Goal: Task Accomplishment & Management: Complete application form

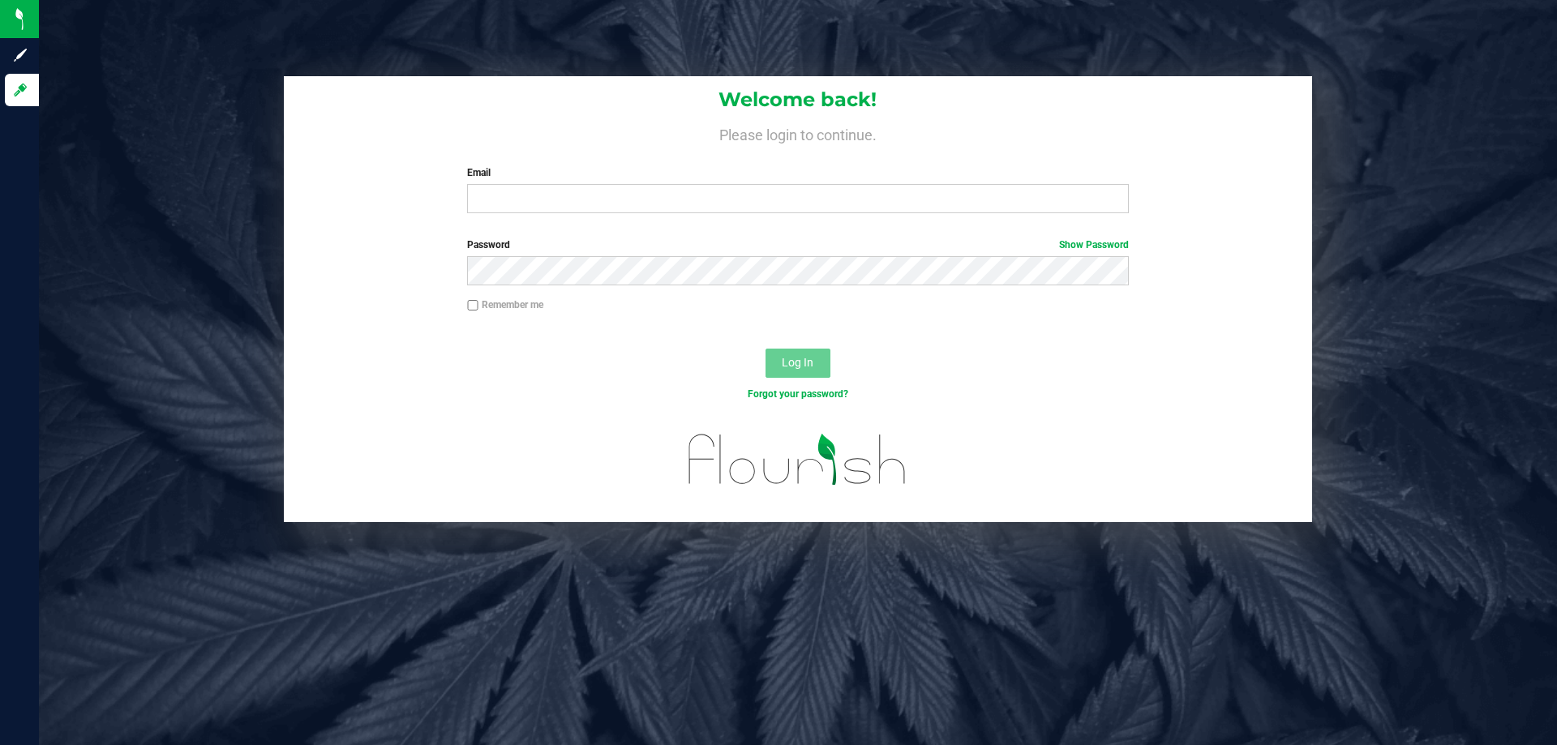
click at [609, 183] on div "Email Required Please format your email correctly." at bounding box center [797, 189] width 685 height 48
click at [602, 203] on input "Email" at bounding box center [797, 198] width 661 height 29
type input "[EMAIL_ADDRESS][DOMAIN_NAME]"
click at [765, 349] on button "Log In" at bounding box center [797, 363] width 65 height 29
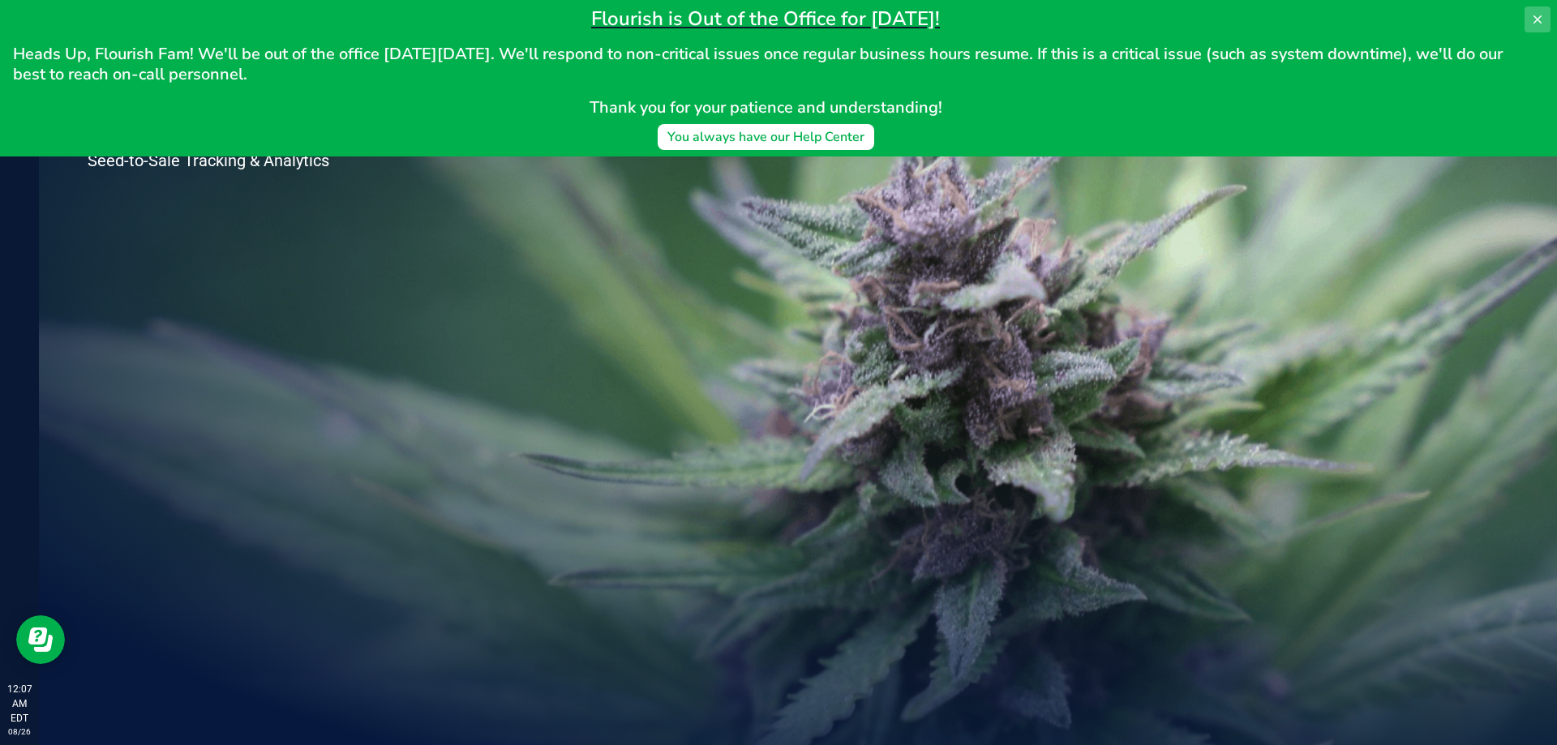
click at [1530, 15] on button at bounding box center [1537, 19] width 26 height 26
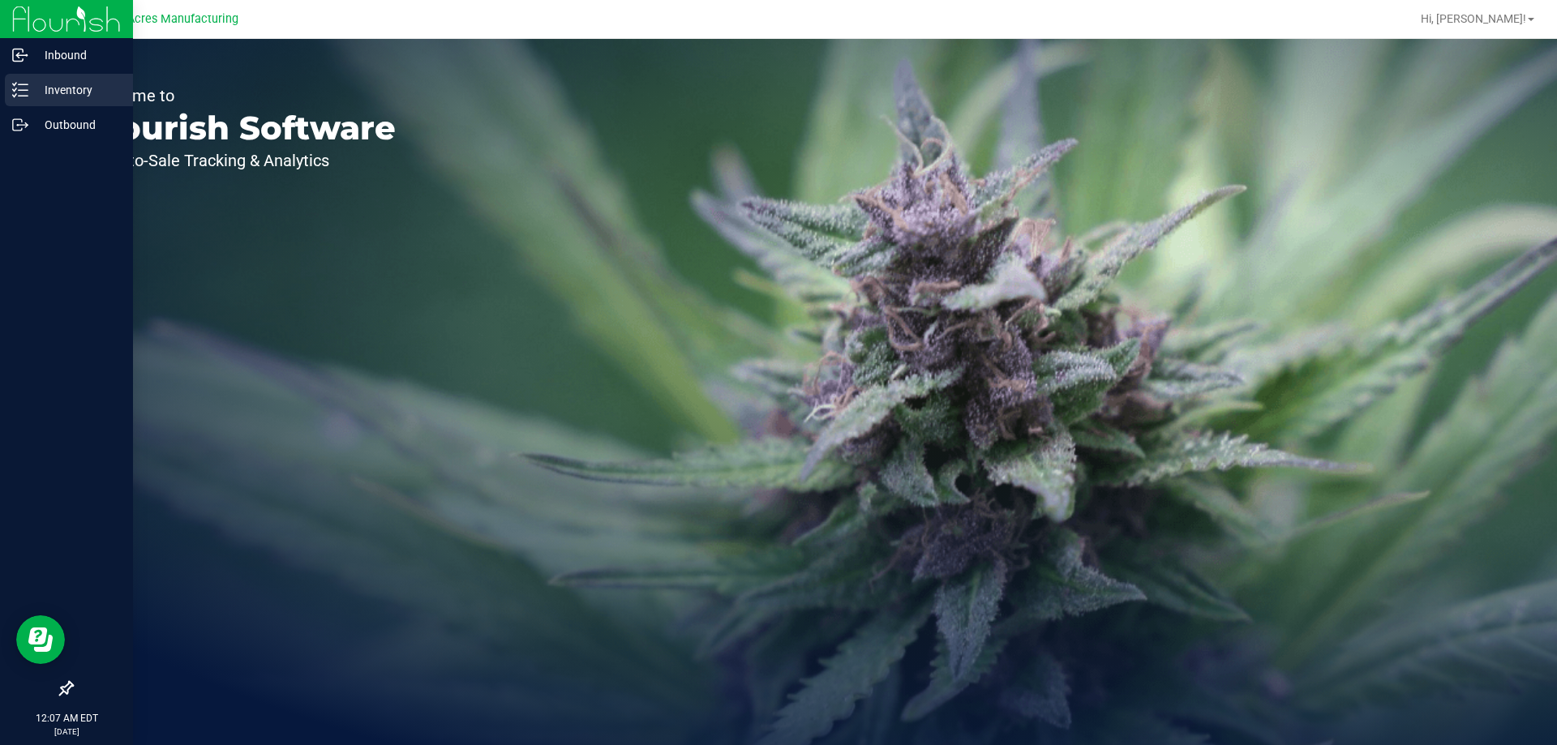
click at [62, 98] on p "Inventory" at bounding box center [76, 89] width 97 height 19
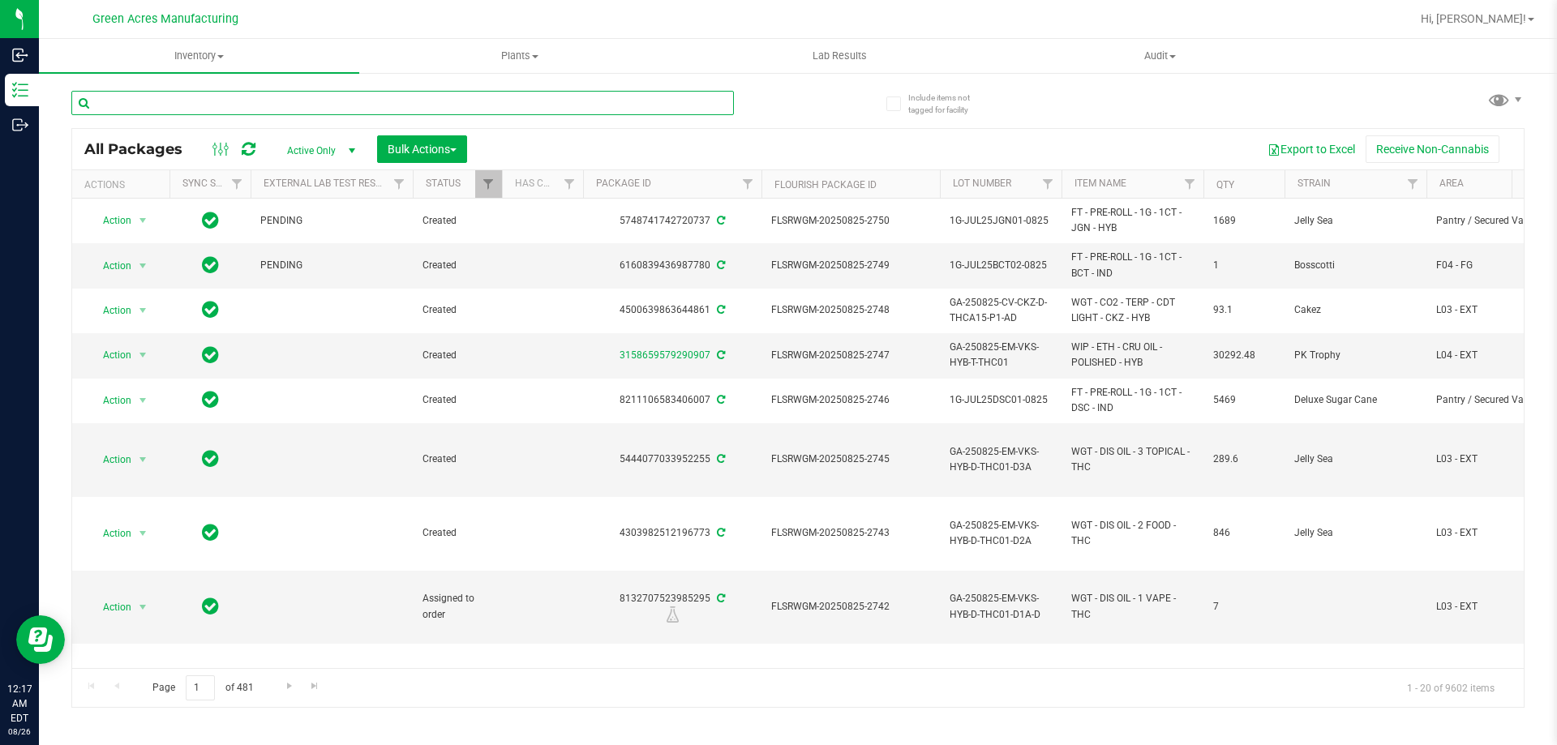
click at [391, 104] on input "text" at bounding box center [402, 103] width 662 height 24
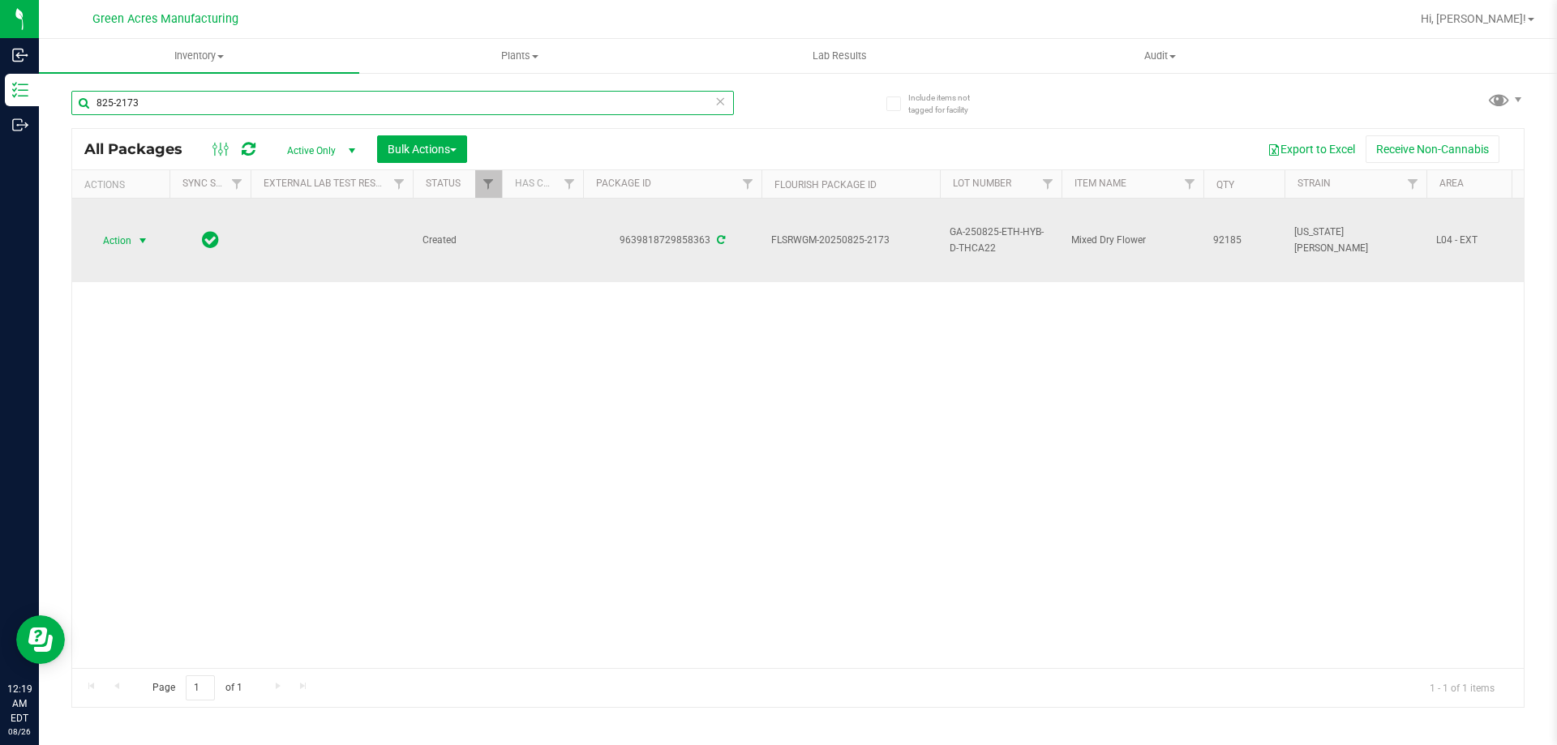
type input "825-2173"
click at [128, 233] on span "Action" at bounding box center [110, 240] width 44 height 23
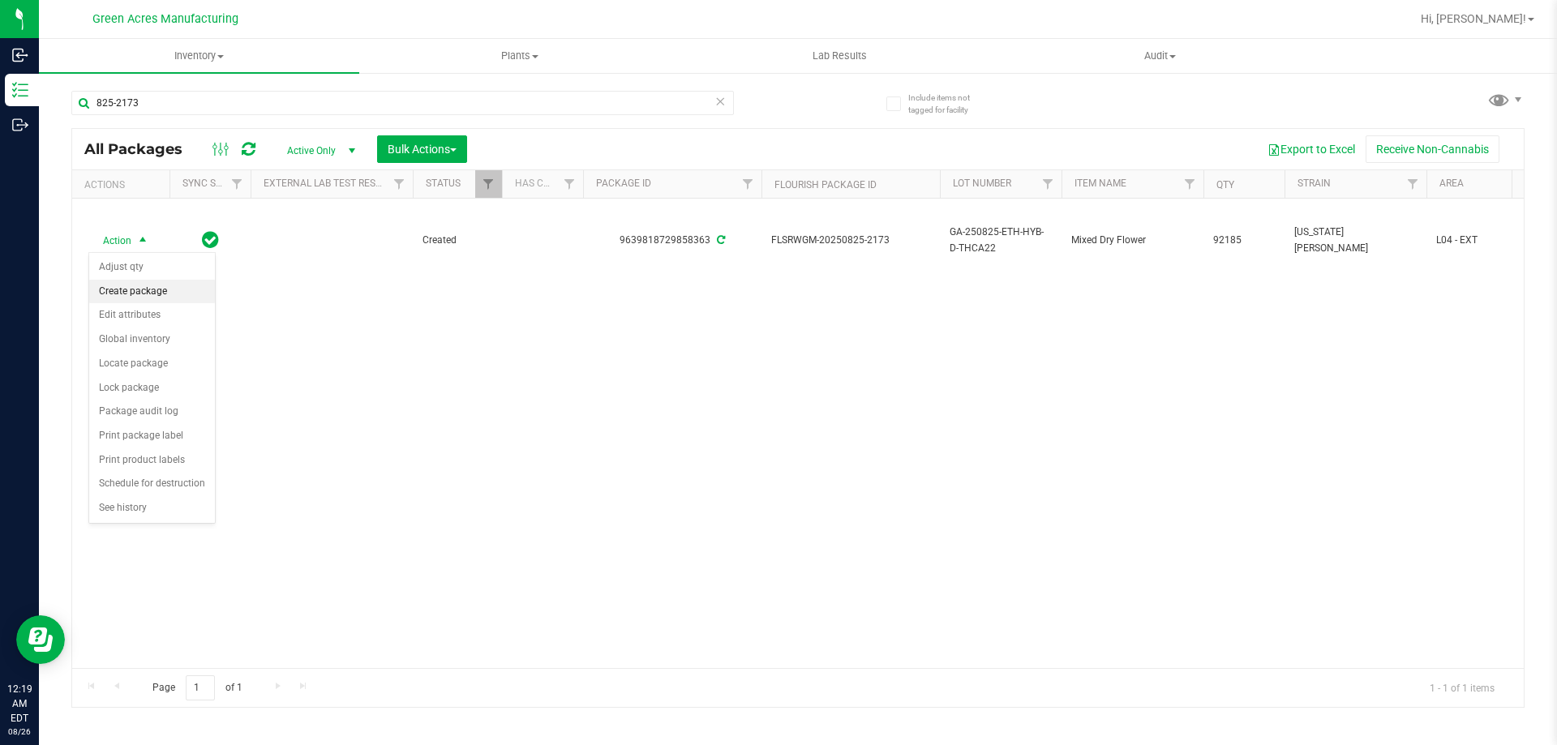
click at [149, 292] on li "Create package" at bounding box center [152, 292] width 126 height 24
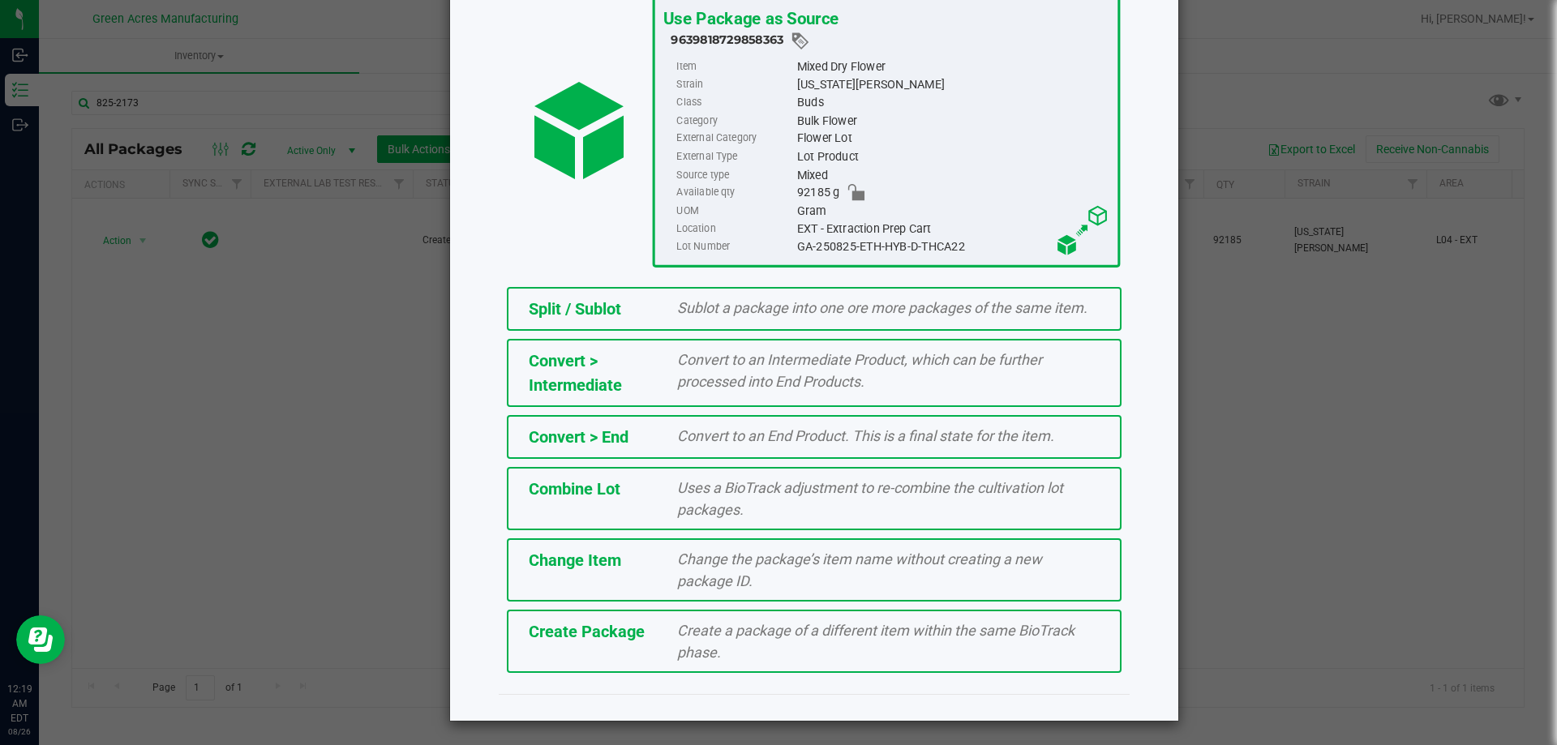
scroll to position [117, 0]
click at [829, 630] on span "Create a package of a different item within the same BioTrack phase." at bounding box center [875, 640] width 397 height 39
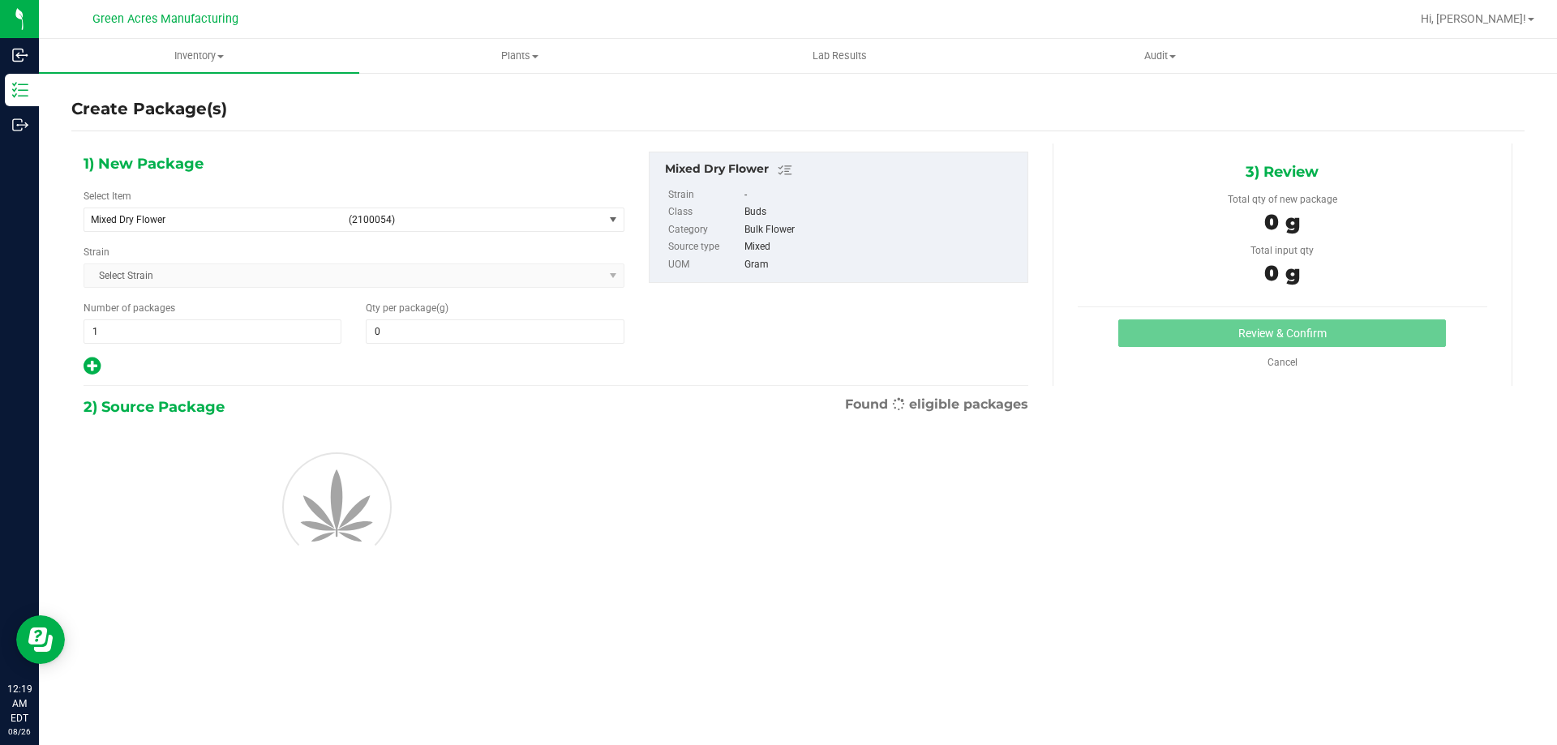
type input "0.0000"
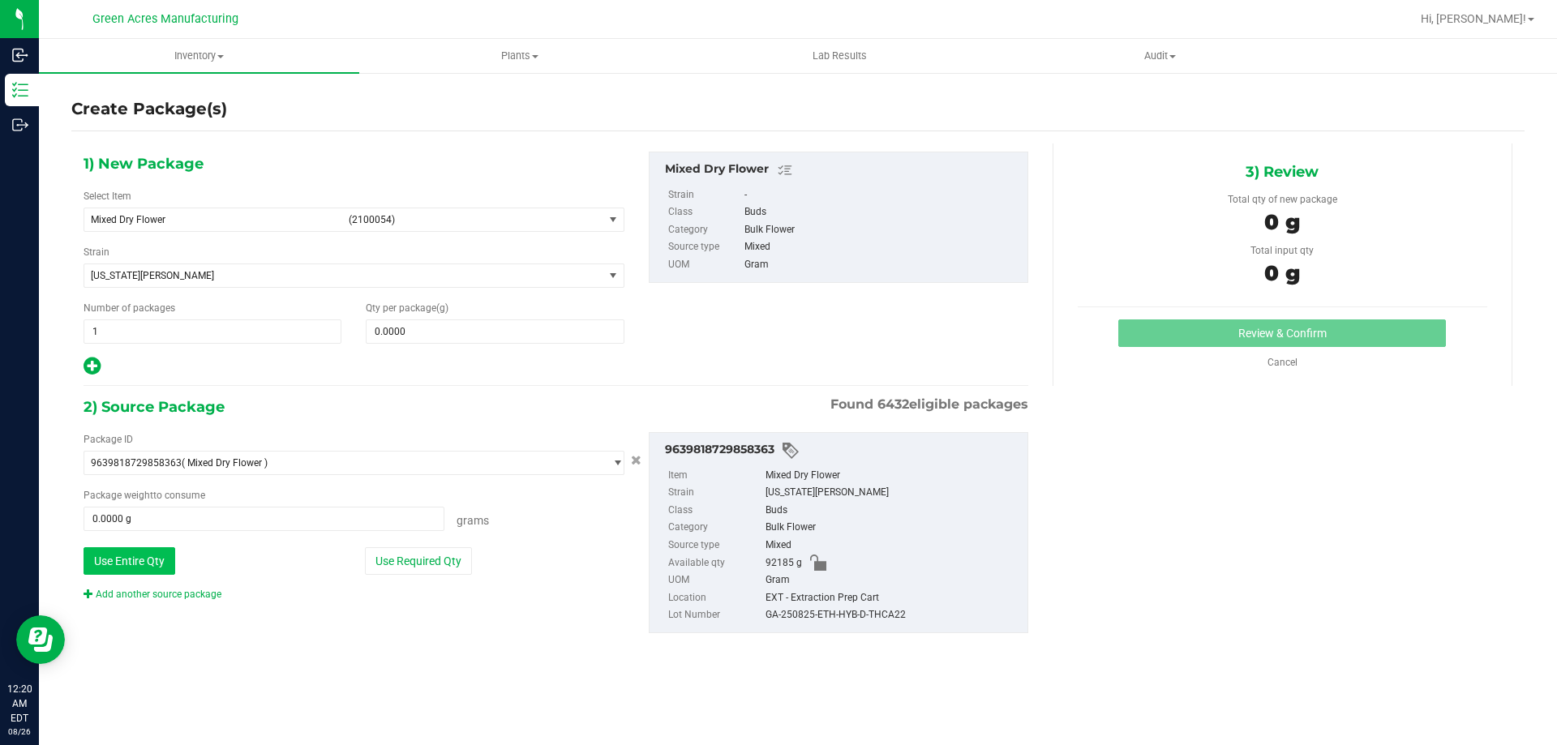
click at [171, 547] on button "Use Entire Qty" at bounding box center [130, 561] width 92 height 28
type input "92185.0000 g"
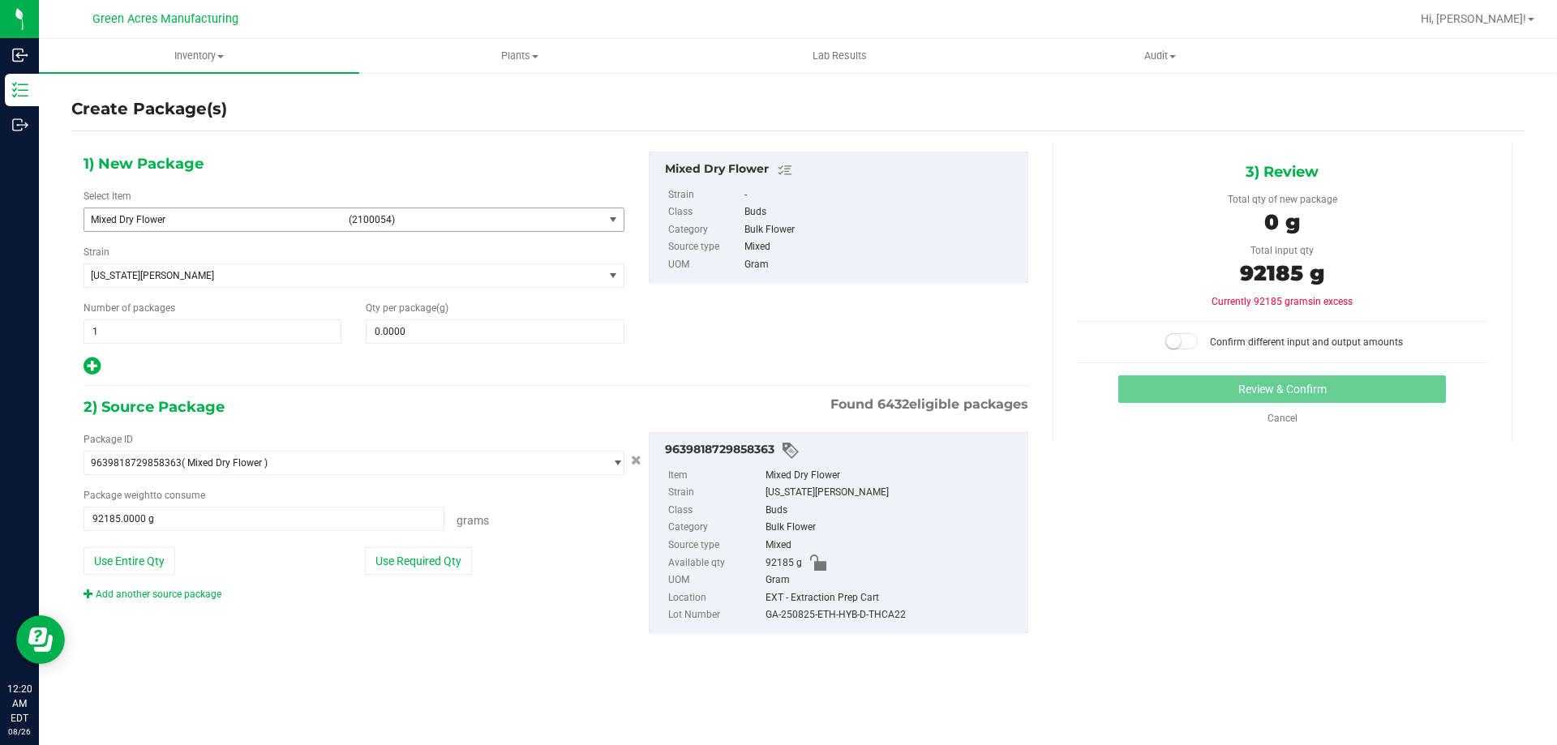
click at [606, 210] on span "select" at bounding box center [613, 219] width 20 height 23
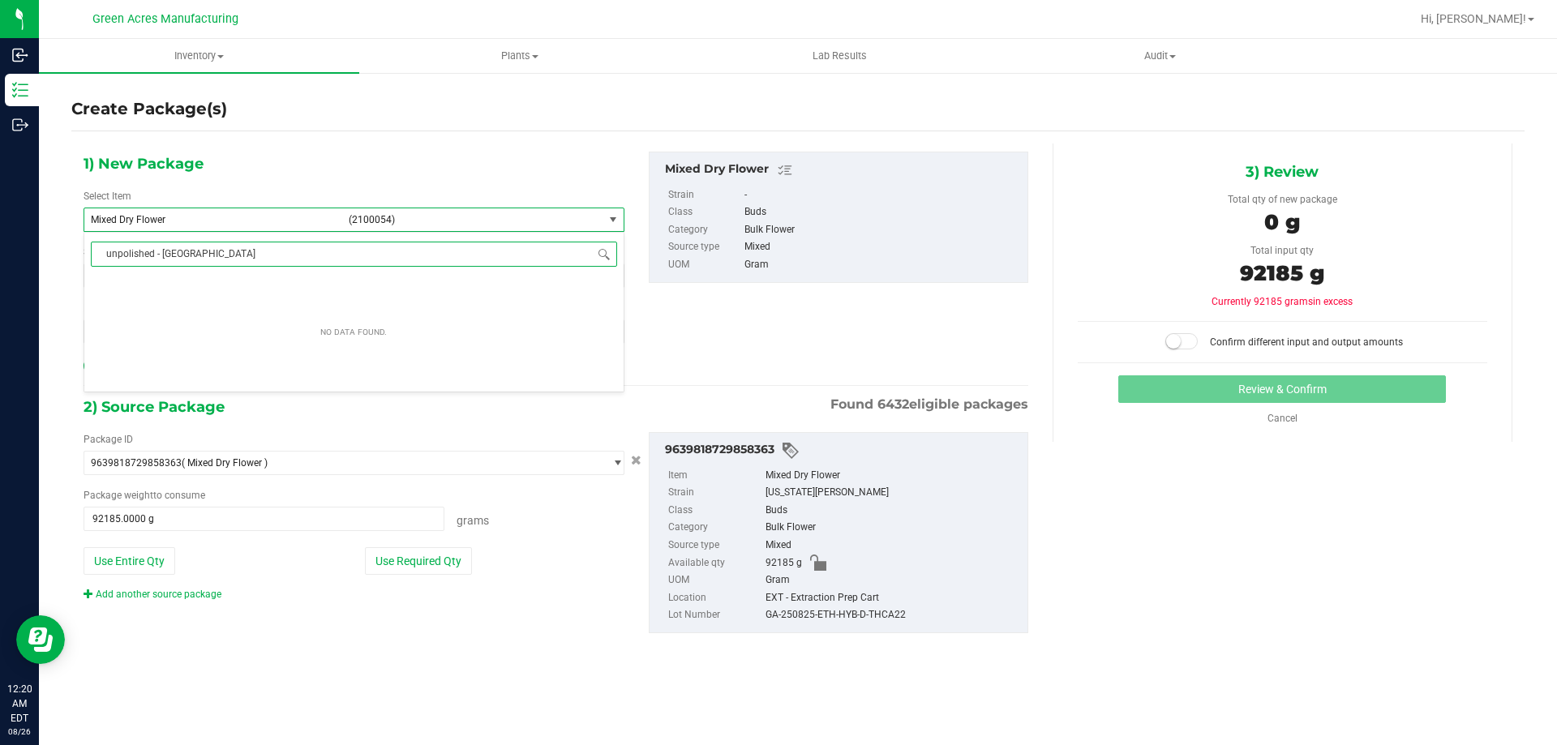
type input "unpolished - hyb"
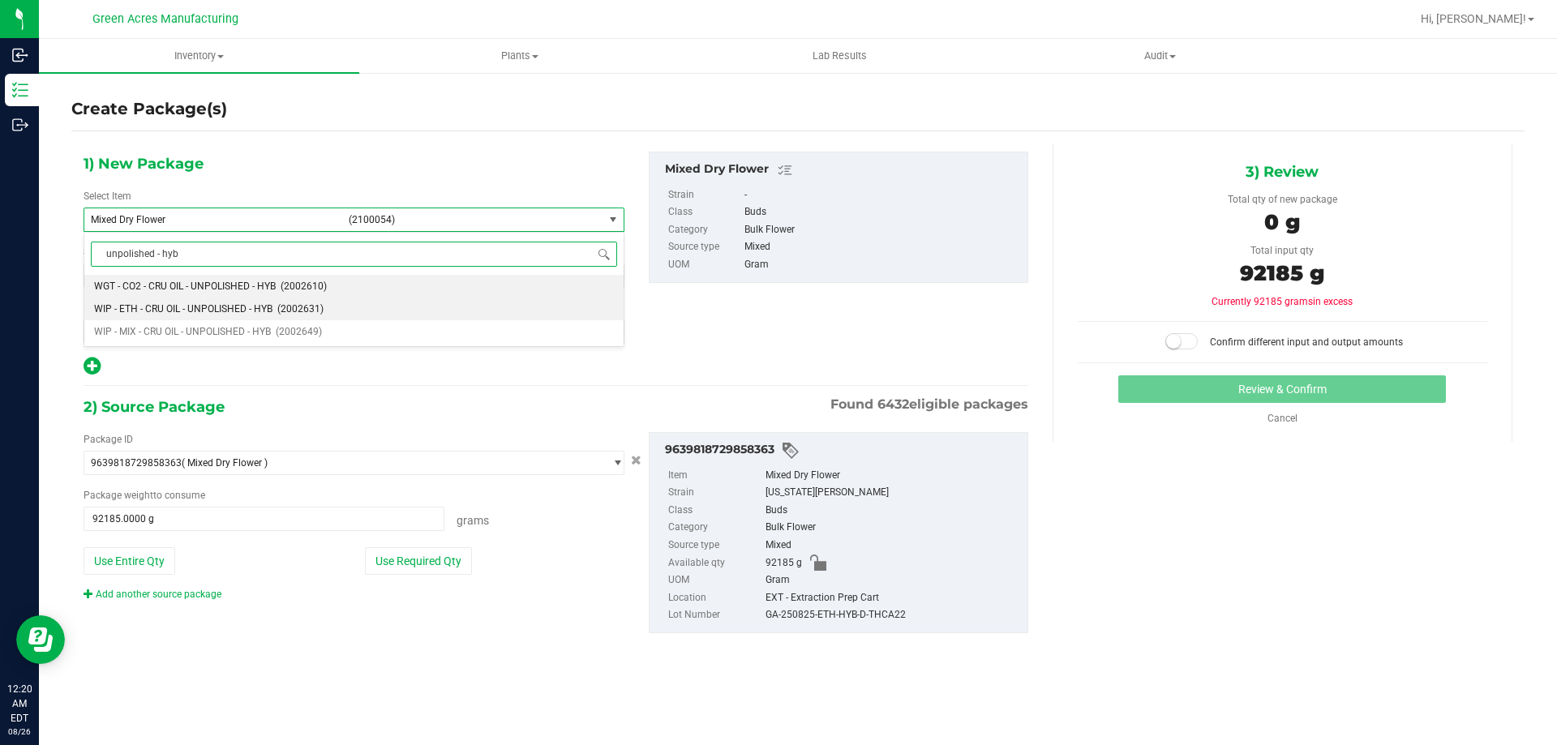
click at [276, 319] on li "WIP - ETH - CRU OIL - UNPOLISHED - HYB (2002631)" at bounding box center [353, 309] width 539 height 23
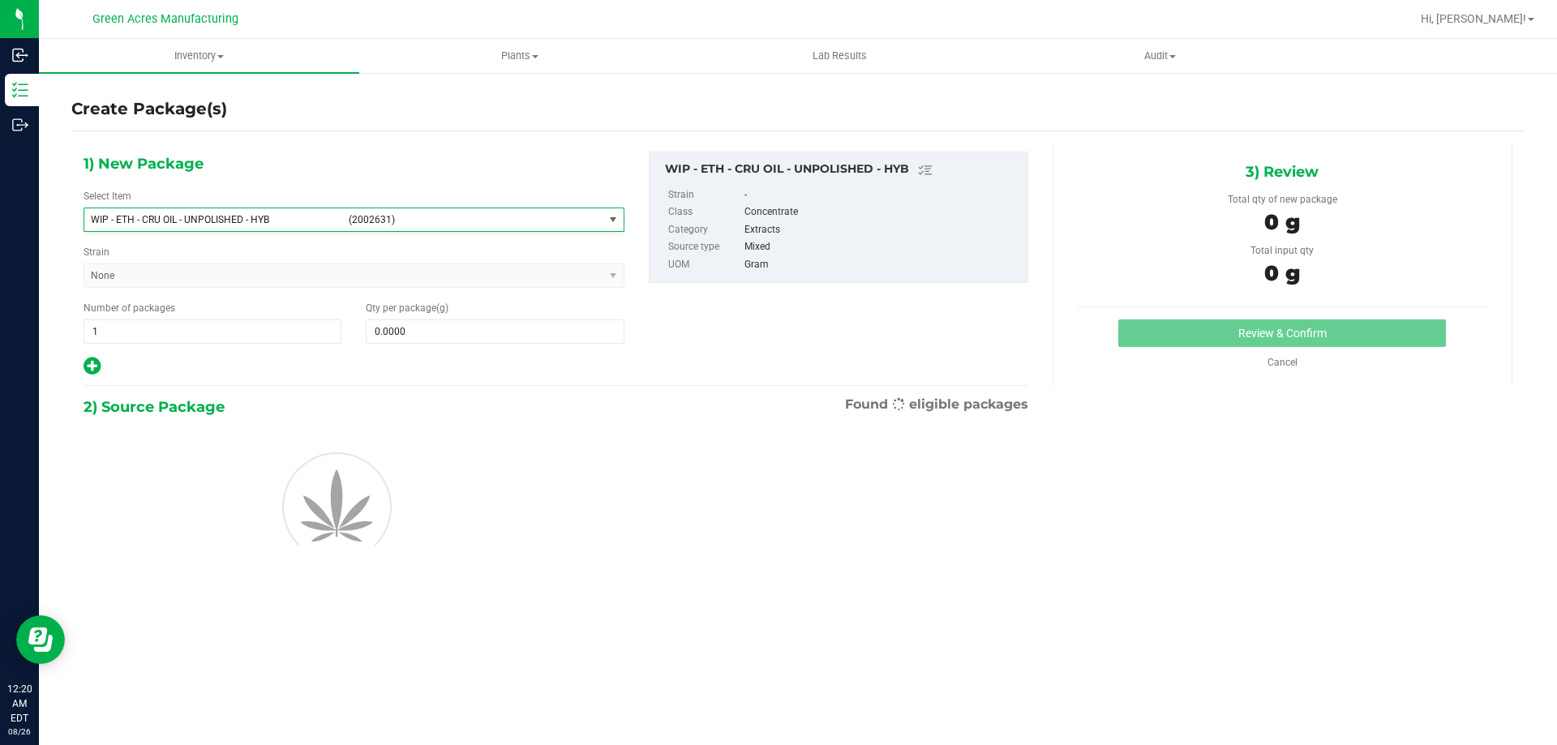
type input "0.0000"
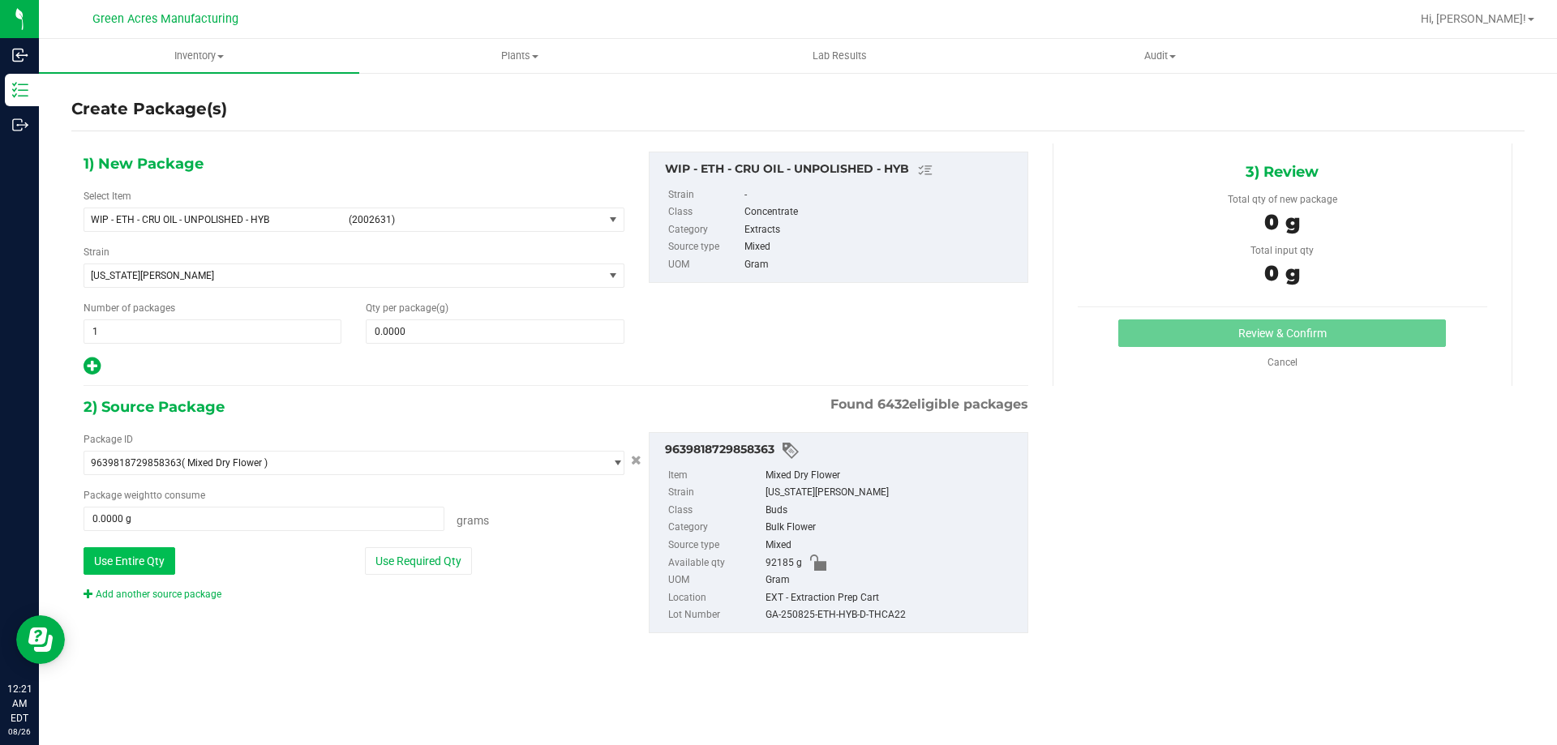
click at [136, 562] on button "Use Entire Qty" at bounding box center [130, 561] width 92 height 28
type input "92185.0000 g"
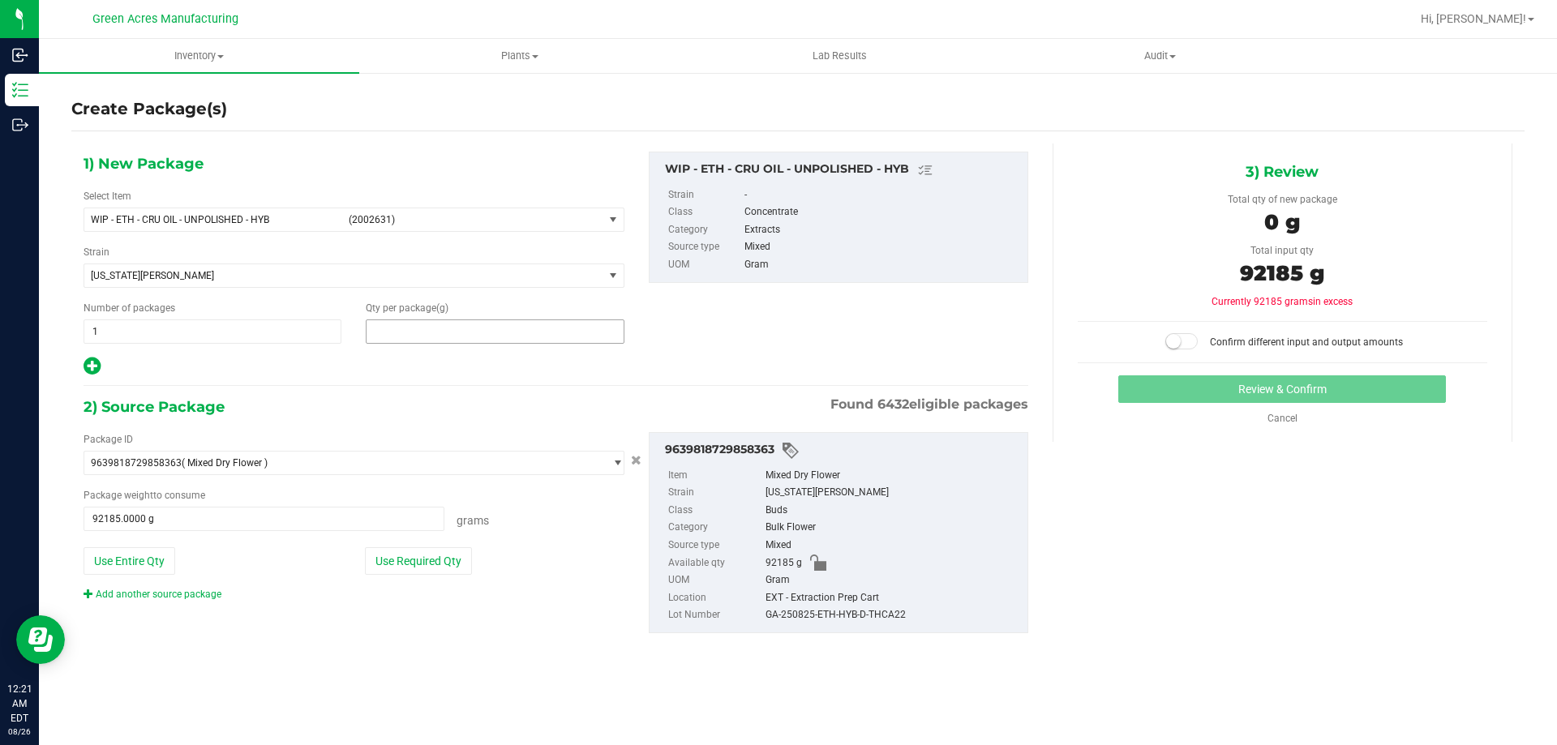
click at [564, 336] on span at bounding box center [495, 331] width 258 height 24
type input "9980.88"
type input "9,980.8800"
click at [1197, 341] on span at bounding box center [1181, 341] width 32 height 16
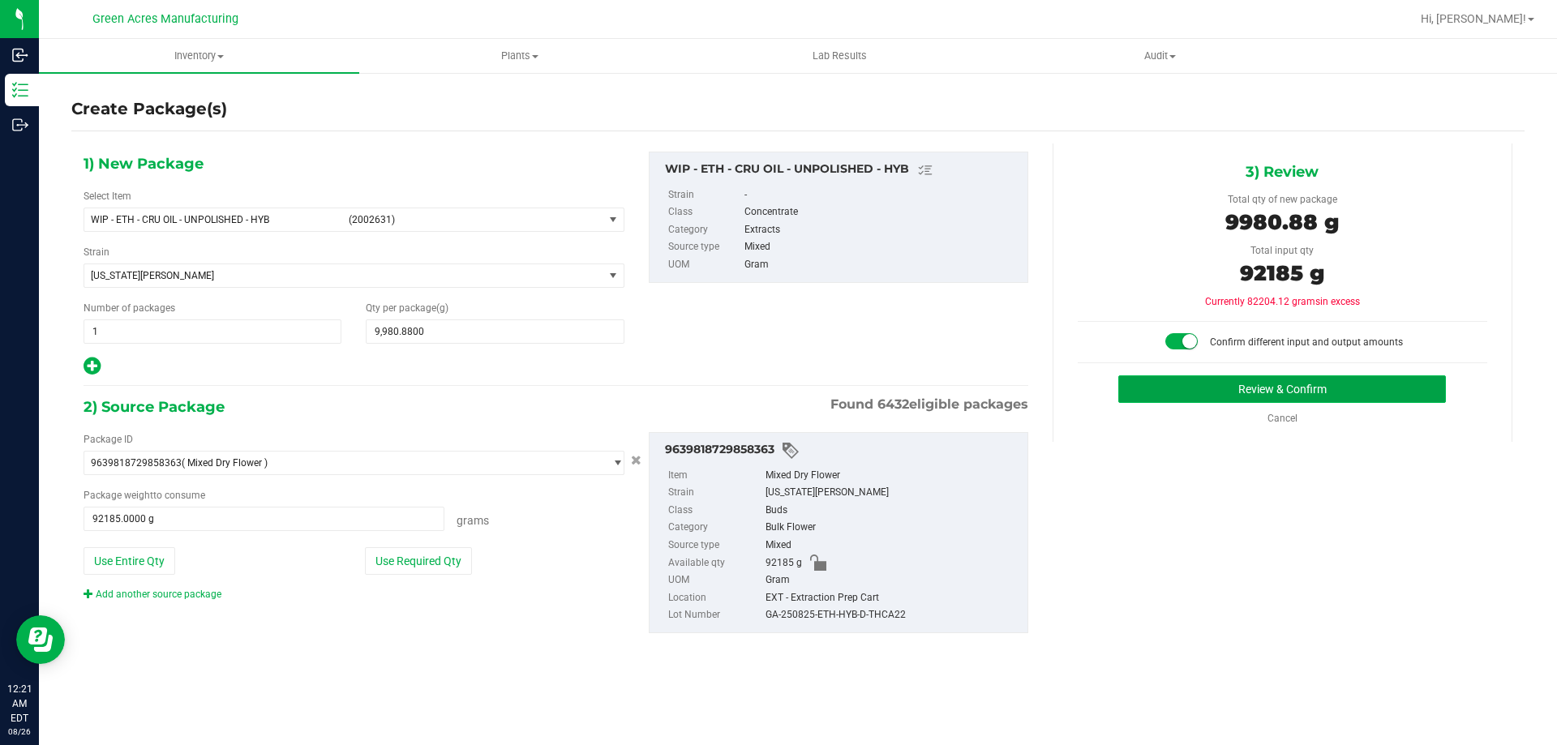
click at [1206, 380] on button "Review & Confirm" at bounding box center [1282, 389] width 328 height 28
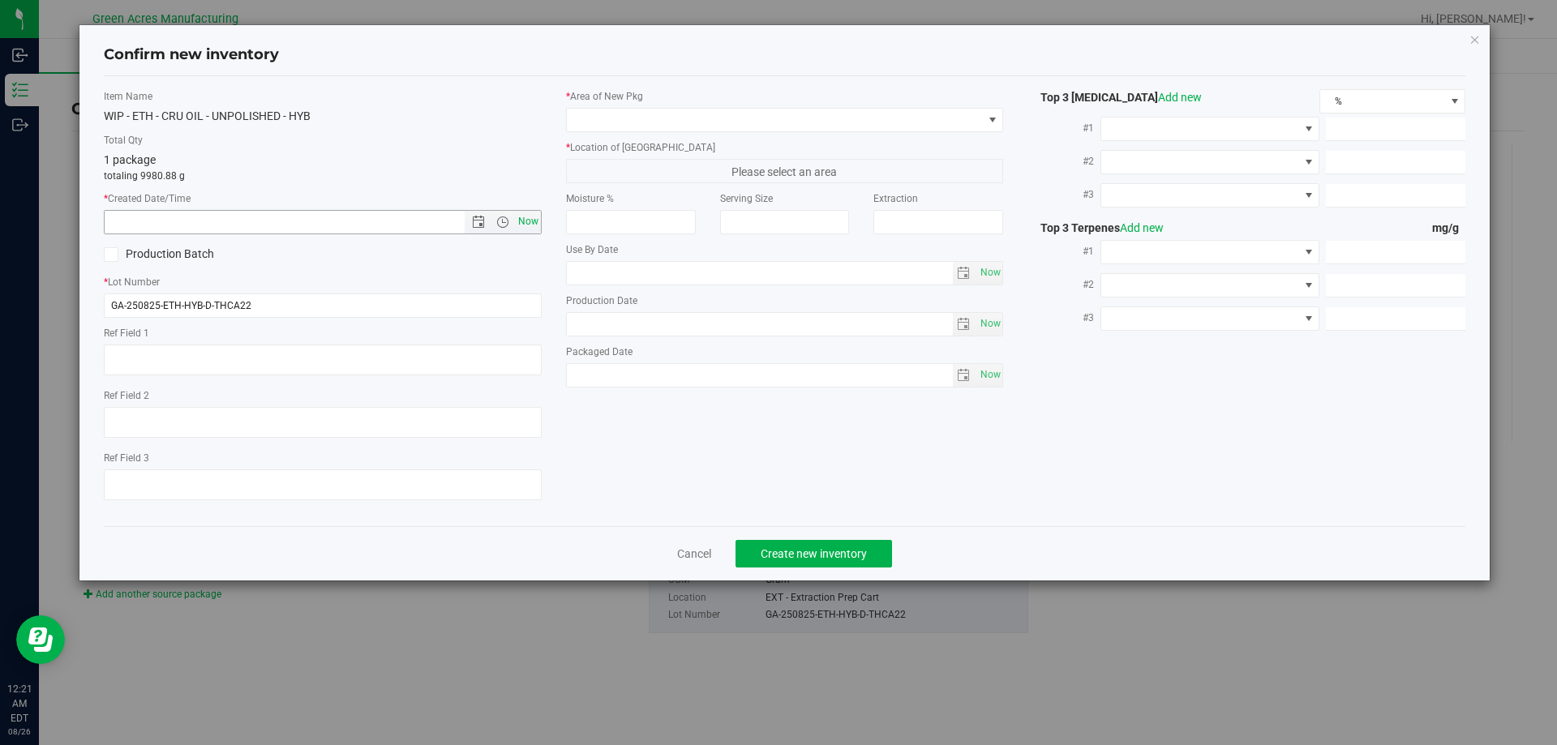
click at [515, 226] on span "Now" at bounding box center [528, 222] width 28 height 24
type input "[DATE] 12:21 AM"
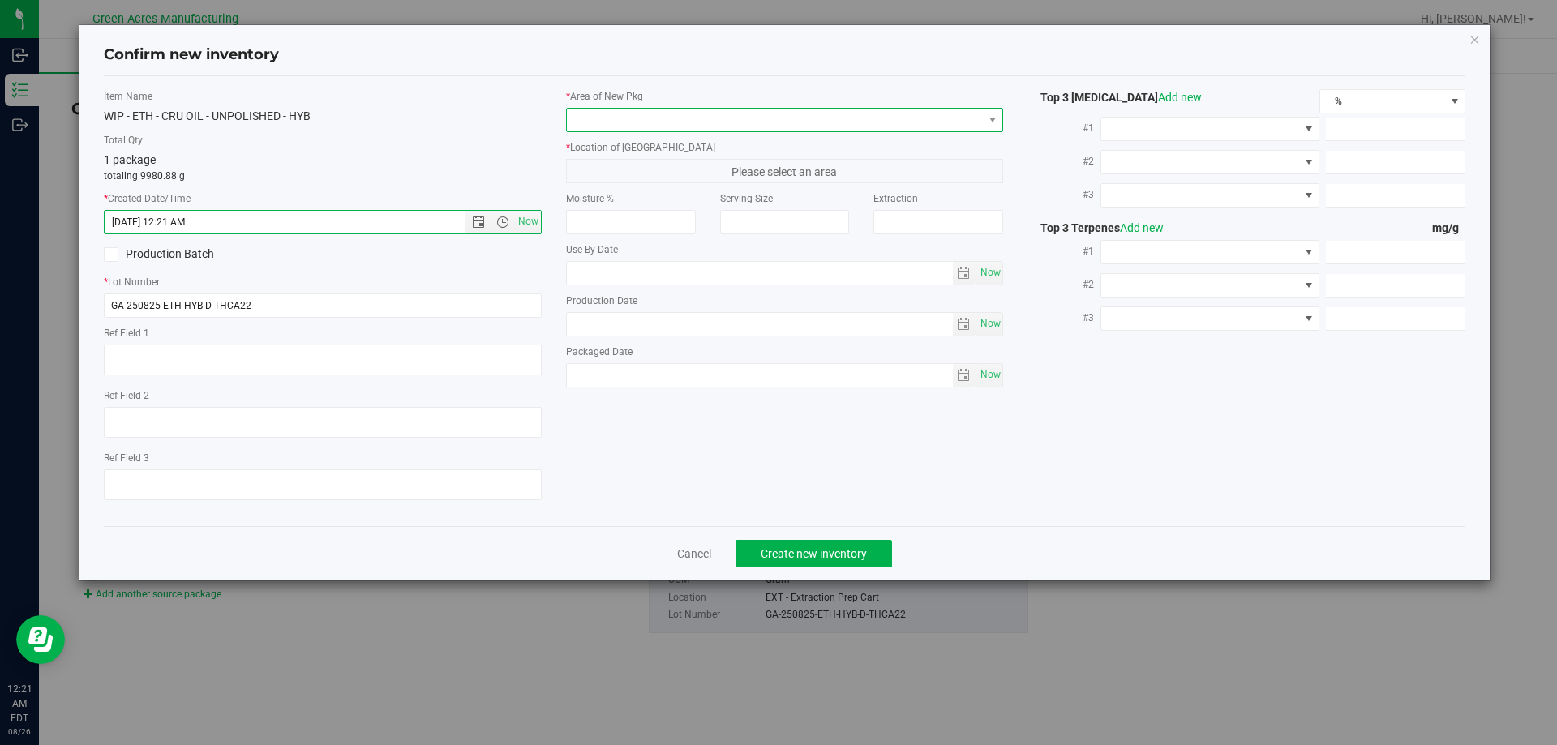
click at [717, 115] on span at bounding box center [775, 120] width 416 height 23
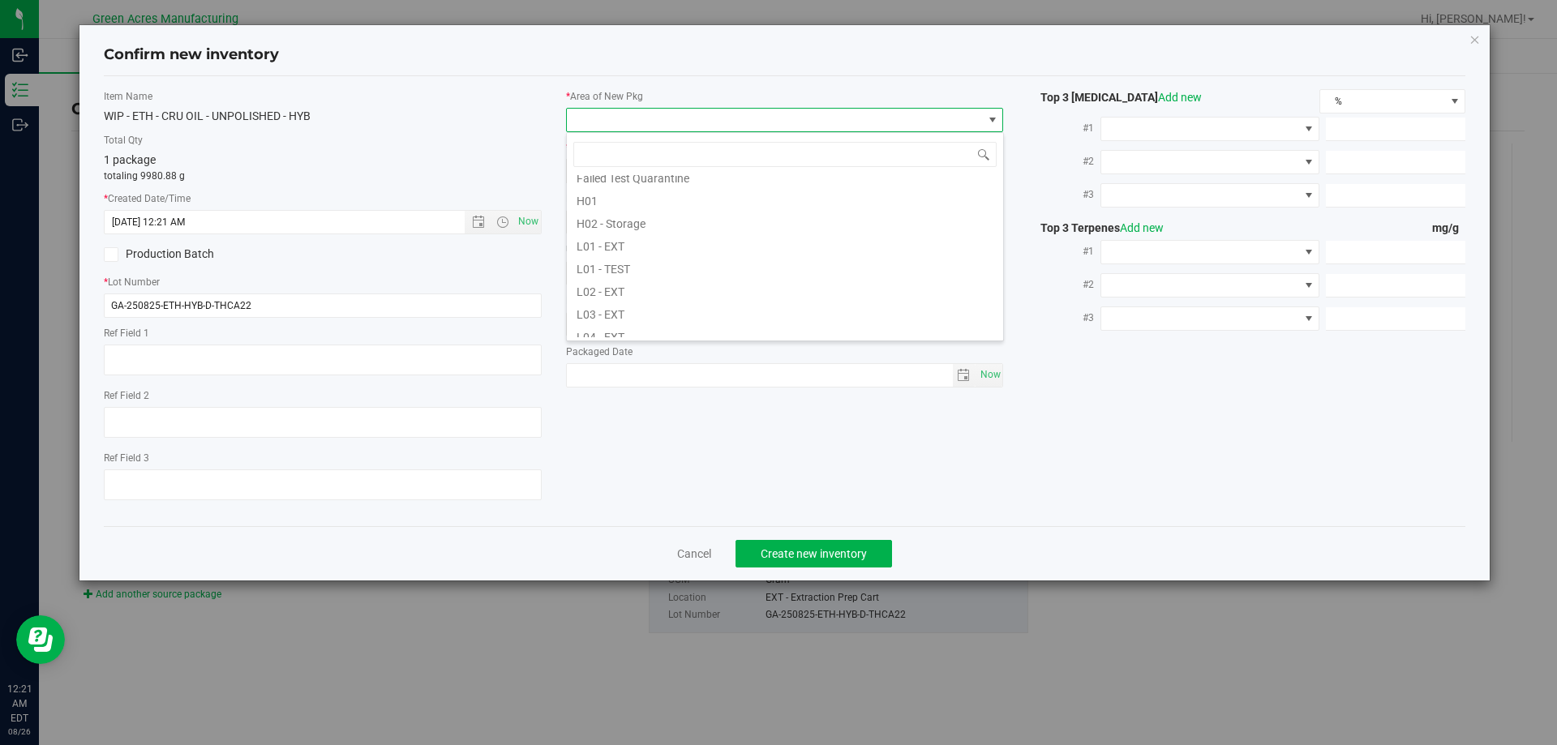
scroll to position [243, 0]
click at [664, 303] on li "L03 - EXT" at bounding box center [785, 306] width 436 height 23
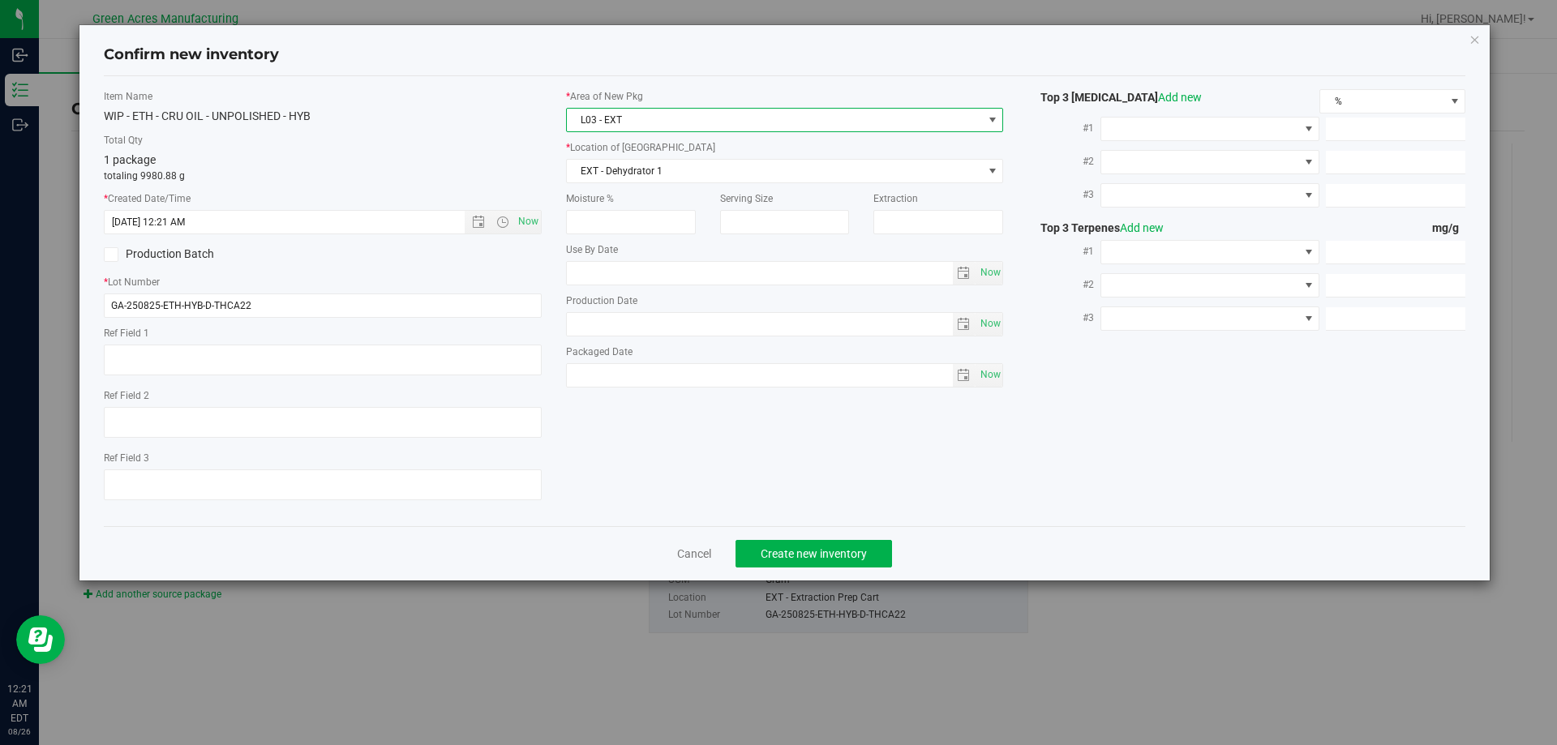
click at [728, 124] on span "L03 - EXT" at bounding box center [775, 120] width 416 height 23
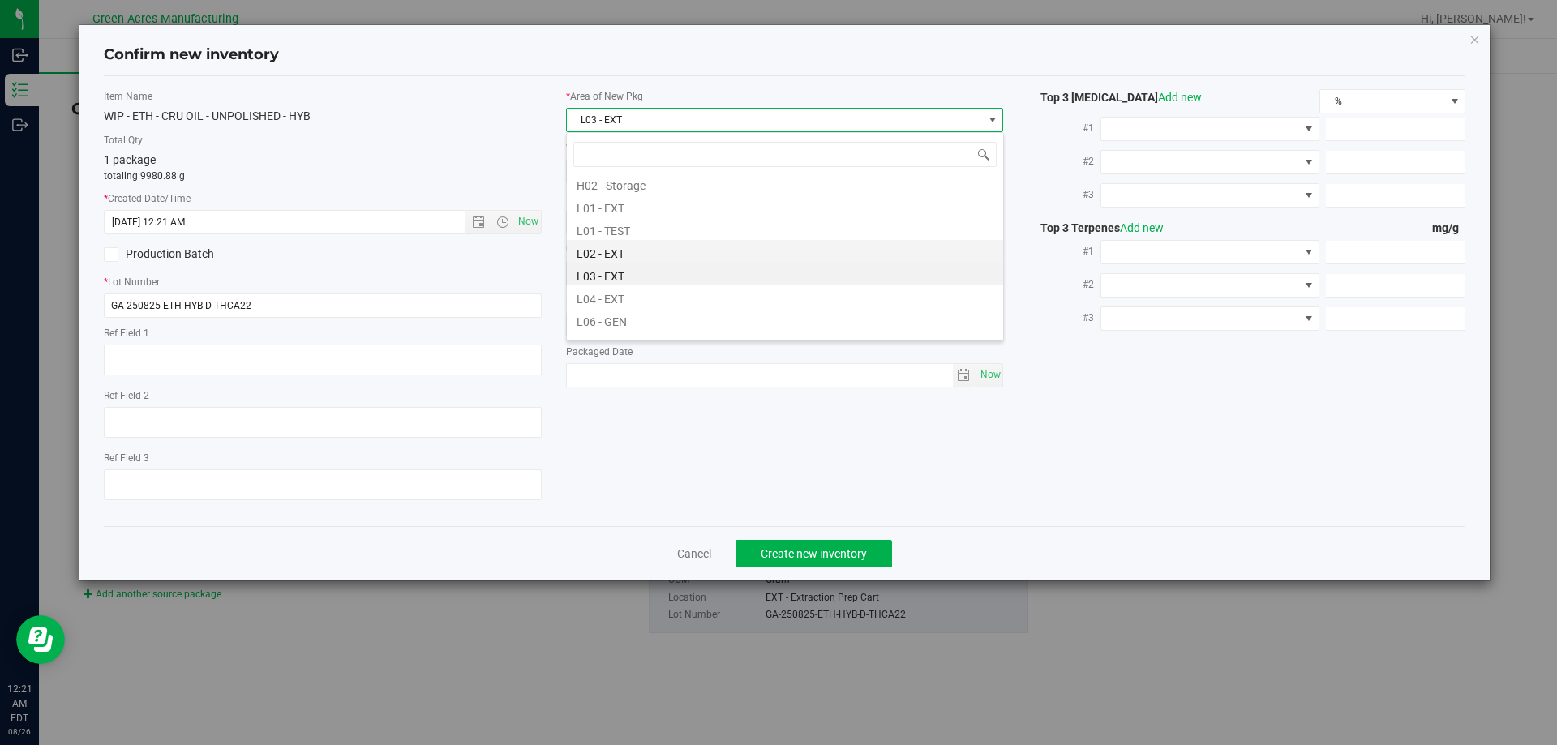
scroll to position [305, 0]
click at [650, 268] on li "L04 - EXT" at bounding box center [785, 267] width 436 height 23
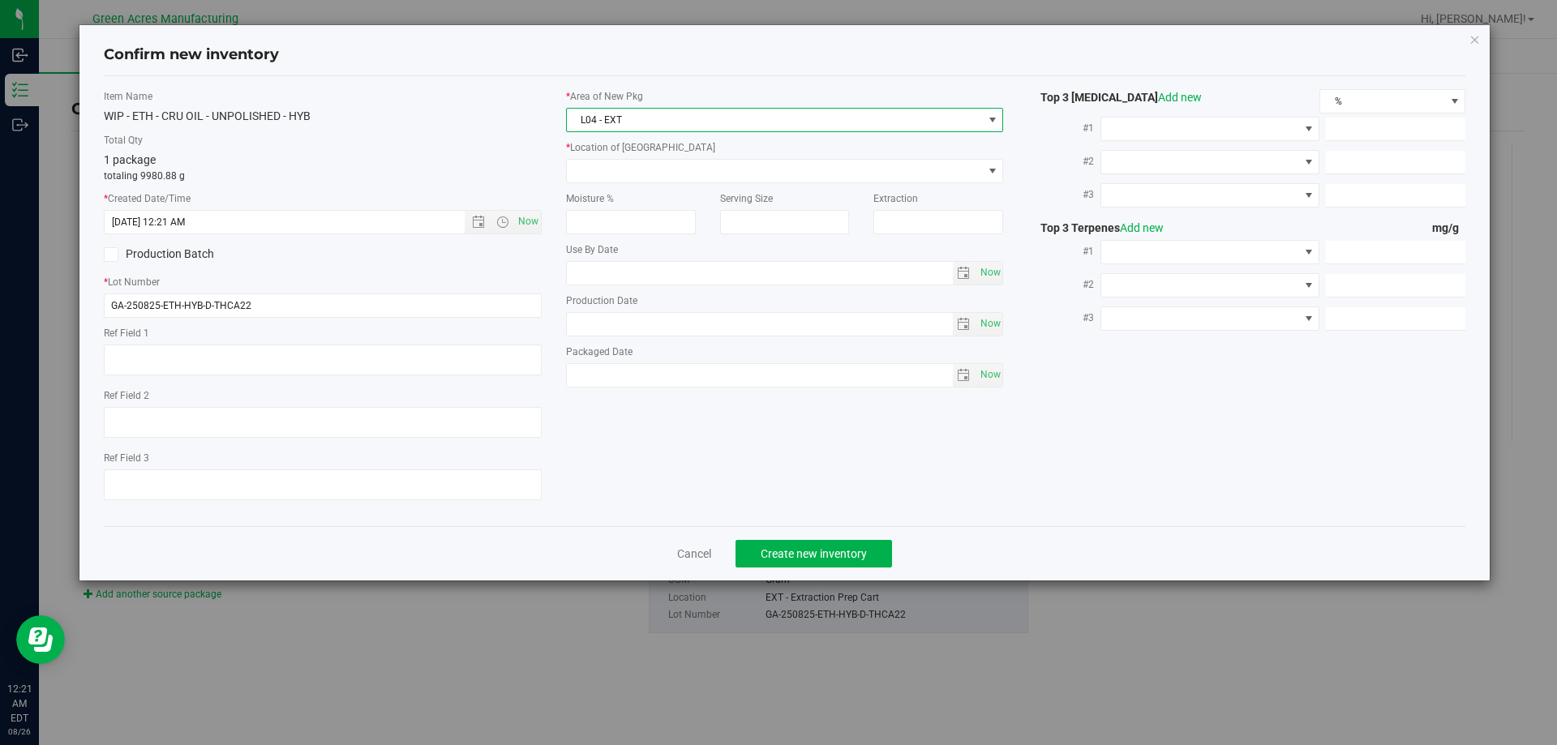
click at [696, 190] on div "* Area of [GEOGRAPHIC_DATA] L04 - EXT * Location of [GEOGRAPHIC_DATA] EXT - Con…" at bounding box center [785, 242] width 462 height 306
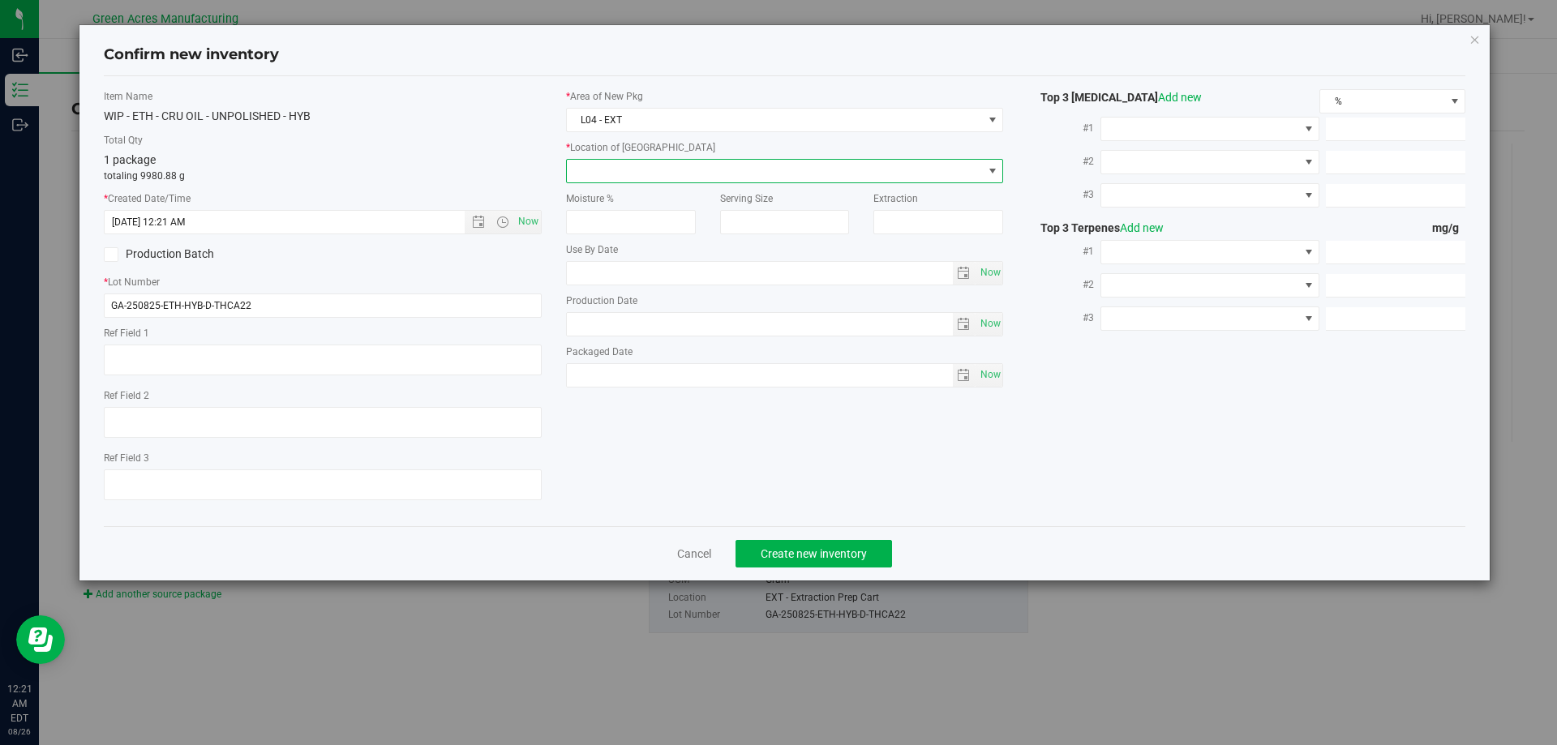
click at [705, 175] on span at bounding box center [775, 171] width 416 height 23
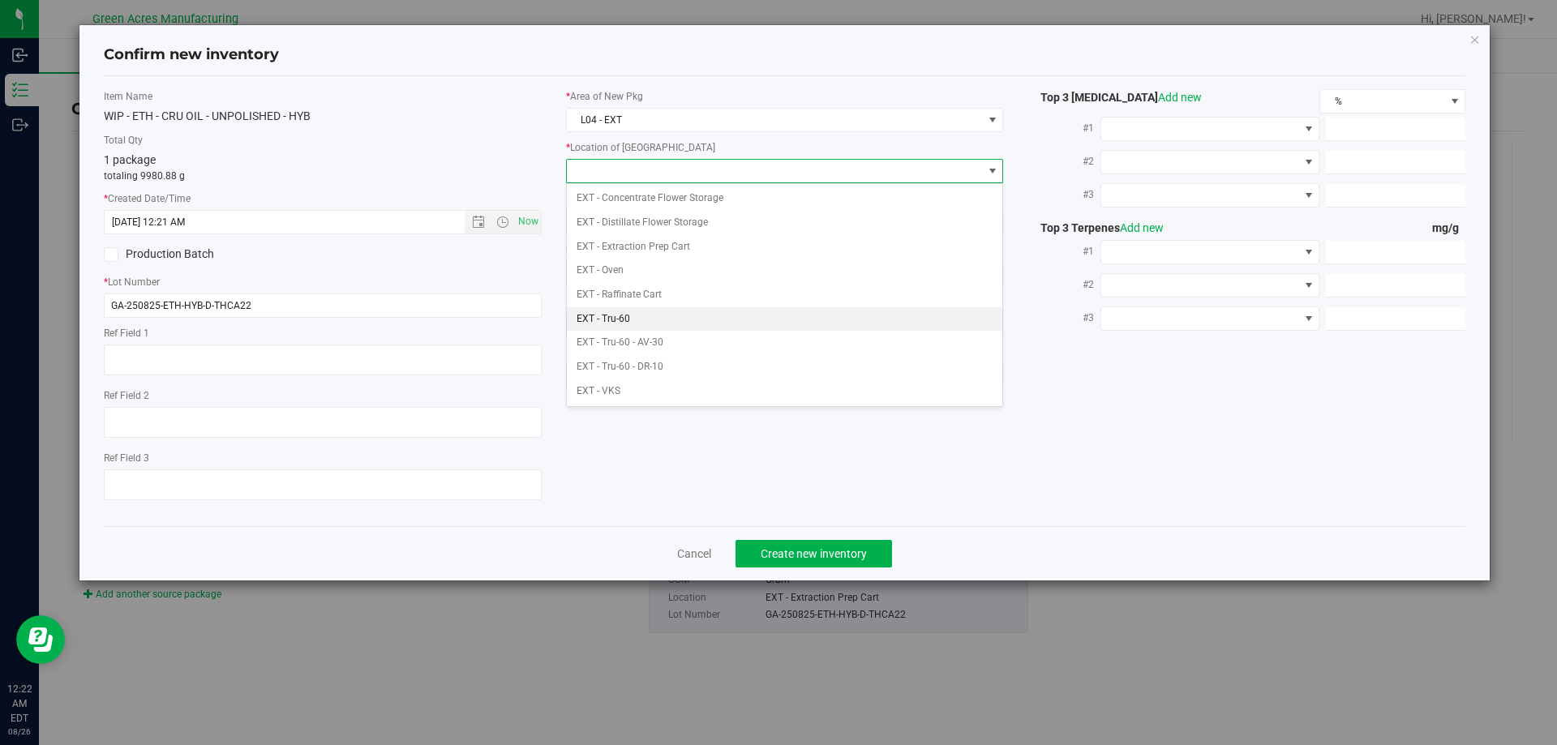
click at [667, 320] on li "EXT - Tru-60" at bounding box center [785, 319] width 436 height 24
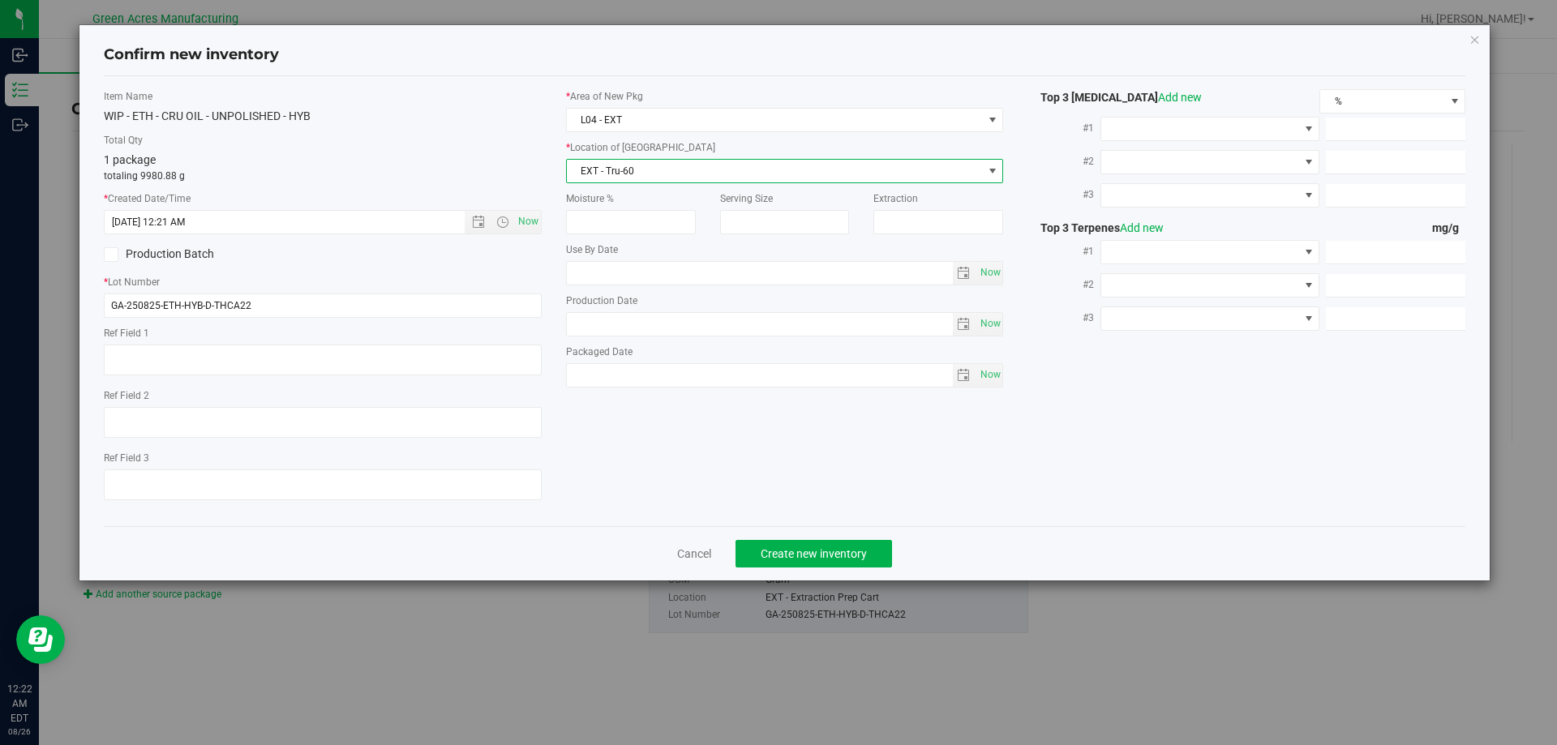
click at [726, 175] on span "EXT - Tru-60" at bounding box center [775, 171] width 416 height 23
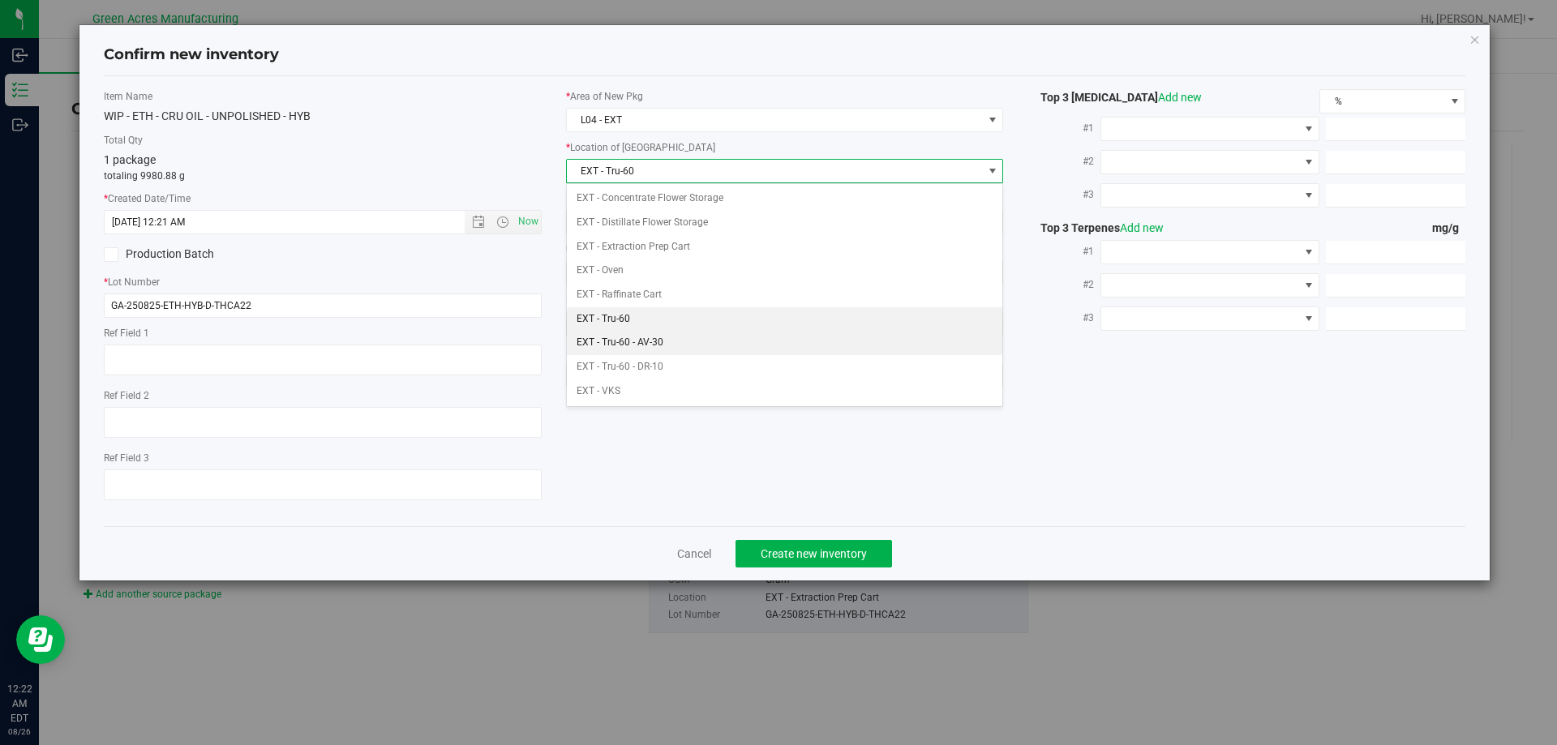
click at [661, 336] on li "EXT - Tru-60 - AV-30" at bounding box center [785, 343] width 436 height 24
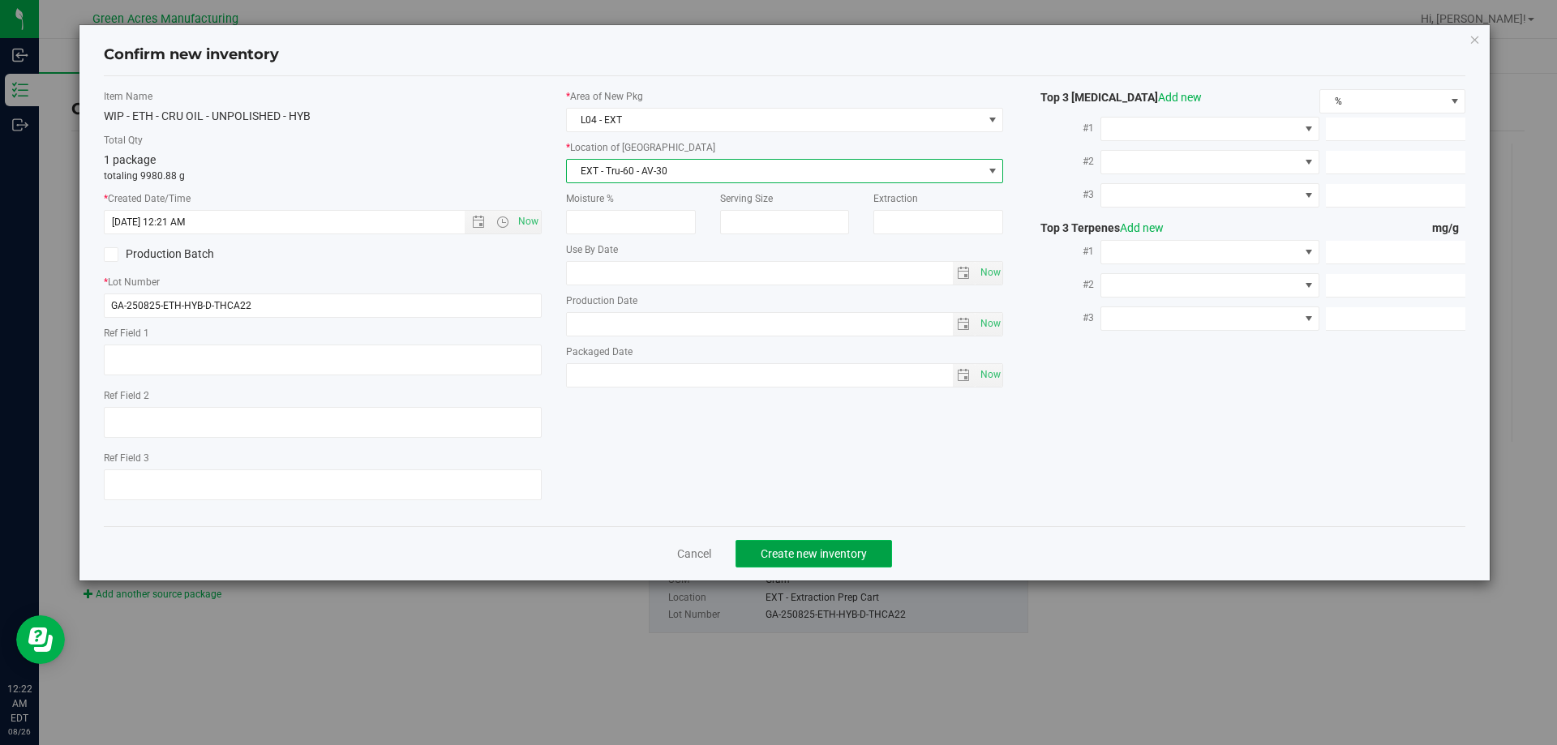
click at [875, 550] on button "Create new inventory" at bounding box center [813, 554] width 156 height 28
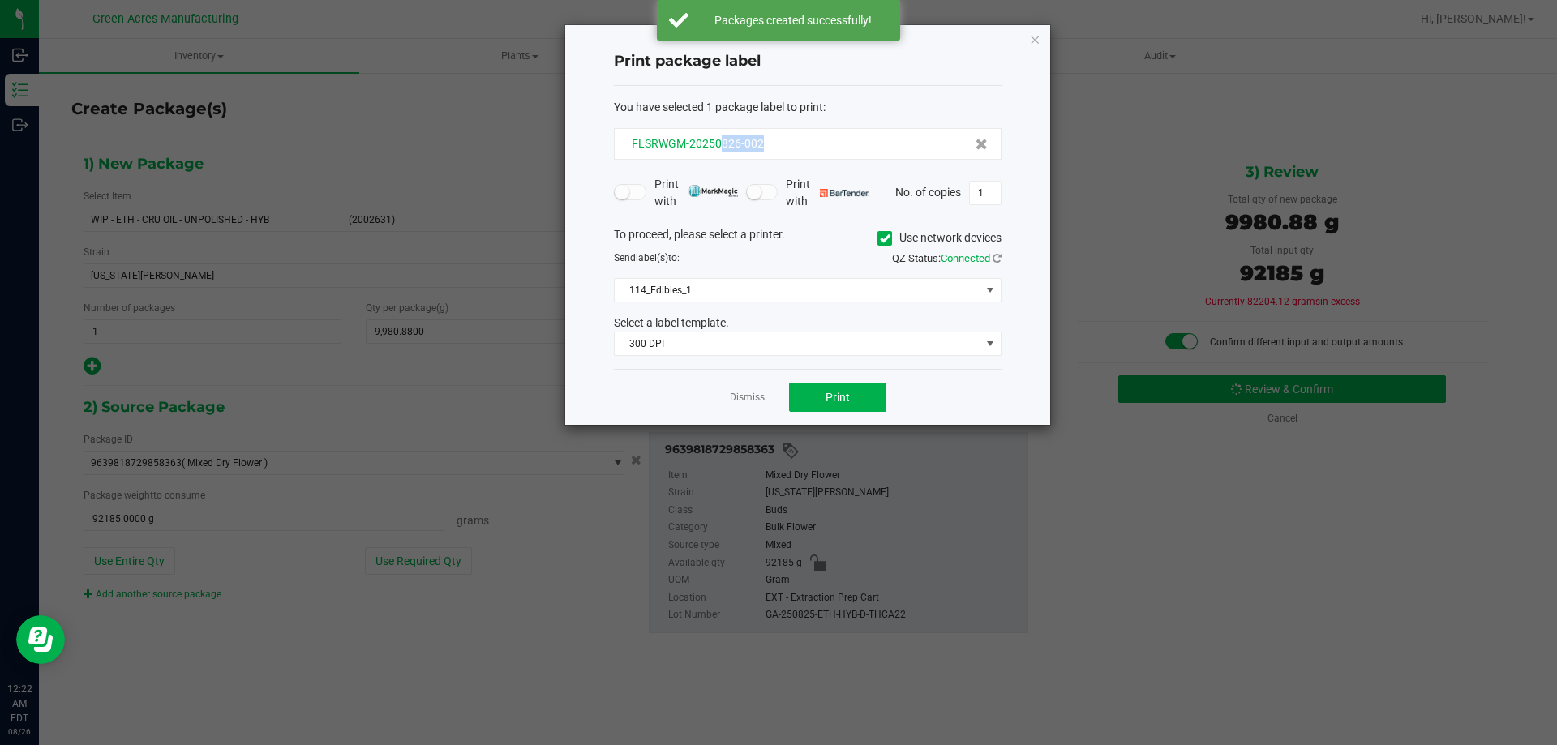
drag, startPoint x: 767, startPoint y: 135, endPoint x: 720, endPoint y: 145, distance: 48.2
click at [720, 145] on div "FLSRWGM-20250826-002" at bounding box center [808, 144] width 388 height 32
copy span "826-002"
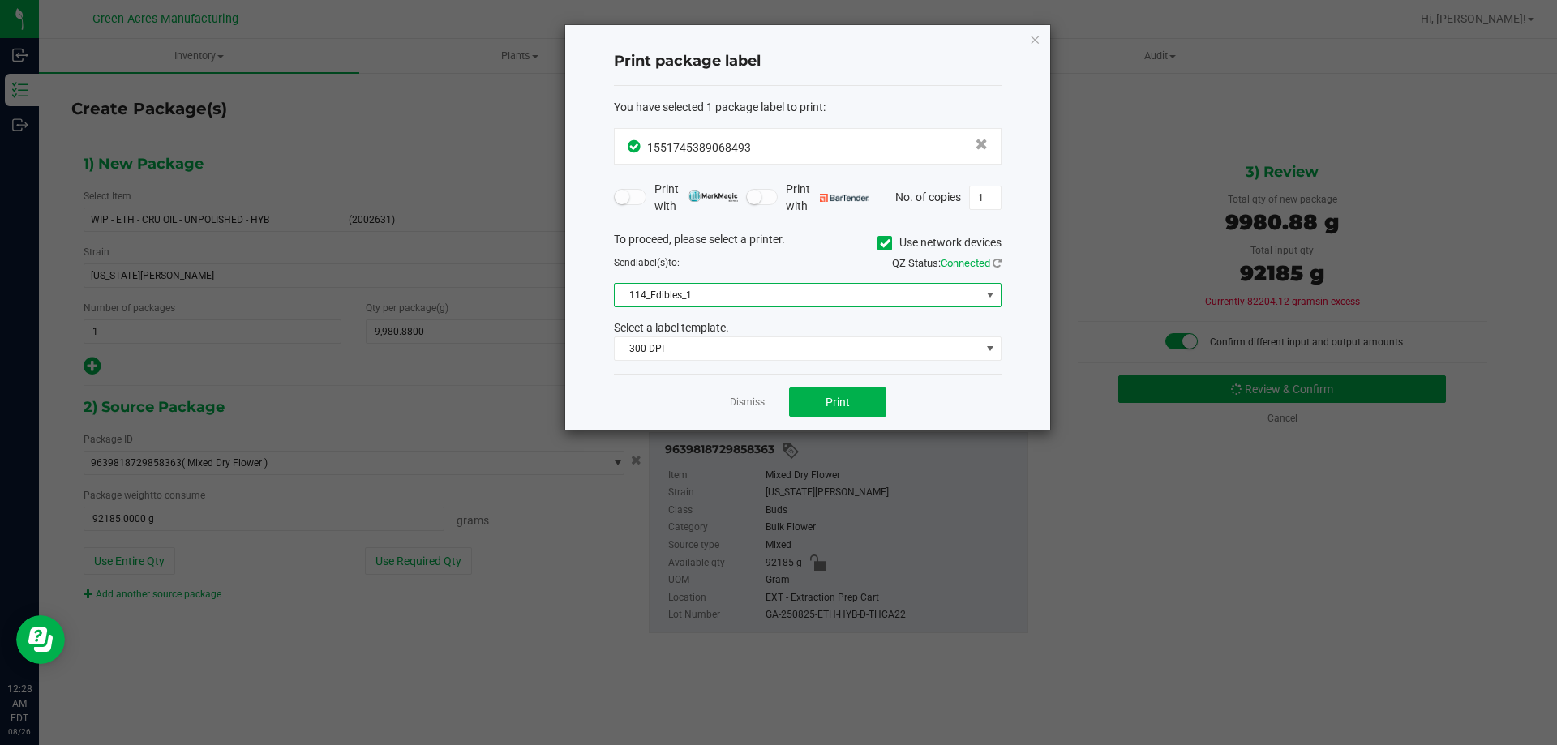
click at [888, 295] on span "114_Edibles_1" at bounding box center [798, 295] width 366 height 23
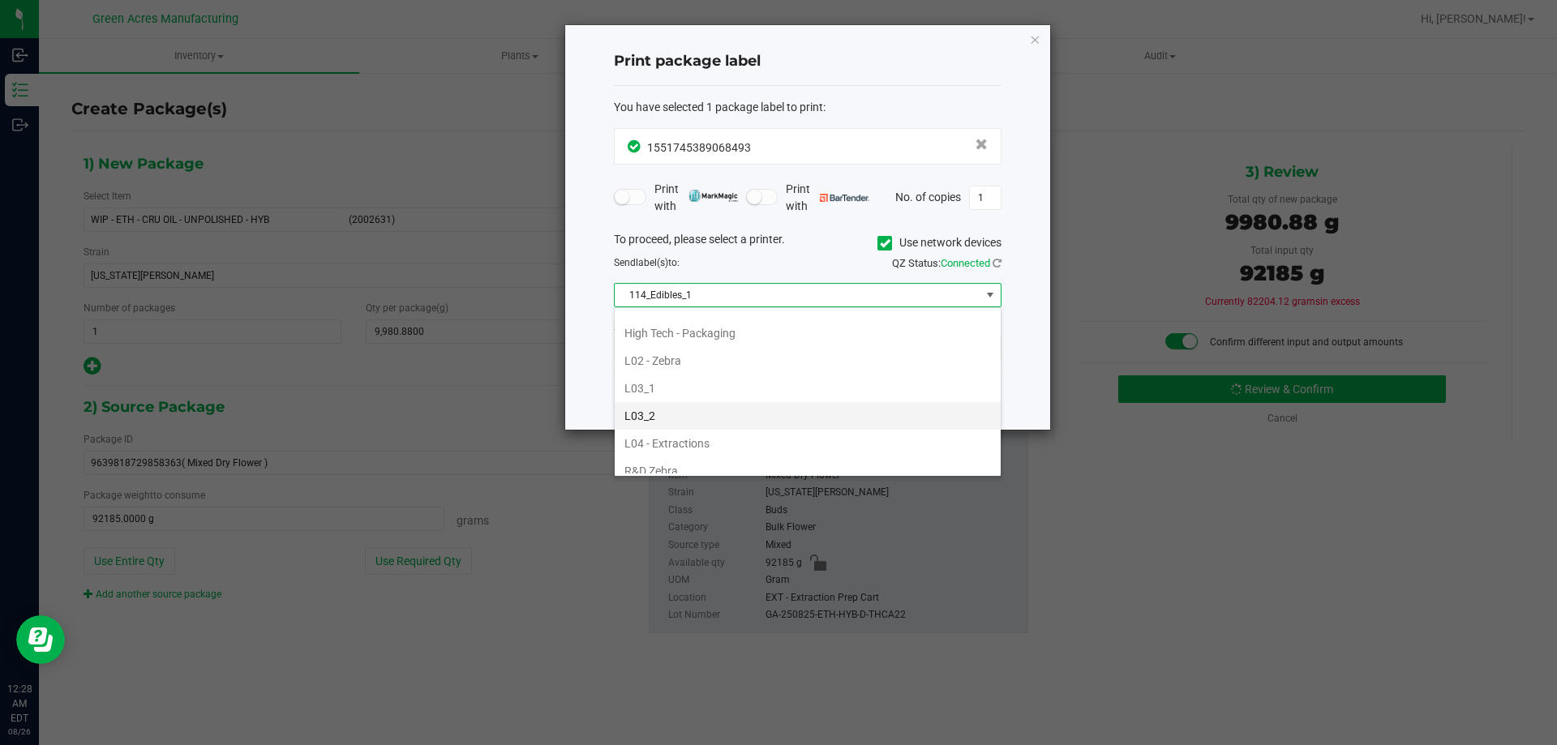
scroll to position [486, 0]
click at [755, 379] on li "L02 - Zebra" at bounding box center [808, 390] width 386 height 28
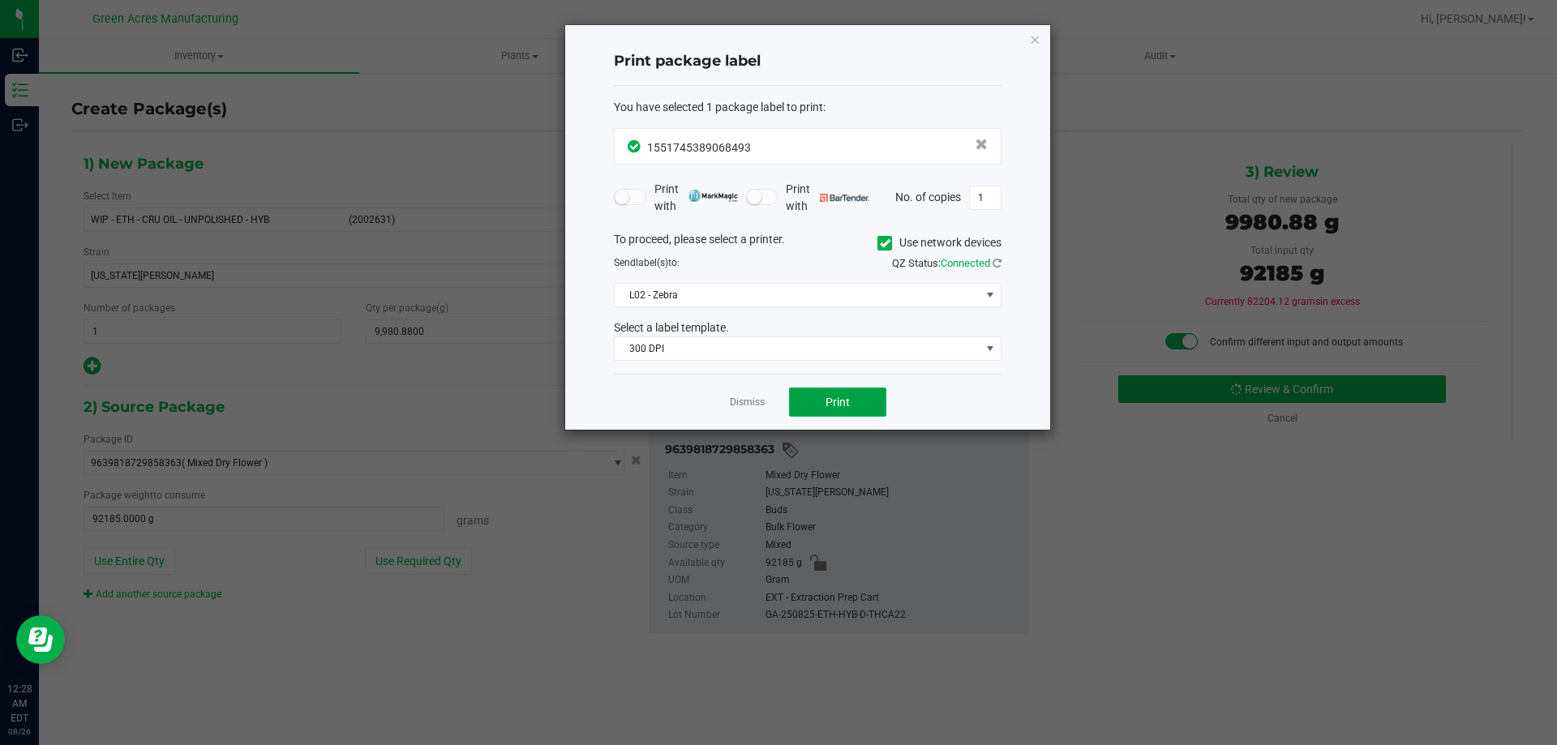
click at [867, 415] on button "Print" at bounding box center [837, 402] width 97 height 29
click at [867, 415] on div at bounding box center [807, 227] width 485 height 405
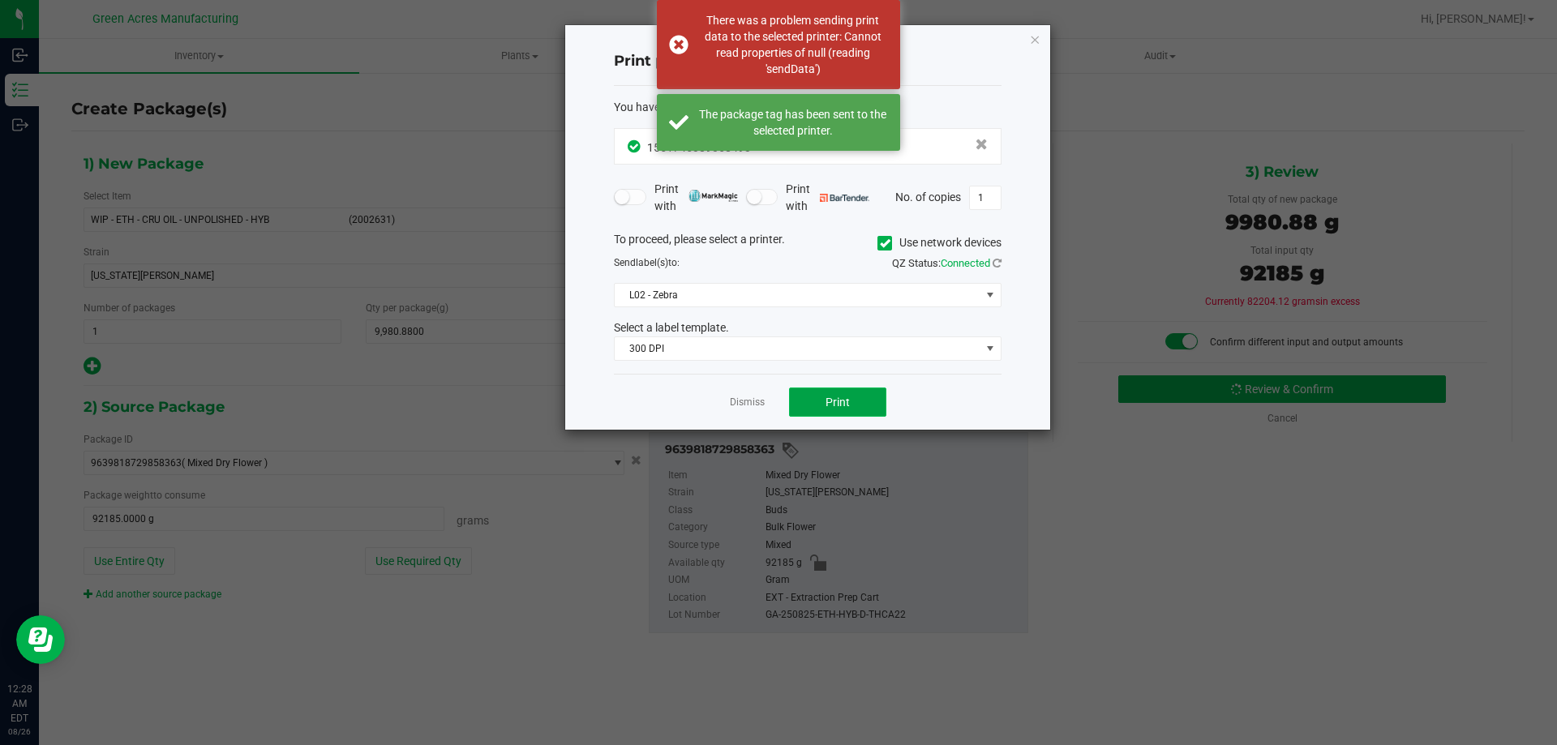
click at [869, 406] on button "Print" at bounding box center [837, 402] width 97 height 29
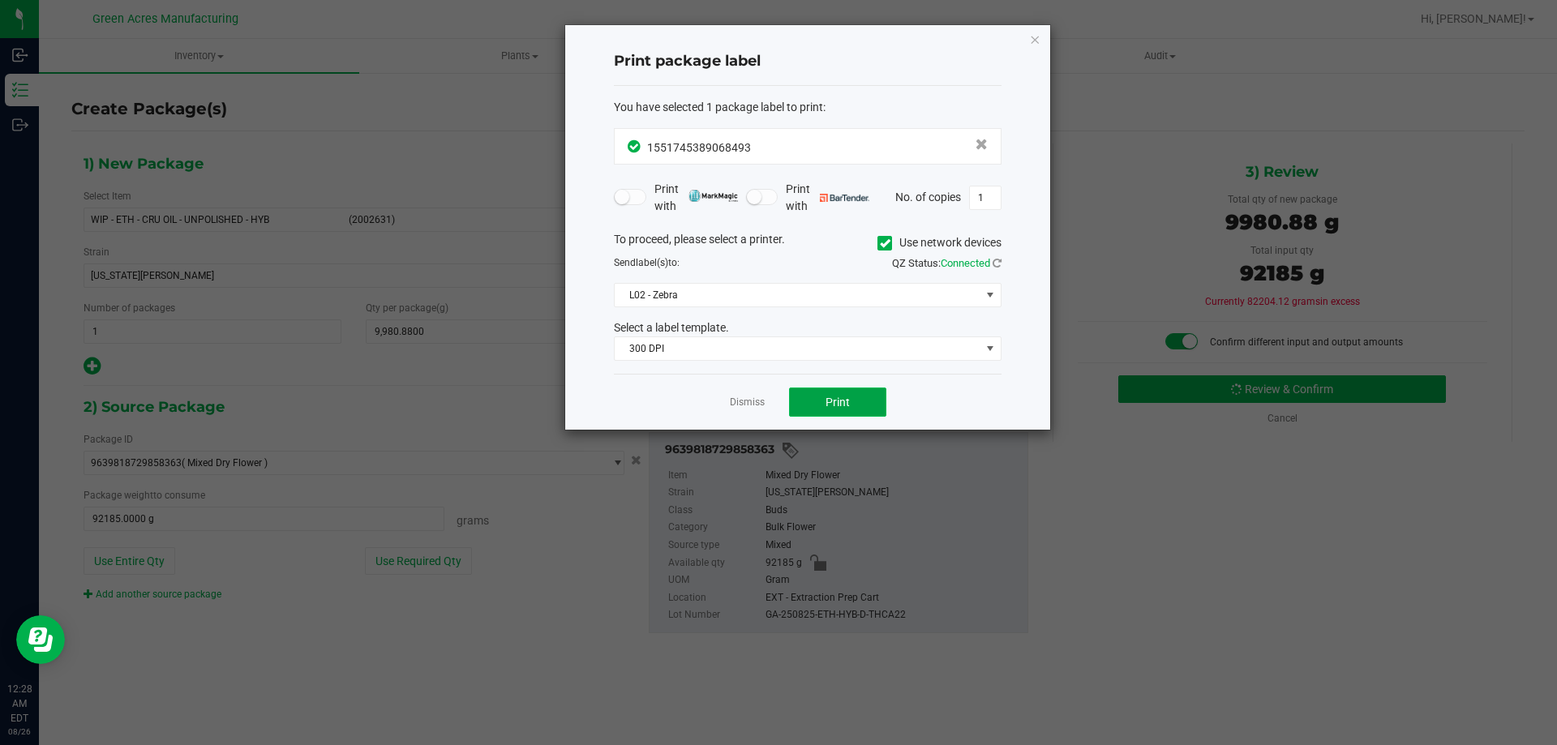
click at [862, 408] on button "Print" at bounding box center [837, 402] width 97 height 29
click at [366, 440] on ngb-modal-window "Print package label You have selected 1 package label to print : 15517453890684…" at bounding box center [778, 372] width 1557 height 745
click at [880, 409] on button "Print" at bounding box center [837, 402] width 97 height 29
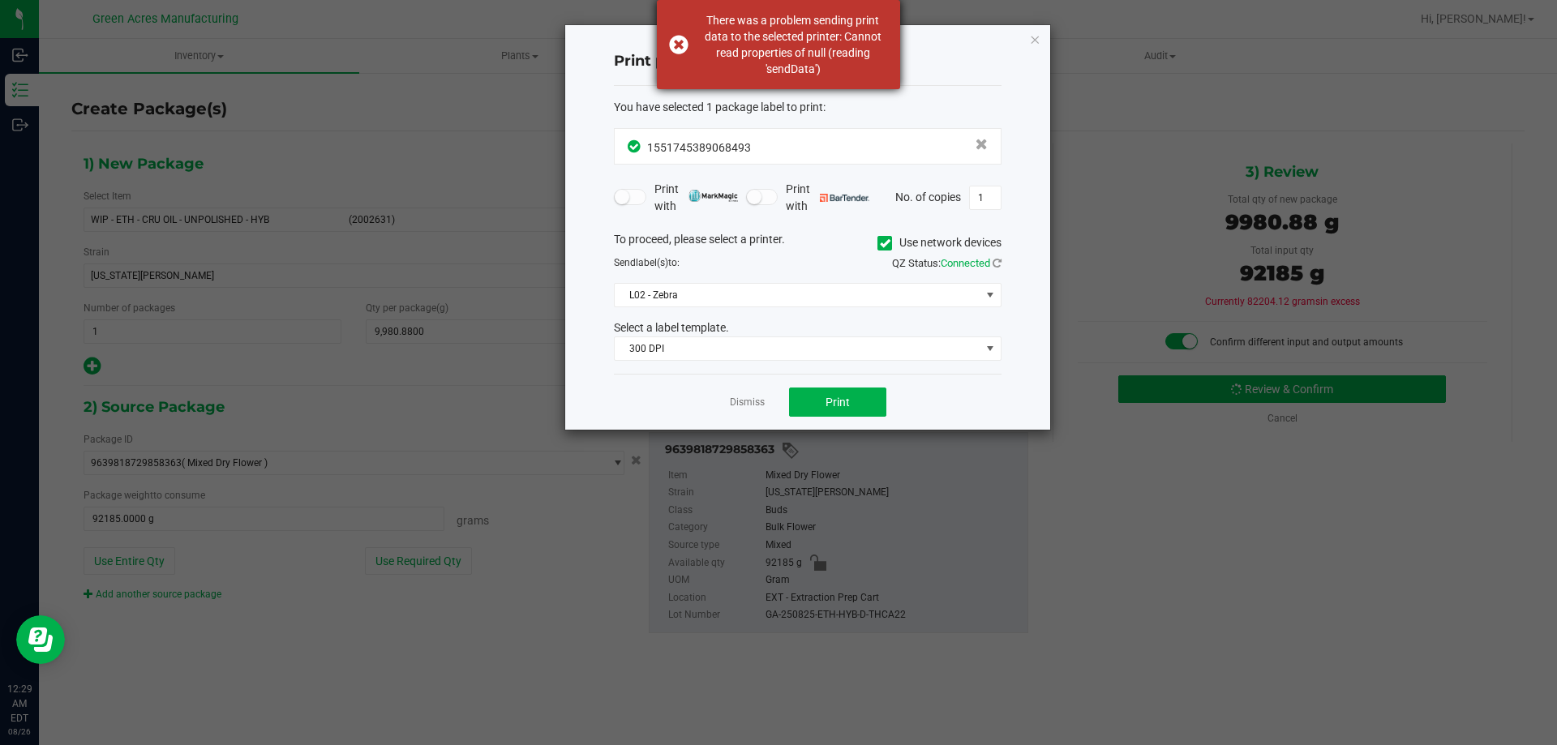
click at [667, 41] on div "There was a problem sending print data to the selected printer: Cannot read pro…" at bounding box center [778, 44] width 243 height 89
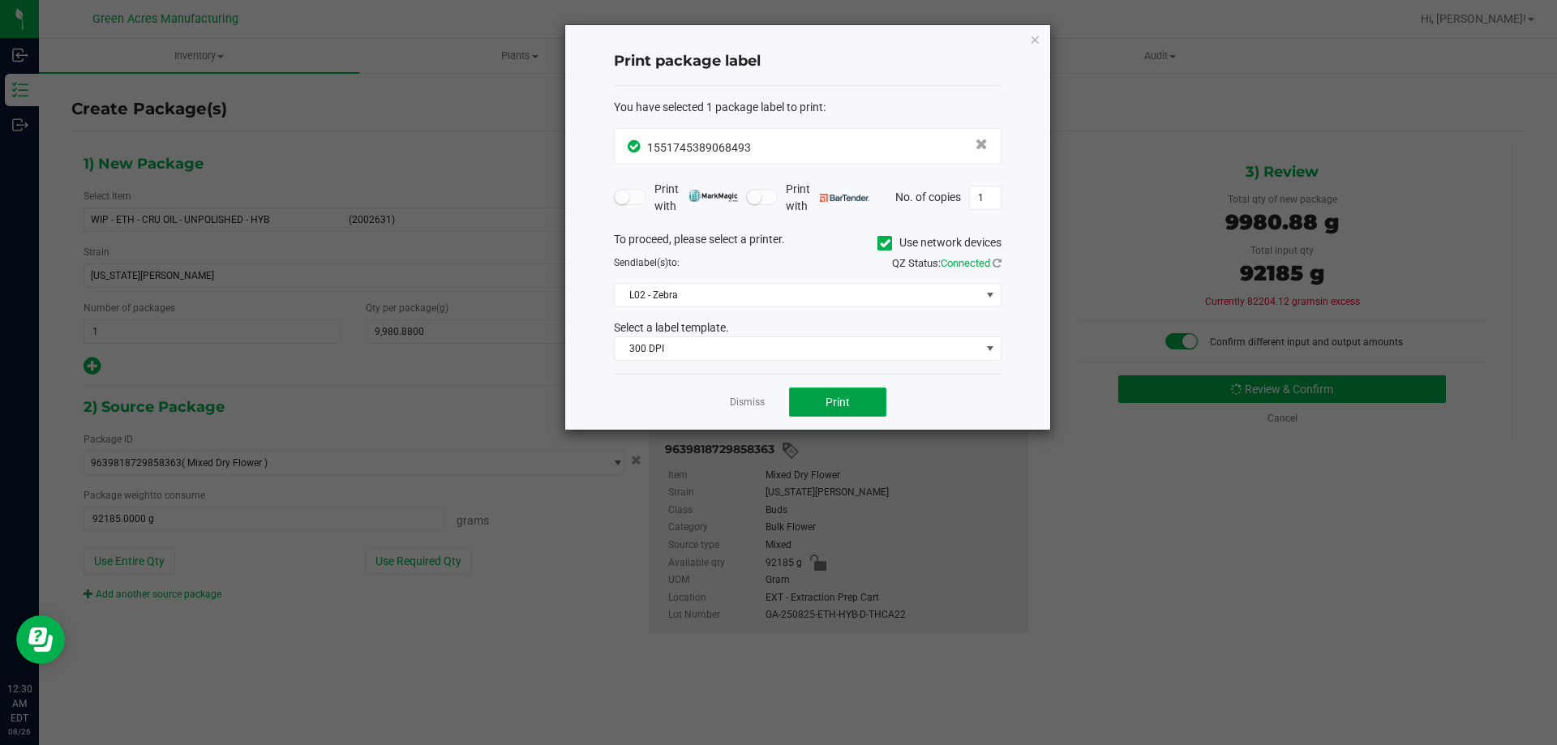
click at [852, 408] on button "Print" at bounding box center [837, 402] width 97 height 29
click at [843, 393] on button "Print" at bounding box center [837, 402] width 97 height 29
click at [818, 349] on span "300 DPI" at bounding box center [798, 348] width 366 height 23
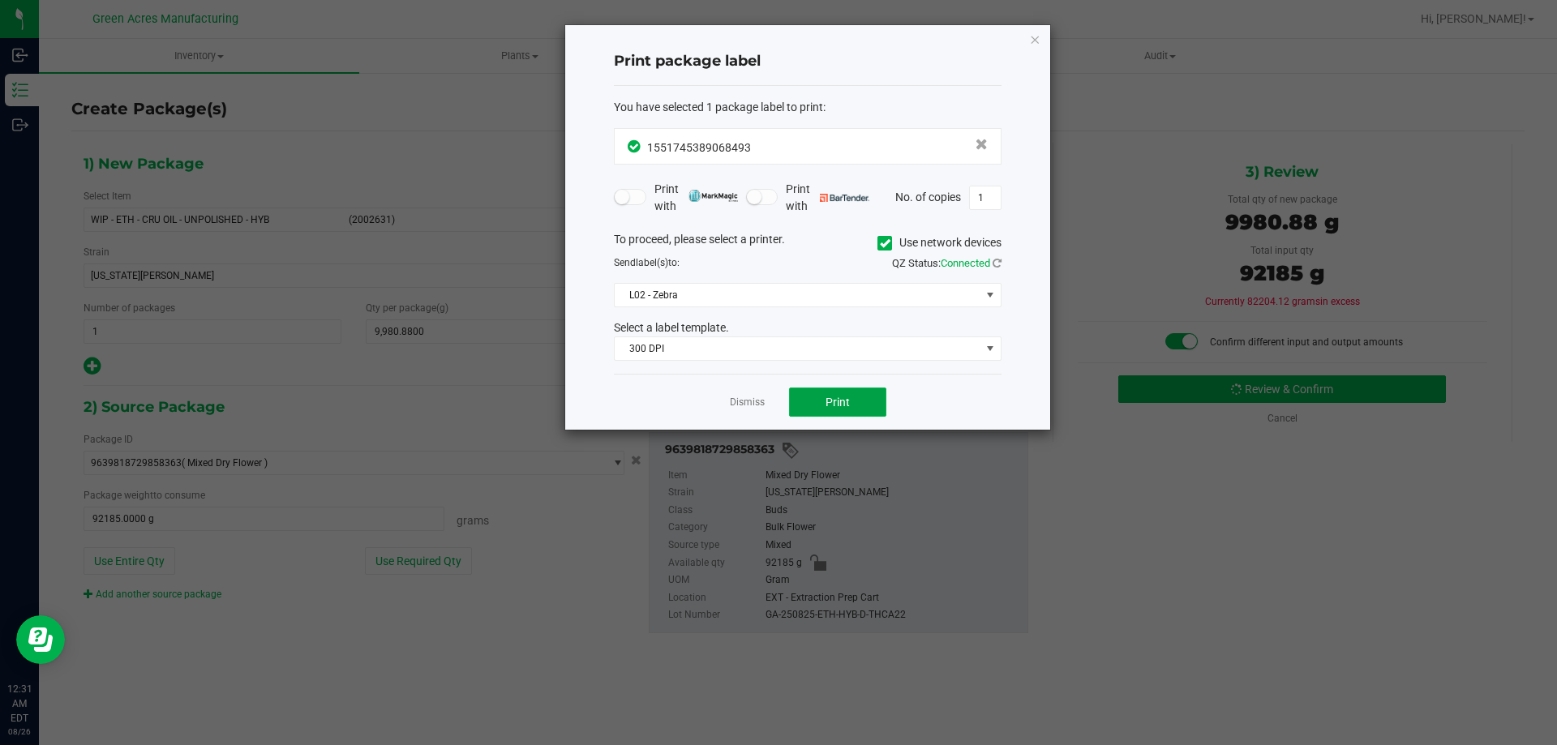
click at [851, 399] on button "Print" at bounding box center [837, 402] width 97 height 29
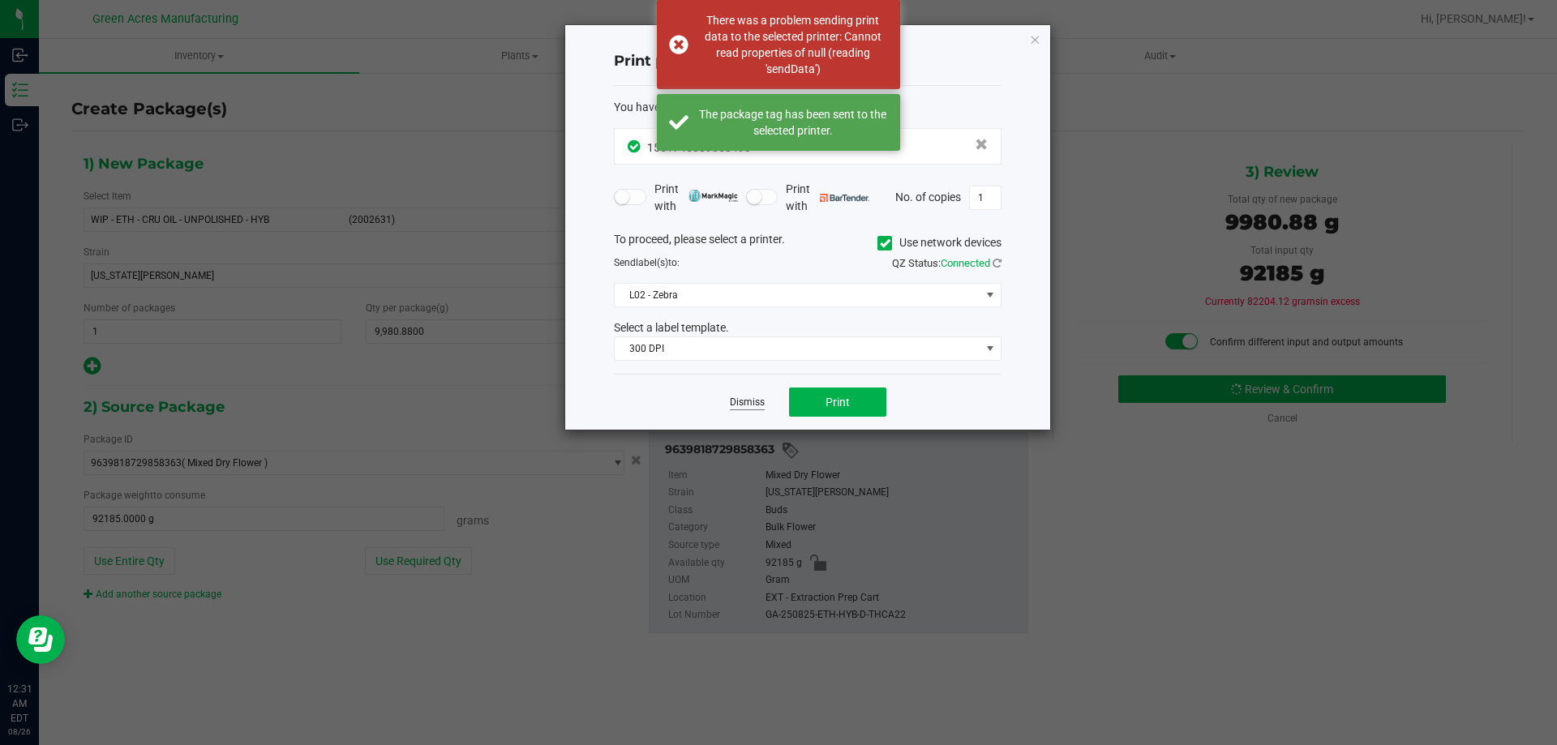
click at [749, 396] on link "Dismiss" at bounding box center [747, 403] width 35 height 14
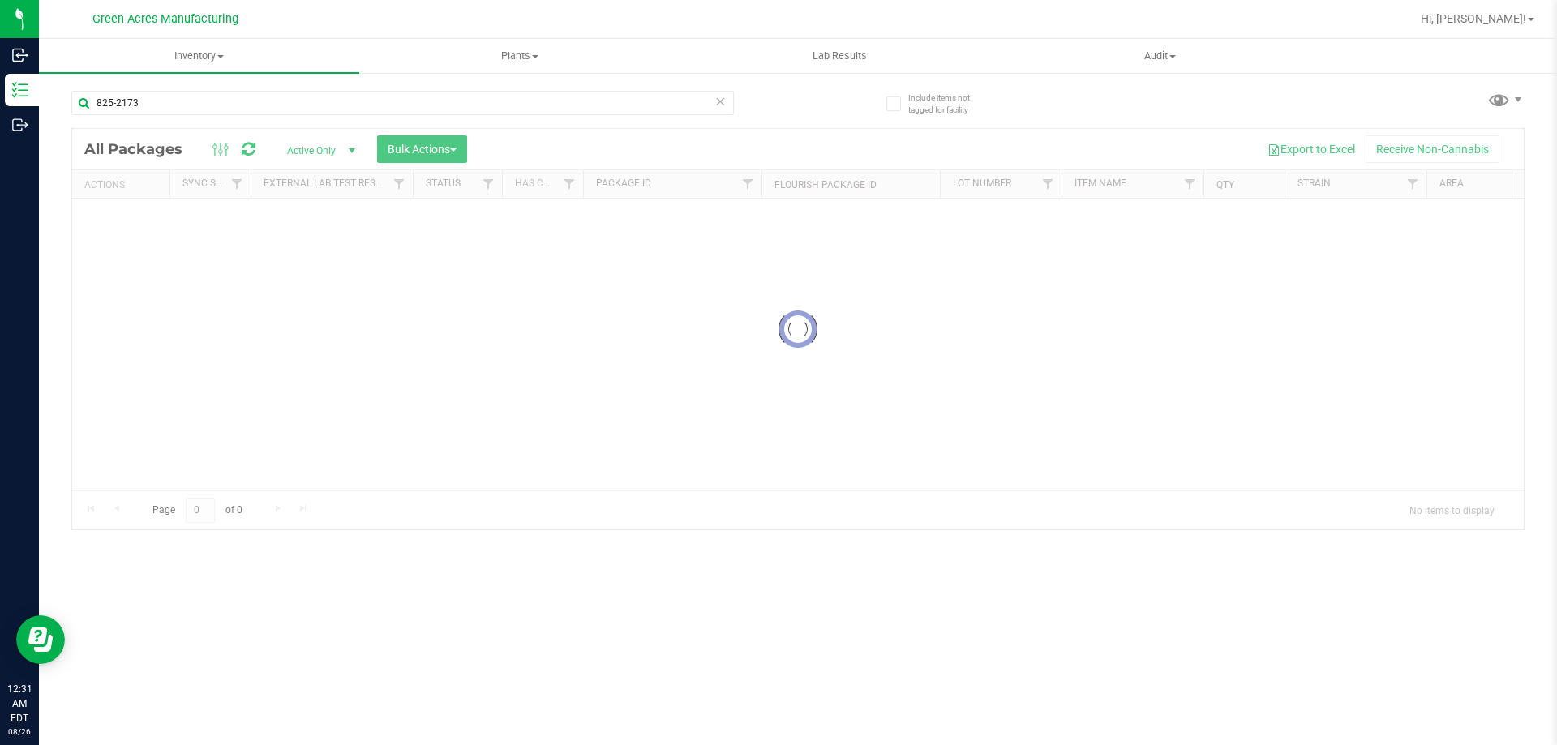
click at [721, 101] on icon at bounding box center [719, 100] width 11 height 19
click at [735, 37] on nav "Green Acres Manufacturing Hi, [PERSON_NAME]!" at bounding box center [798, 19] width 1518 height 39
click at [744, 11] on div at bounding box center [850, 19] width 1120 height 32
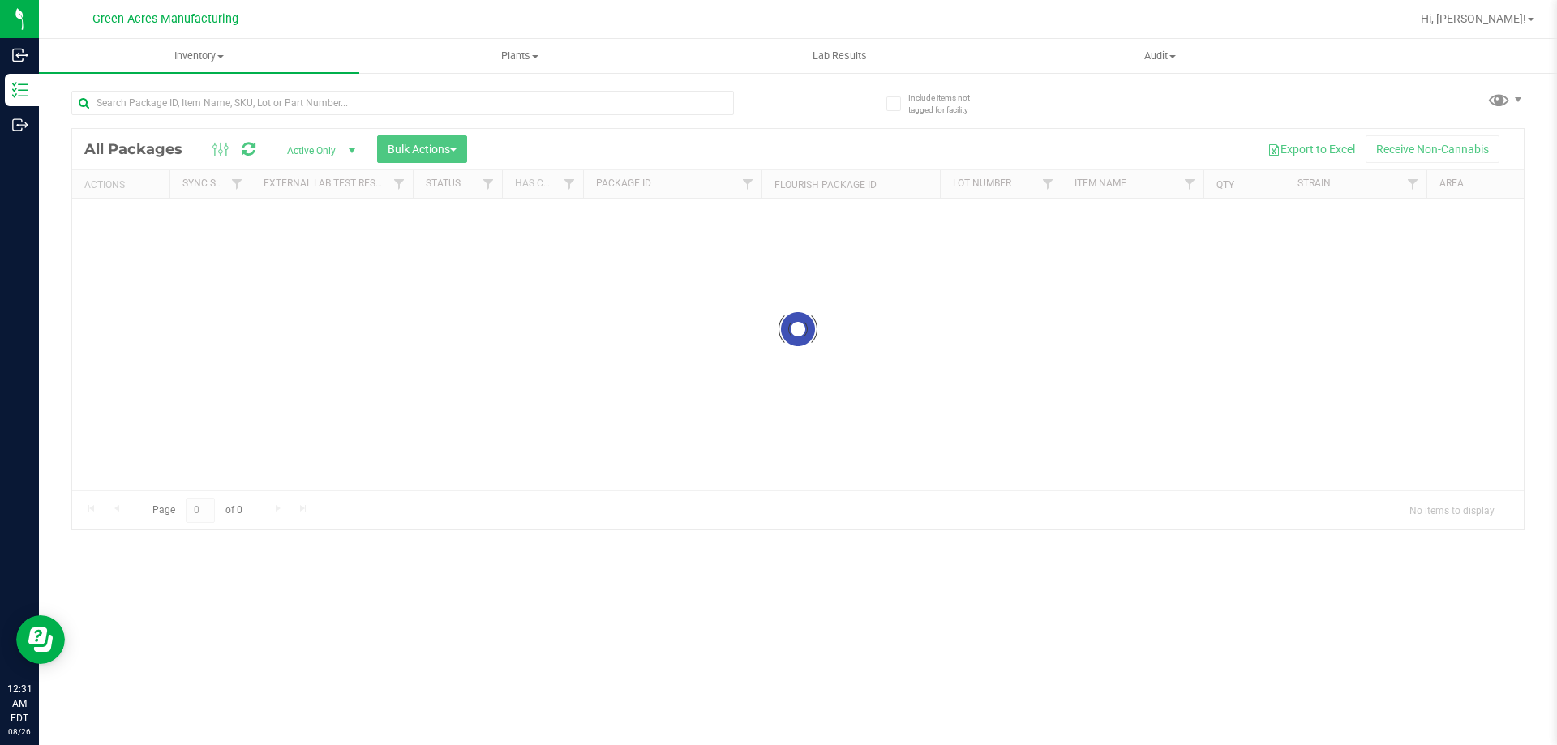
click at [744, 11] on div at bounding box center [850, 19] width 1120 height 32
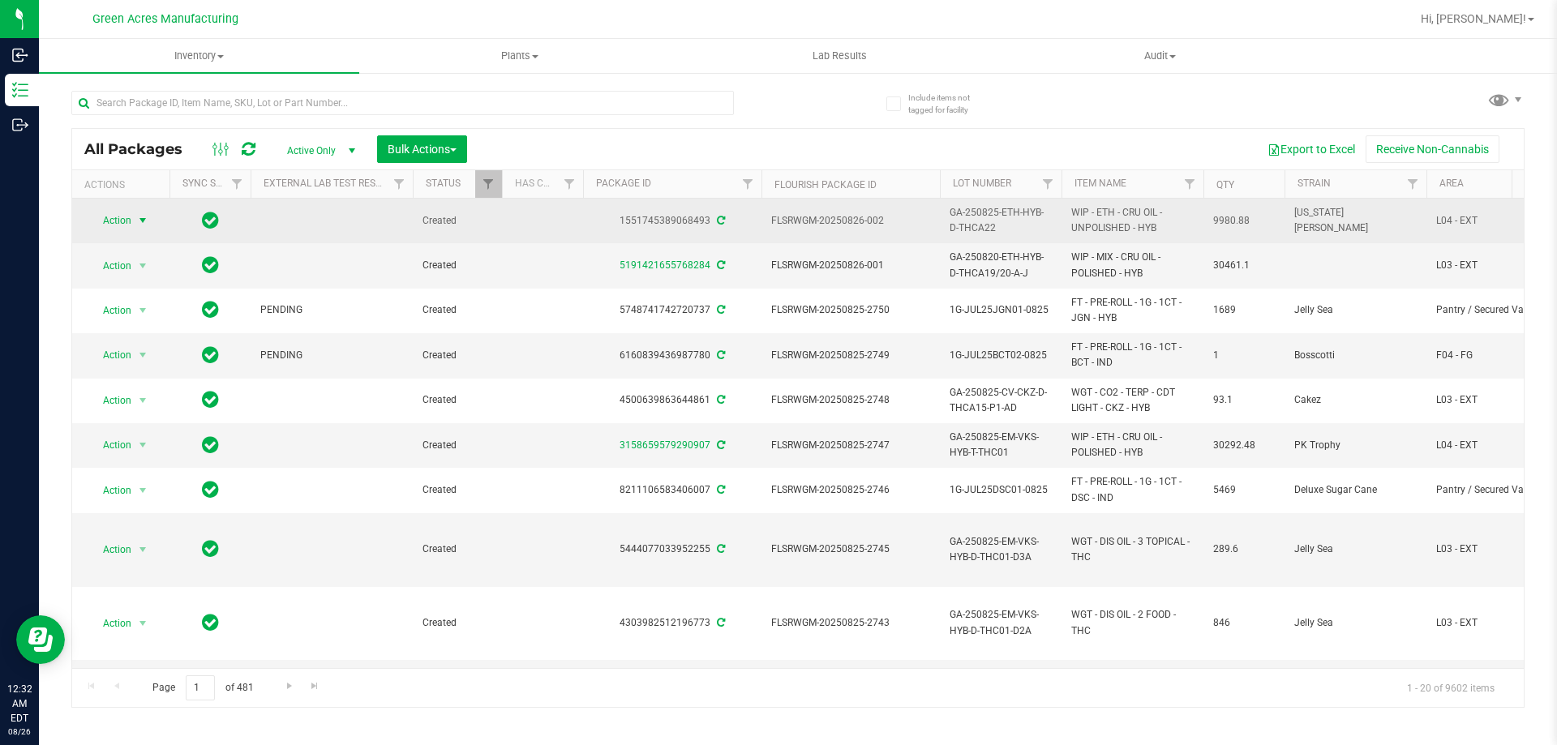
click at [144, 226] on span "select" at bounding box center [142, 220] width 13 height 13
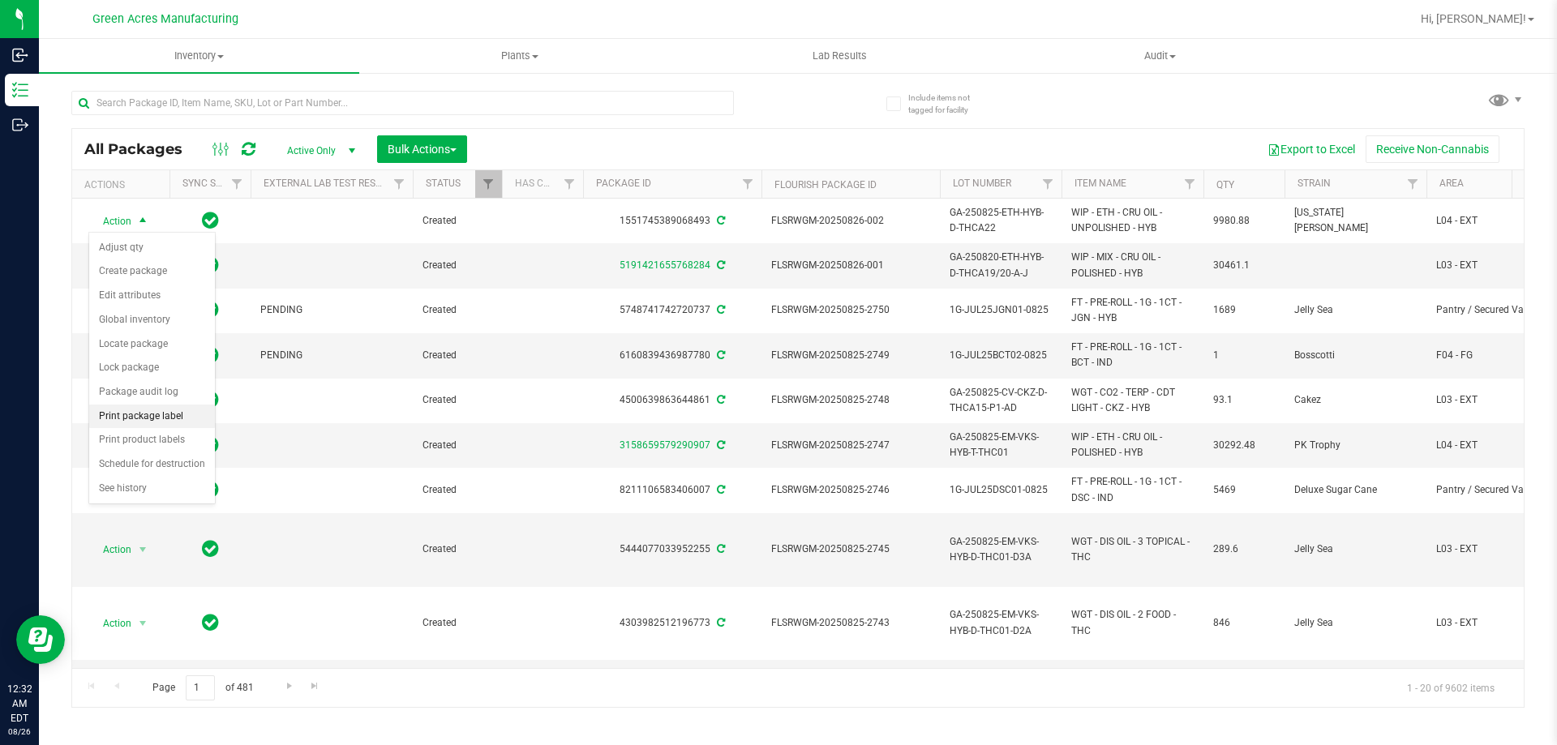
click at [162, 409] on li "Print package label" at bounding box center [152, 417] width 126 height 24
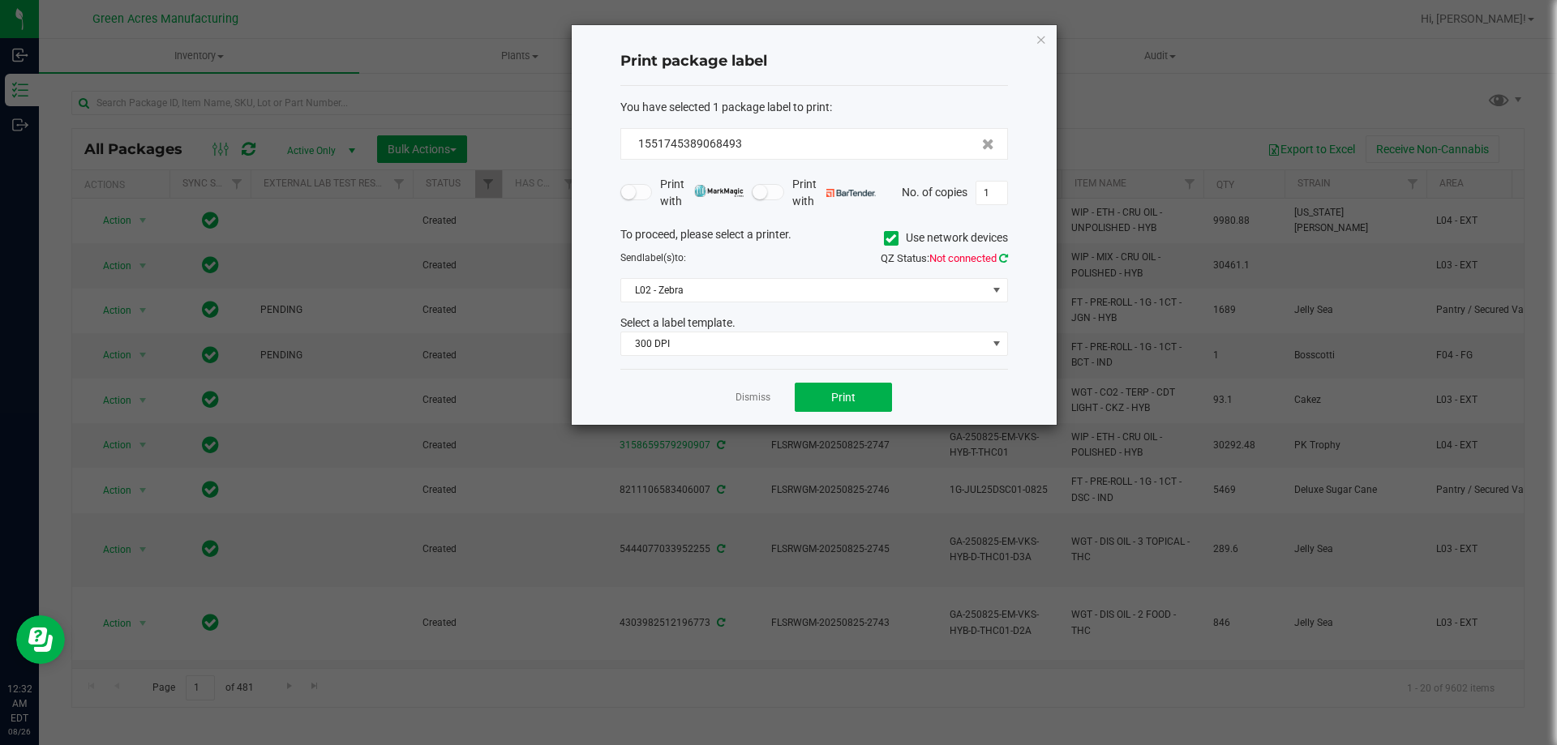
click at [1000, 253] on icon at bounding box center [1003, 258] width 9 height 11
click at [837, 394] on span "Print" at bounding box center [843, 397] width 24 height 13
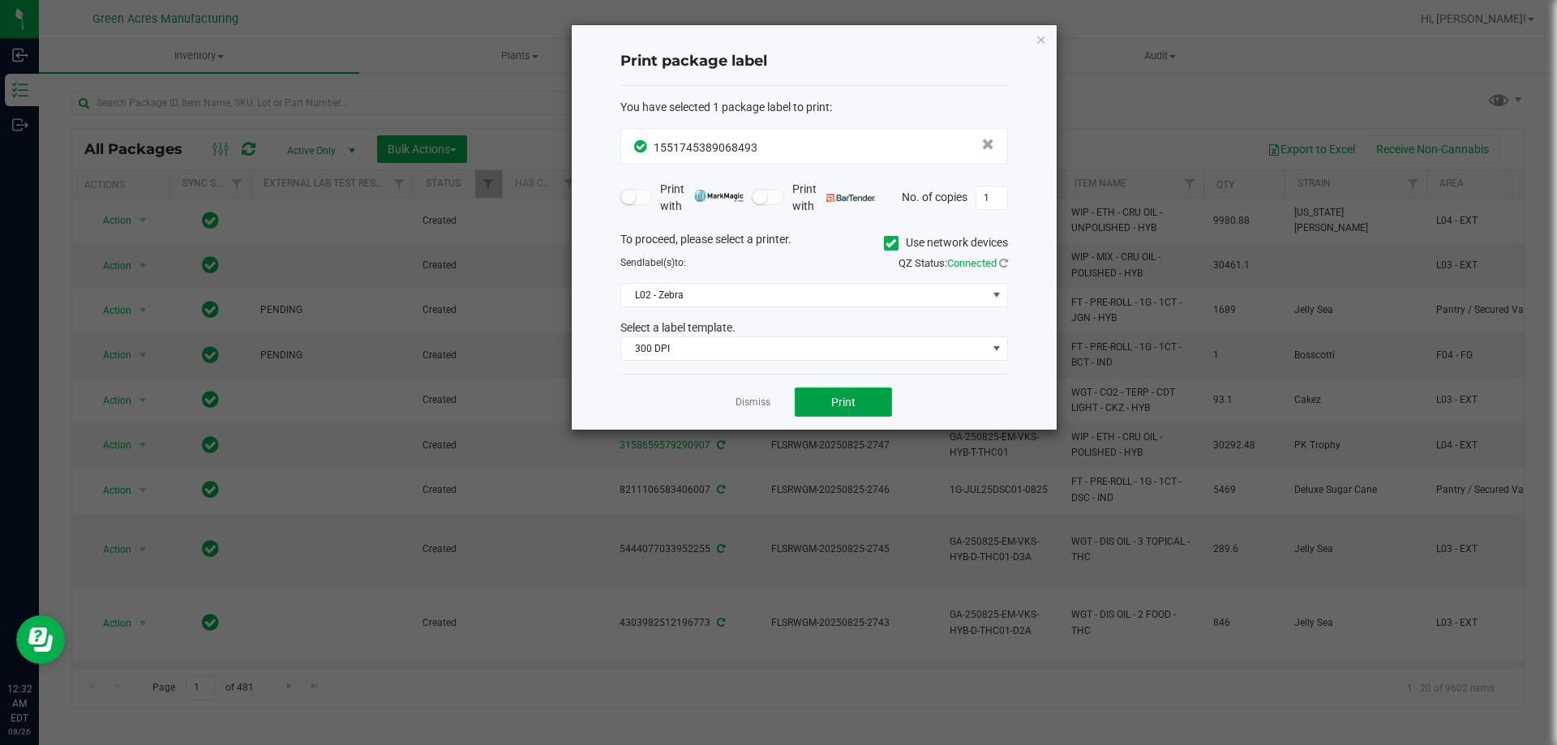
click at [838, 394] on button "Print" at bounding box center [843, 402] width 97 height 29
click at [739, 407] on link "Dismiss" at bounding box center [752, 403] width 35 height 14
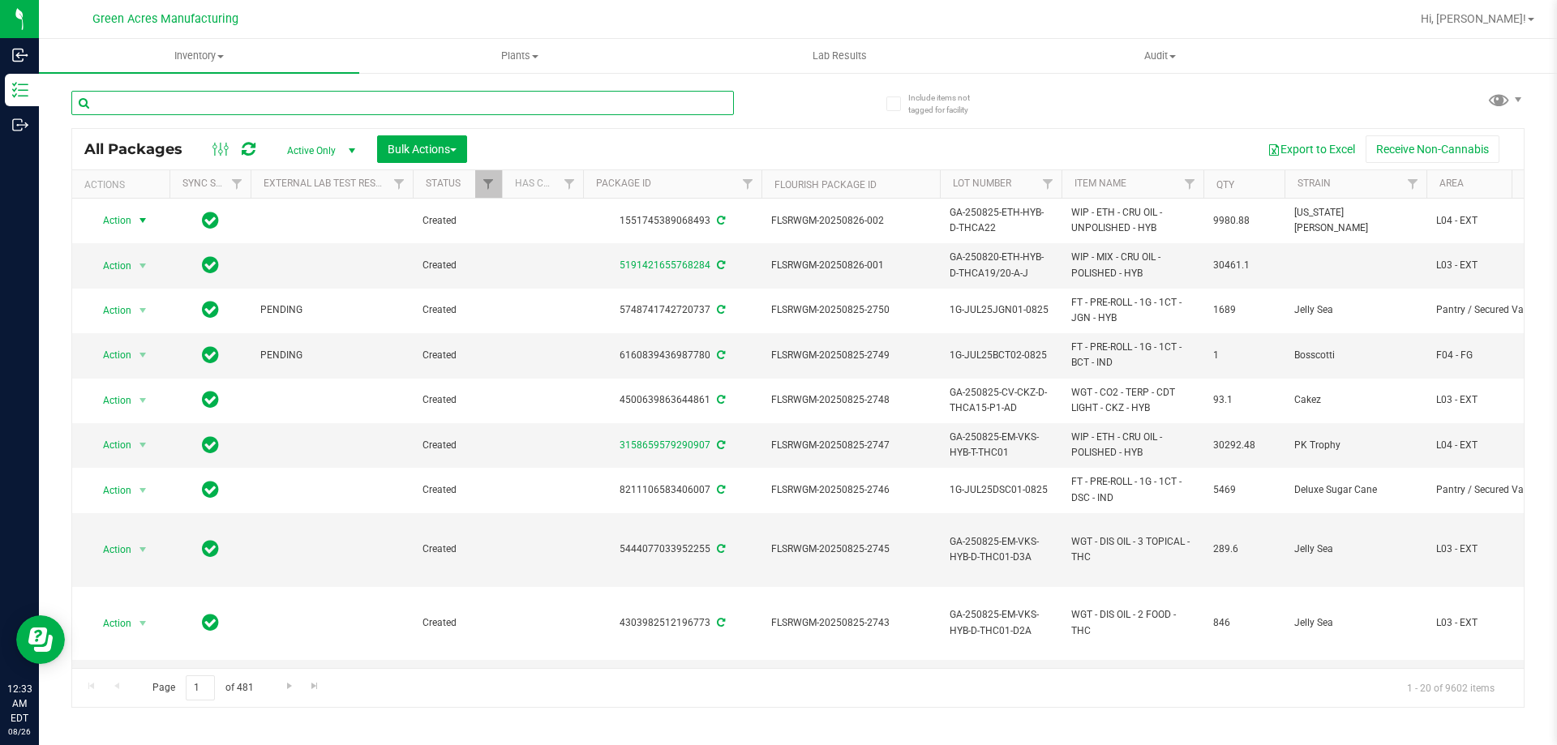
click at [598, 108] on input "text" at bounding box center [402, 103] width 662 height 24
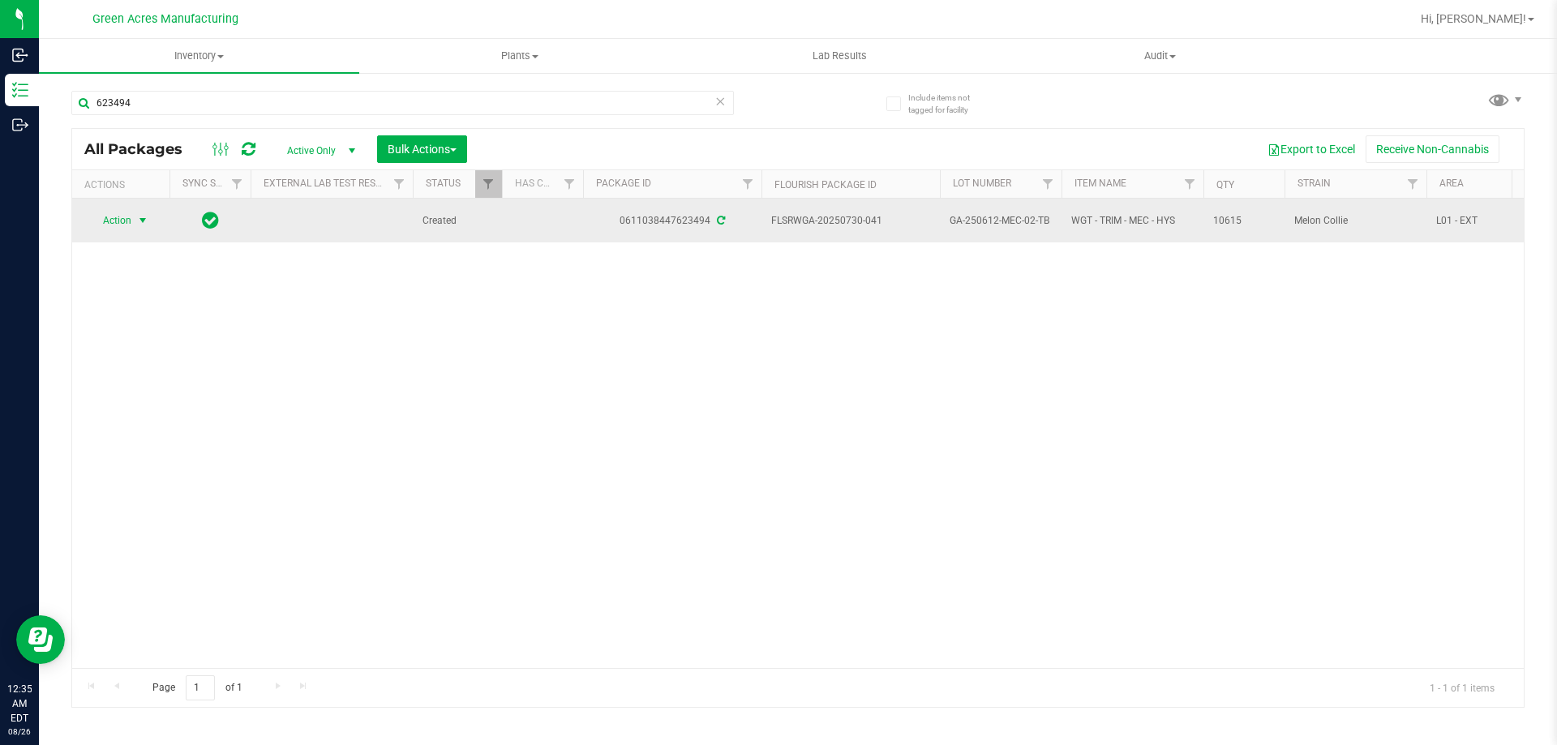
click at [139, 226] on span "select" at bounding box center [142, 220] width 13 height 13
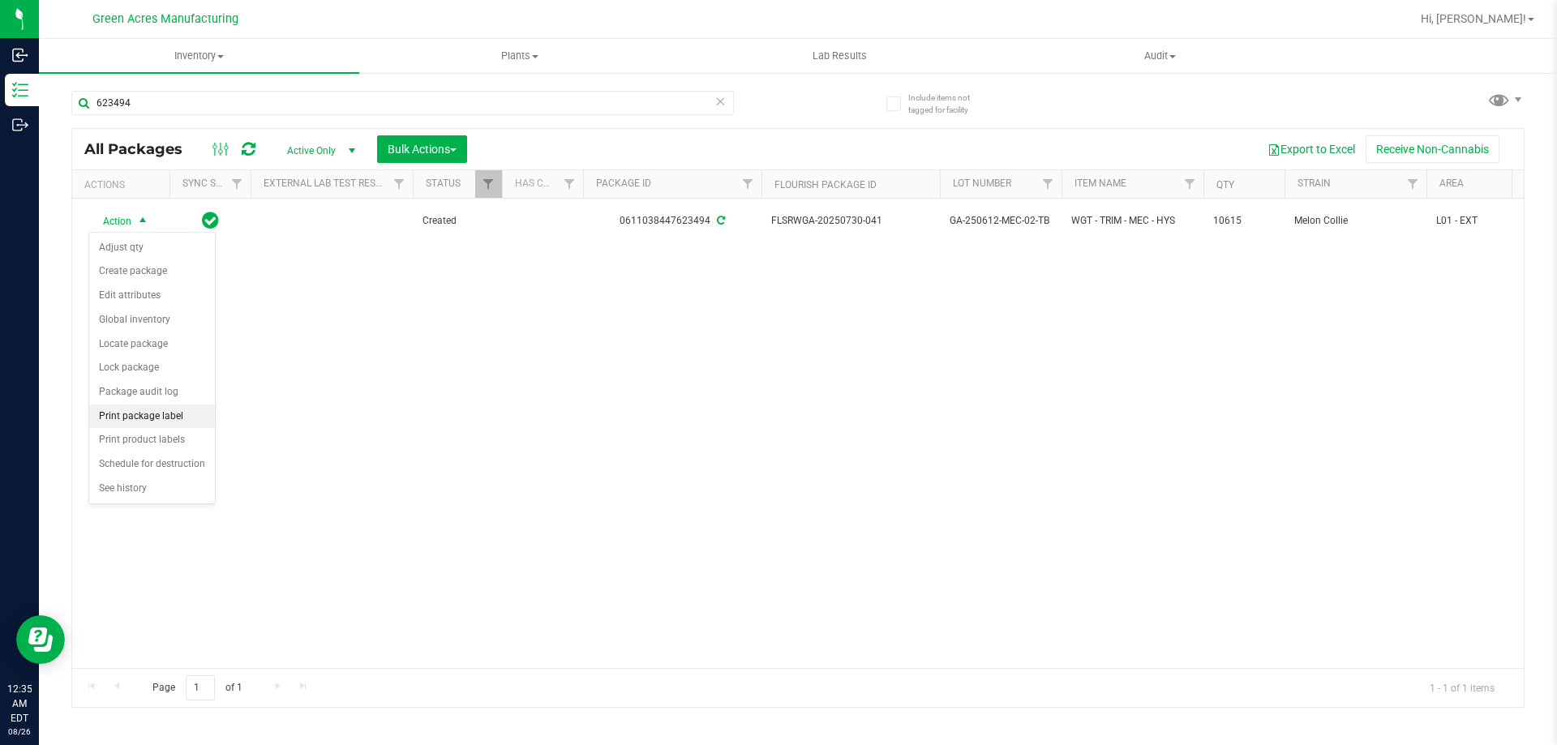
click at [129, 413] on li "Print package label" at bounding box center [152, 417] width 126 height 24
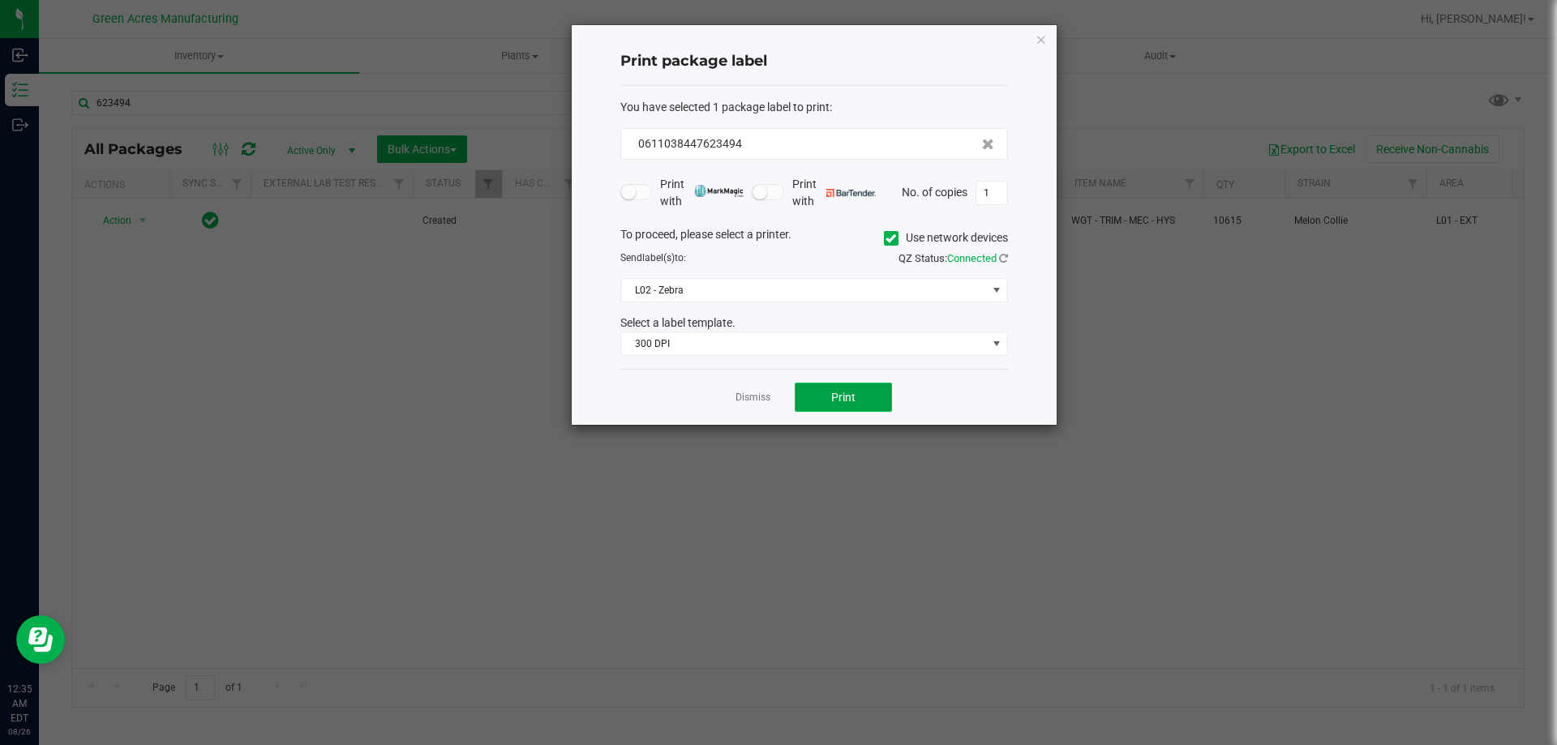
click at [836, 405] on button "Print" at bounding box center [843, 397] width 97 height 29
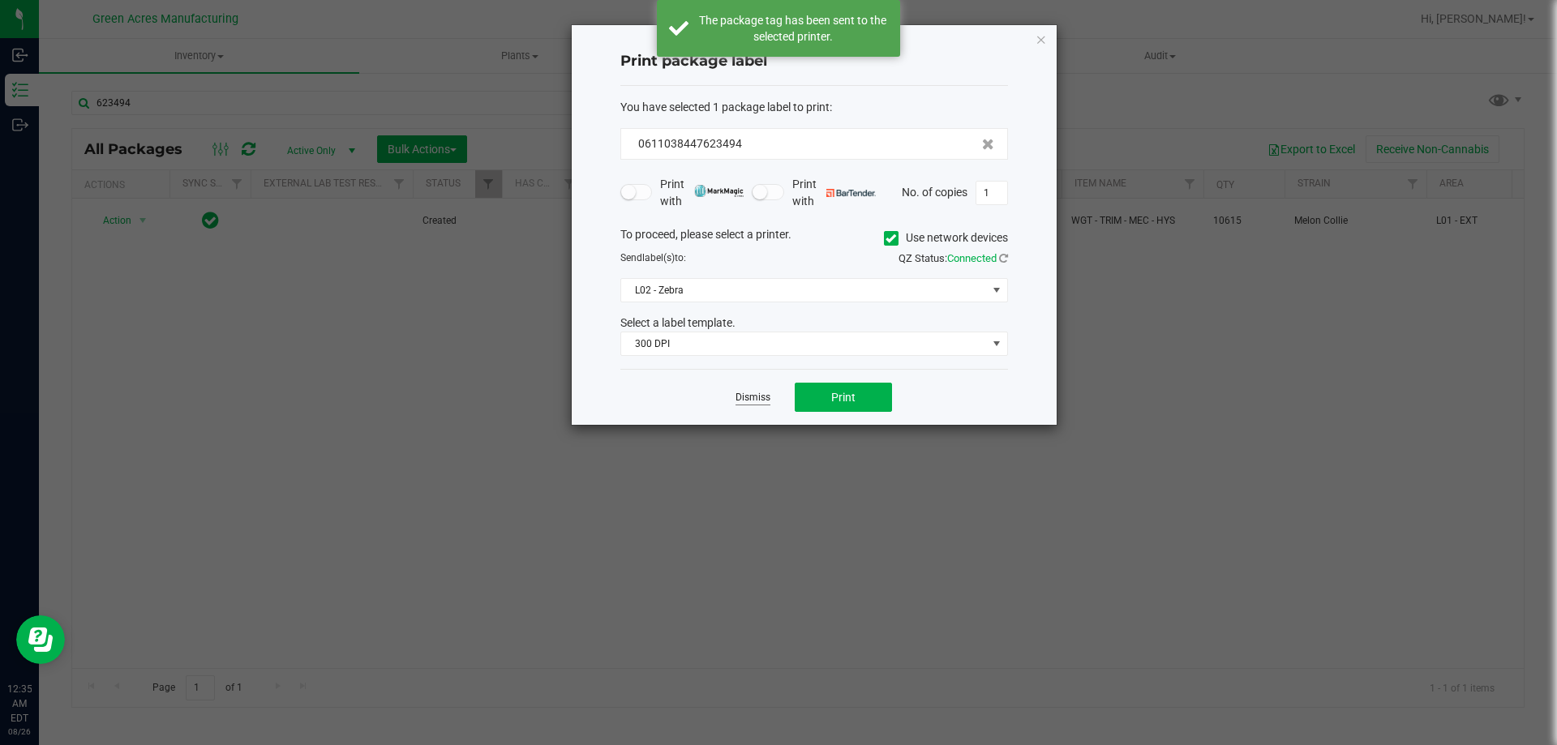
click at [741, 394] on link "Dismiss" at bounding box center [752, 398] width 35 height 14
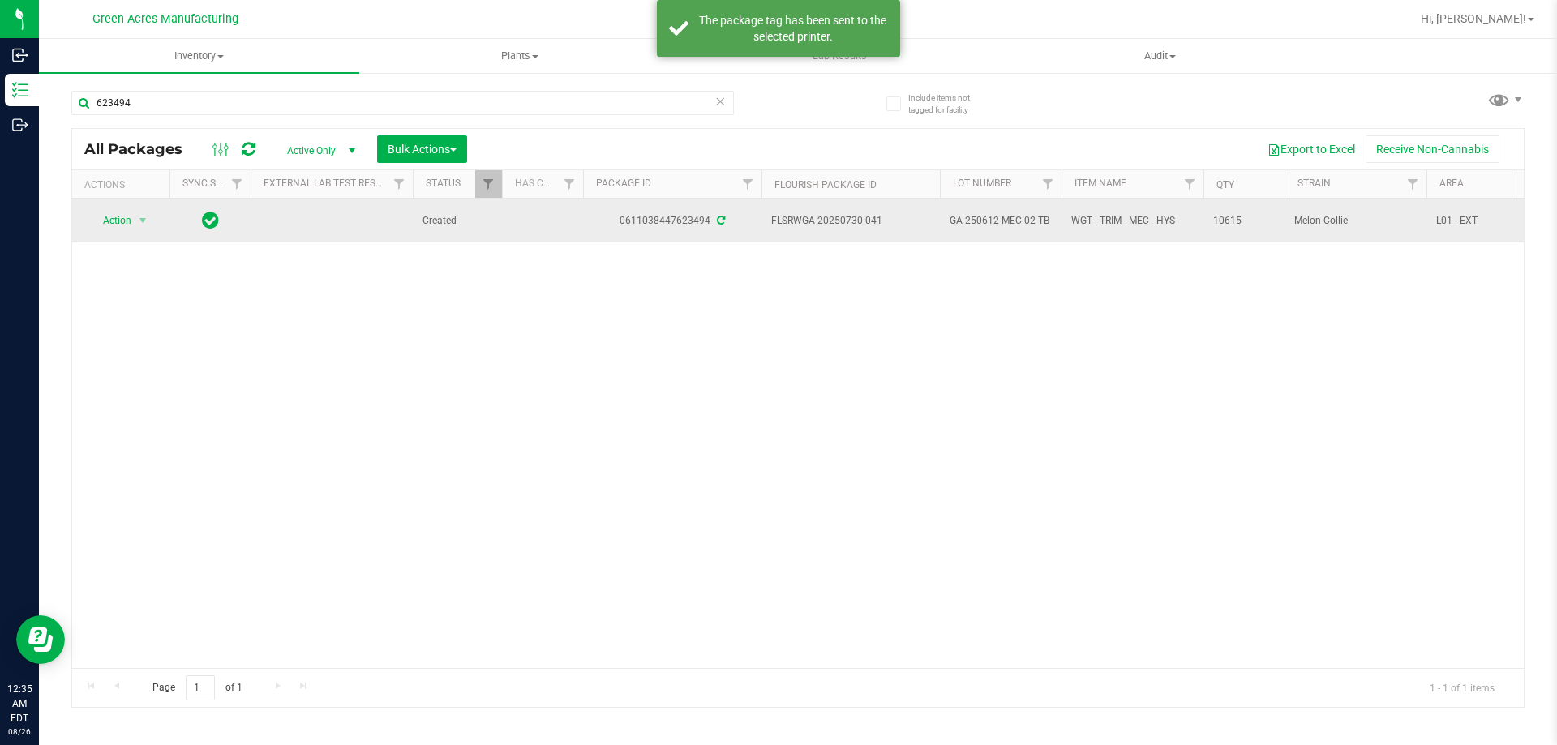
click at [846, 224] on span "FLSRWGA-20250730-041" at bounding box center [850, 220] width 159 height 15
drag, startPoint x: 893, startPoint y: 220, endPoint x: 845, endPoint y: 221, distance: 47.8
click at [845, 221] on span "FLSRWGA-20250730-041" at bounding box center [850, 220] width 159 height 15
copy span "730-041"
click at [992, 218] on span "GA-250612-MEC-02-TB" at bounding box center [1000, 220] width 102 height 15
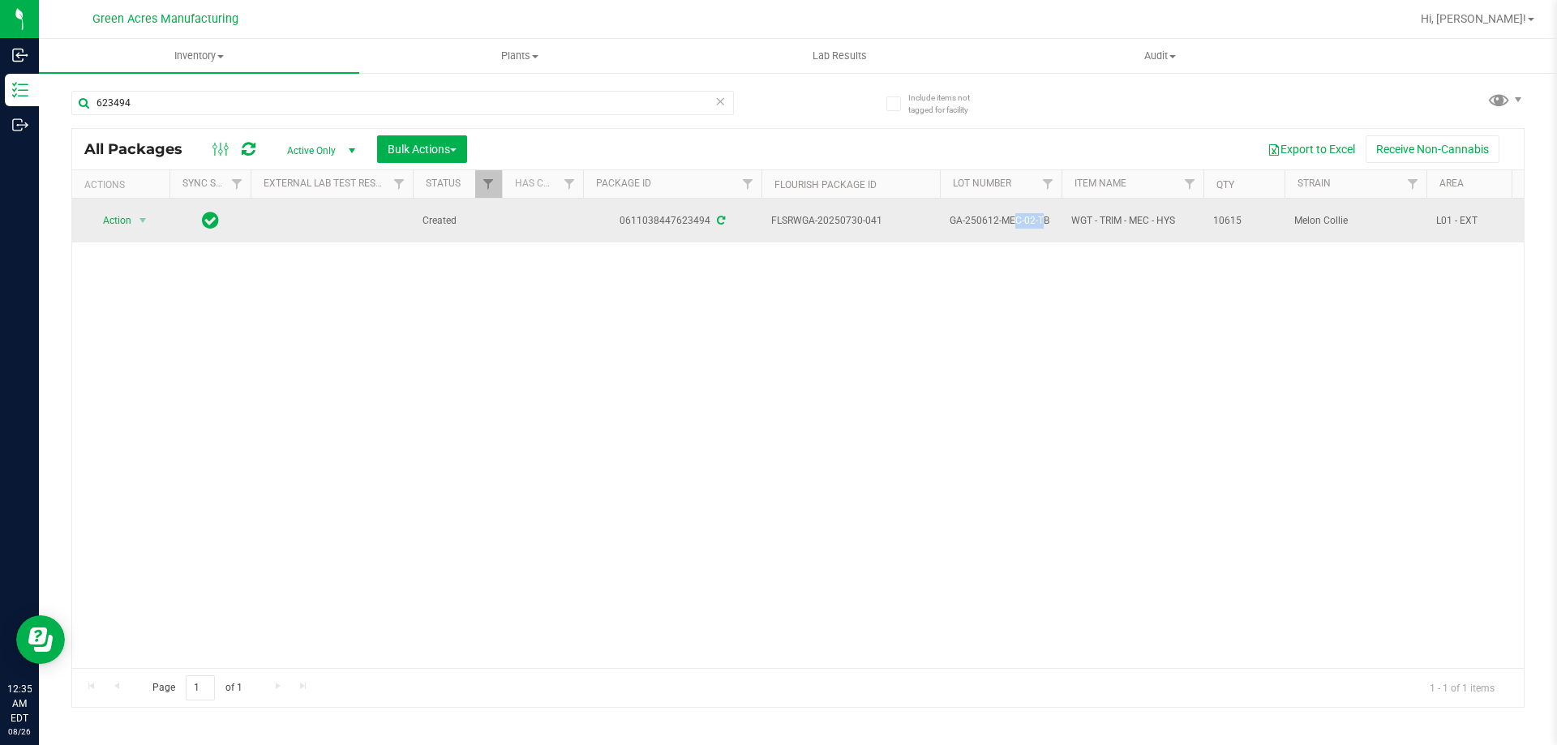
click at [992, 218] on span "GA-250612-MEC-02-TB" at bounding box center [1000, 220] width 102 height 15
copy tr "GA-250612-MEC-02-TB"
click at [1232, 221] on span "10615" at bounding box center [1244, 220] width 62 height 15
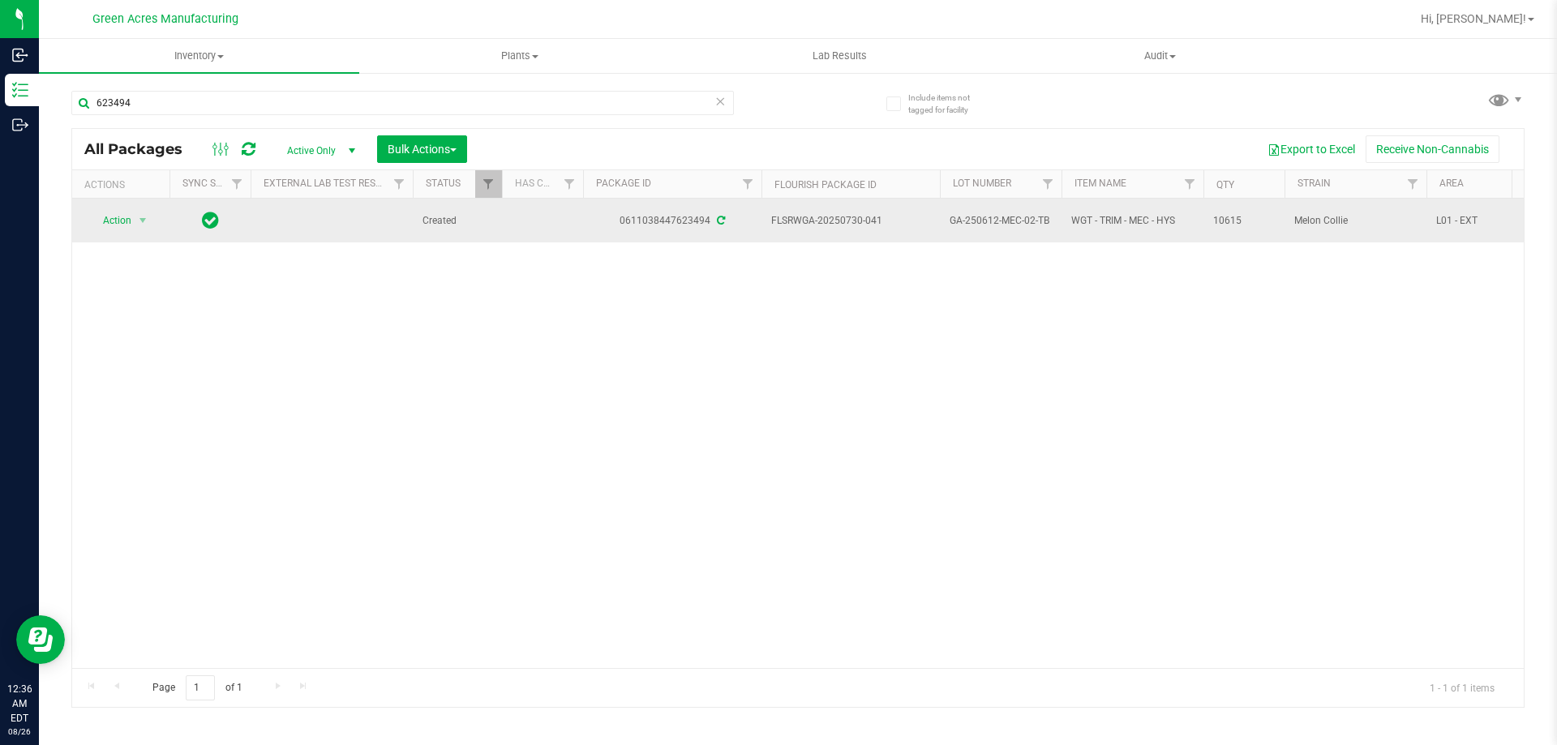
copy span "10615"
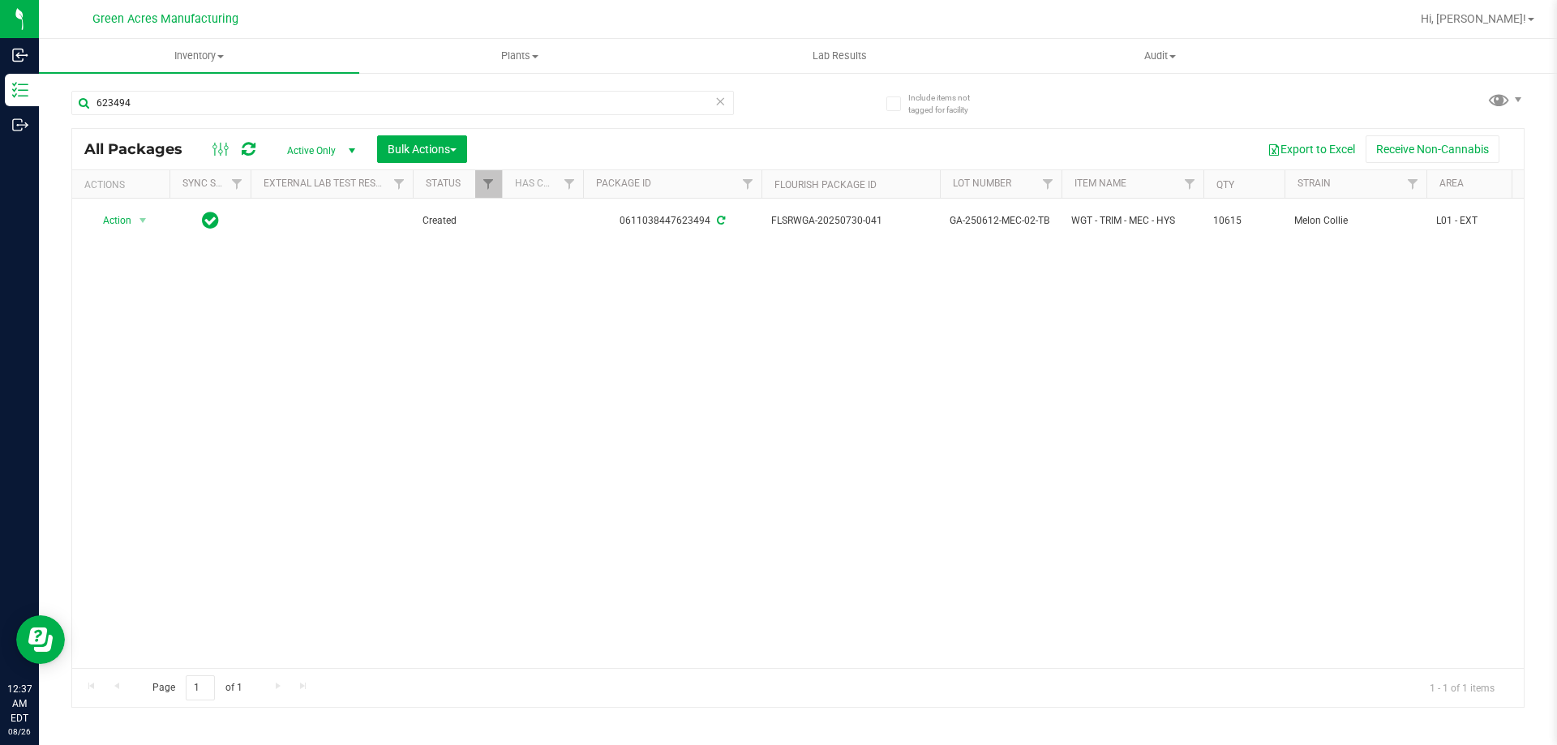
click at [344, 115] on div "623494" at bounding box center [402, 109] width 662 height 37
click at [344, 114] on input "623494" at bounding box center [402, 103] width 662 height 24
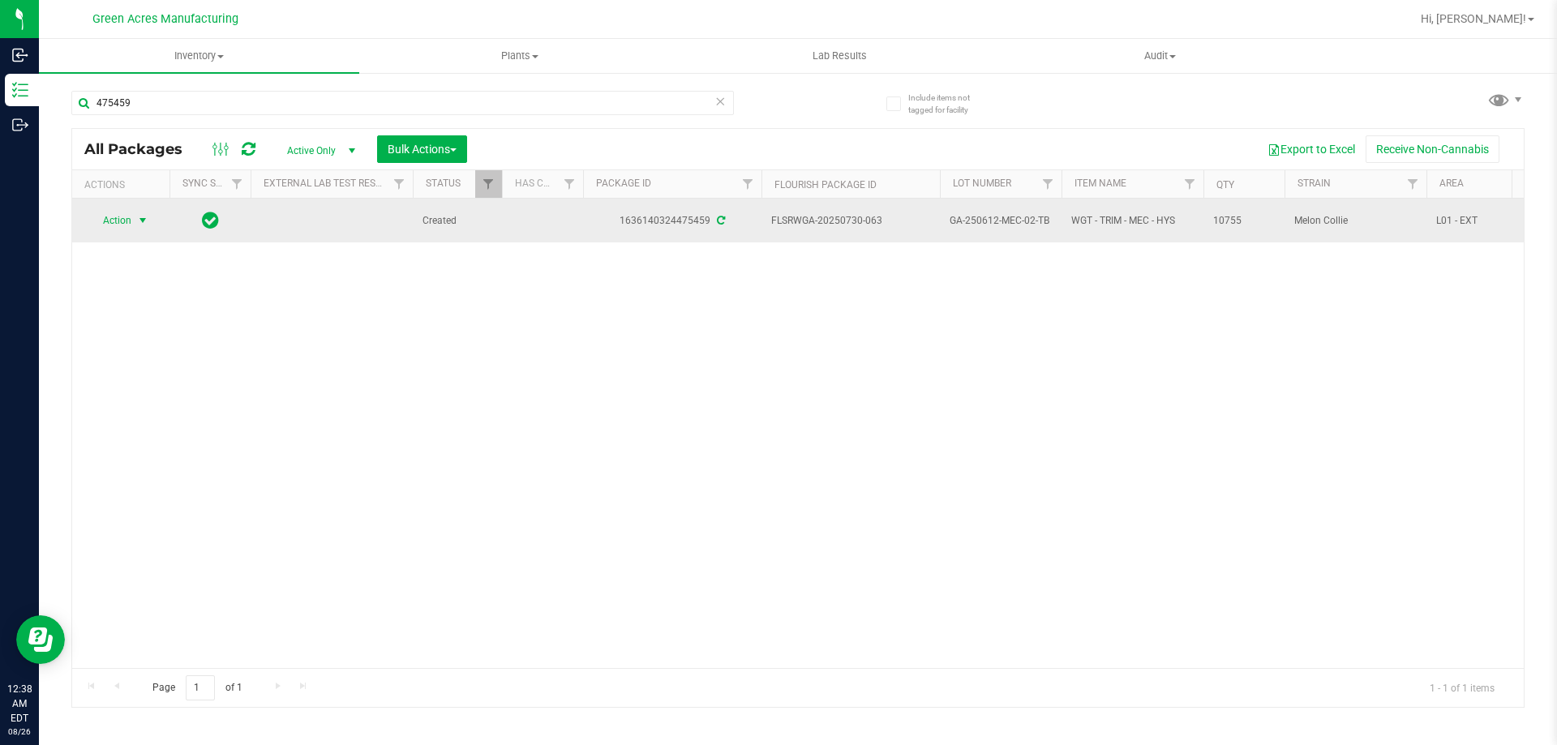
click at [121, 212] on span "Action" at bounding box center [110, 220] width 44 height 23
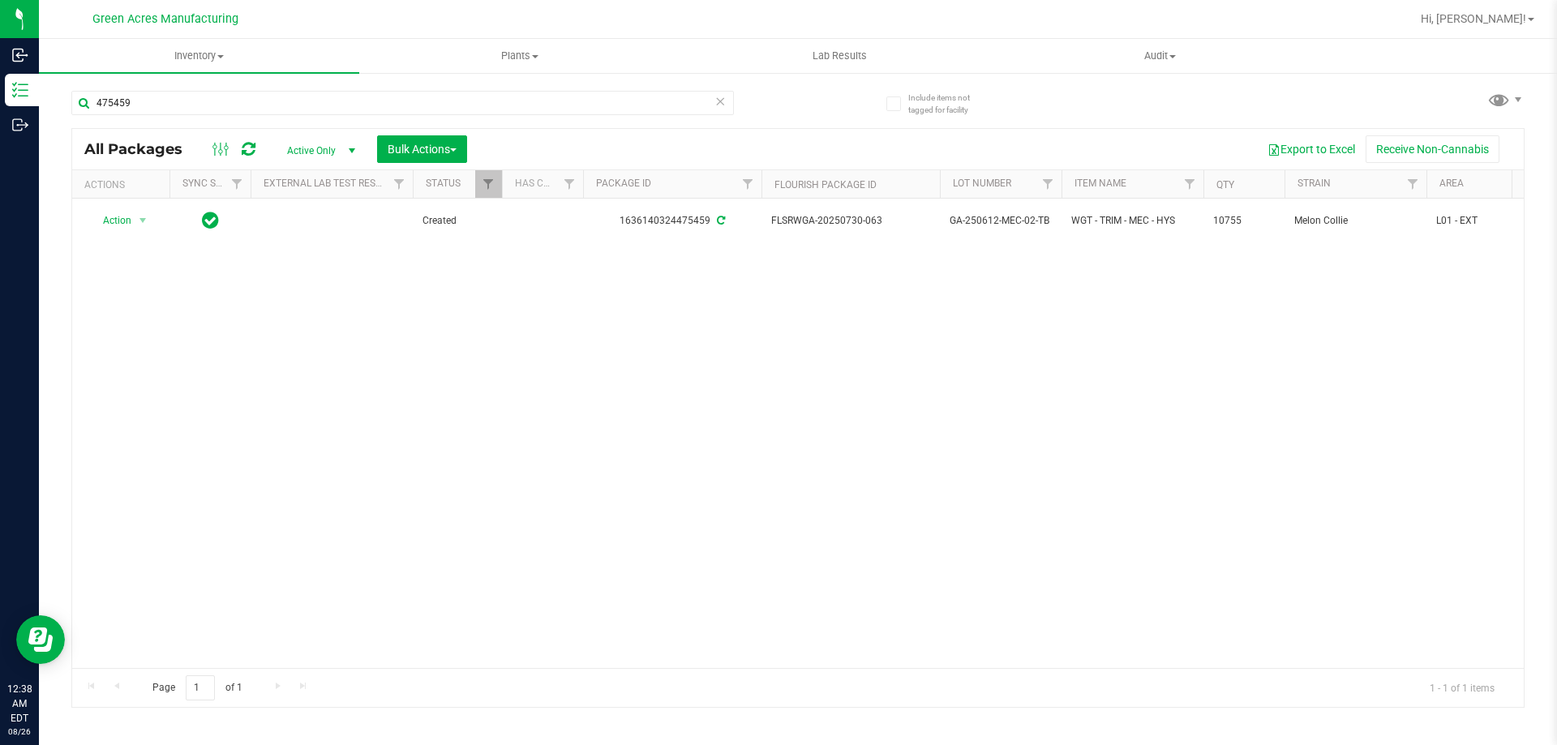
click at [987, 270] on div "Action Action Adjust qty Create package Edit attributes Global inventory Locate…" at bounding box center [797, 433] width 1451 height 469
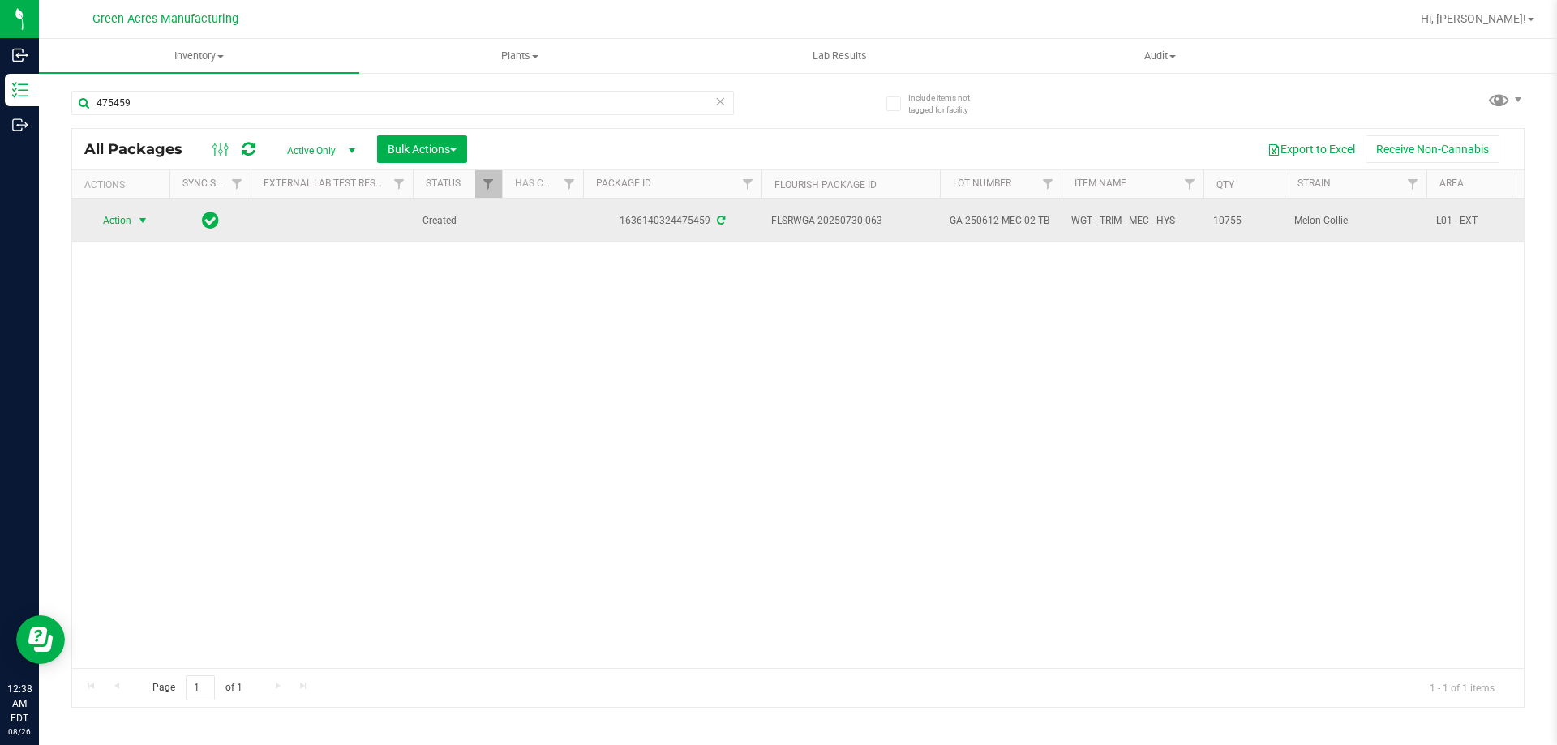
click at [122, 229] on span "Action" at bounding box center [110, 220] width 44 height 23
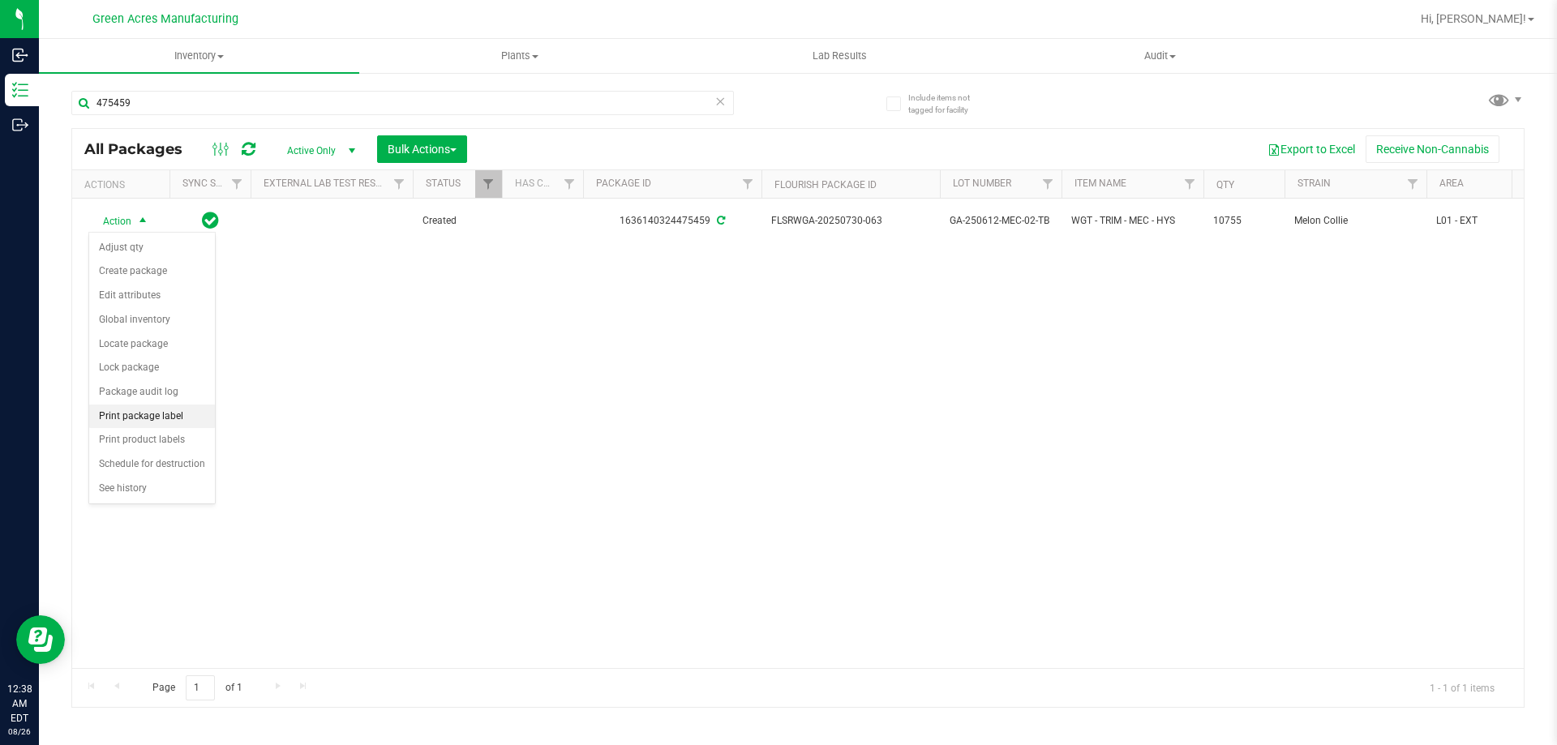
click at [144, 422] on li "Print package label" at bounding box center [152, 417] width 126 height 24
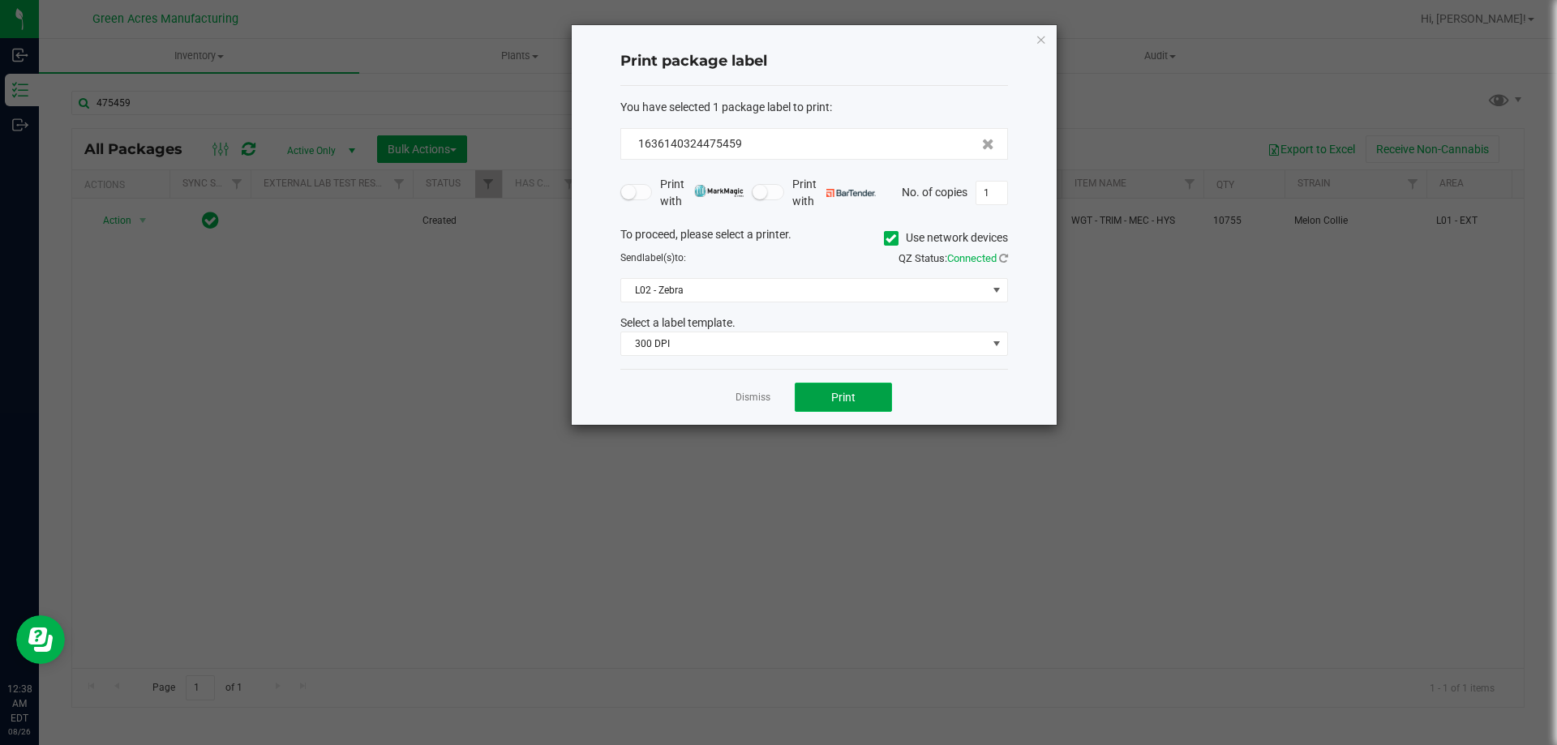
click at [857, 400] on button "Print" at bounding box center [843, 397] width 97 height 29
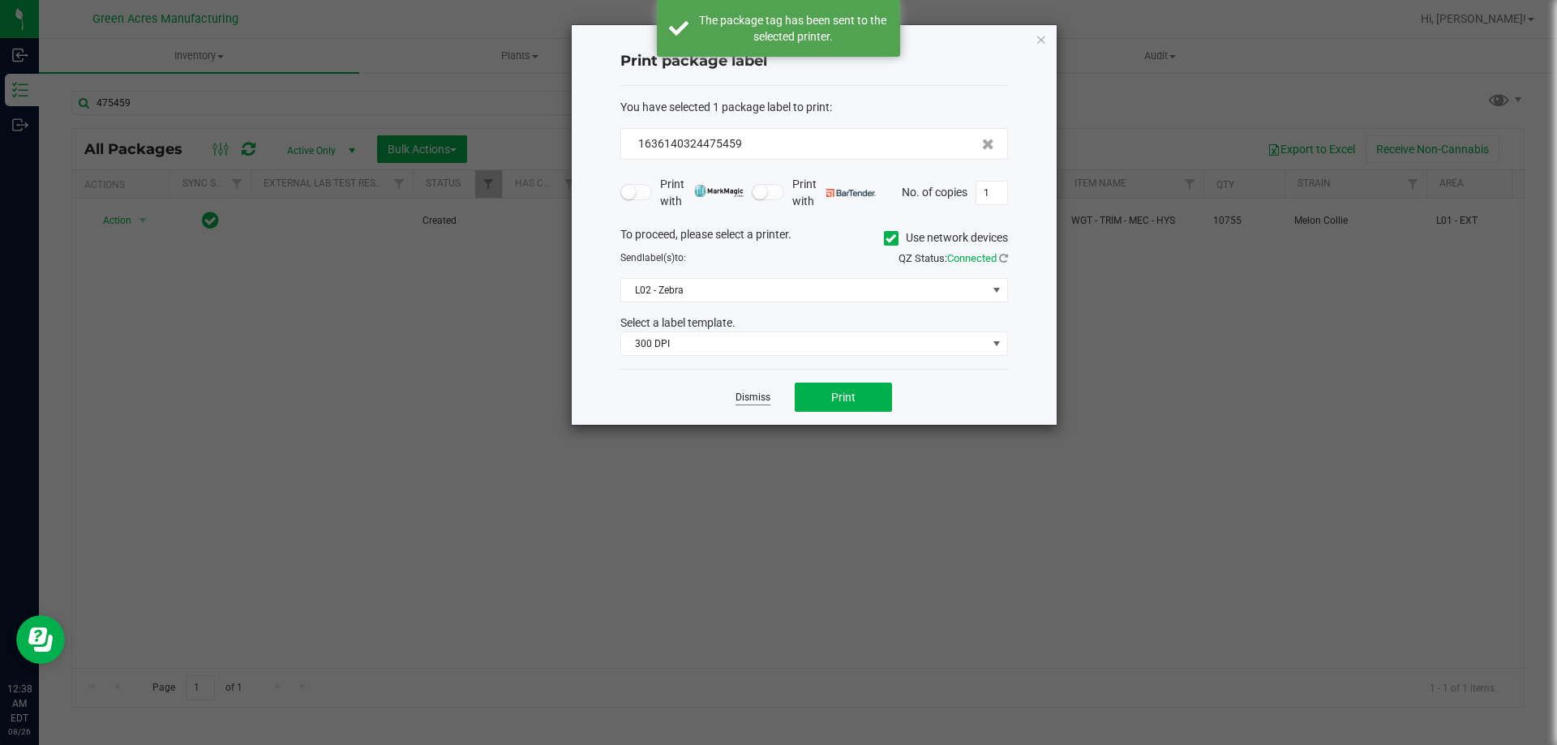
click at [752, 401] on link "Dismiss" at bounding box center [752, 398] width 35 height 14
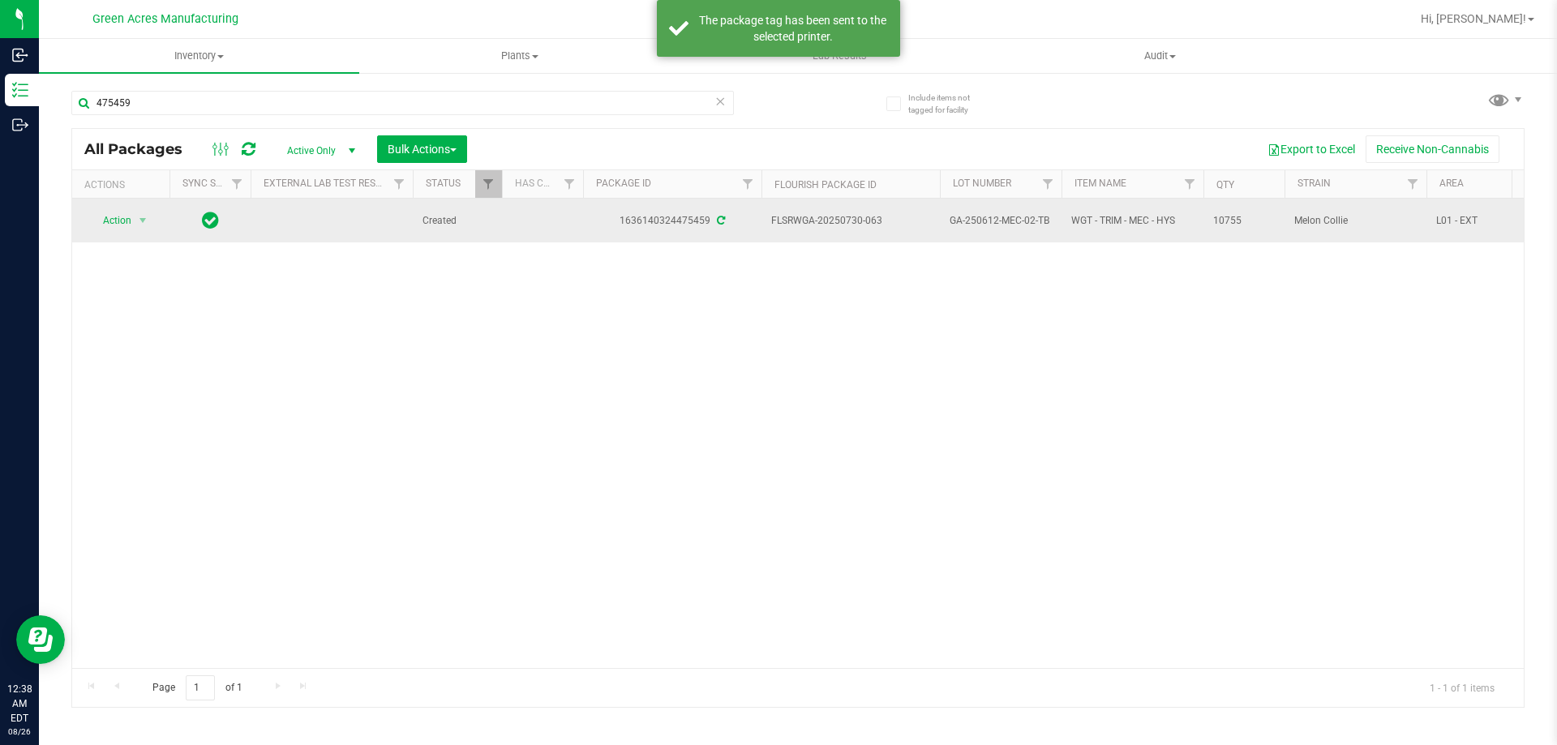
click at [829, 233] on td "FLSRWGA-20250730-063" at bounding box center [850, 221] width 178 height 44
drag, startPoint x: 881, startPoint y: 221, endPoint x: 842, endPoint y: 221, distance: 38.9
click at [842, 221] on span "FLSRWGA-20250730-063" at bounding box center [850, 220] width 159 height 15
copy span "730-063"
click at [982, 216] on span "GA-250612-MEC-02-TB" at bounding box center [1000, 220] width 102 height 15
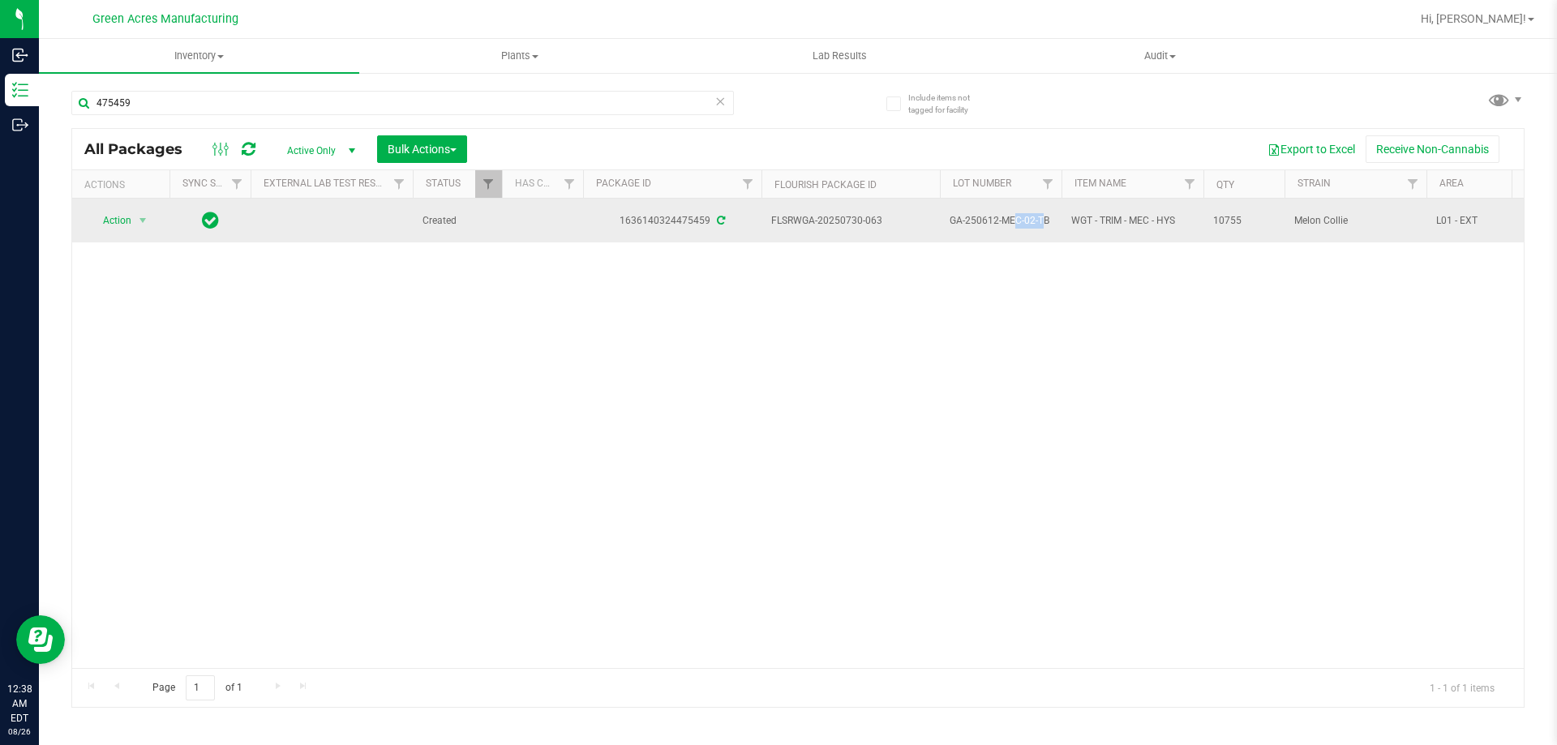
click at [982, 216] on span "GA-250612-MEC-02-TB" at bounding box center [1000, 220] width 102 height 15
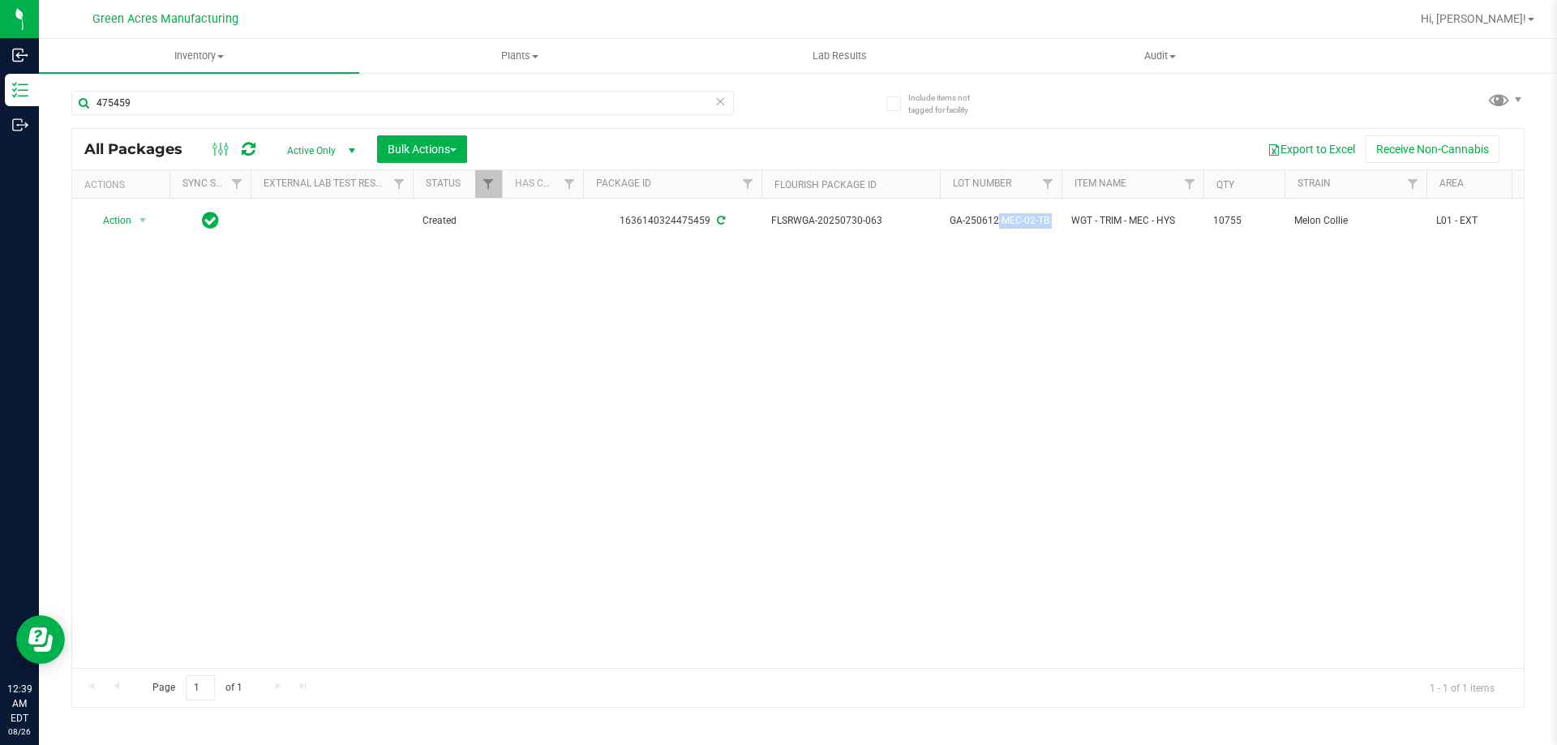
copy tr "GA-250612-MEC-02-TB"
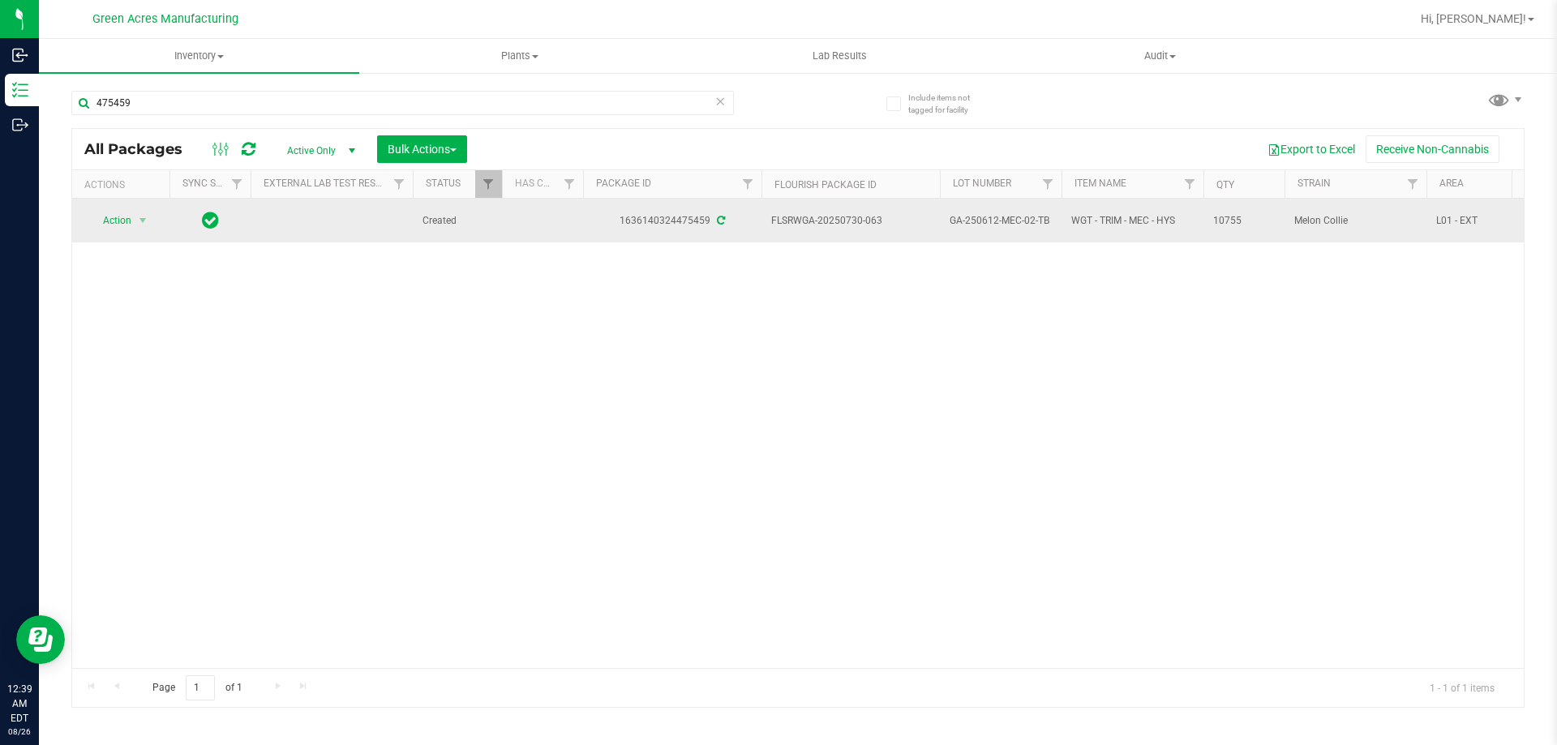
click at [1221, 221] on span "10755" at bounding box center [1244, 220] width 62 height 15
copy span "10755"
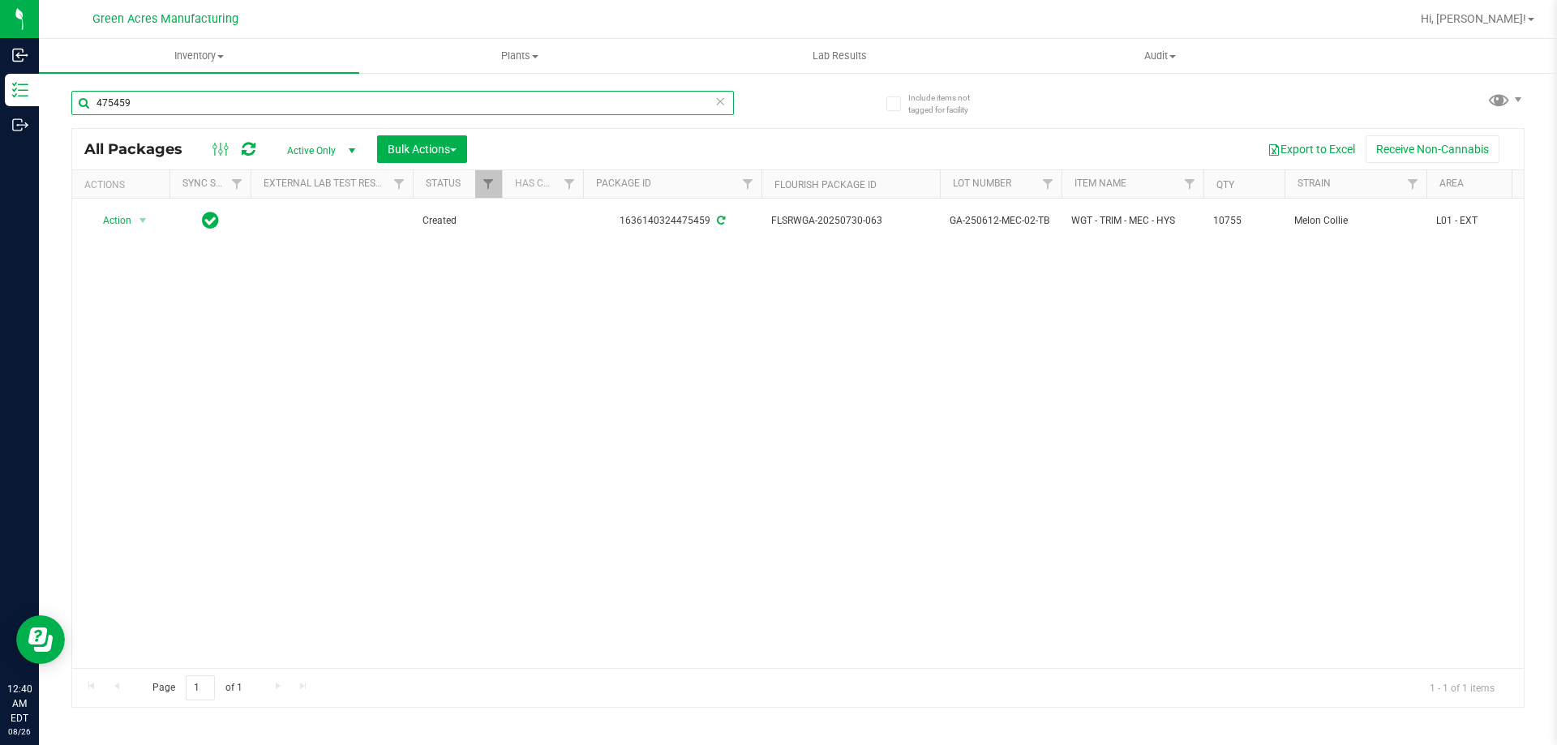
click at [393, 108] on input "475459" at bounding box center [402, 103] width 662 height 24
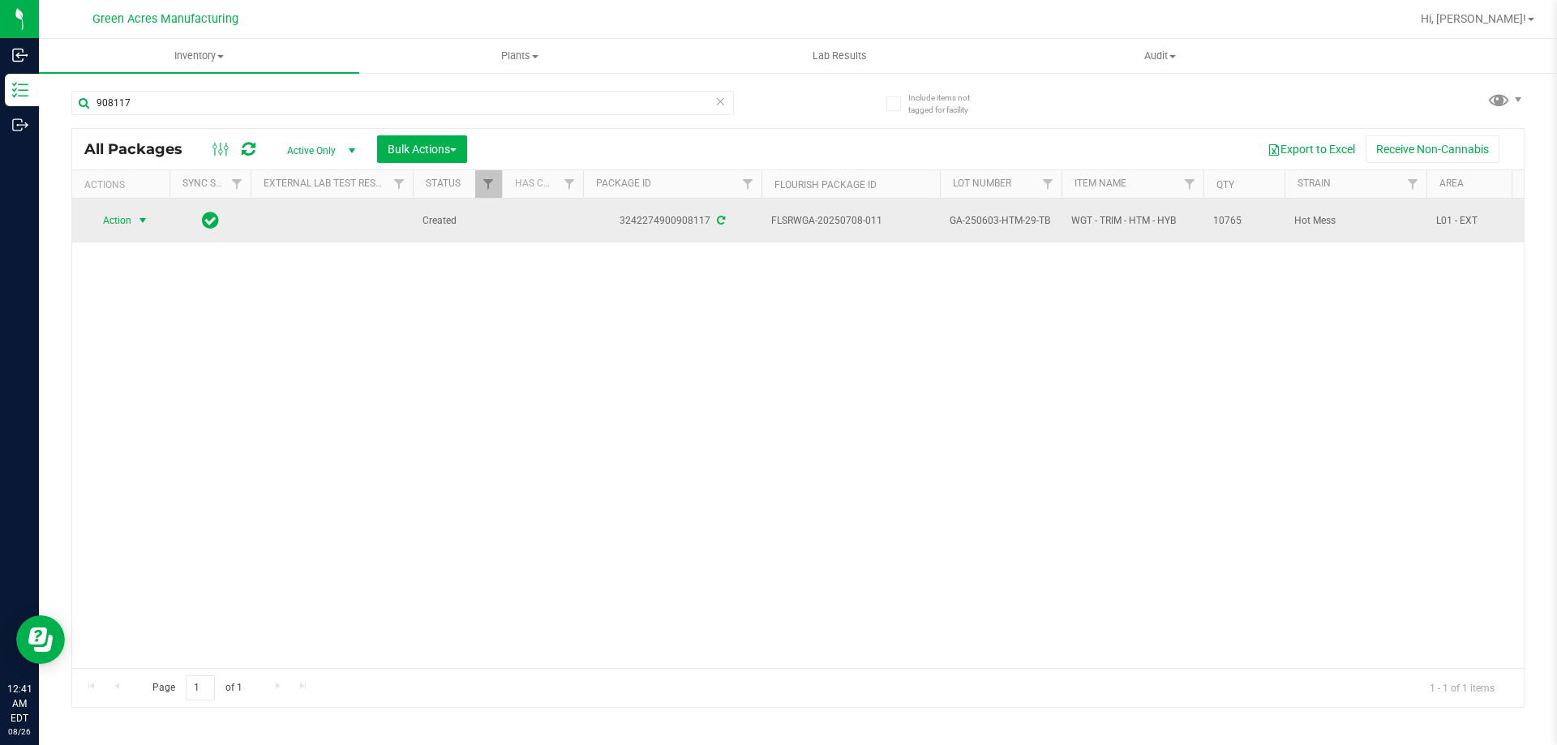
click at [140, 214] on span "select" at bounding box center [143, 220] width 20 height 23
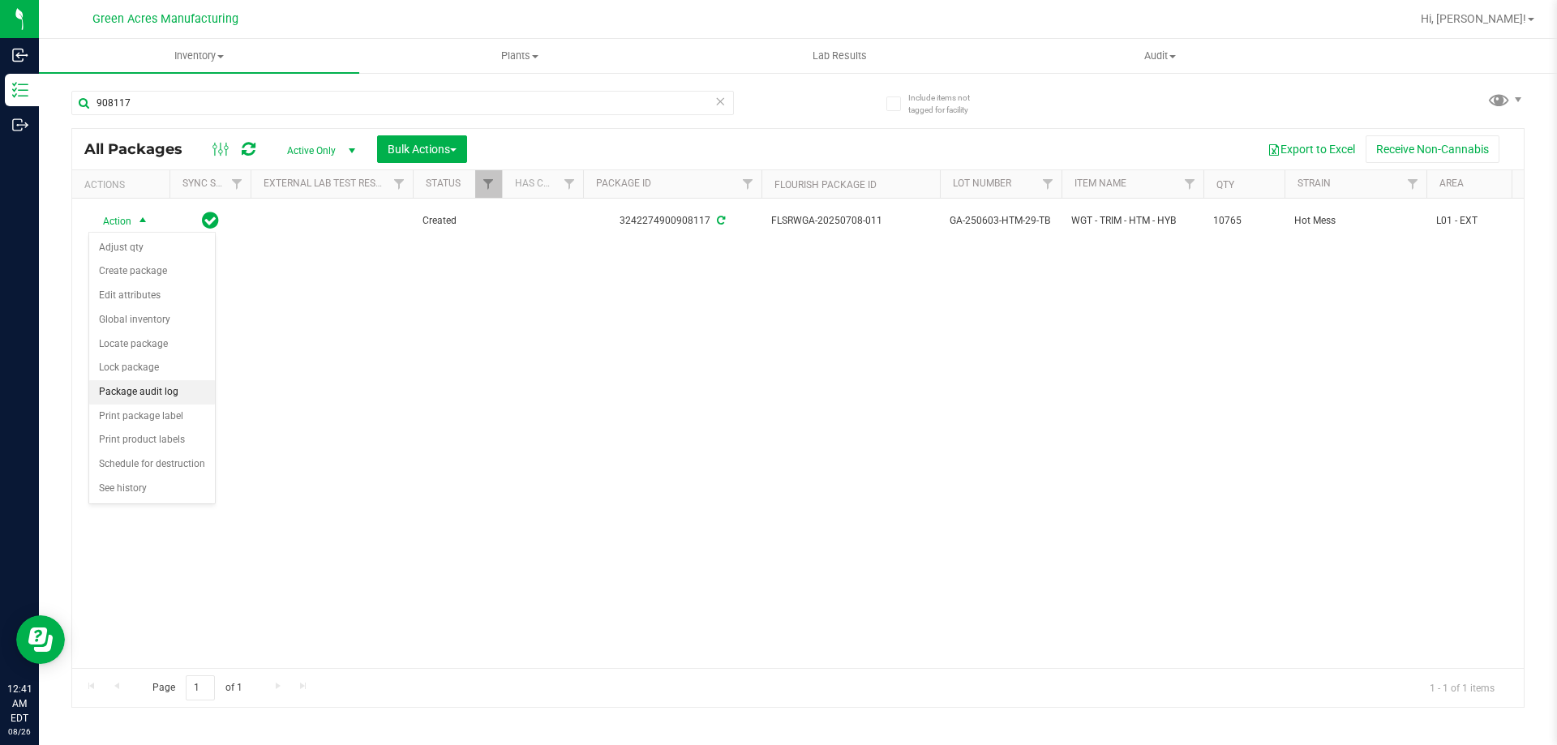
click at [169, 396] on li "Package audit log" at bounding box center [152, 392] width 126 height 24
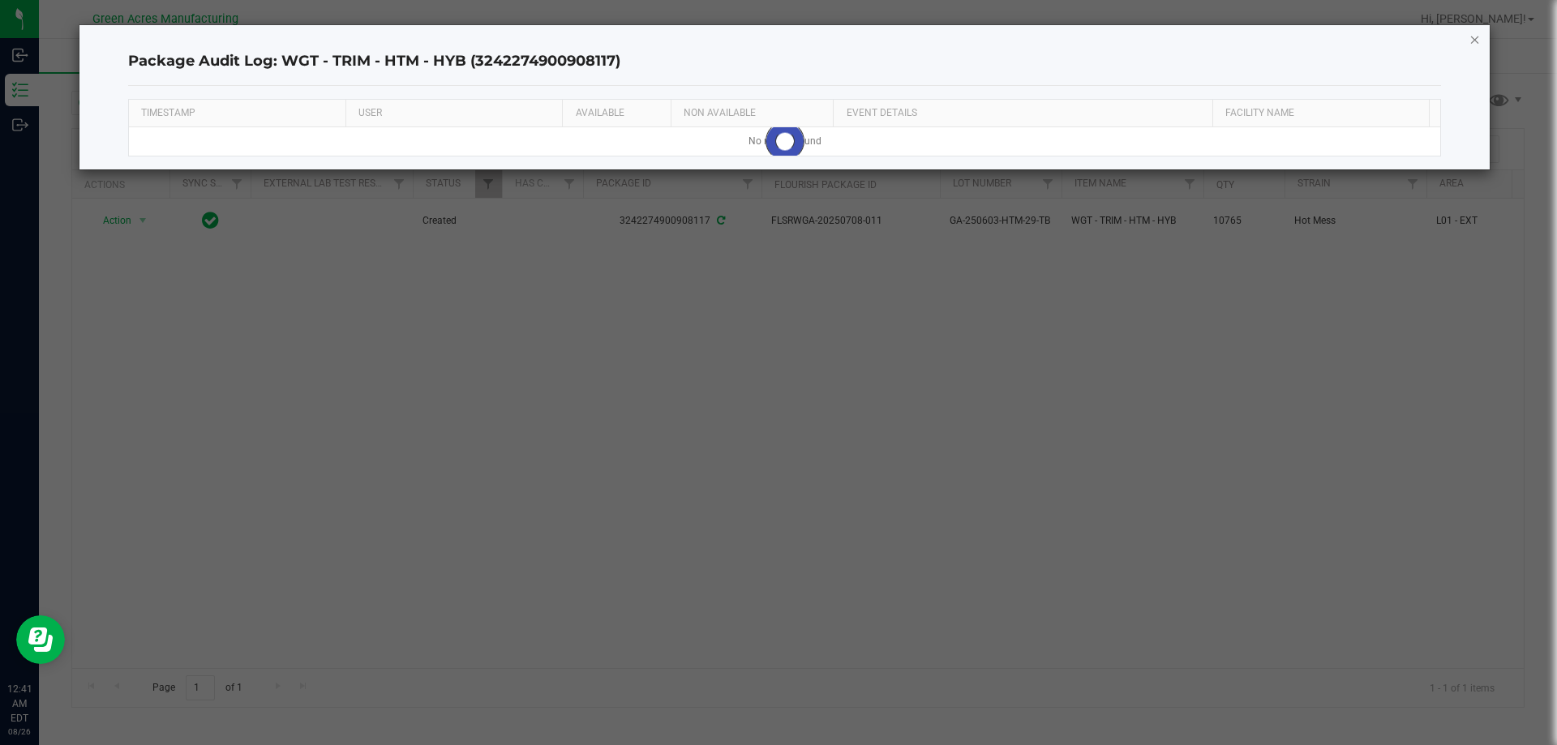
click at [1477, 39] on div "Package Audit Log: WGT - TRIM - HTM - HYB (3242274900908117) TIMESTAMP USER AVA…" at bounding box center [784, 97] width 1411 height 144
click at [1477, 39] on icon "button" at bounding box center [1474, 38] width 11 height 19
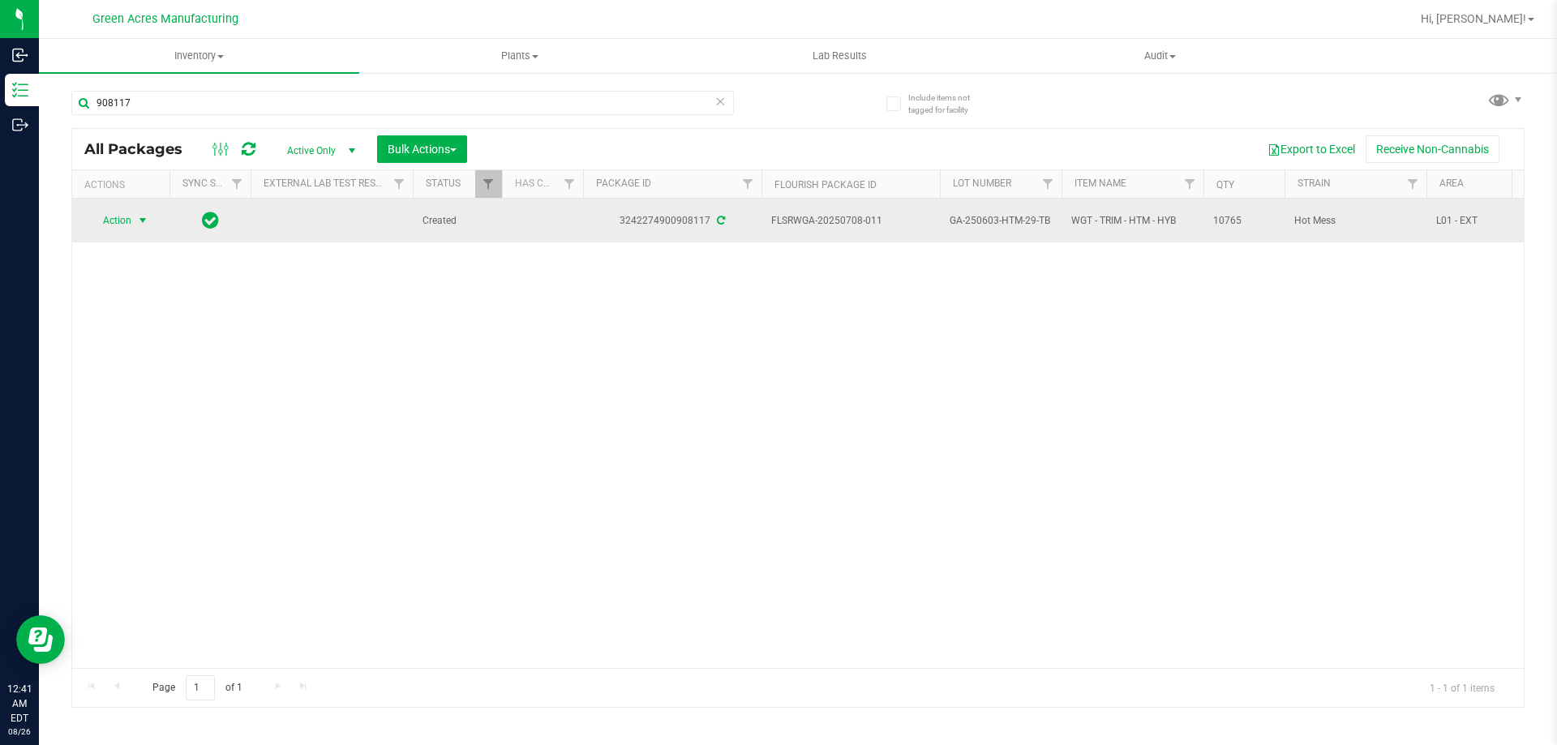
click at [130, 216] on span "Action" at bounding box center [110, 220] width 44 height 23
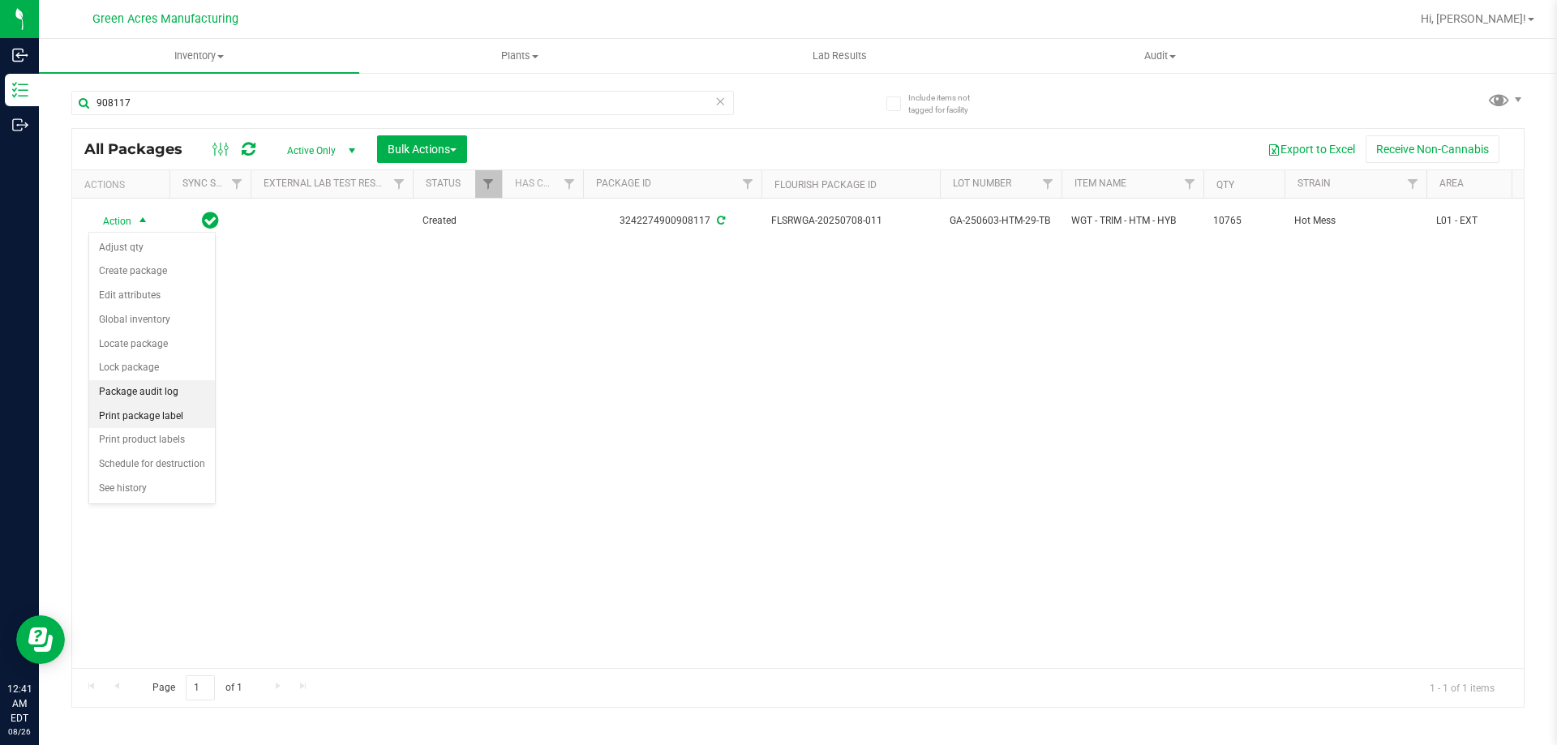
click at [154, 409] on li "Print package label" at bounding box center [152, 417] width 126 height 24
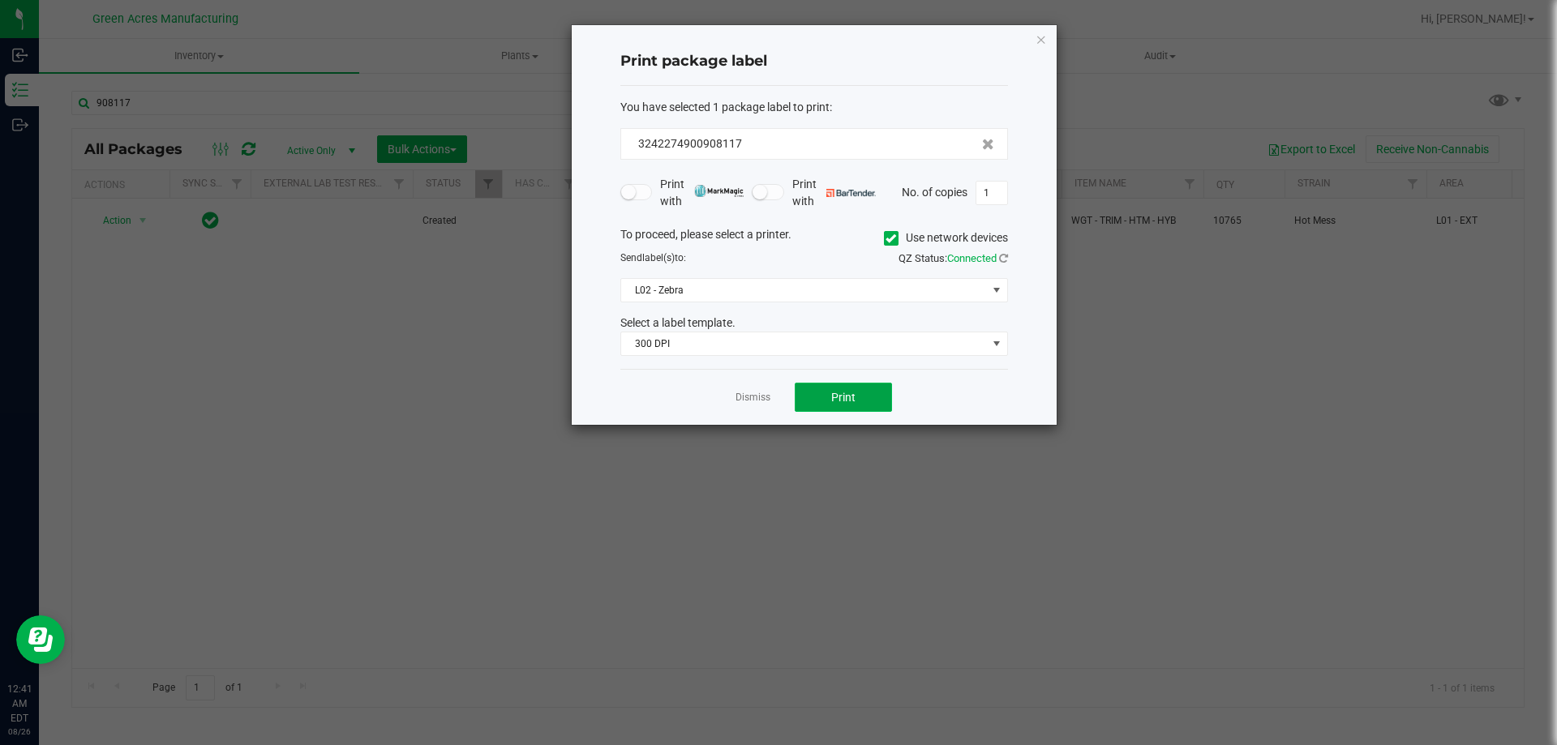
click at [807, 401] on button "Print" at bounding box center [843, 397] width 97 height 29
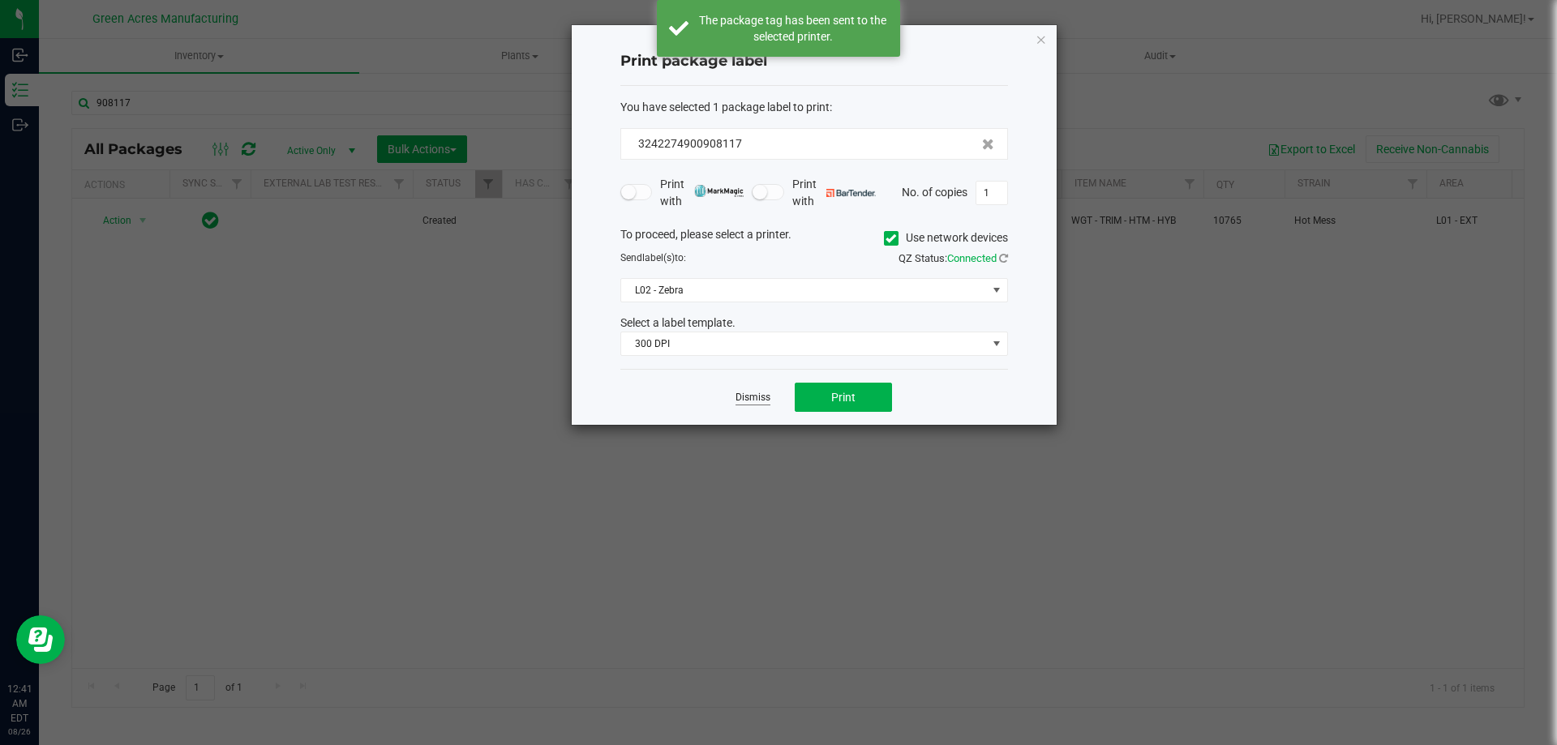
click at [763, 400] on link "Dismiss" at bounding box center [752, 398] width 35 height 14
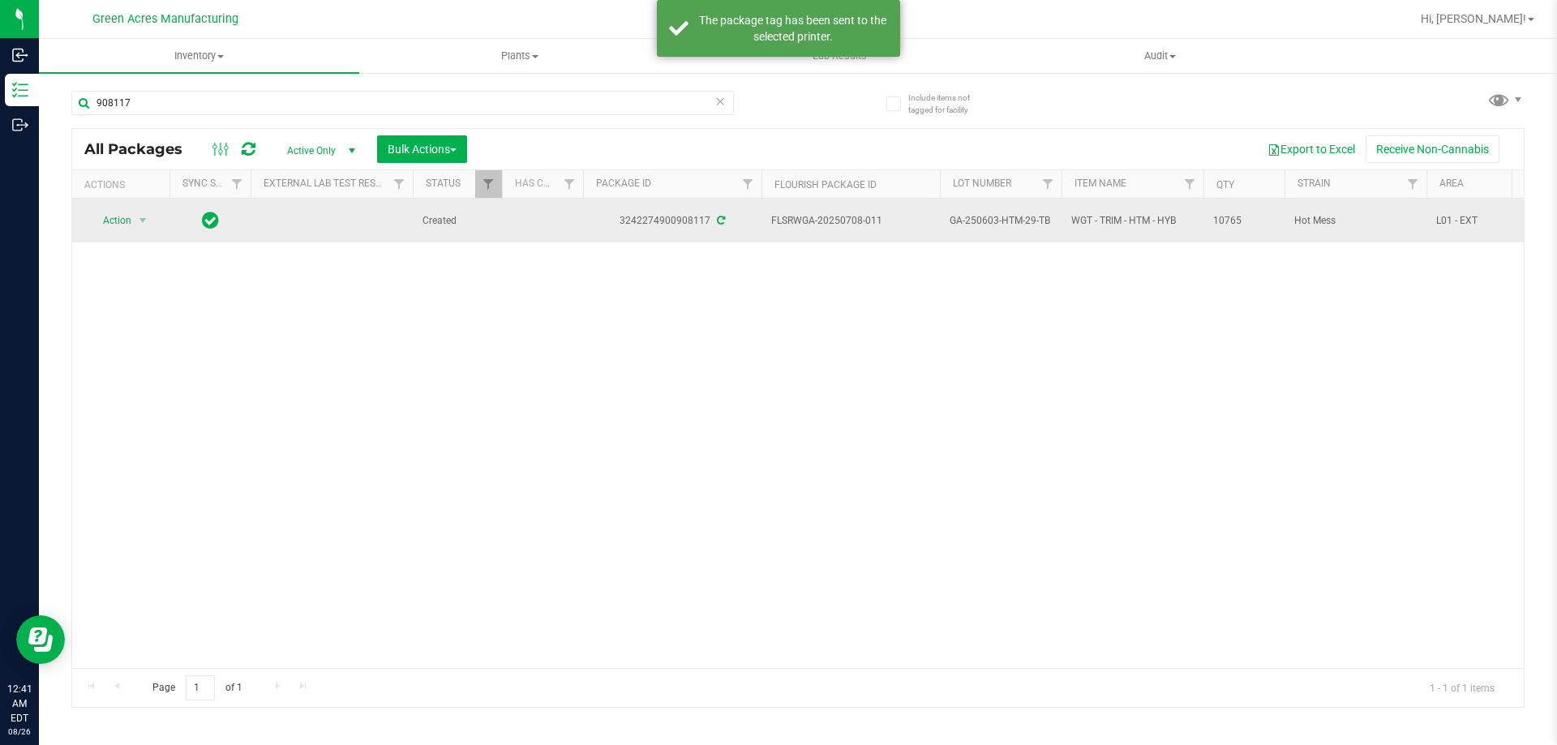
drag, startPoint x: 899, startPoint y: 216, endPoint x: 846, endPoint y: 221, distance: 52.9
click at [846, 221] on span "FLSRWGA-20250708-011" at bounding box center [850, 220] width 159 height 15
copy span "708-011"
click at [1030, 221] on span "GA-250603-HTM-29-TB" at bounding box center [1000, 220] width 102 height 15
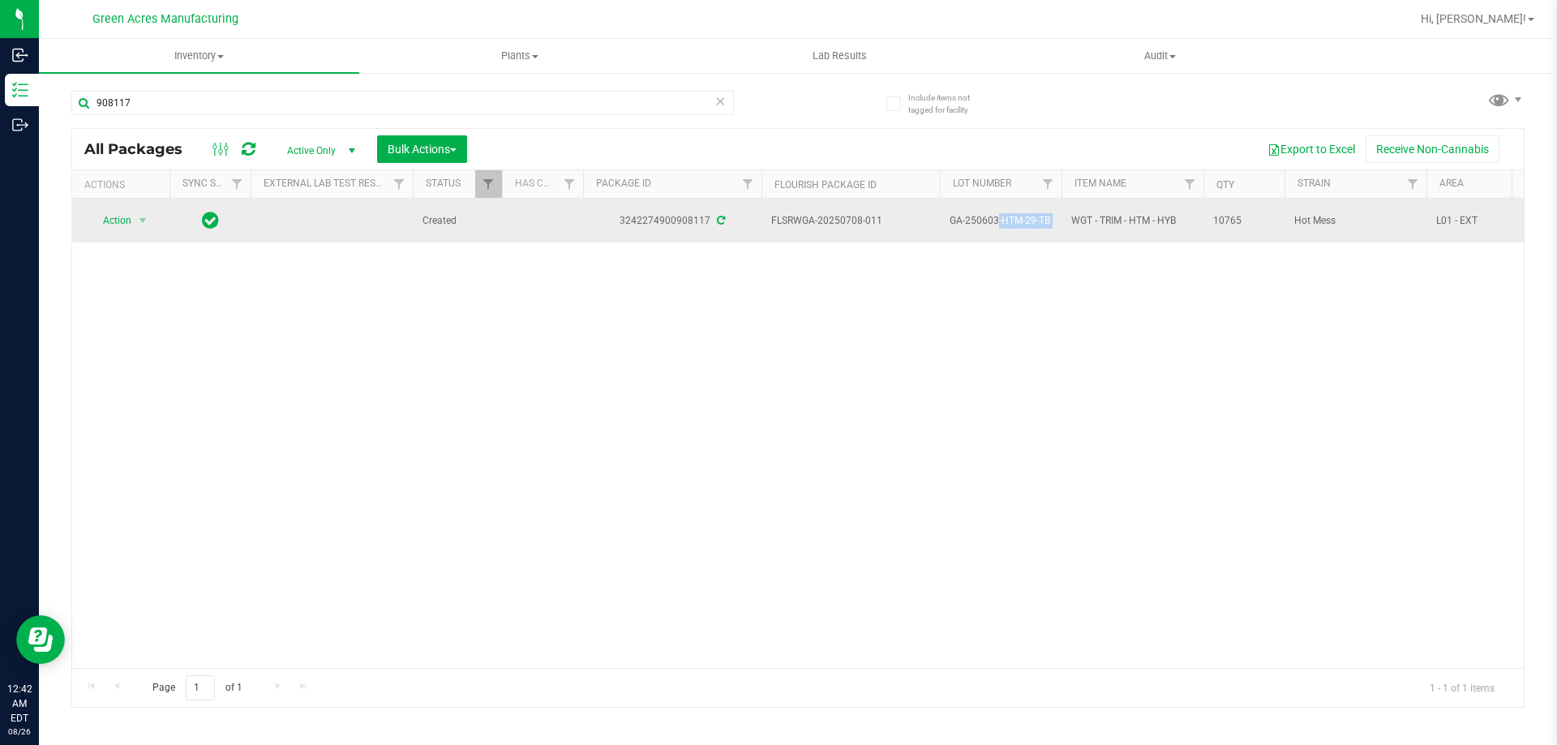
click at [1030, 221] on span "GA-250603-HTM-29-TB" at bounding box center [1000, 220] width 102 height 15
copy tr "GA-250603-HTM-29-TB"
click at [1220, 214] on span "10765" at bounding box center [1244, 220] width 62 height 15
click at [1222, 216] on span "10765" at bounding box center [1244, 220] width 62 height 15
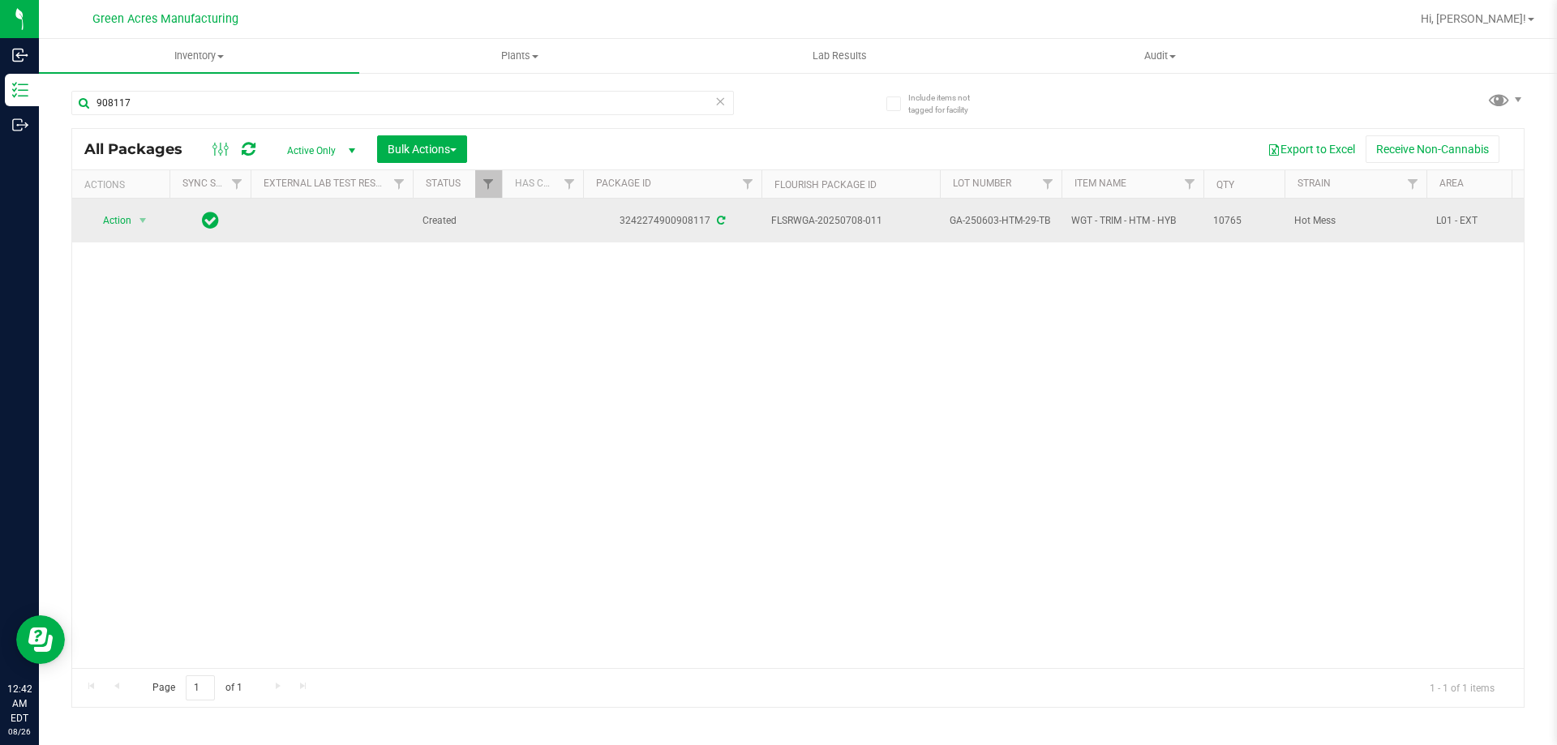
copy span "10765"
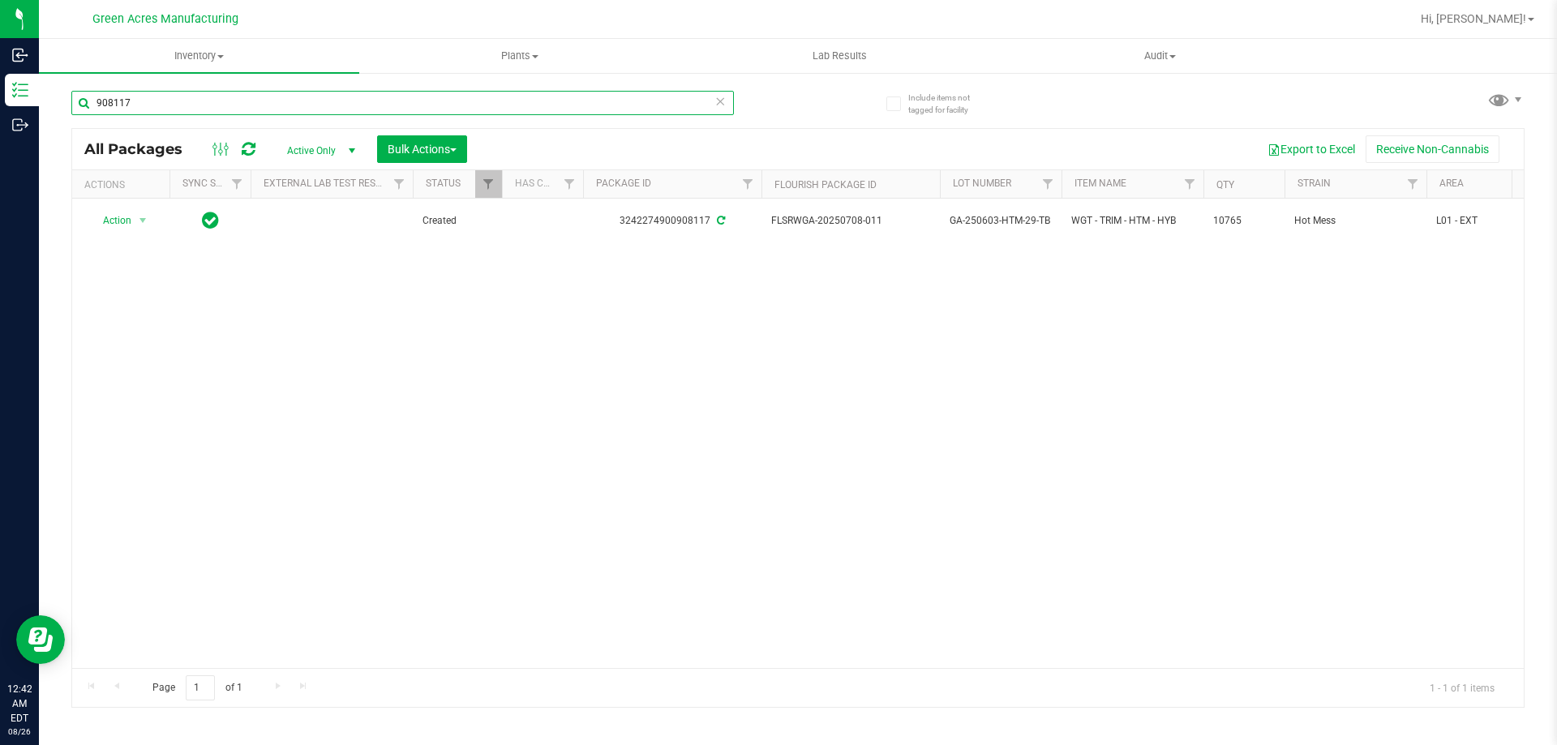
click at [379, 91] on input "908117" at bounding box center [402, 103] width 662 height 24
type input "947268"
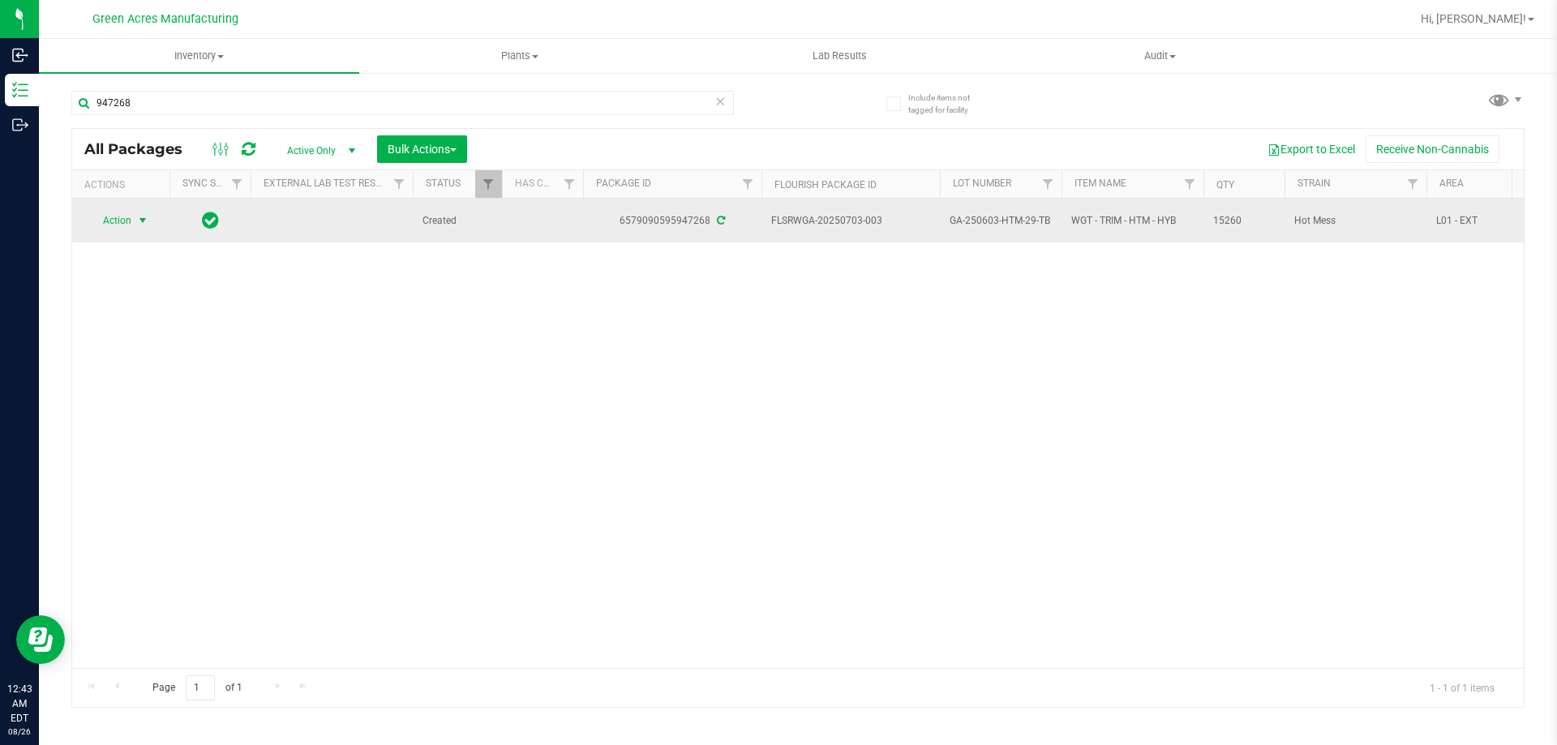
click at [143, 221] on span "select" at bounding box center [142, 220] width 13 height 13
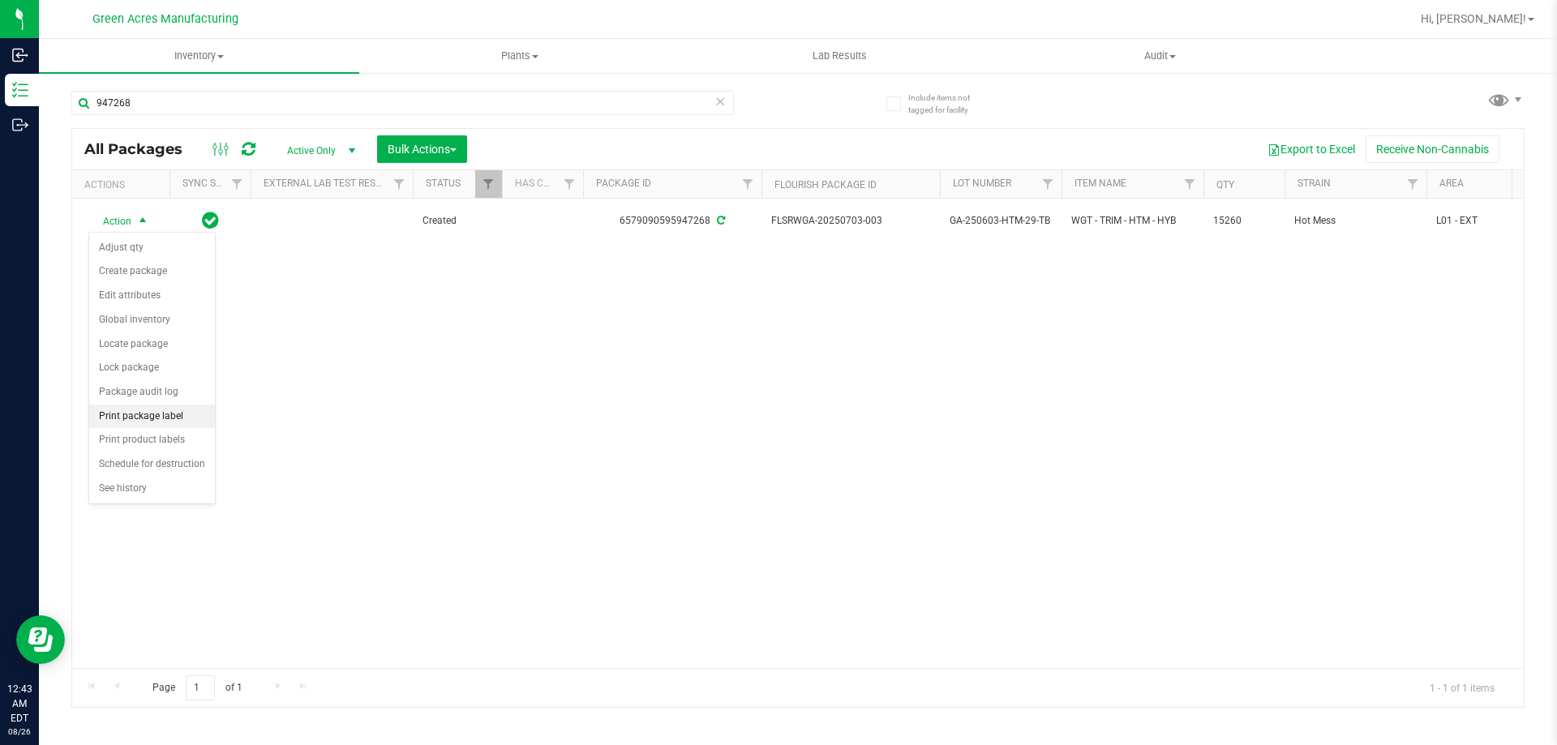
click at [165, 423] on li "Print package label" at bounding box center [152, 417] width 126 height 24
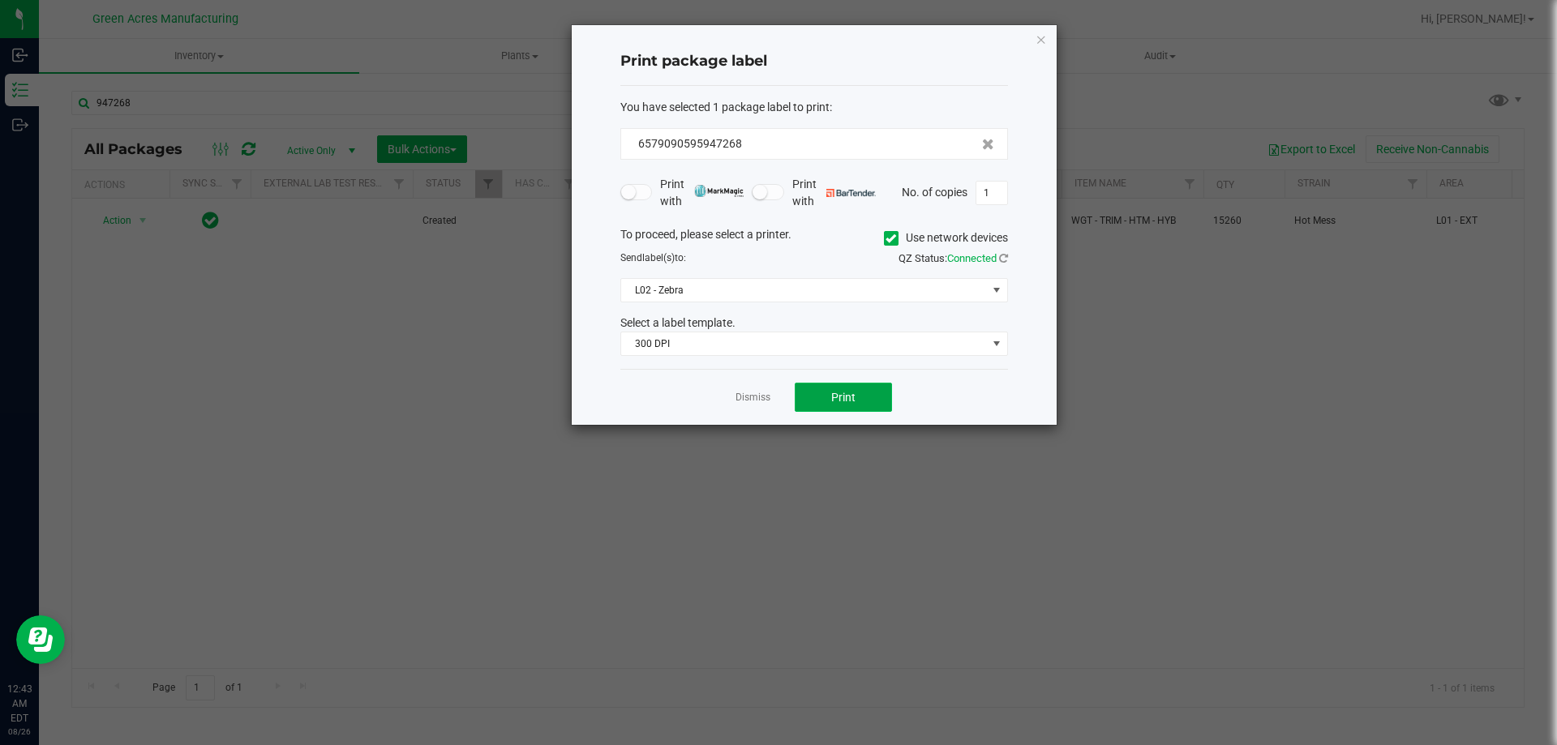
click at [806, 392] on button "Print" at bounding box center [843, 397] width 97 height 29
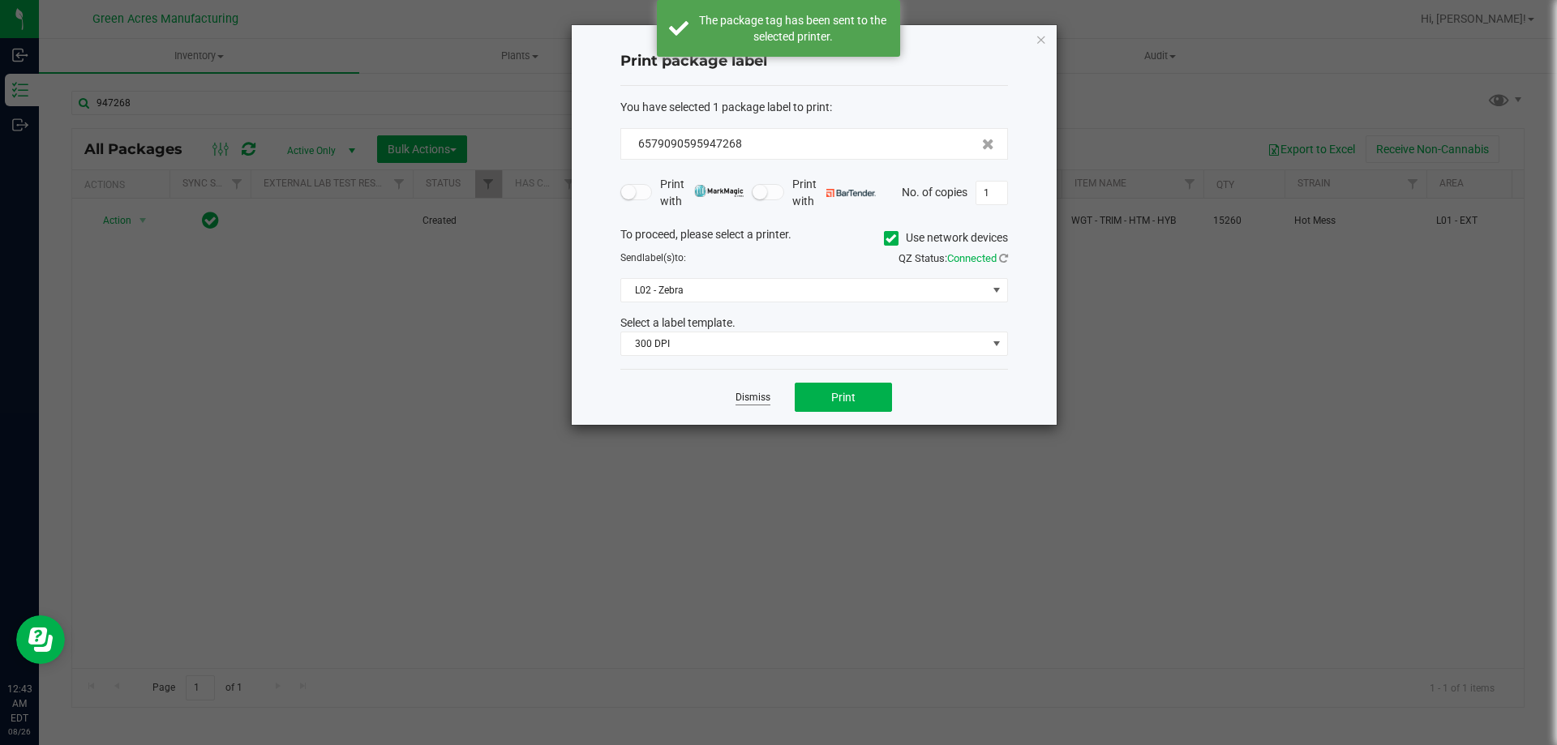
click at [736, 397] on link "Dismiss" at bounding box center [752, 398] width 35 height 14
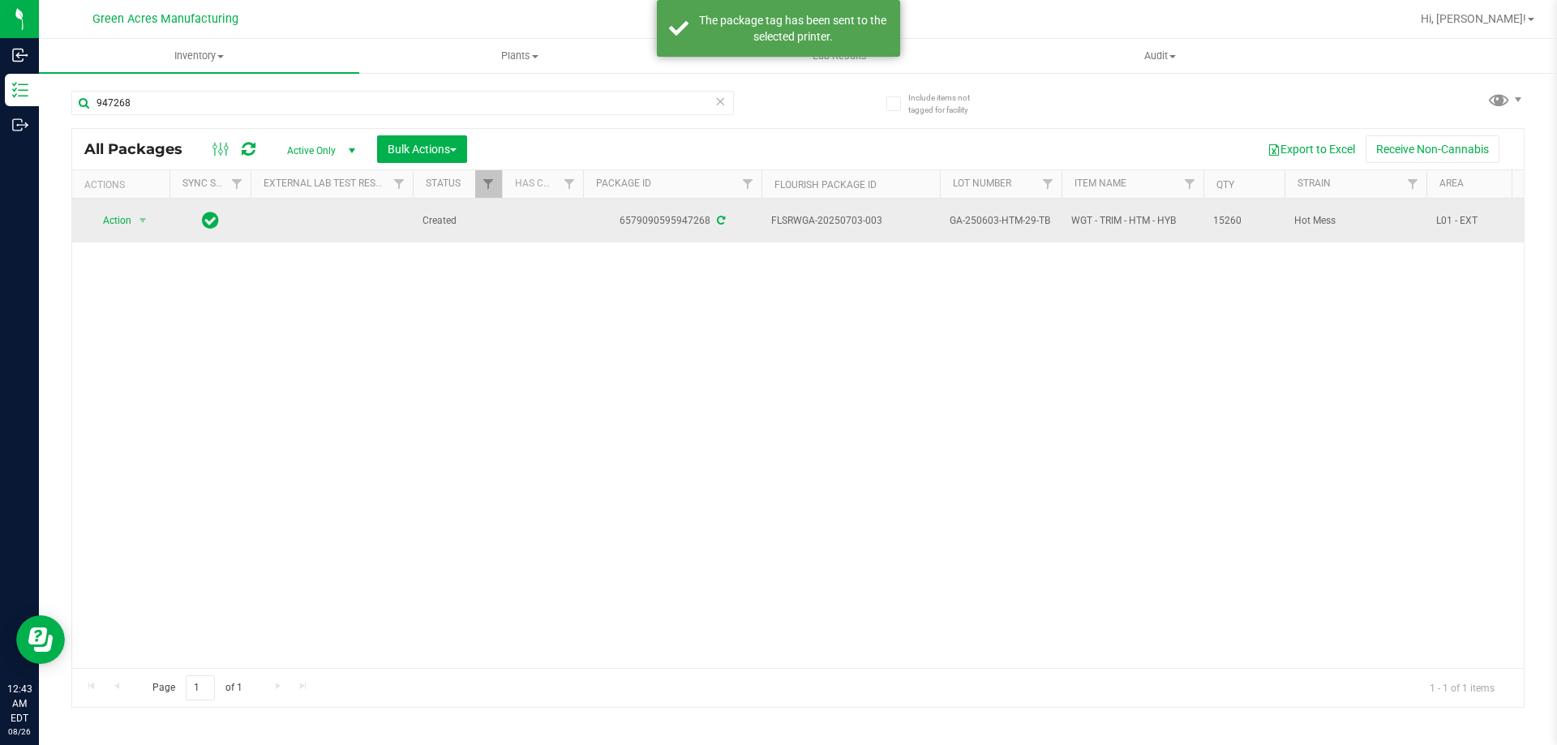
drag, startPoint x: 893, startPoint y: 219, endPoint x: 844, endPoint y: 215, distance: 49.6
click at [844, 215] on span "FLSRWGA-20250703-003" at bounding box center [850, 220] width 159 height 15
click at [1008, 220] on span "GA-250603-HTM-29-TB" at bounding box center [1000, 220] width 102 height 15
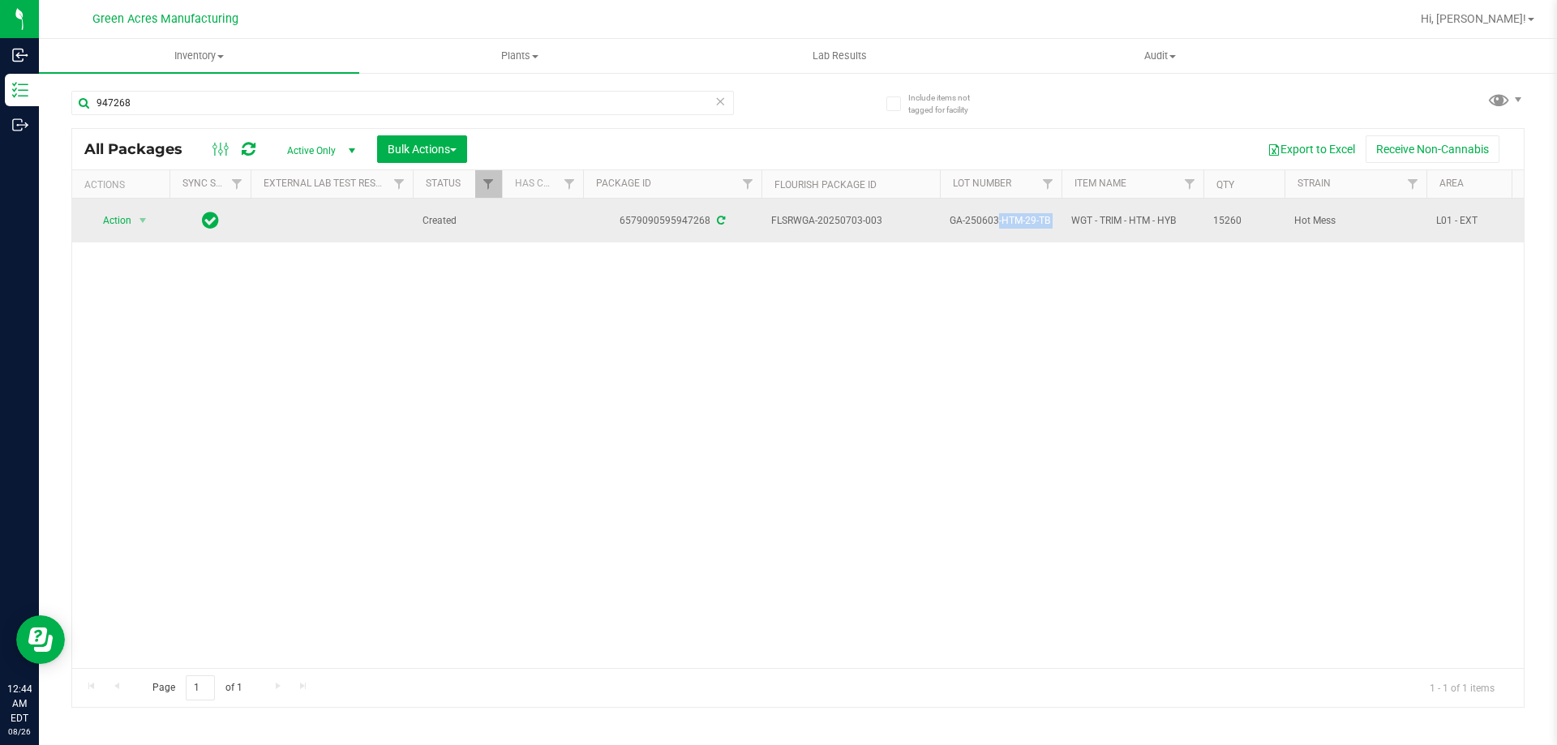
click at [1008, 220] on span "GA-250603-HTM-29-TB" at bounding box center [1000, 220] width 102 height 15
click at [1227, 216] on span "15260" at bounding box center [1244, 220] width 62 height 15
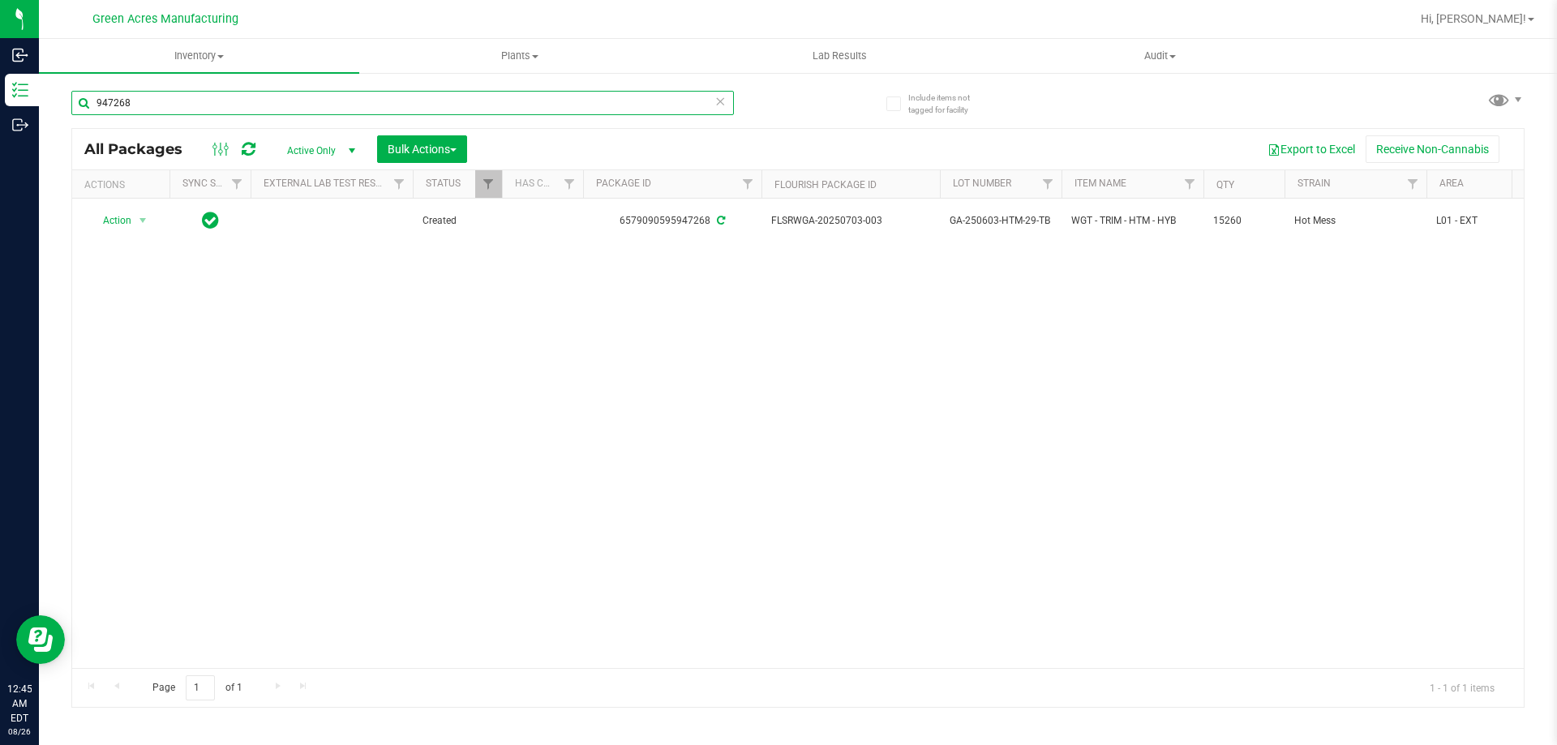
click at [726, 102] on input "947268" at bounding box center [402, 103] width 662 height 24
click at [716, 99] on icon at bounding box center [719, 100] width 11 height 19
click at [334, 111] on input "text" at bounding box center [402, 103] width 662 height 24
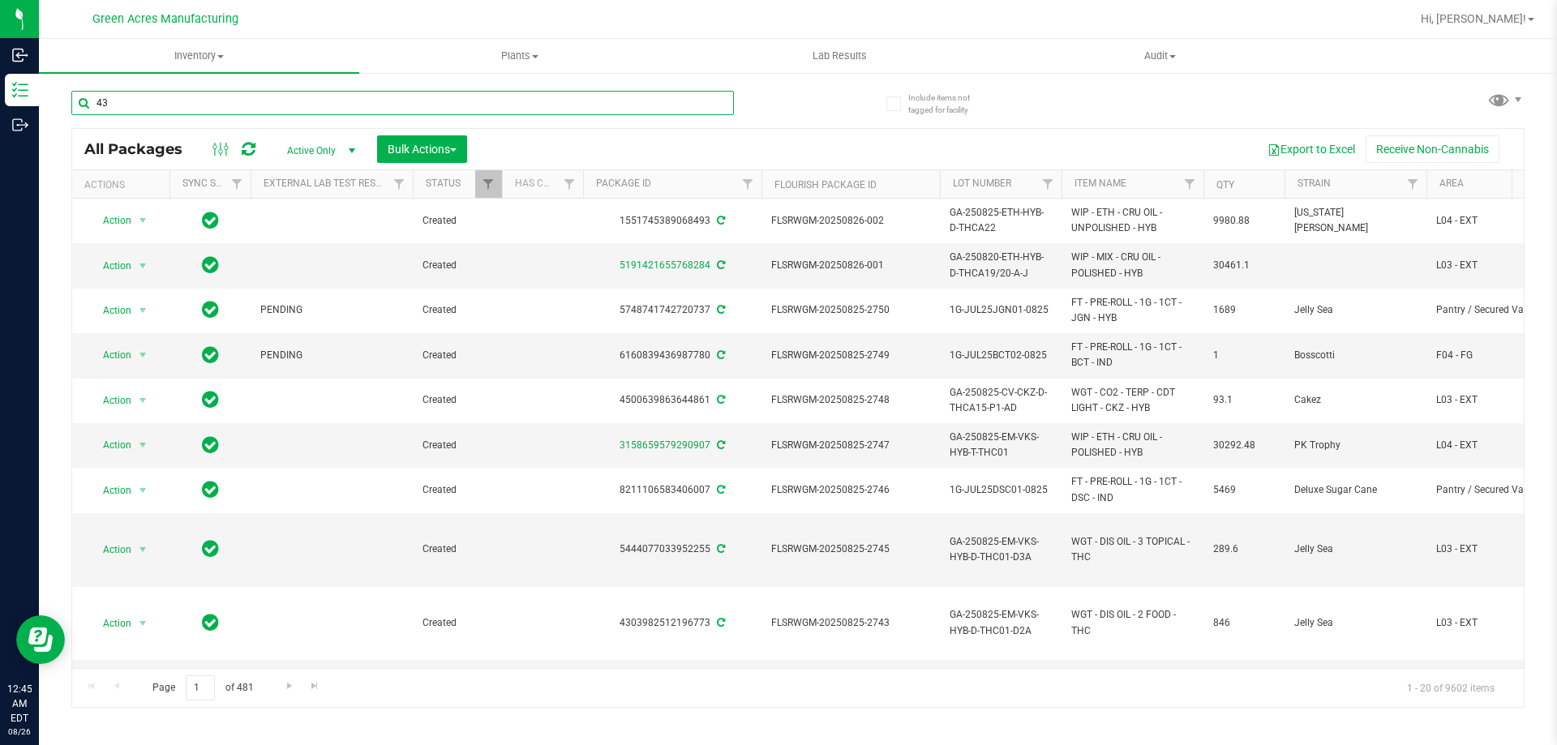
type input "4"
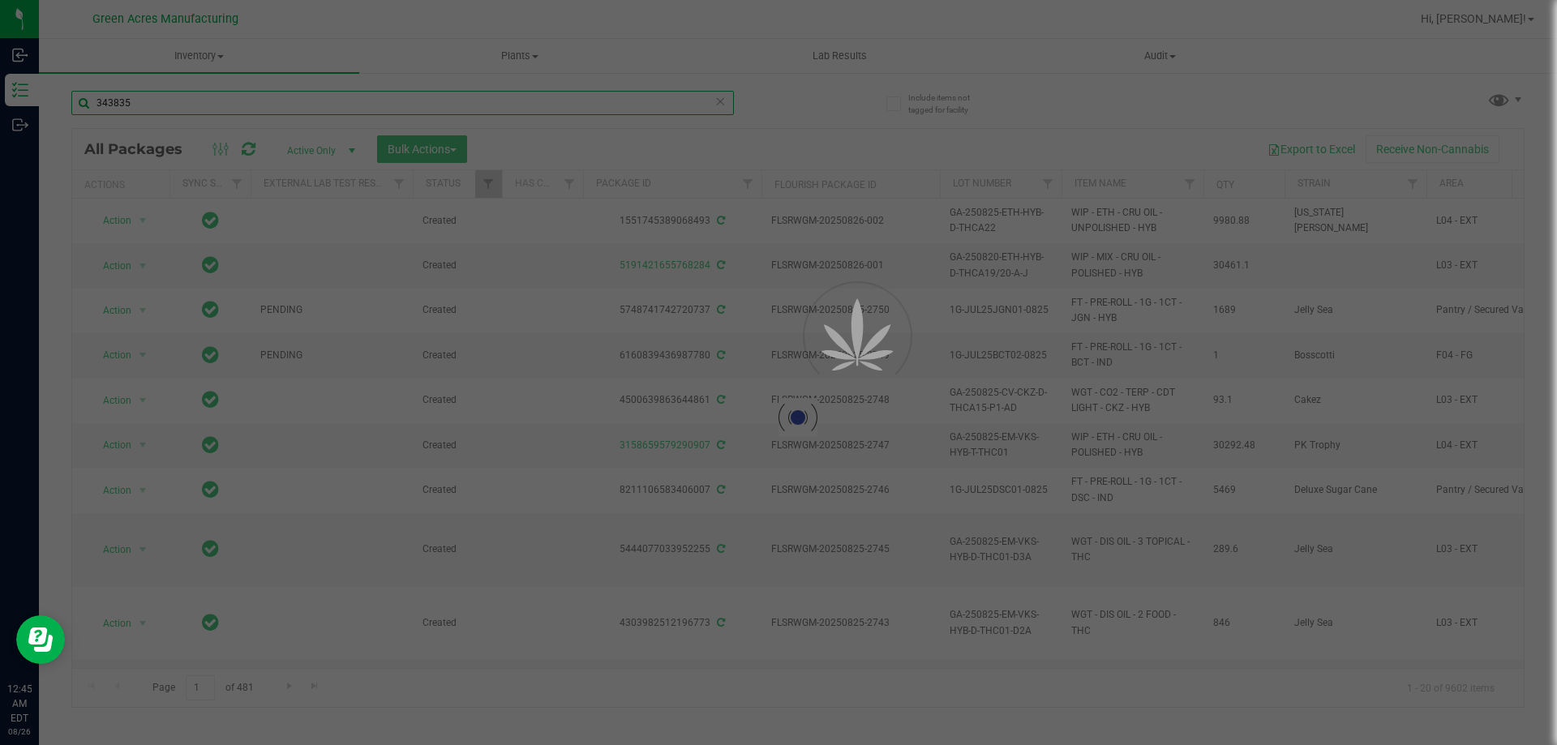
type input "343835"
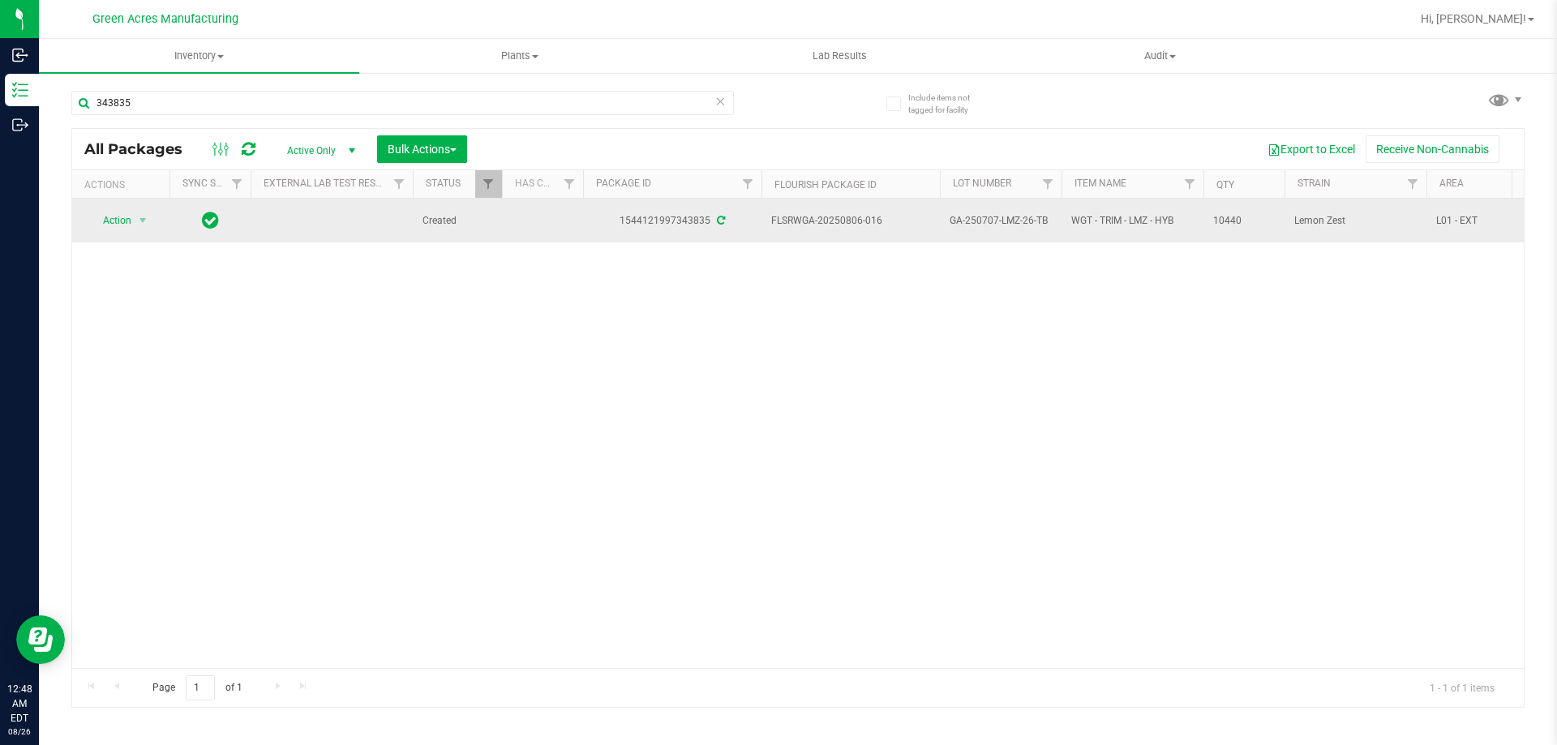
drag, startPoint x: 885, startPoint y: 221, endPoint x: 843, endPoint y: 225, distance: 42.3
click at [843, 225] on span "FLSRWGA-20250806-016" at bounding box center [850, 220] width 159 height 15
click at [1008, 213] on span "GA-250707-LMZ-26-TB" at bounding box center [1000, 220] width 102 height 15
click at [1007, 213] on span "GA-250707-LMZ-26-TB" at bounding box center [1000, 220] width 102 height 15
click at [1006, 216] on span "GA-250707-LMZ-26-TB" at bounding box center [1000, 220] width 102 height 15
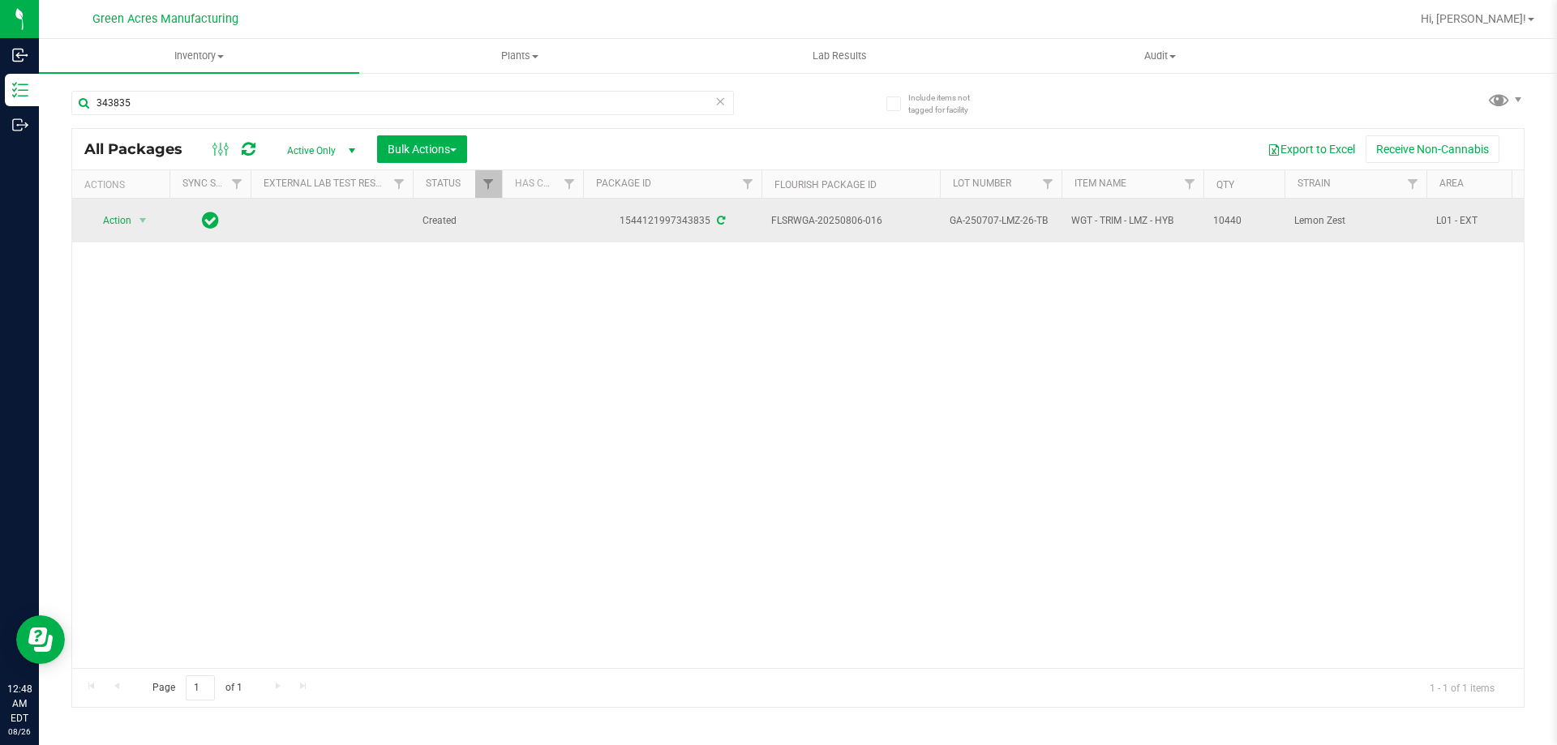
click at [1006, 216] on span "GA-250707-LMZ-26-TB" at bounding box center [1000, 220] width 102 height 15
click at [145, 221] on span "select" at bounding box center [142, 220] width 13 height 13
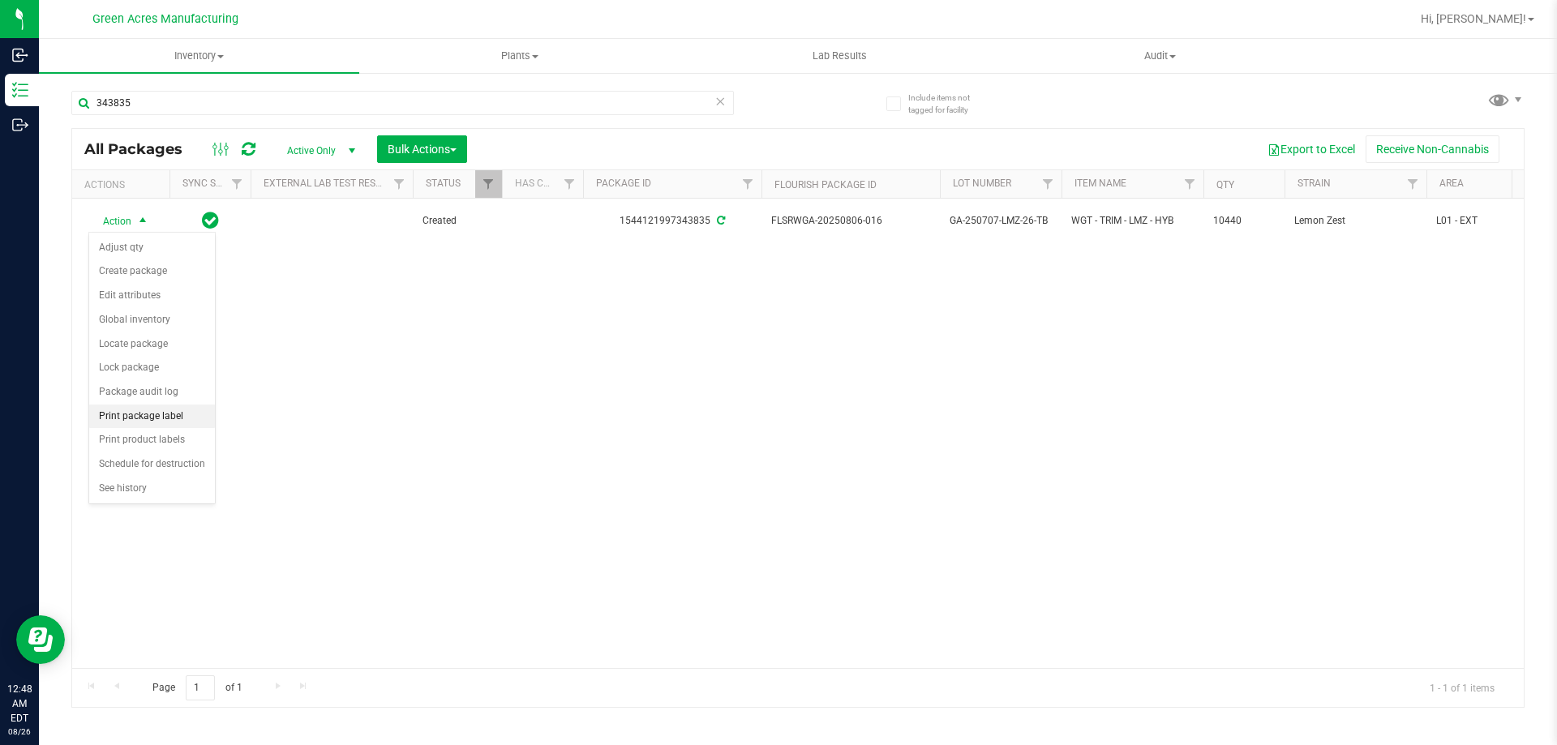
click at [186, 417] on li "Print package label" at bounding box center [152, 417] width 126 height 24
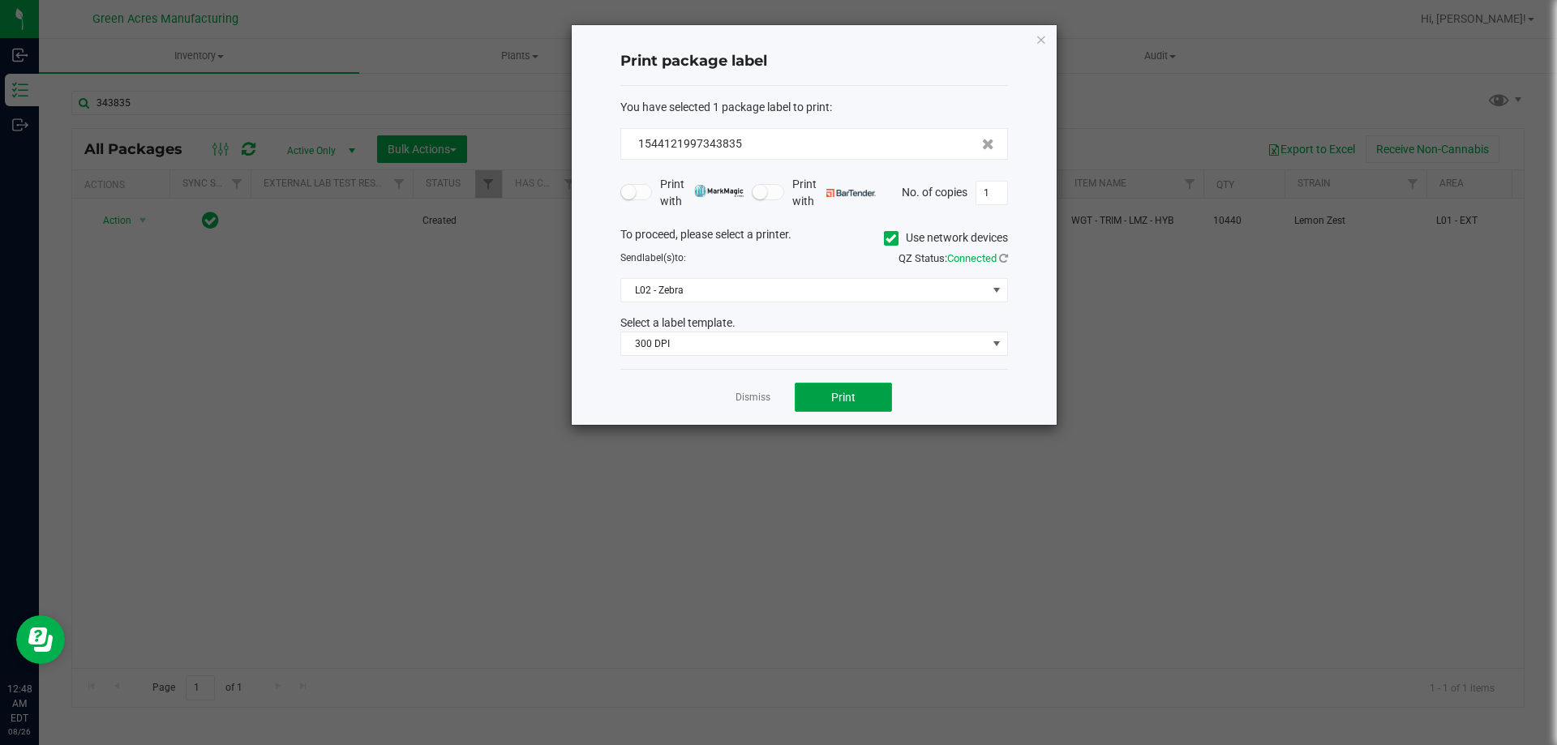
click at [838, 401] on span "Print" at bounding box center [843, 397] width 24 height 13
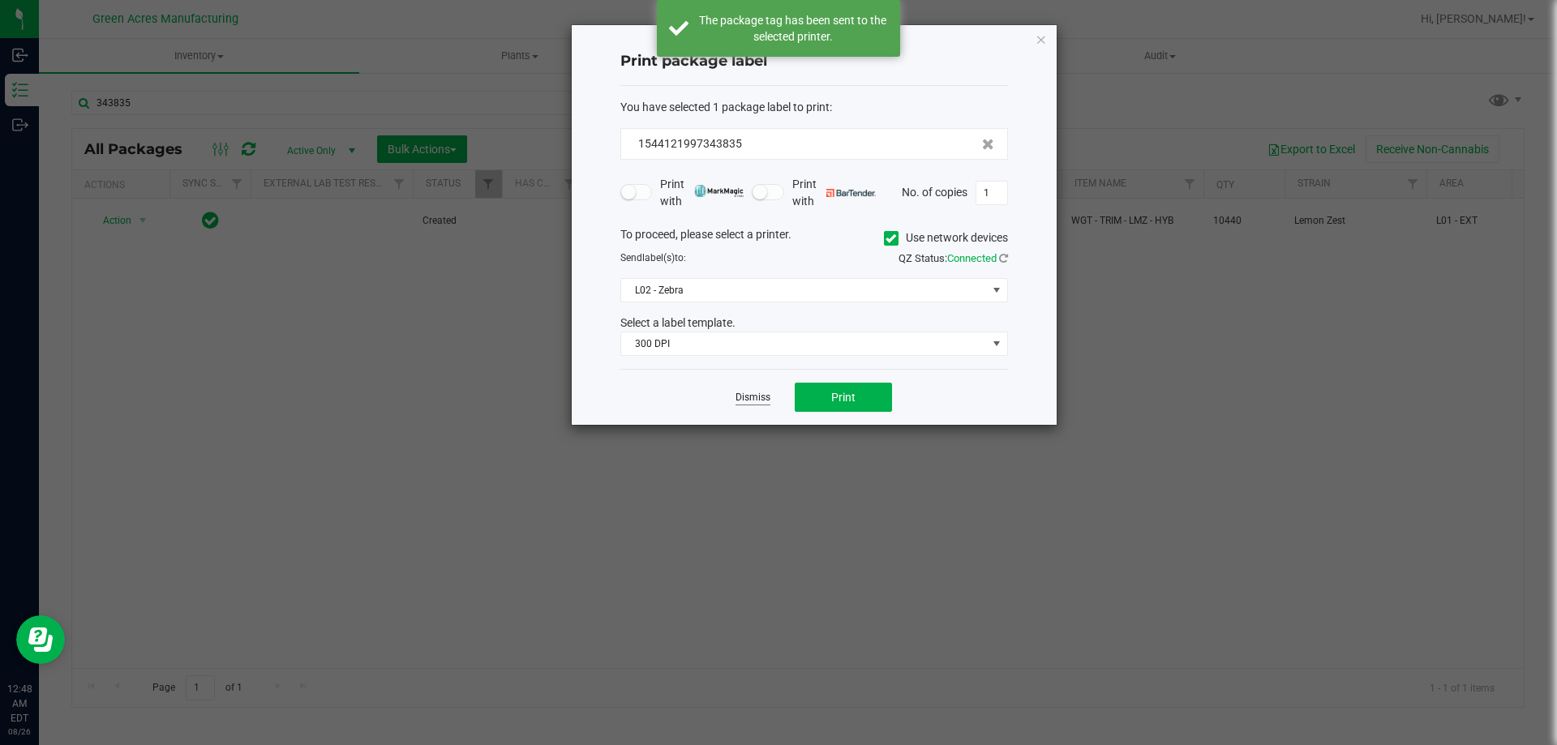
click at [743, 394] on link "Dismiss" at bounding box center [752, 398] width 35 height 14
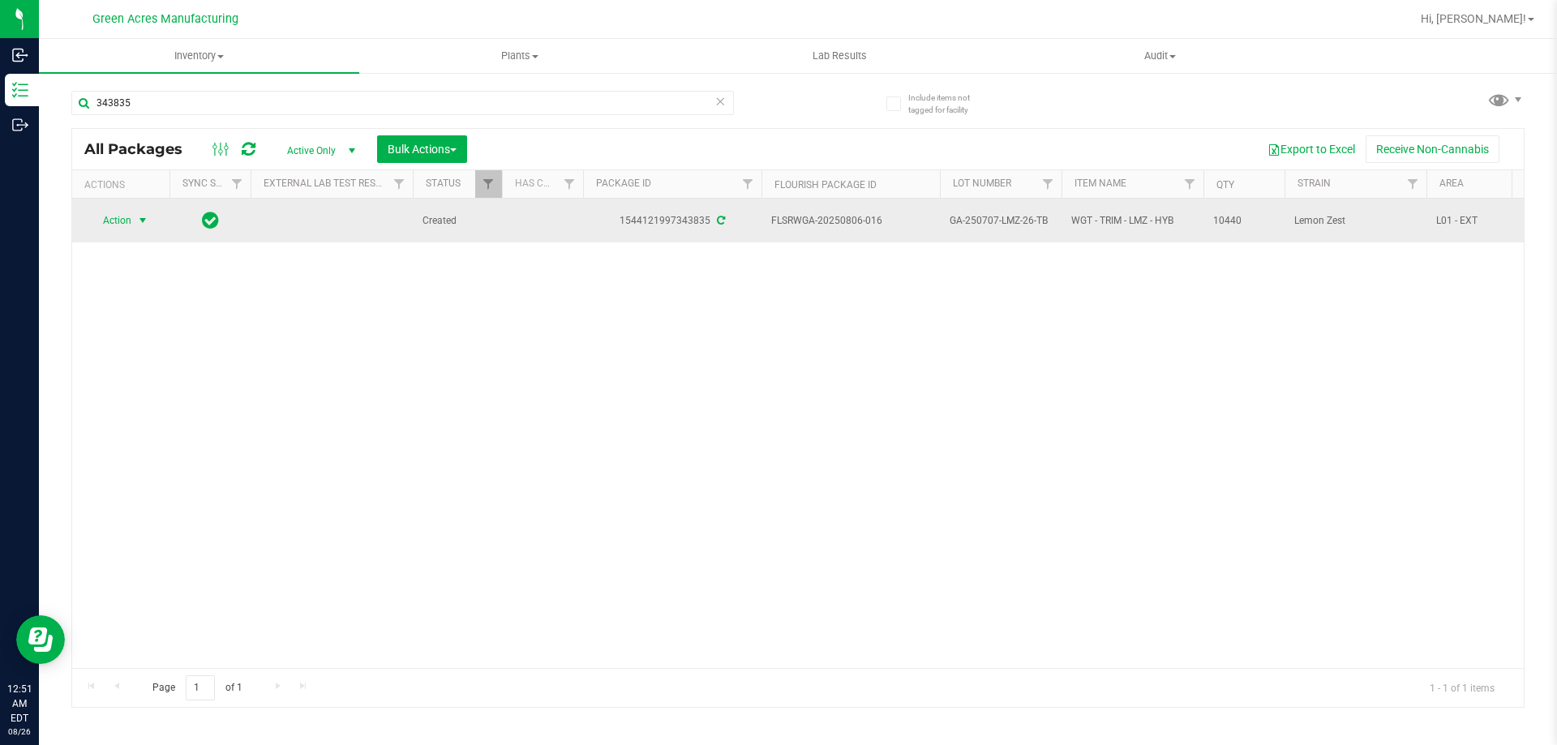
click at [124, 225] on span "Action" at bounding box center [110, 220] width 44 height 23
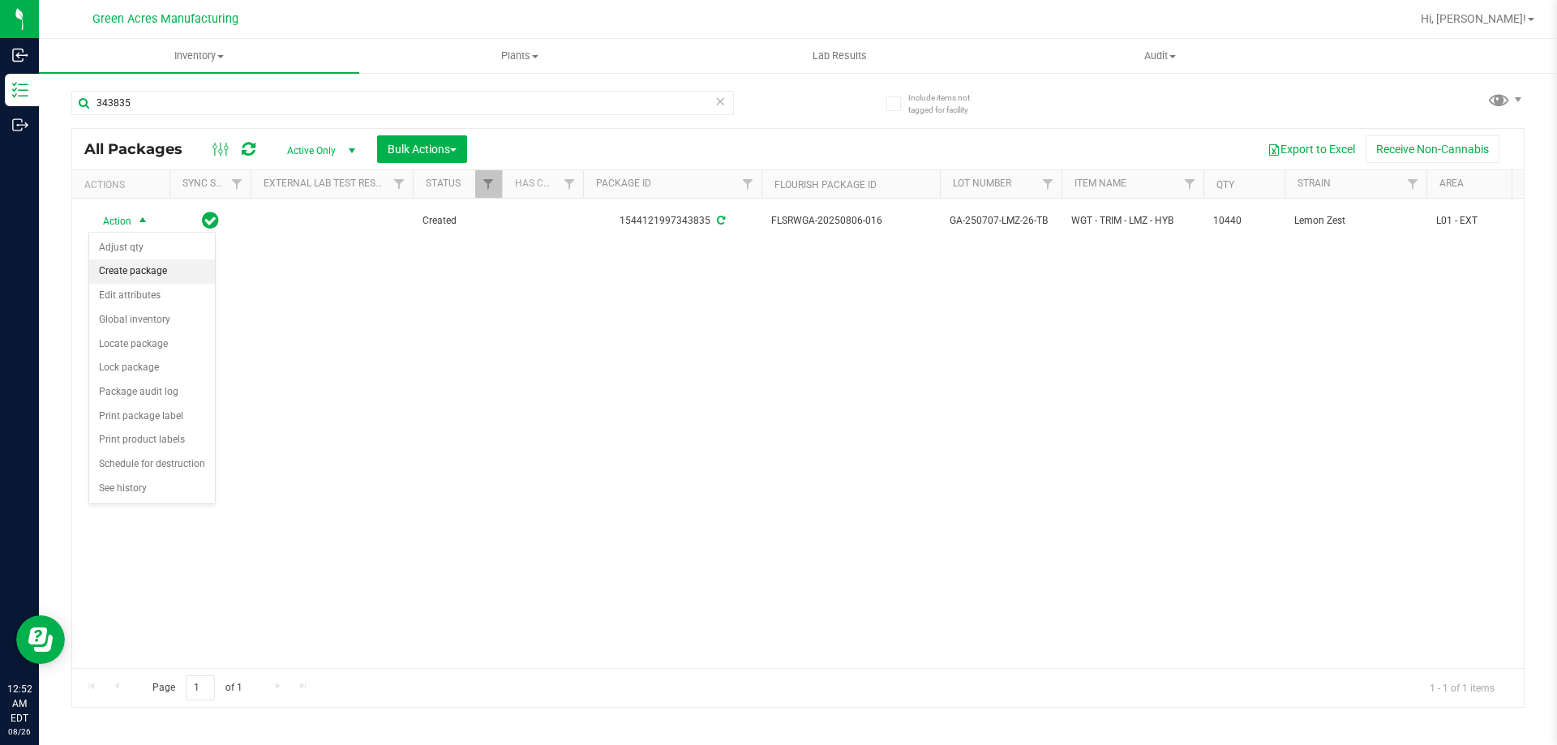
click at [147, 270] on li "Create package" at bounding box center [152, 271] width 126 height 24
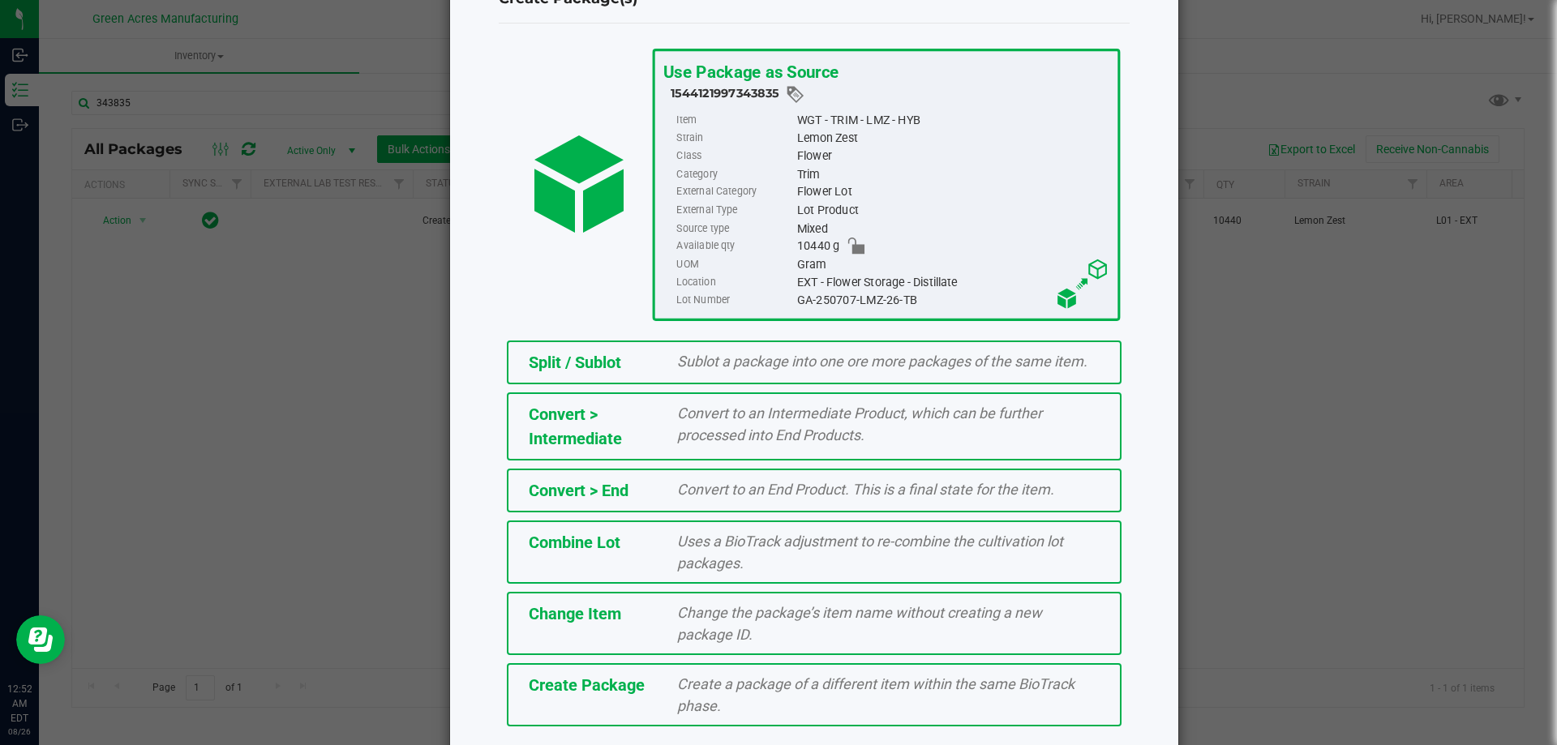
scroll to position [117, 0]
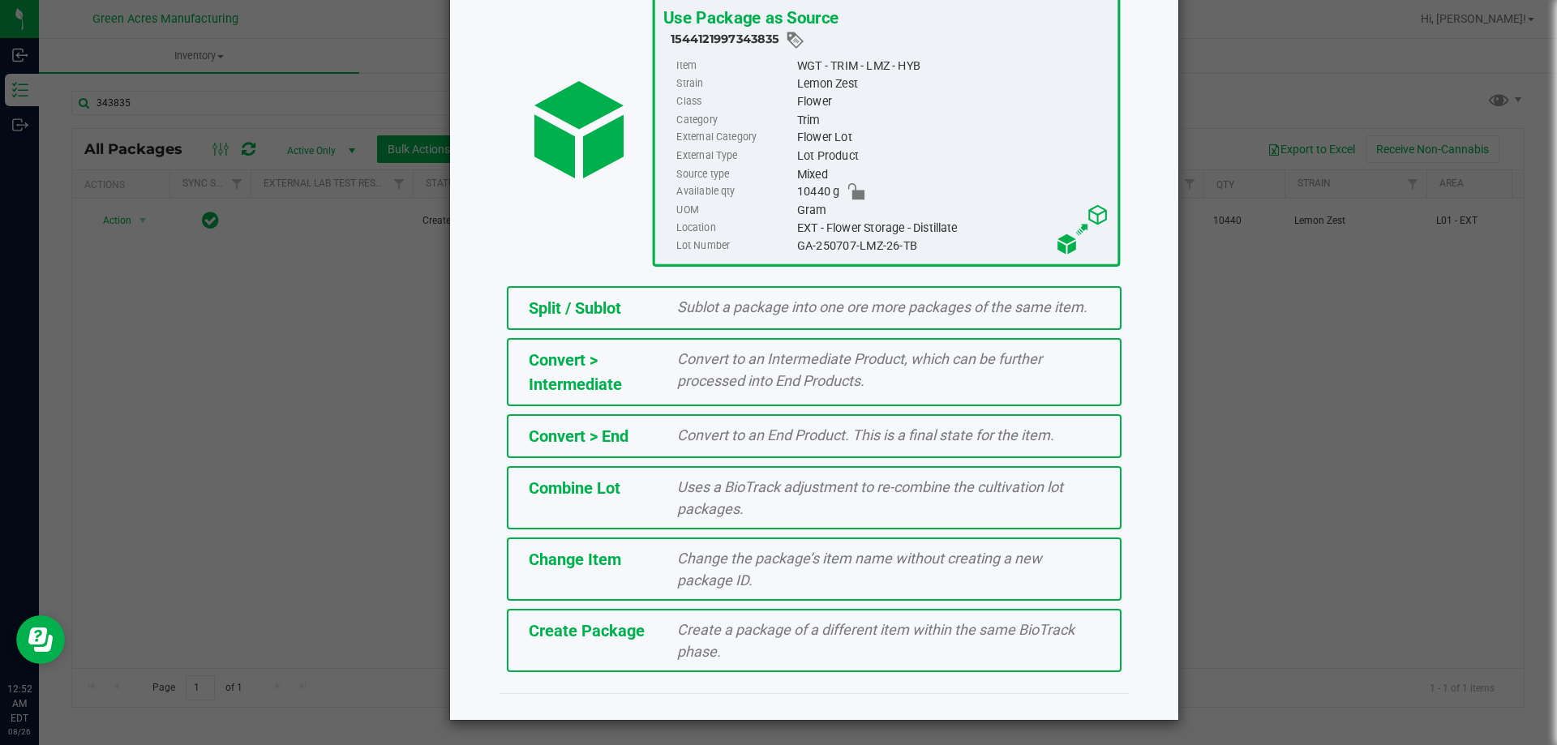
click at [862, 647] on div "Create a package of a different item within the same BioTrack phase." at bounding box center [888, 641] width 447 height 44
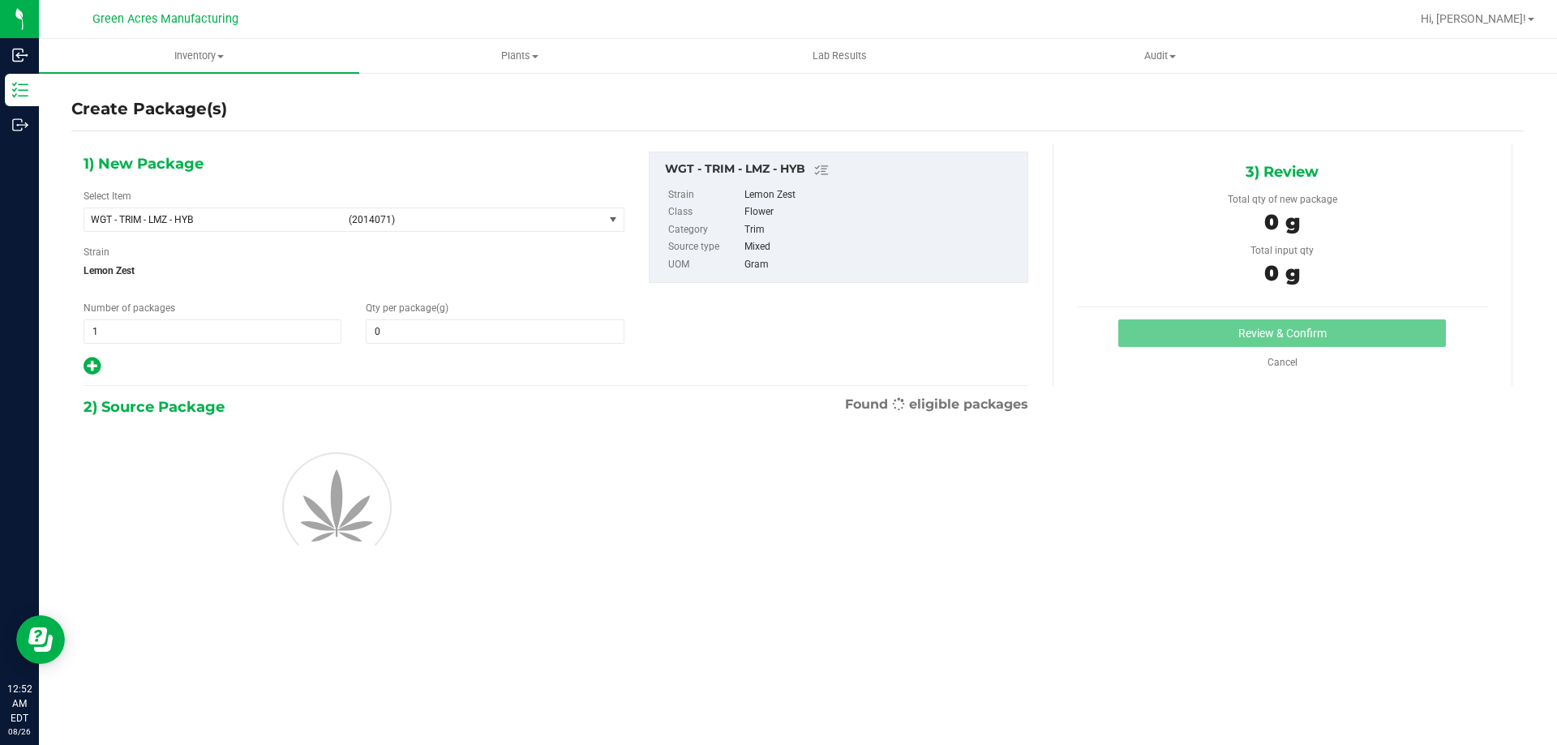
type input "0.0000"
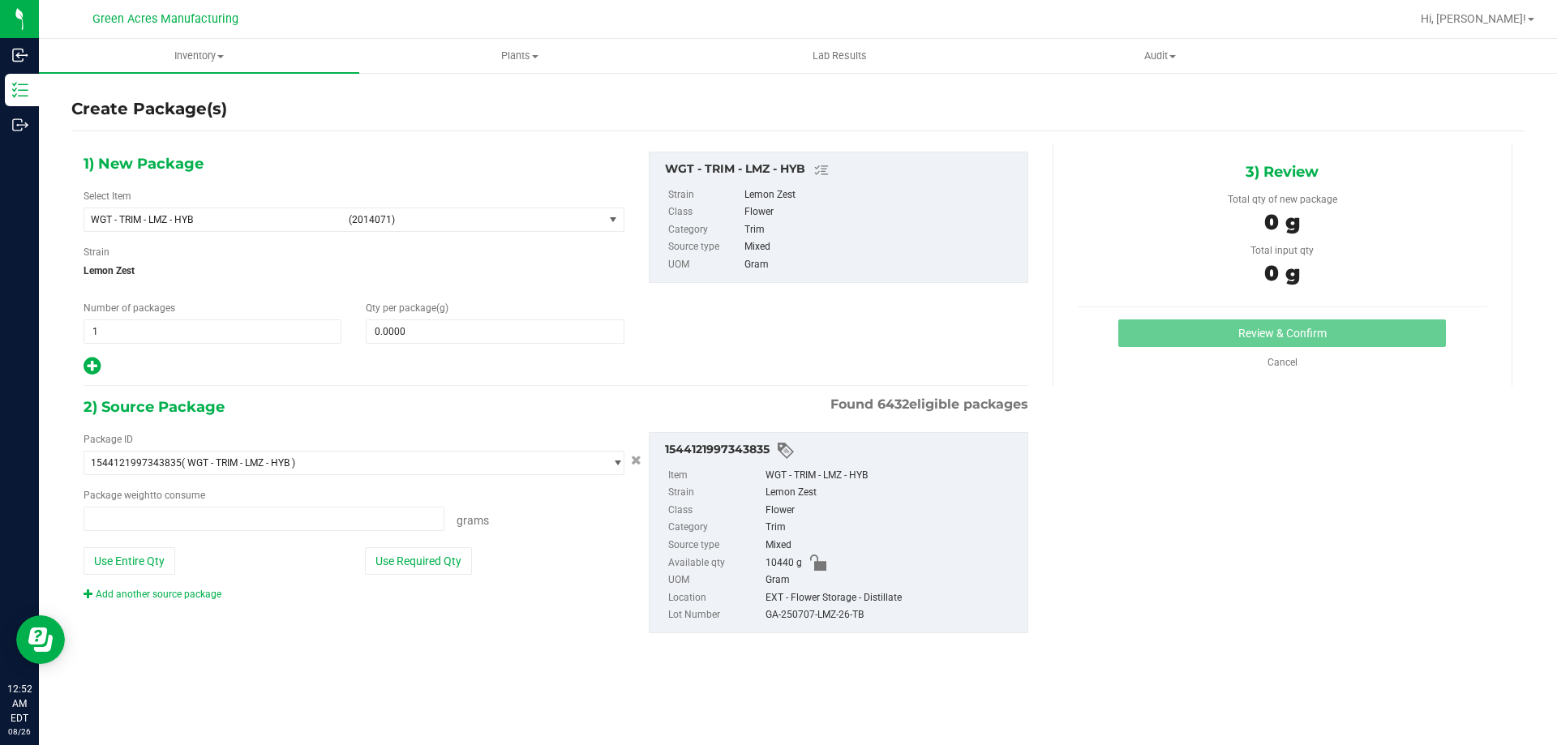
type input "0.0000 g"
click at [548, 219] on span "(2014071)" at bounding box center [473, 219] width 248 height 11
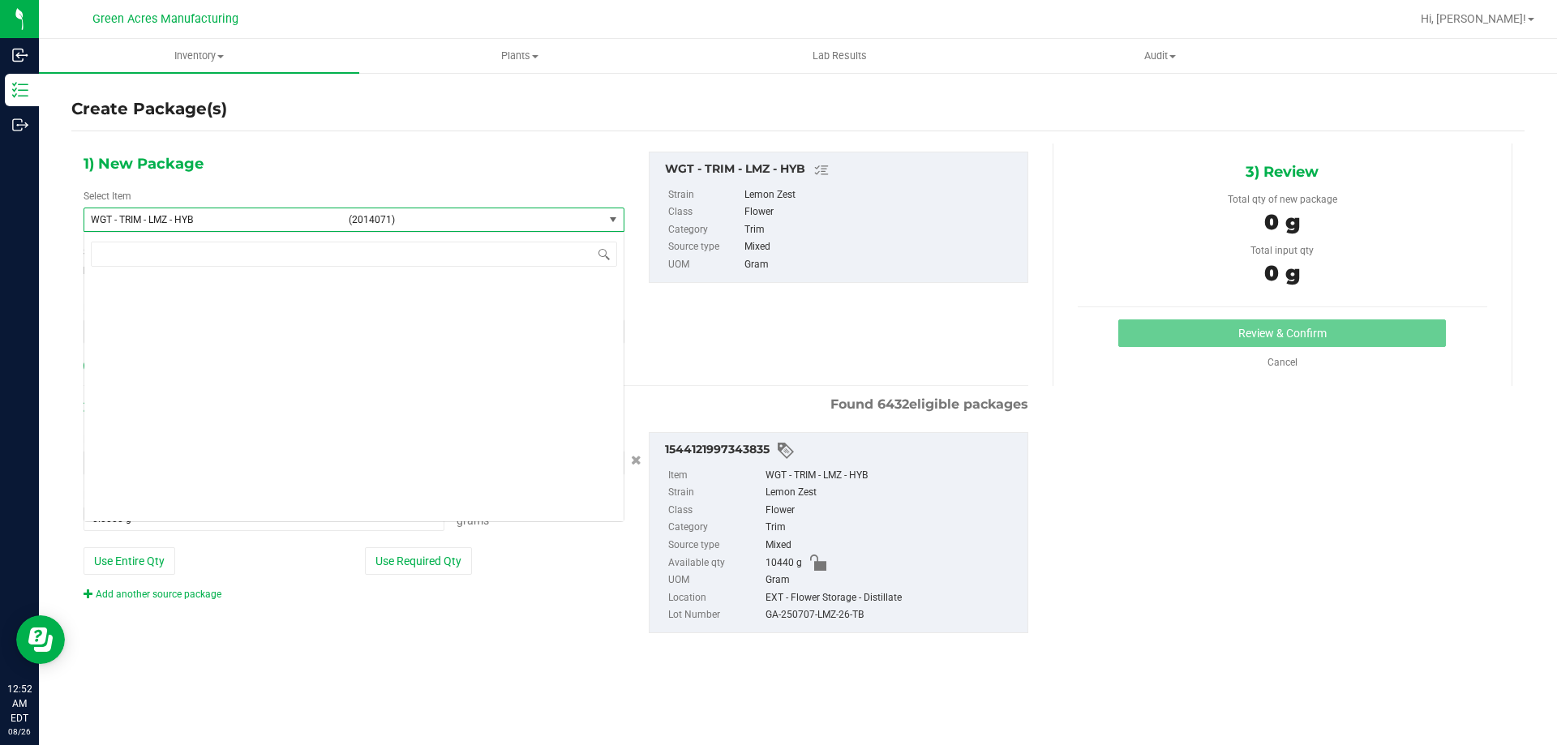
scroll to position [385351, 0]
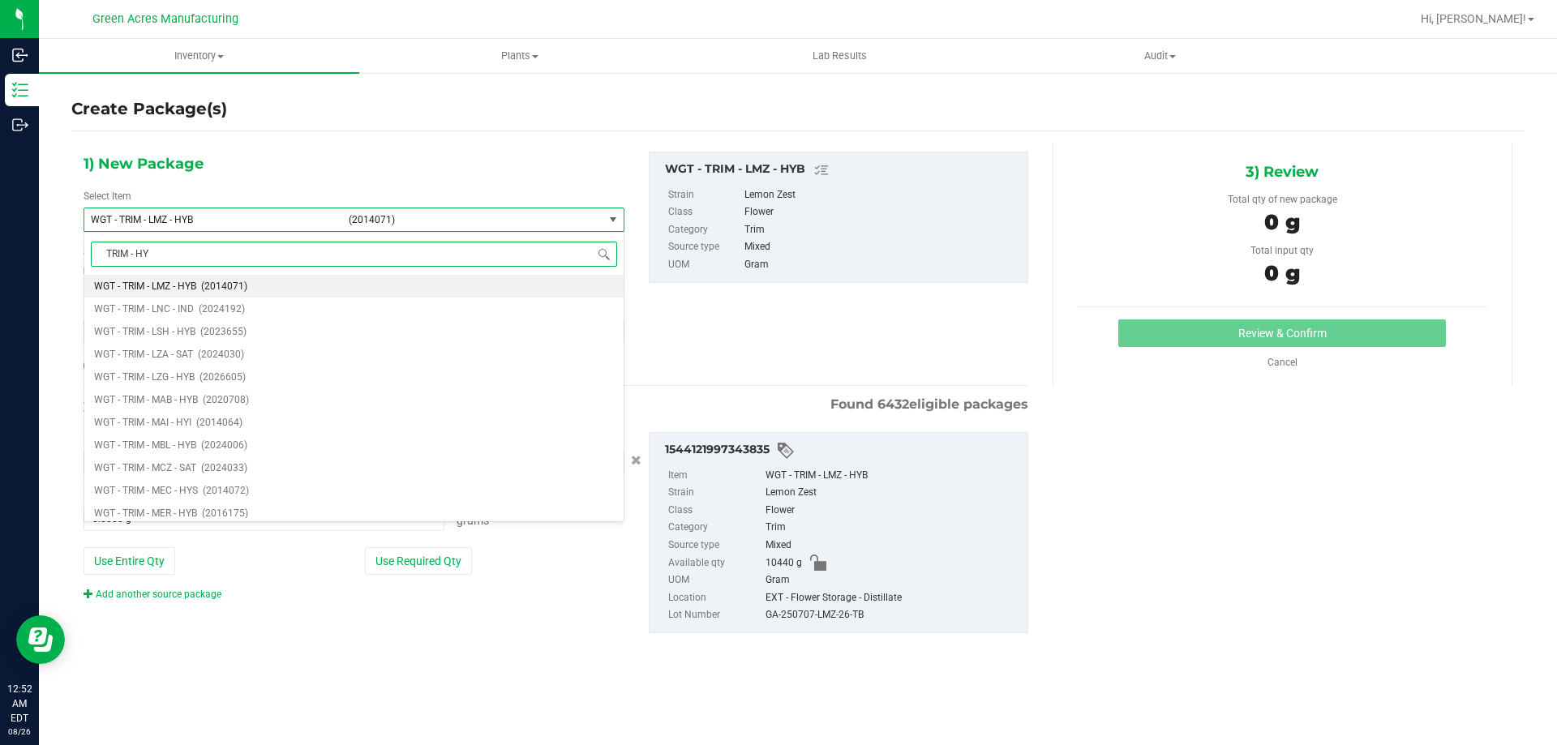
type input "TRIM - HYB"
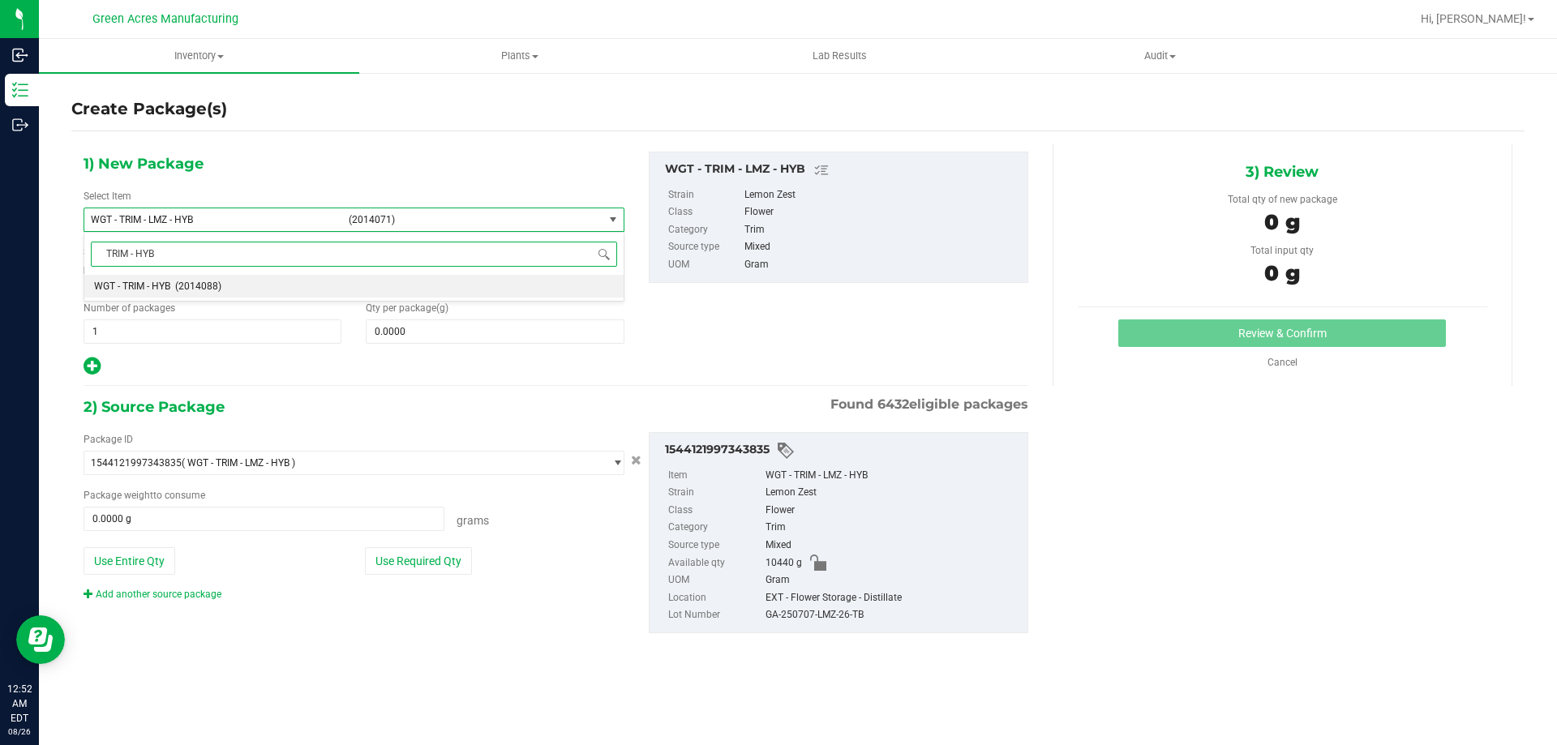
click at [366, 290] on li "WGT - TRIM - HYB (2014088)" at bounding box center [353, 286] width 539 height 23
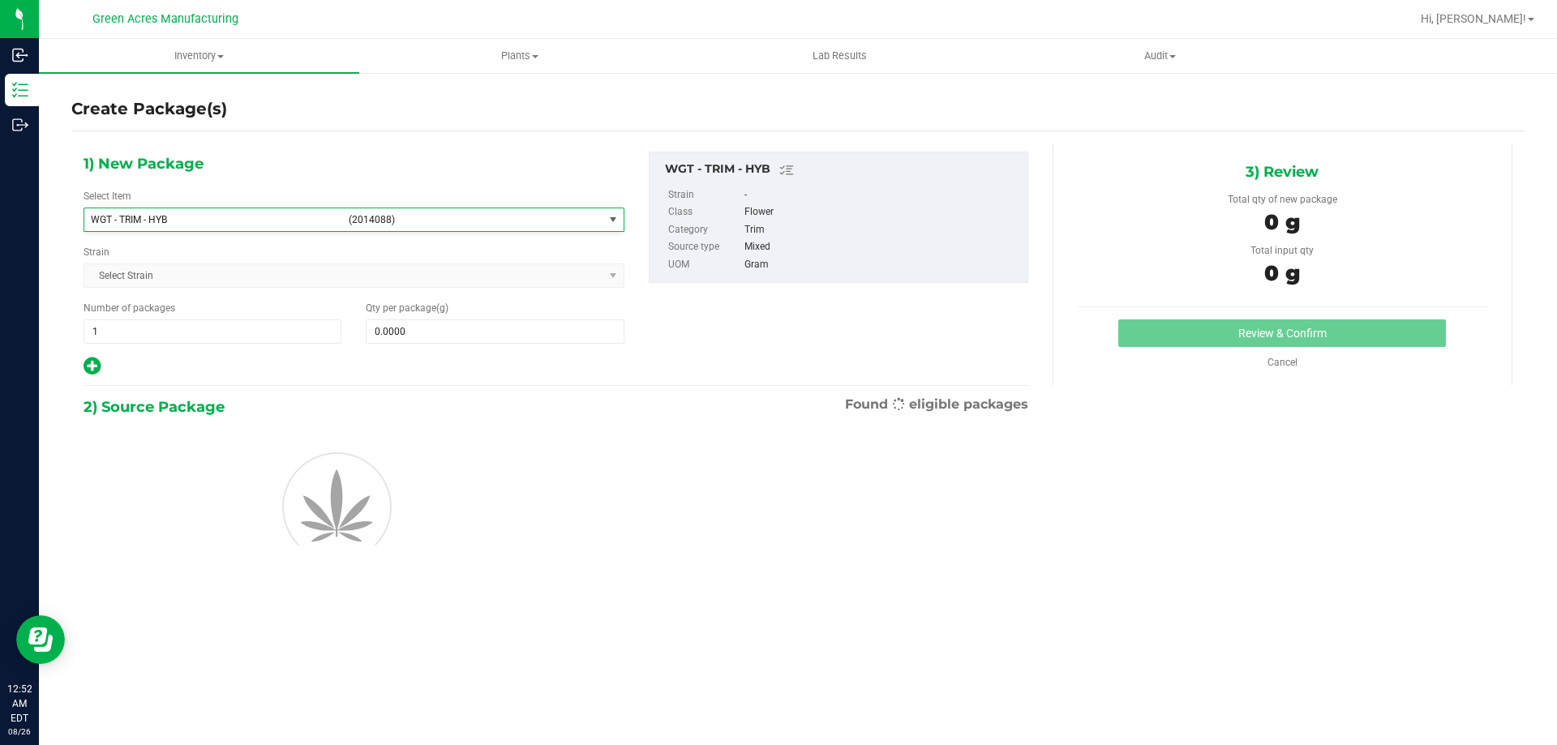
type input "0.0000"
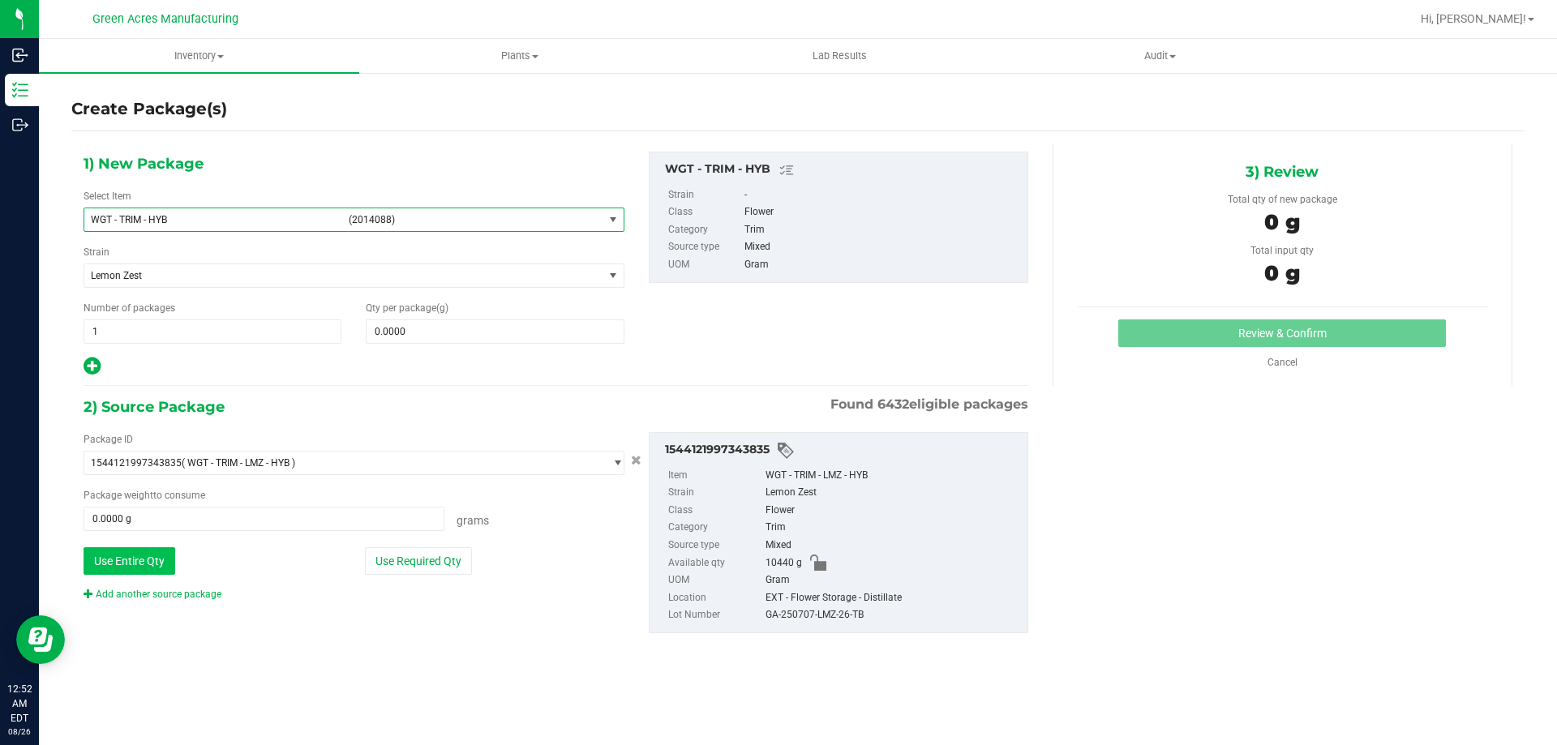
click at [144, 559] on button "Use Entire Qty" at bounding box center [130, 561] width 92 height 28
type input "10440.0000 g"
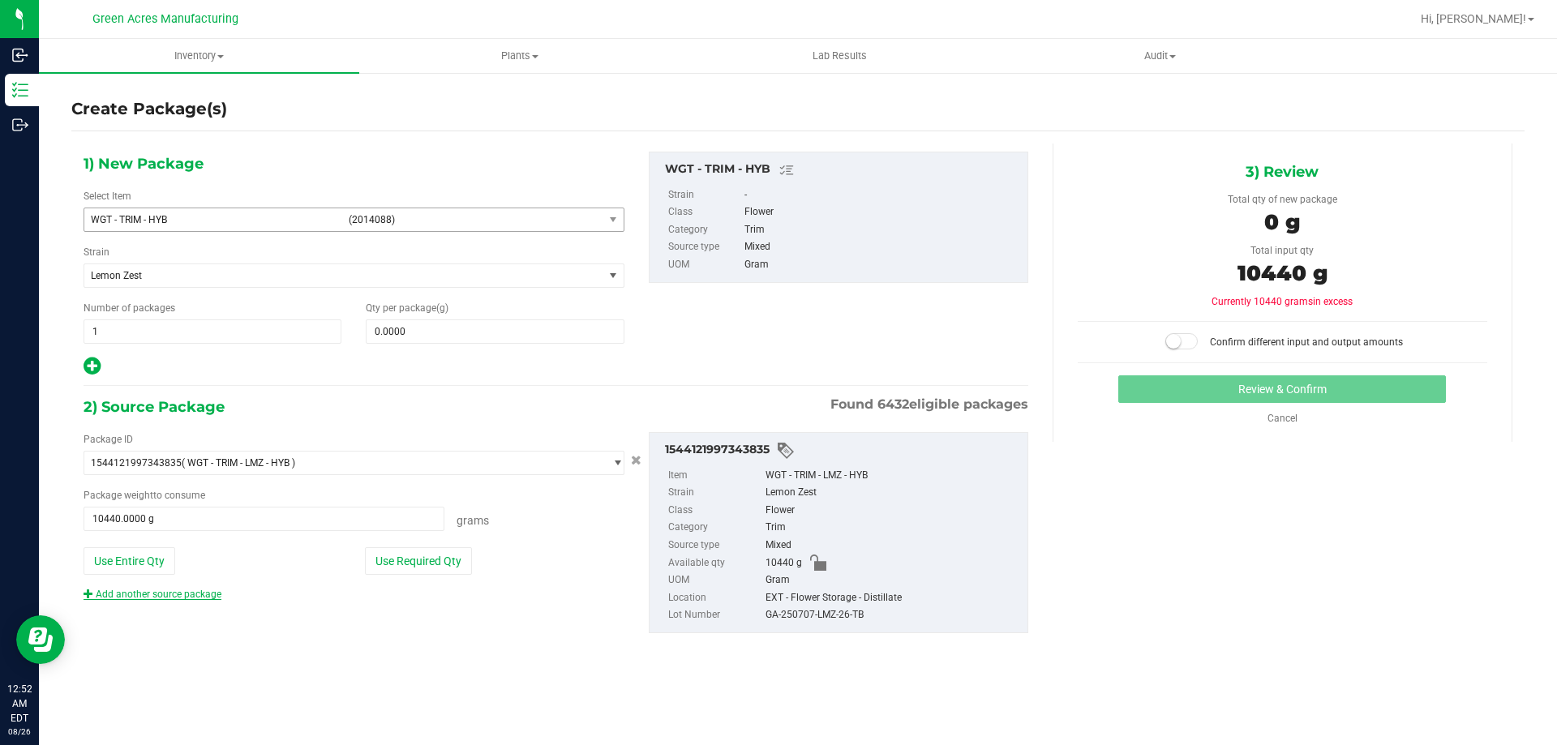
click at [144, 594] on link "Add another source package" at bounding box center [153, 594] width 138 height 11
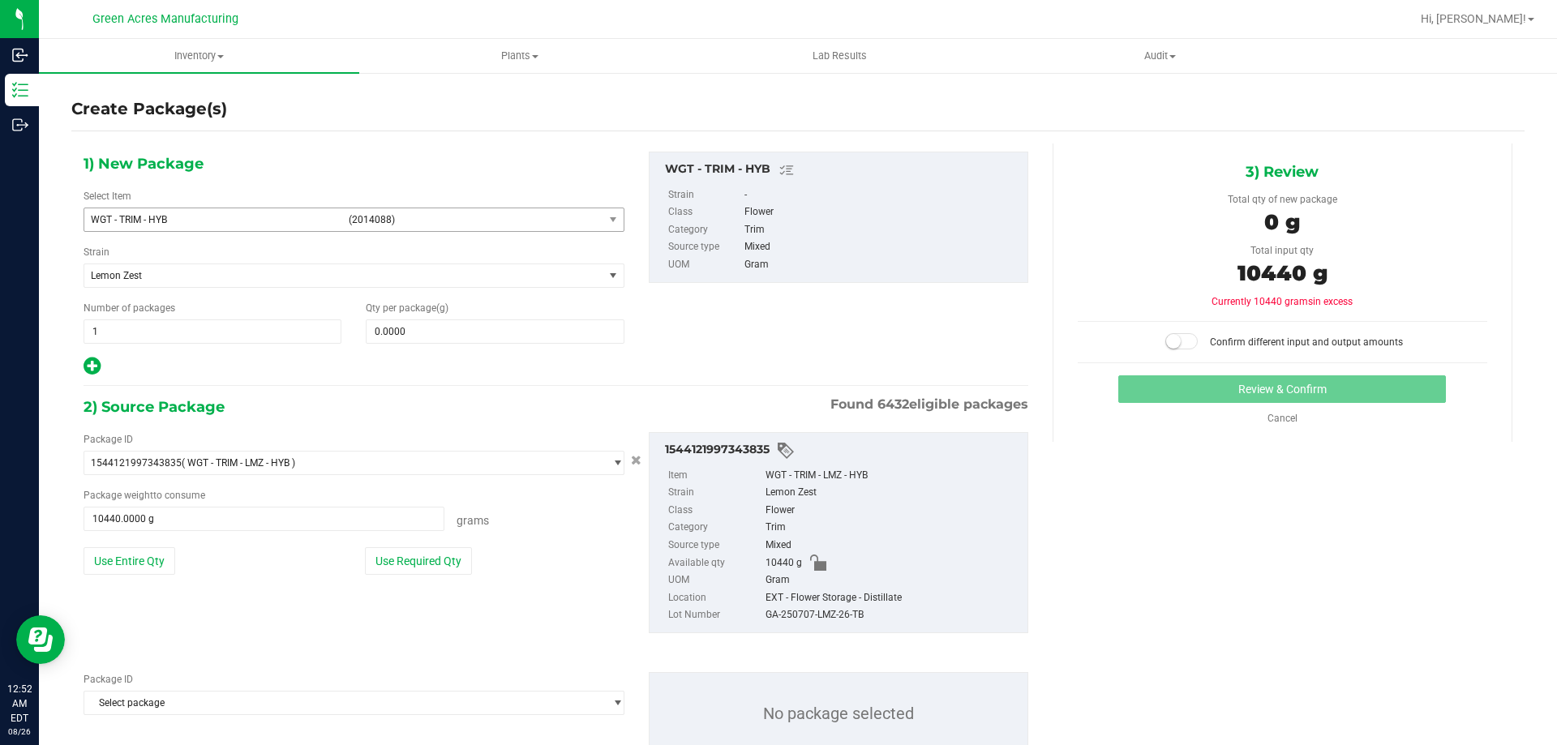
scroll to position [56, 0]
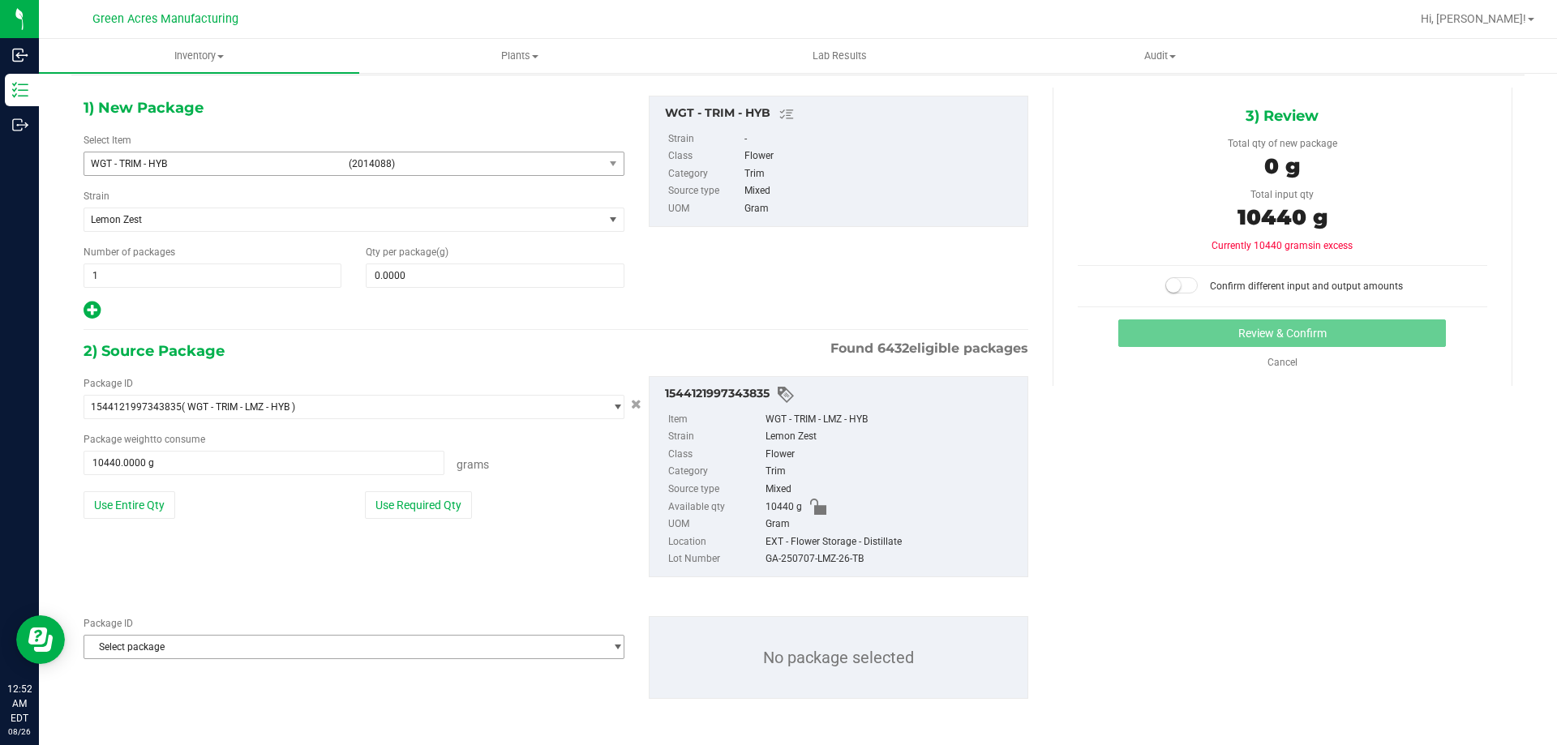
click at [237, 640] on span "Select package" at bounding box center [343, 647] width 519 height 23
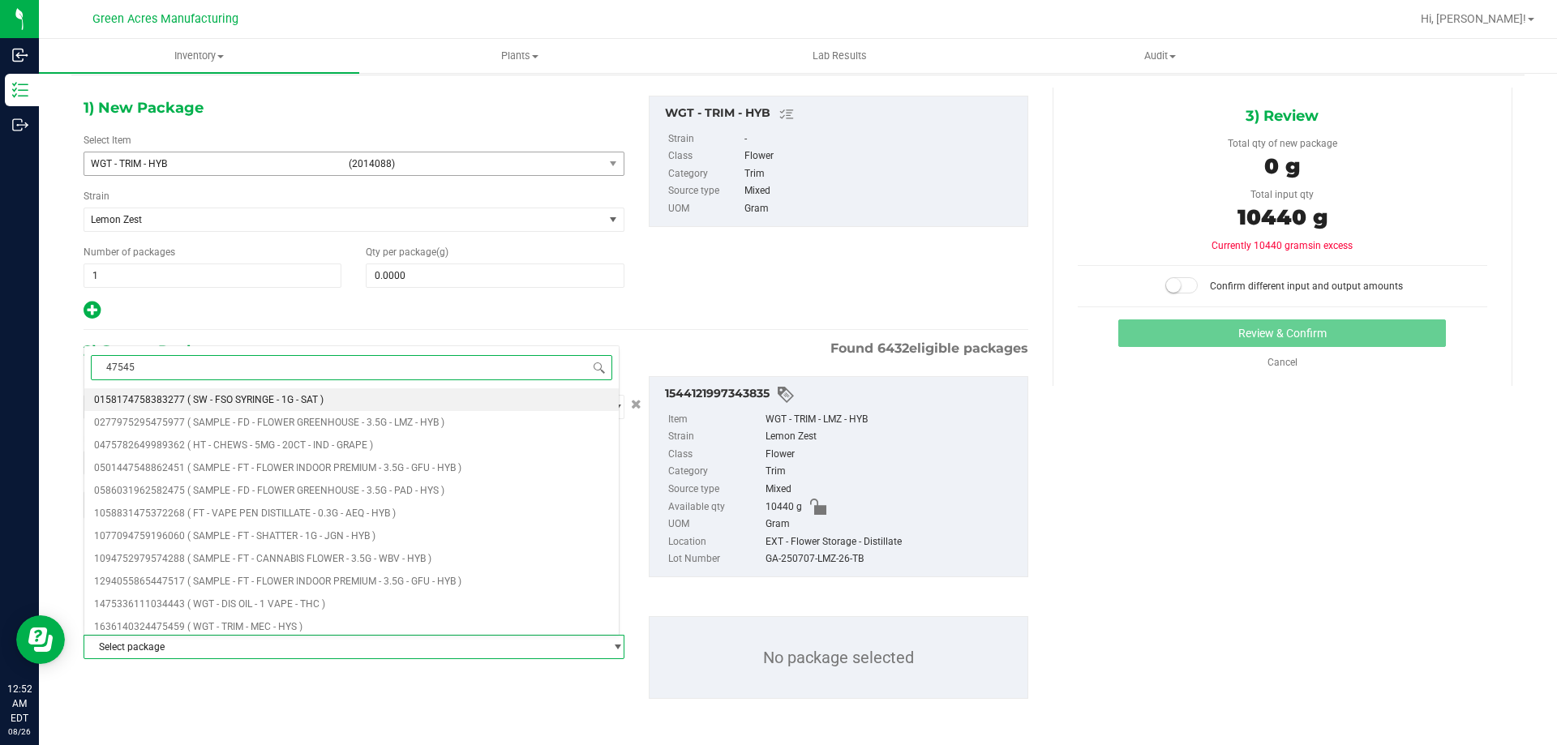
type input "475459"
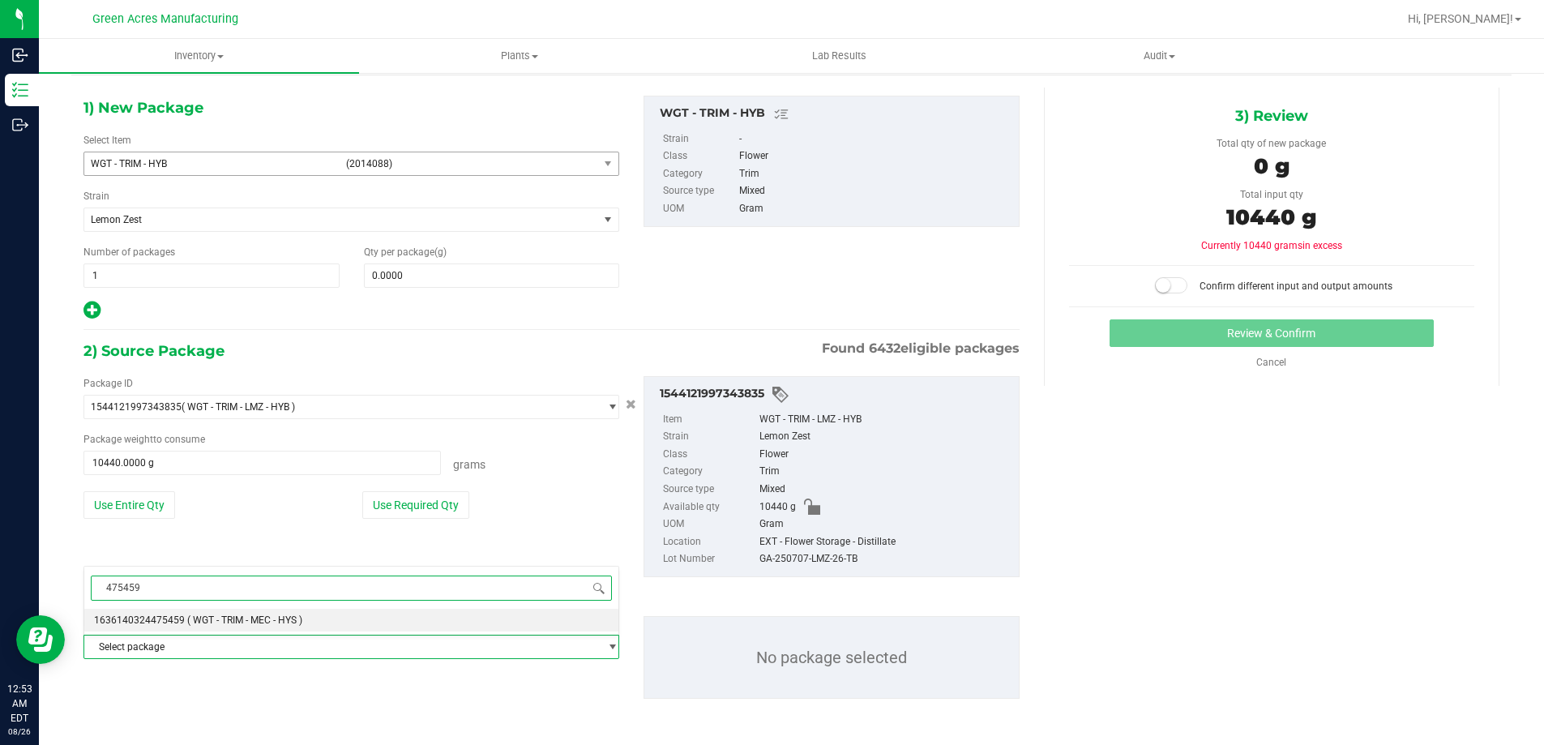
click at [191, 613] on li "1636140324475459 ( WGT - TRIM - MEC - HYS )" at bounding box center [351, 620] width 534 height 23
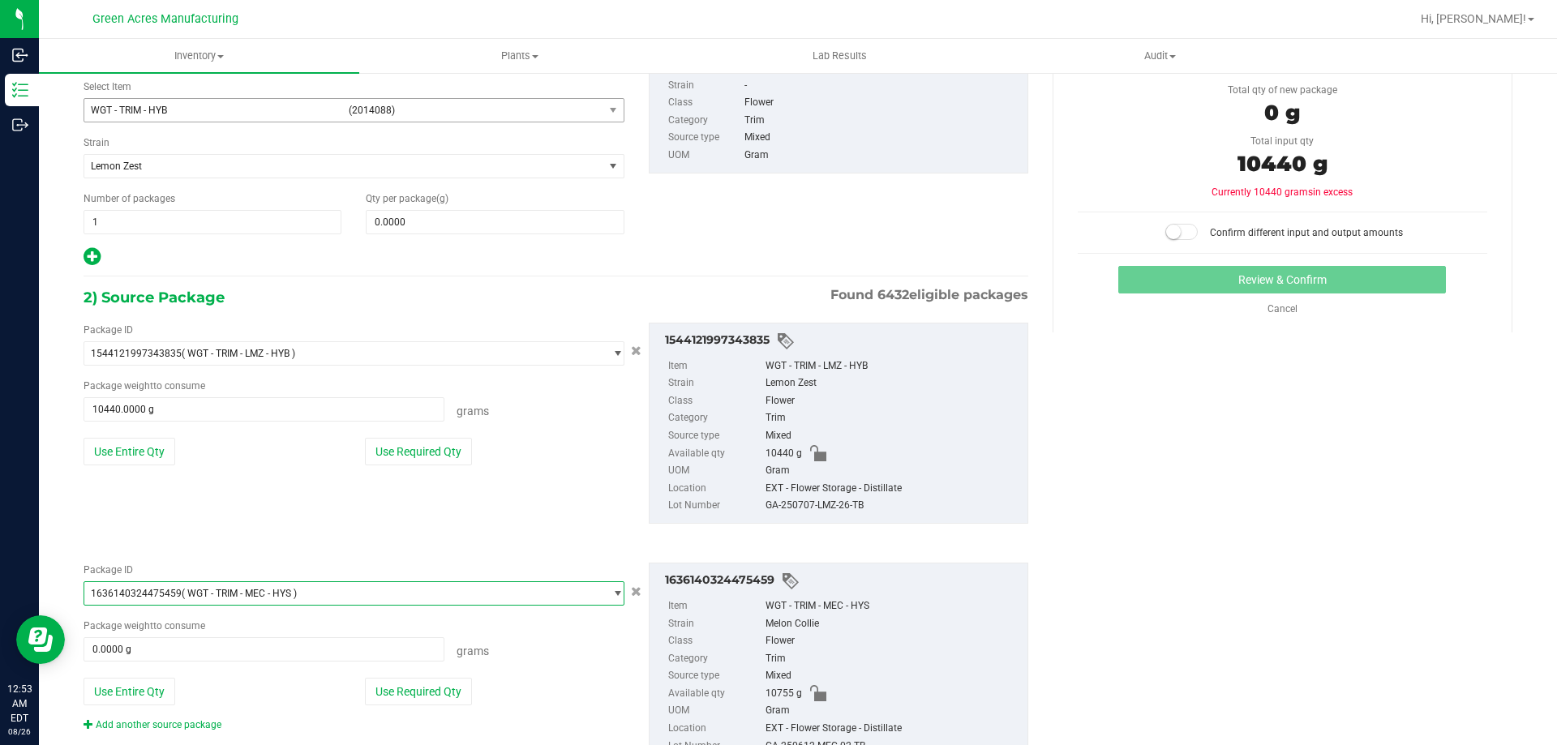
scroll to position [174, 0]
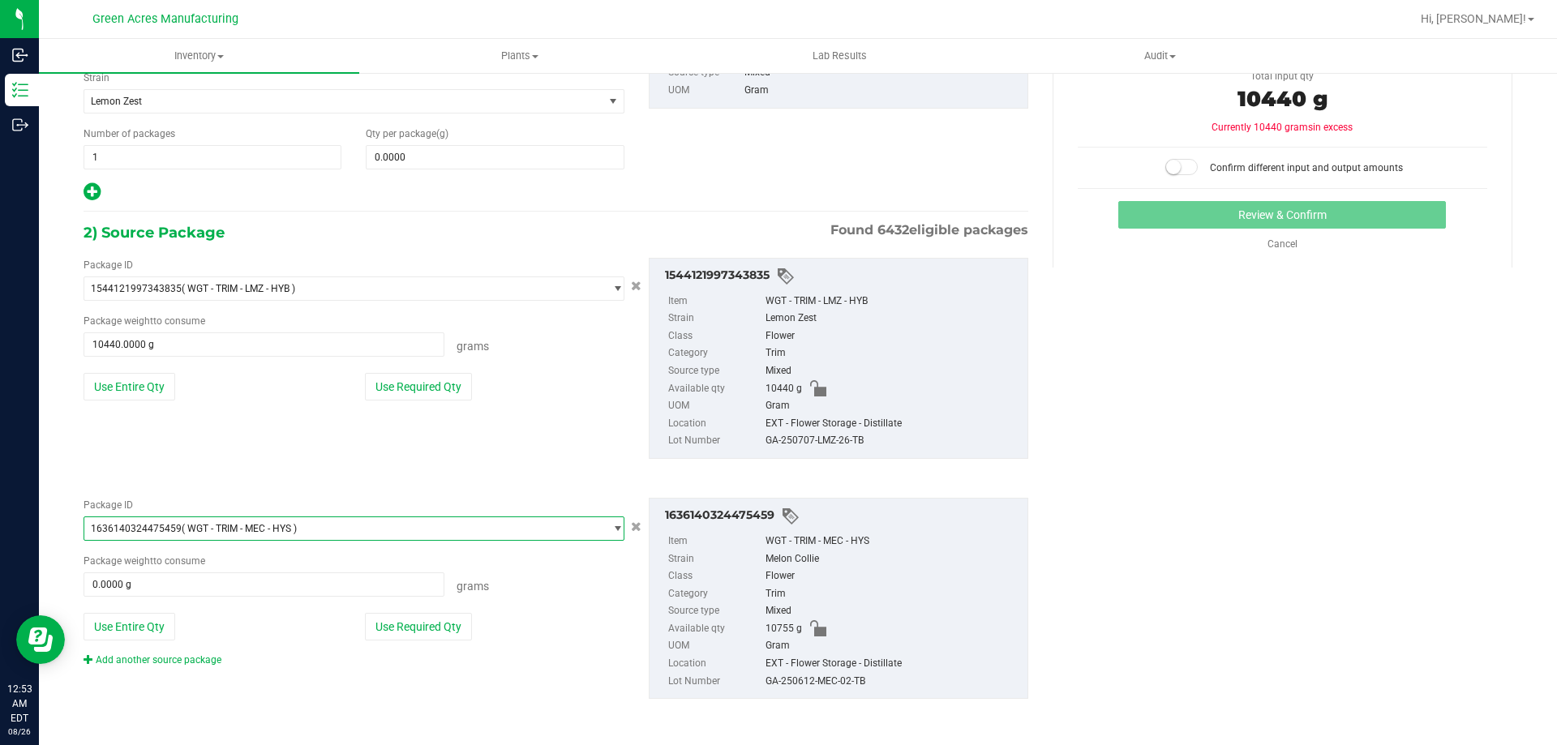
click at [157, 671] on div "Package ID 1636140324475459 ( WGT - TRIM - MEC - HYS ) 1625822923292126 1626019…" at bounding box center [555, 598] width 969 height 227
click at [162, 662] on link "Add another source package" at bounding box center [153, 659] width 138 height 11
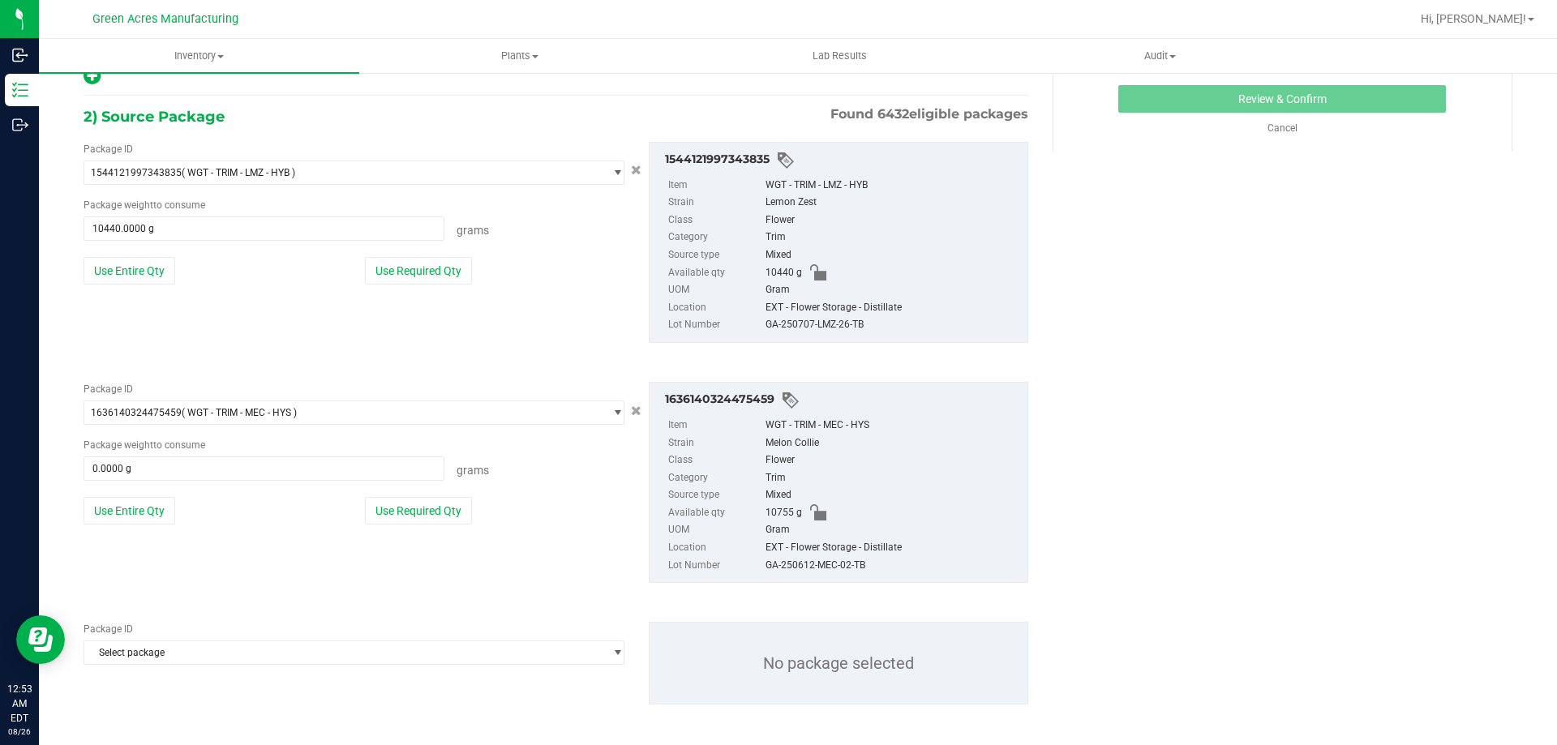
scroll to position [296, 0]
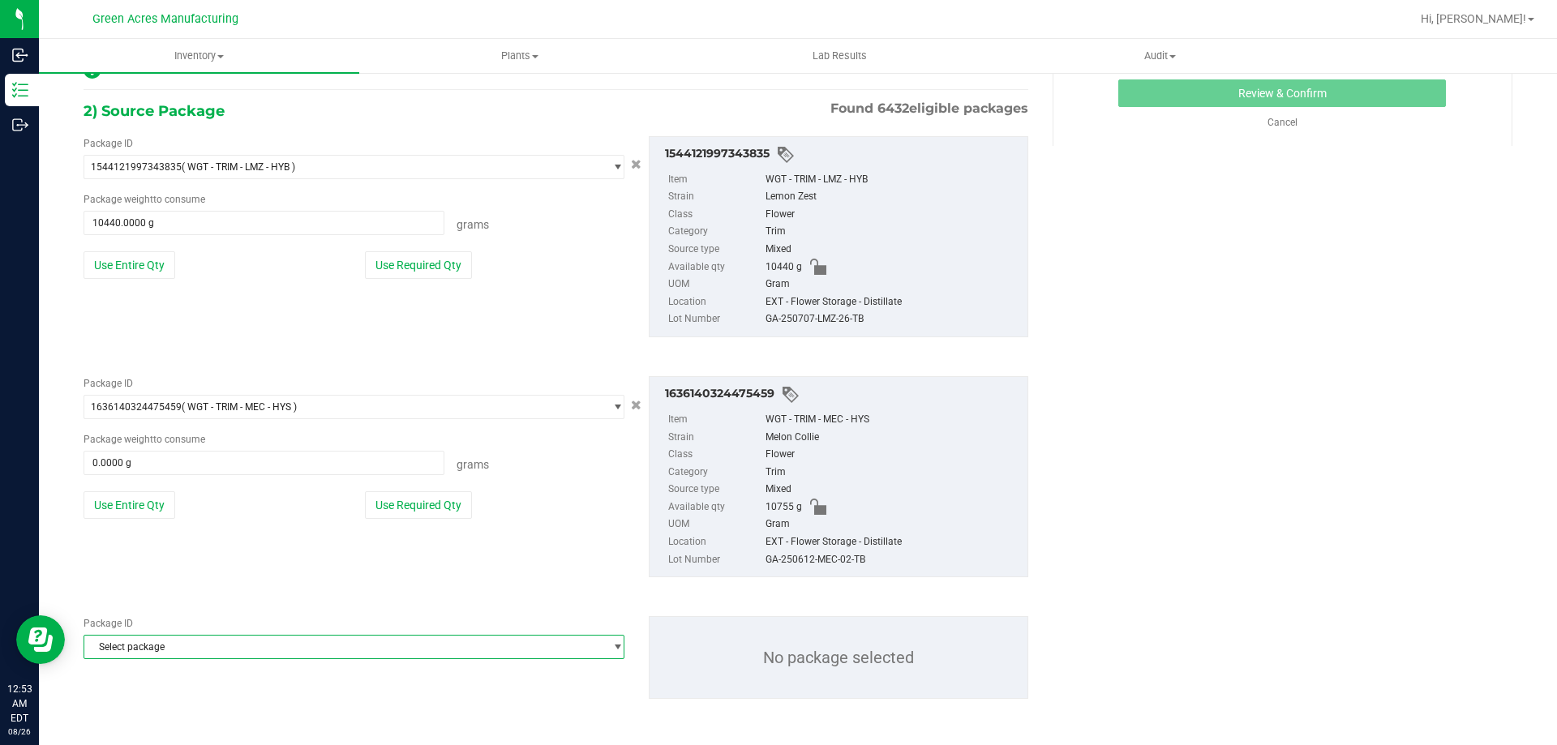
click at [410, 656] on span "Select package" at bounding box center [343, 647] width 519 height 23
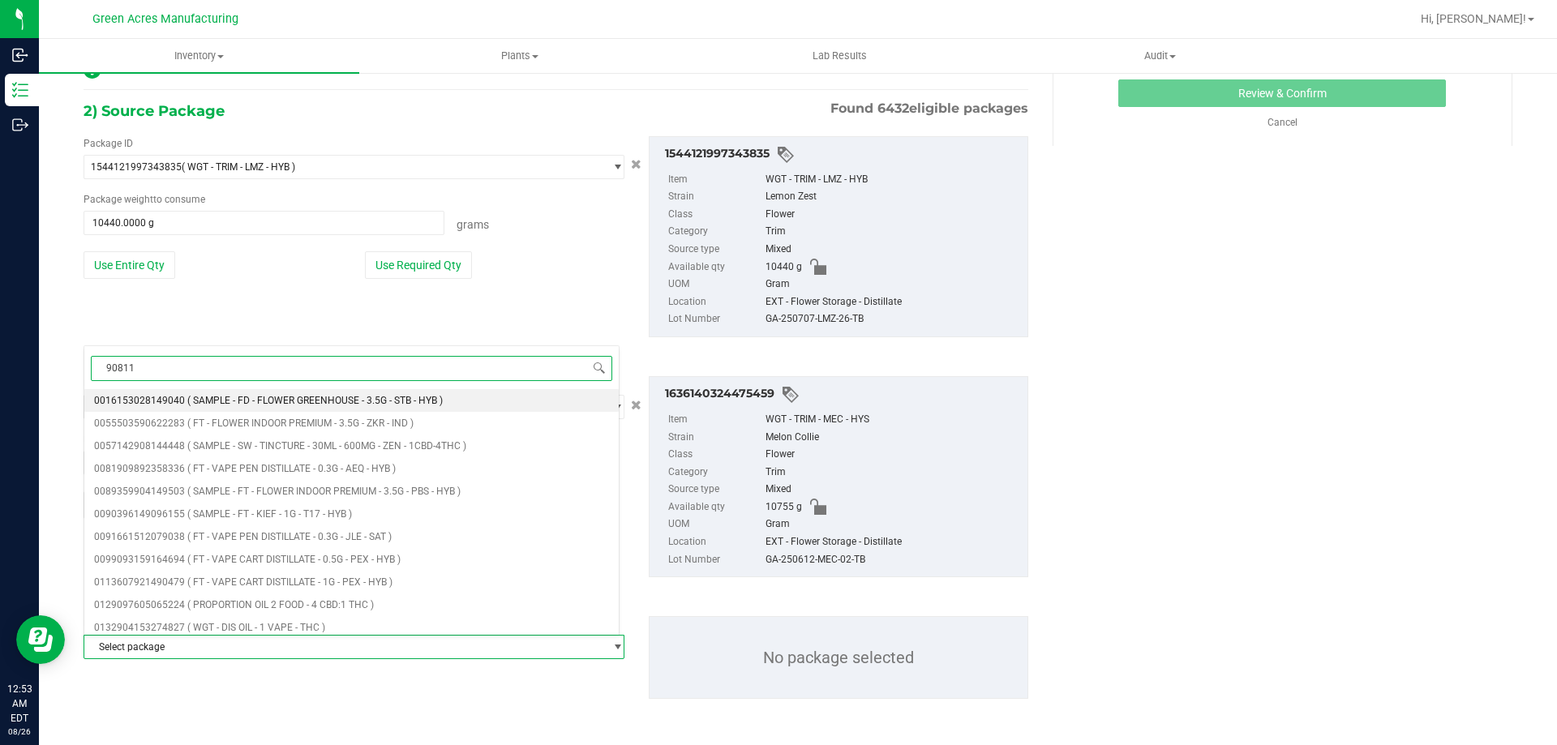
type input "908117"
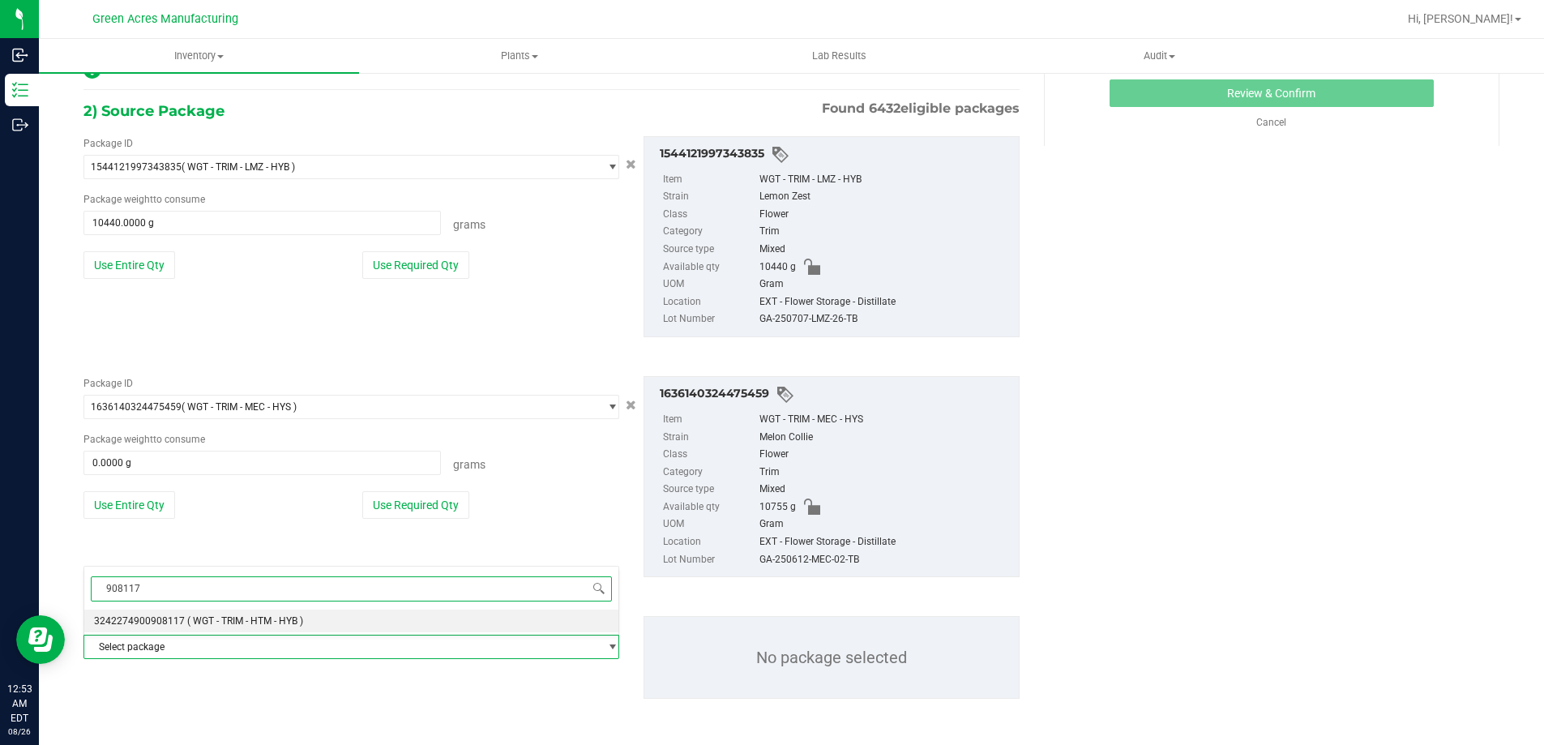
click at [363, 623] on li "3242274900908117 ( WGT - TRIM - HTM - HYB )" at bounding box center [351, 621] width 534 height 23
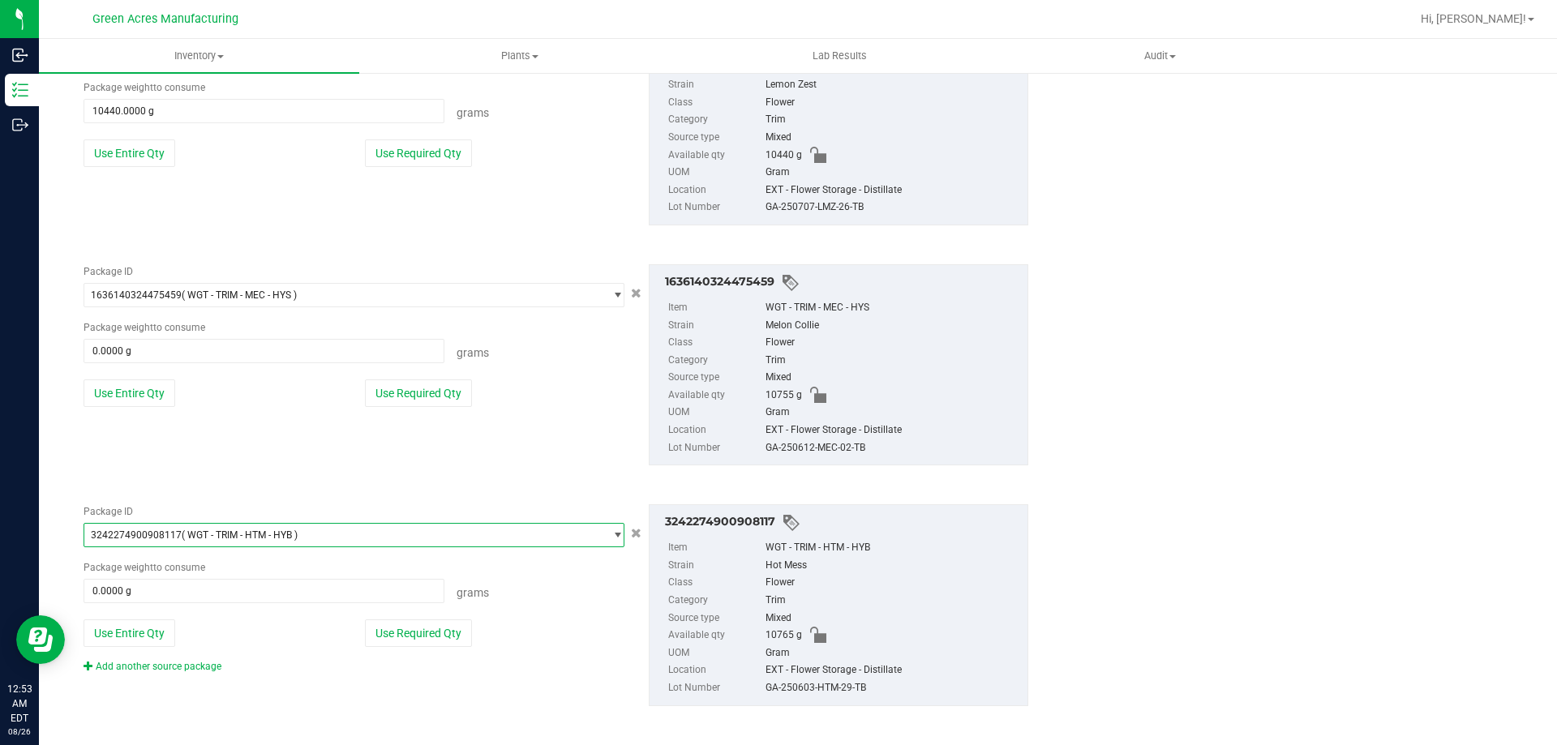
scroll to position [415, 0]
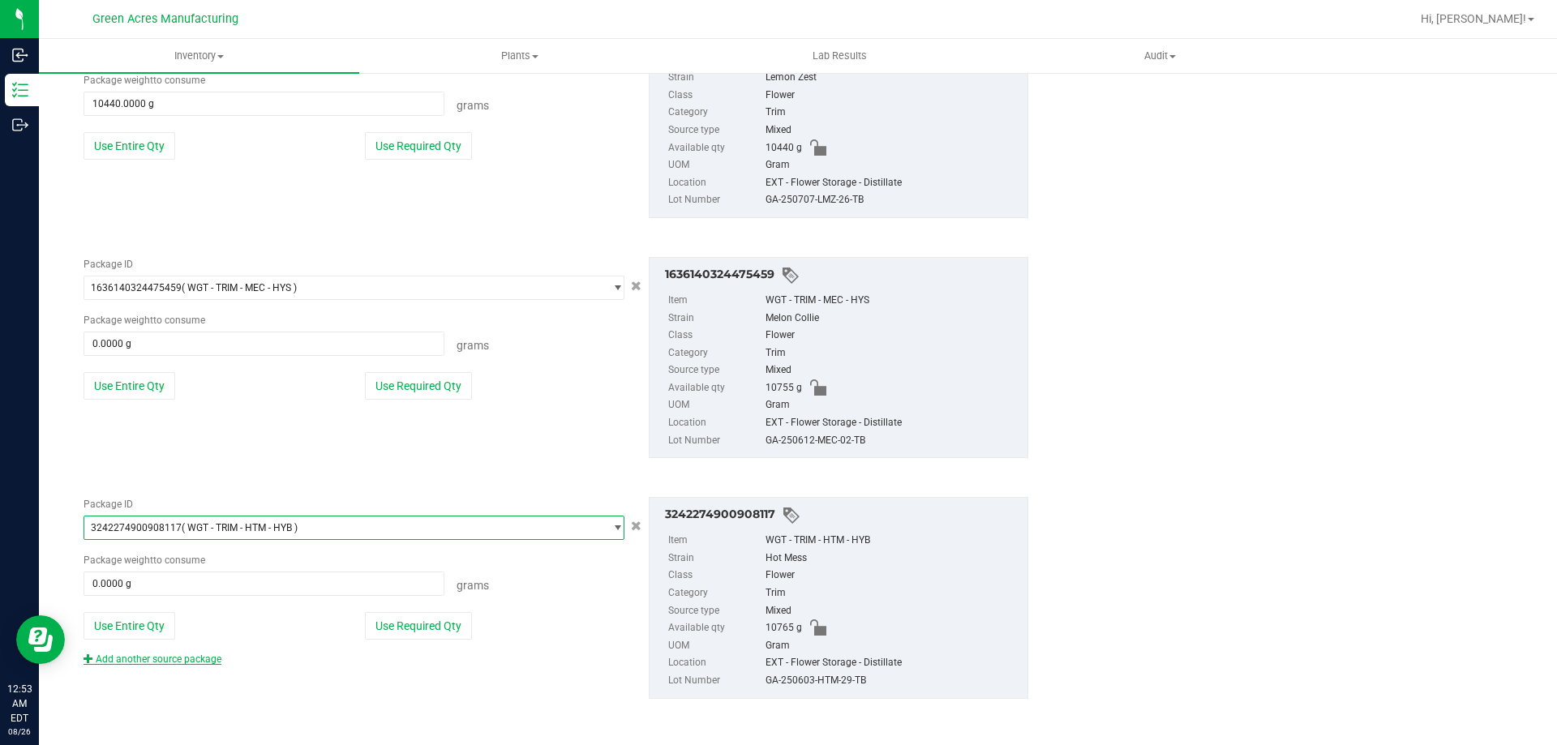
click at [209, 662] on link "Add another source package" at bounding box center [153, 658] width 138 height 11
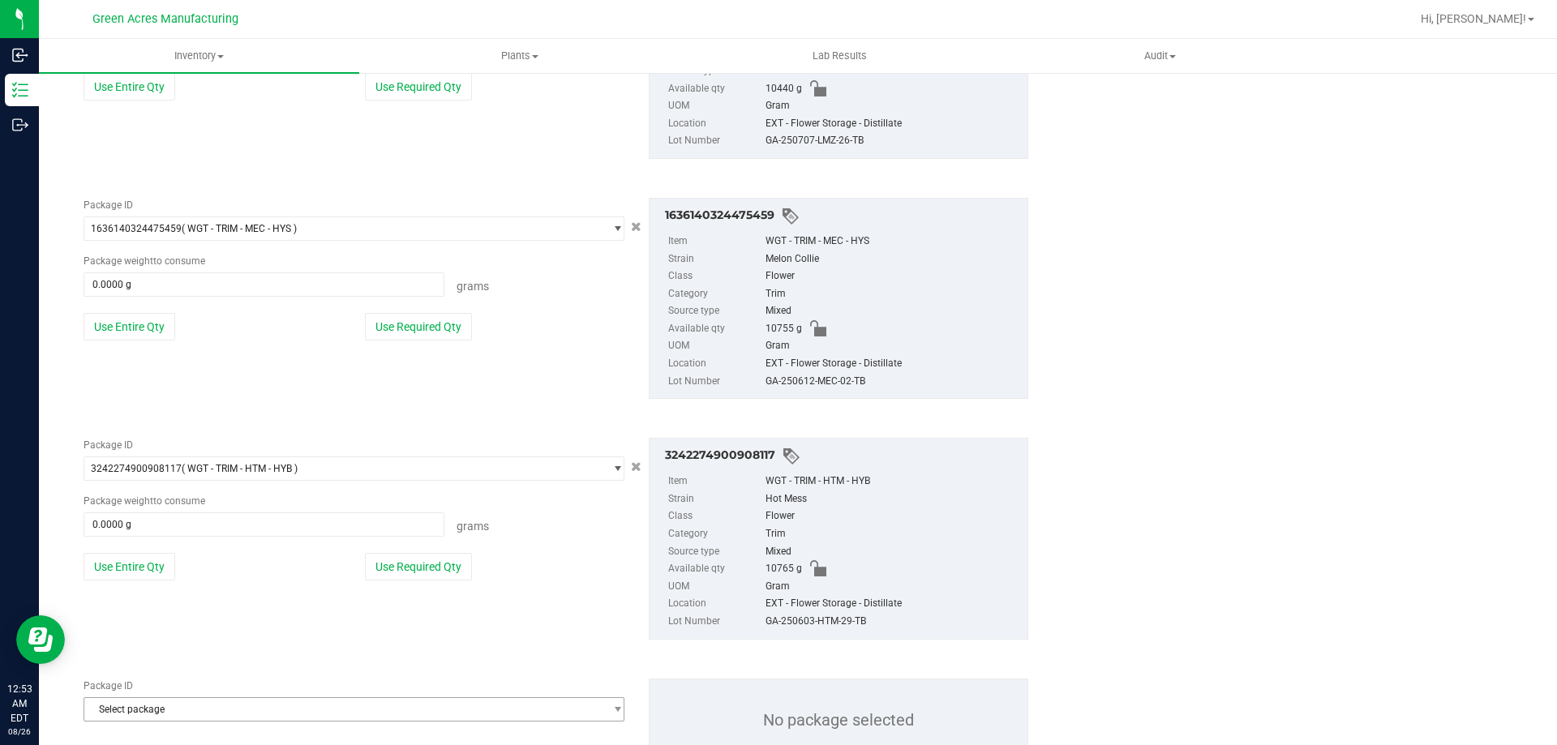
scroll to position [537, 0]
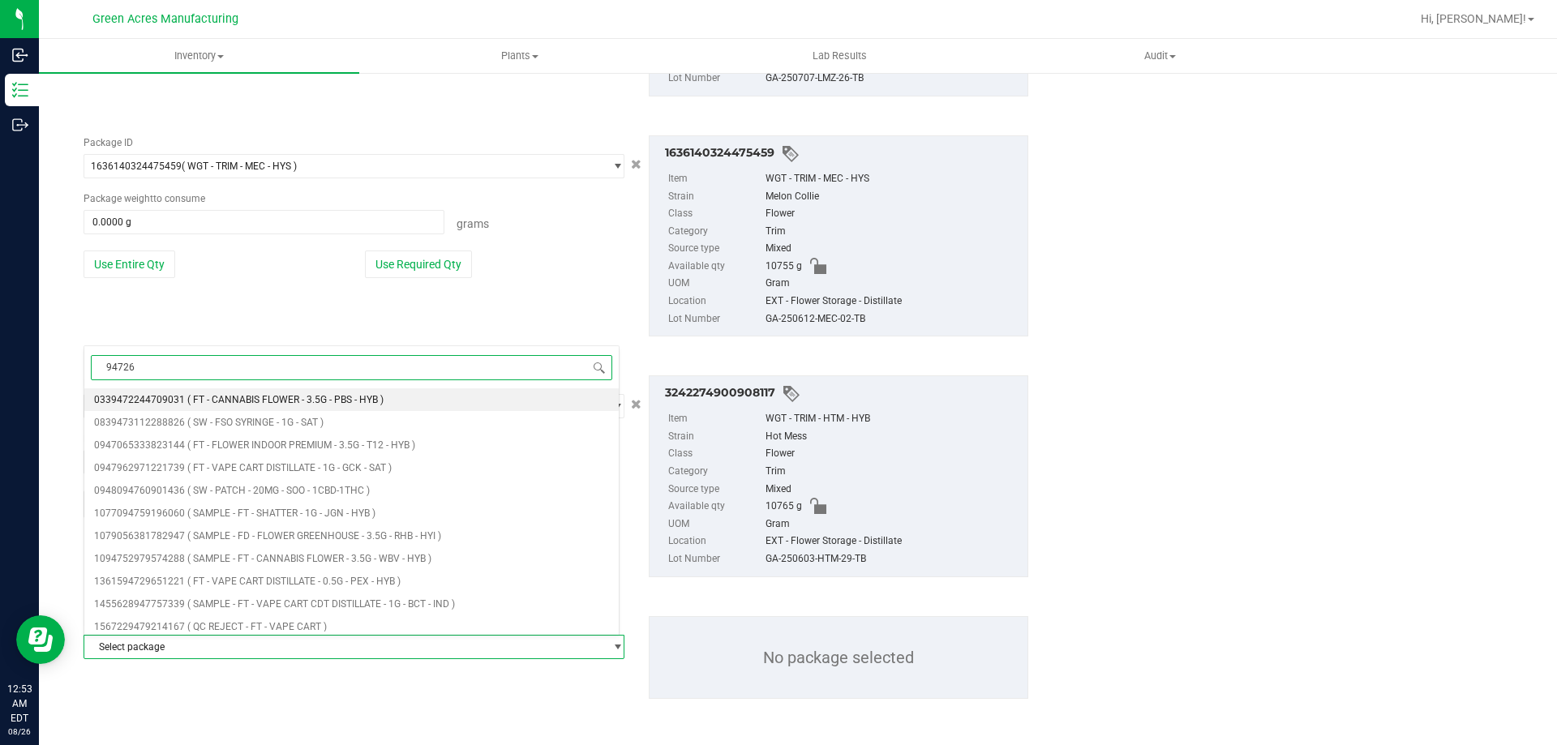
type input "947268"
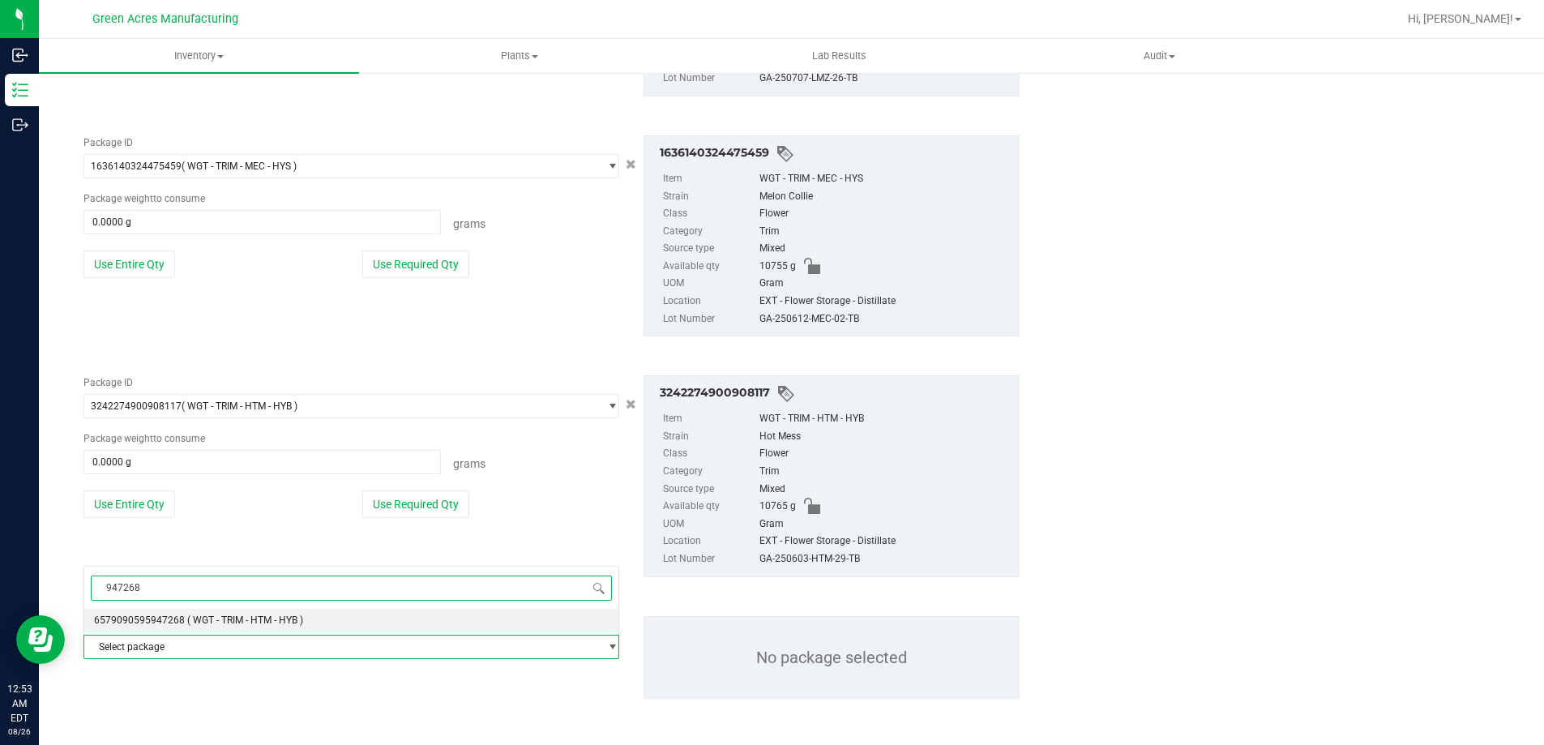
click at [246, 618] on span "( WGT - TRIM - HTM - HYB )" at bounding box center [245, 620] width 116 height 11
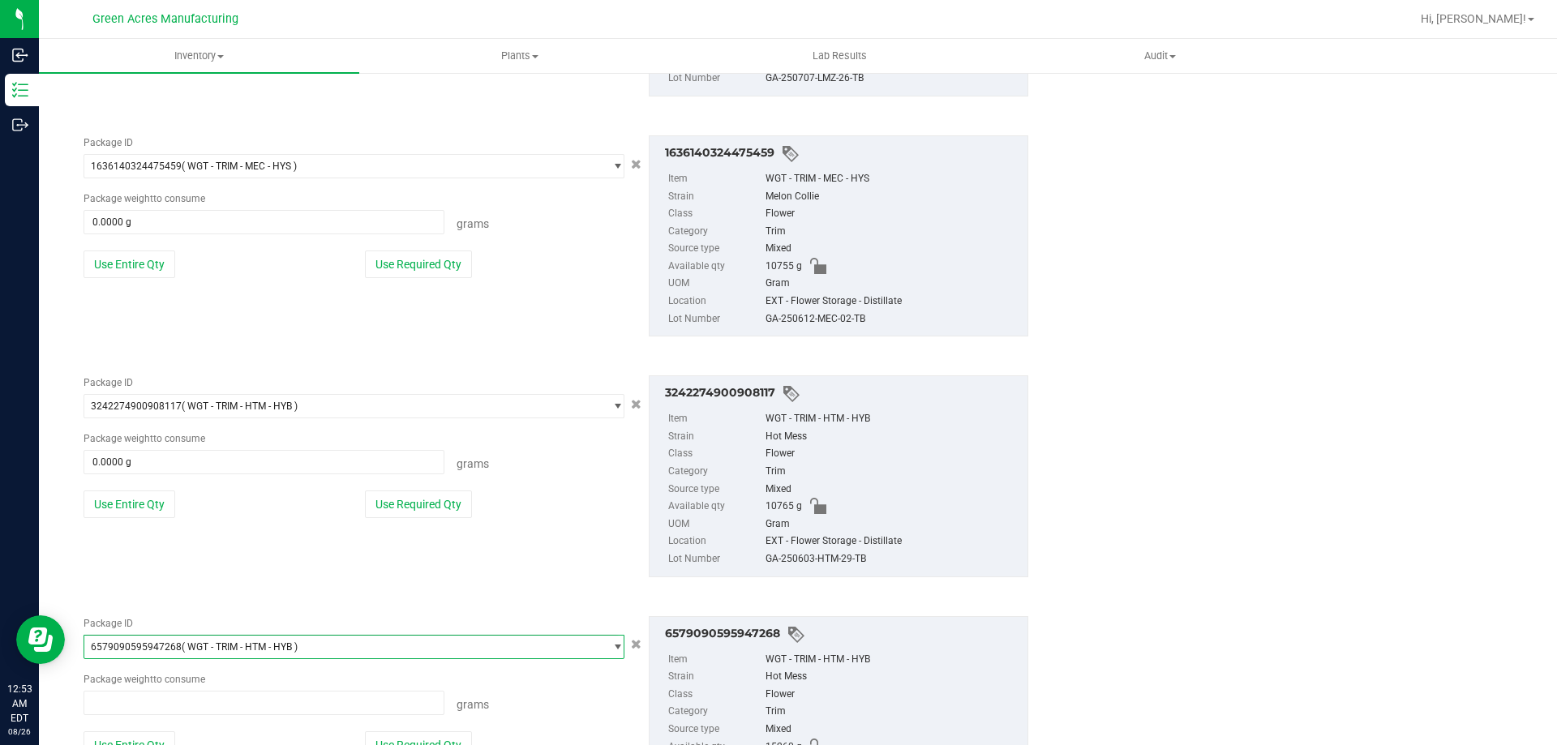
scroll to position [97047, 0]
type input "0.0000 g"
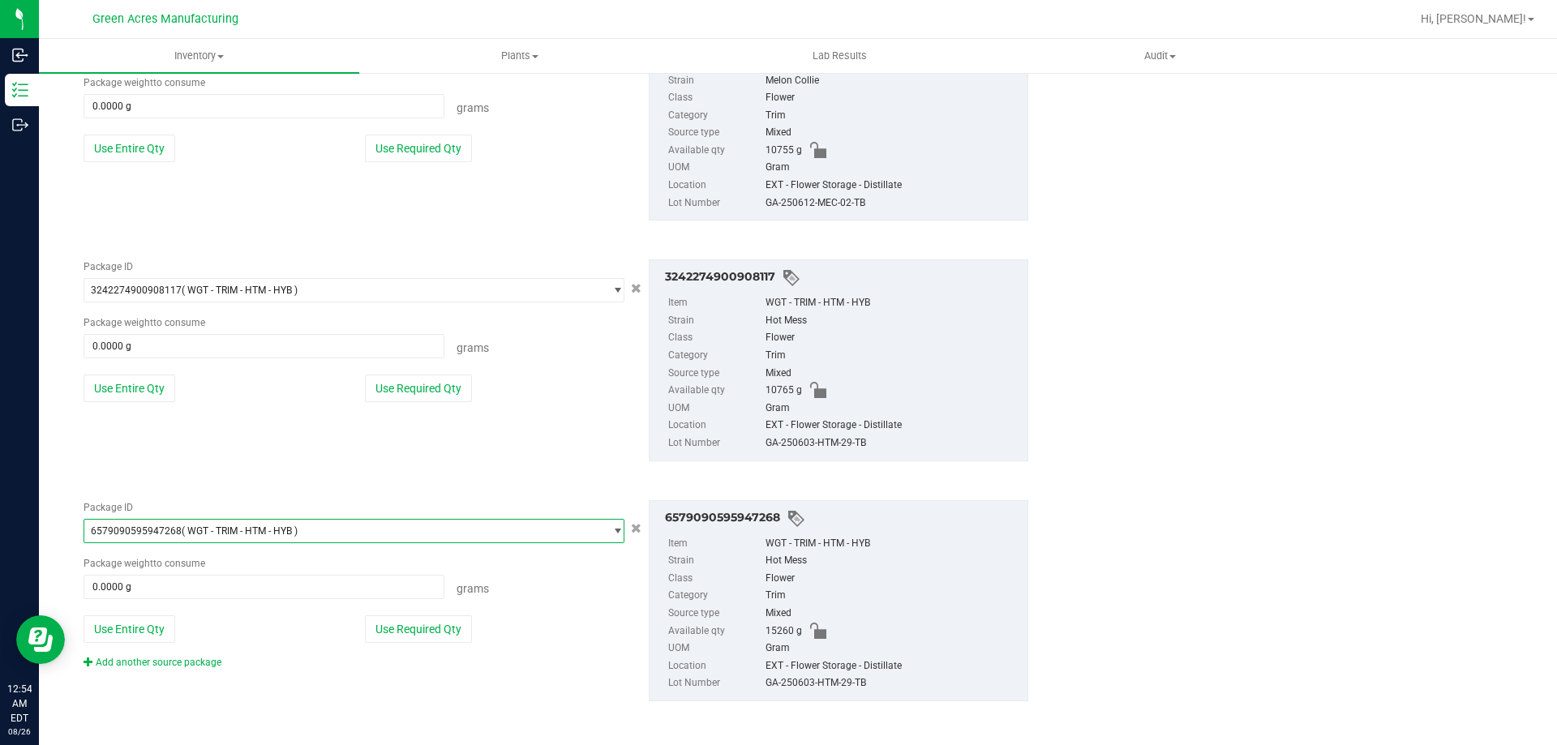
scroll to position [655, 0]
click at [181, 669] on div "Package ID 6579090595947268 ( WGT - TRIM - HTM - HYB ) 6562647541634036 6564020…" at bounding box center [555, 598] width 969 height 227
click at [184, 666] on div "Add another source package" at bounding box center [165, 660] width 162 height 15
click at [195, 659] on link "Add another source package" at bounding box center [153, 659] width 138 height 11
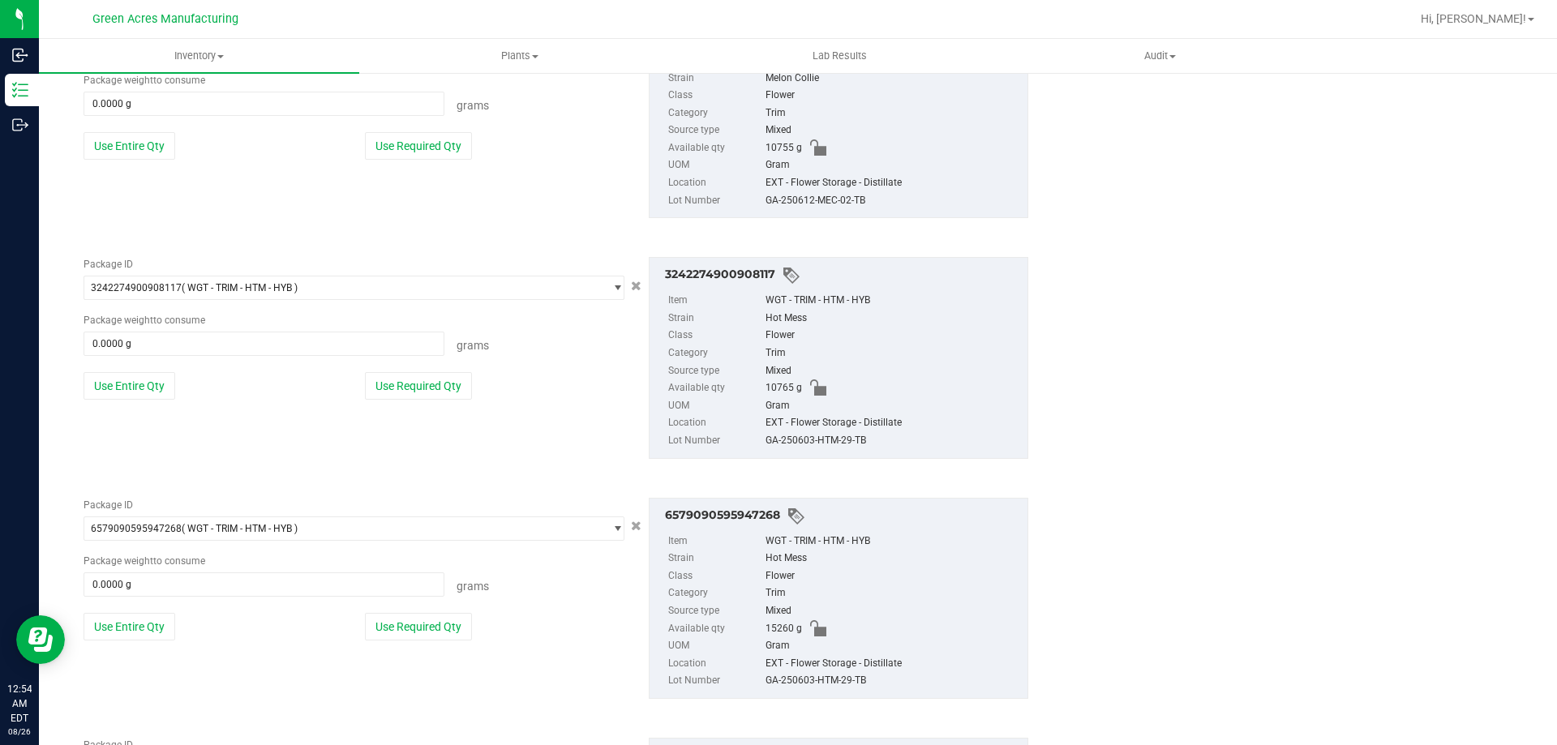
scroll to position [777, 0]
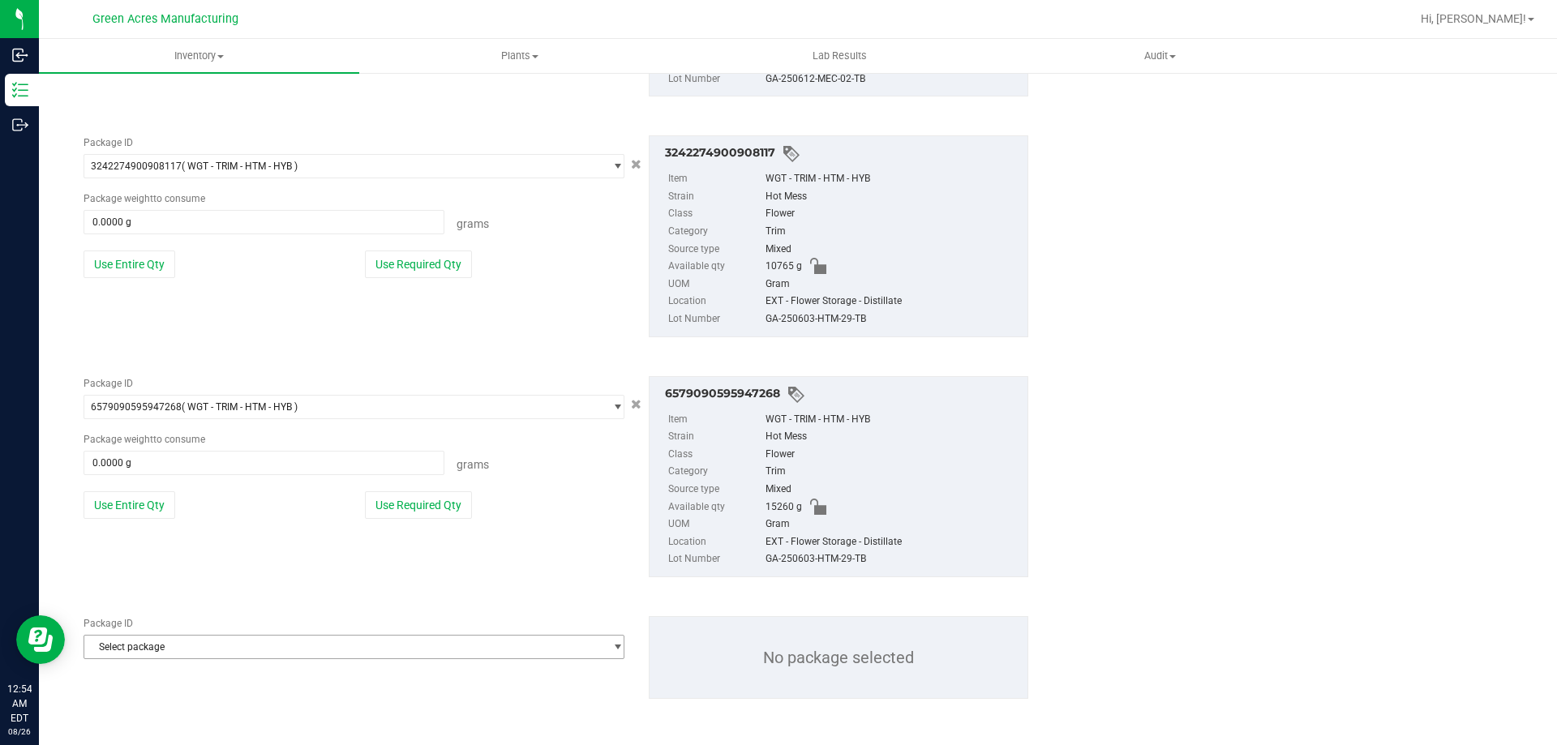
click at [292, 655] on span "Select package" at bounding box center [343, 647] width 519 height 23
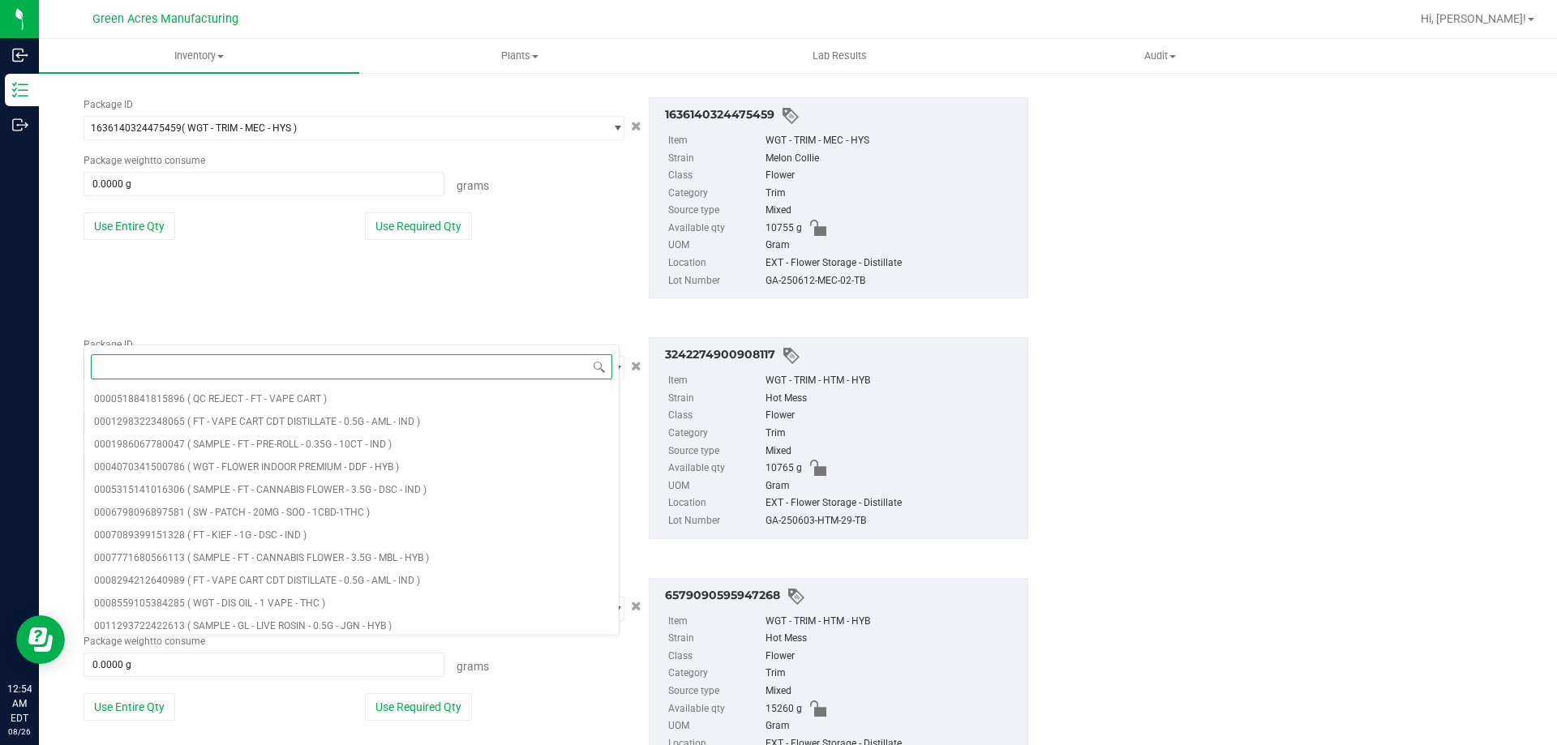
scroll to position [452, 0]
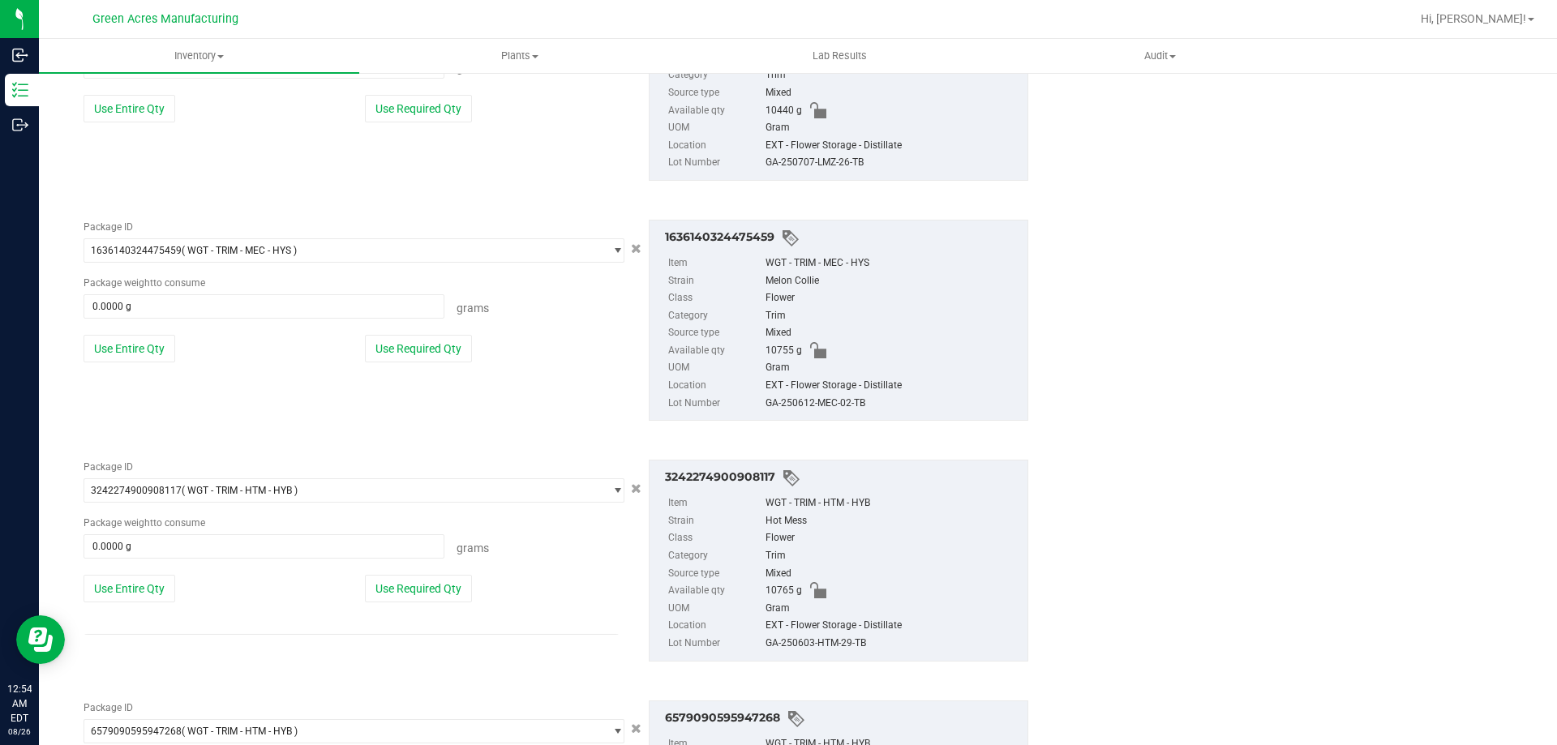
click at [881, 543] on div "Flower" at bounding box center [892, 538] width 254 height 18
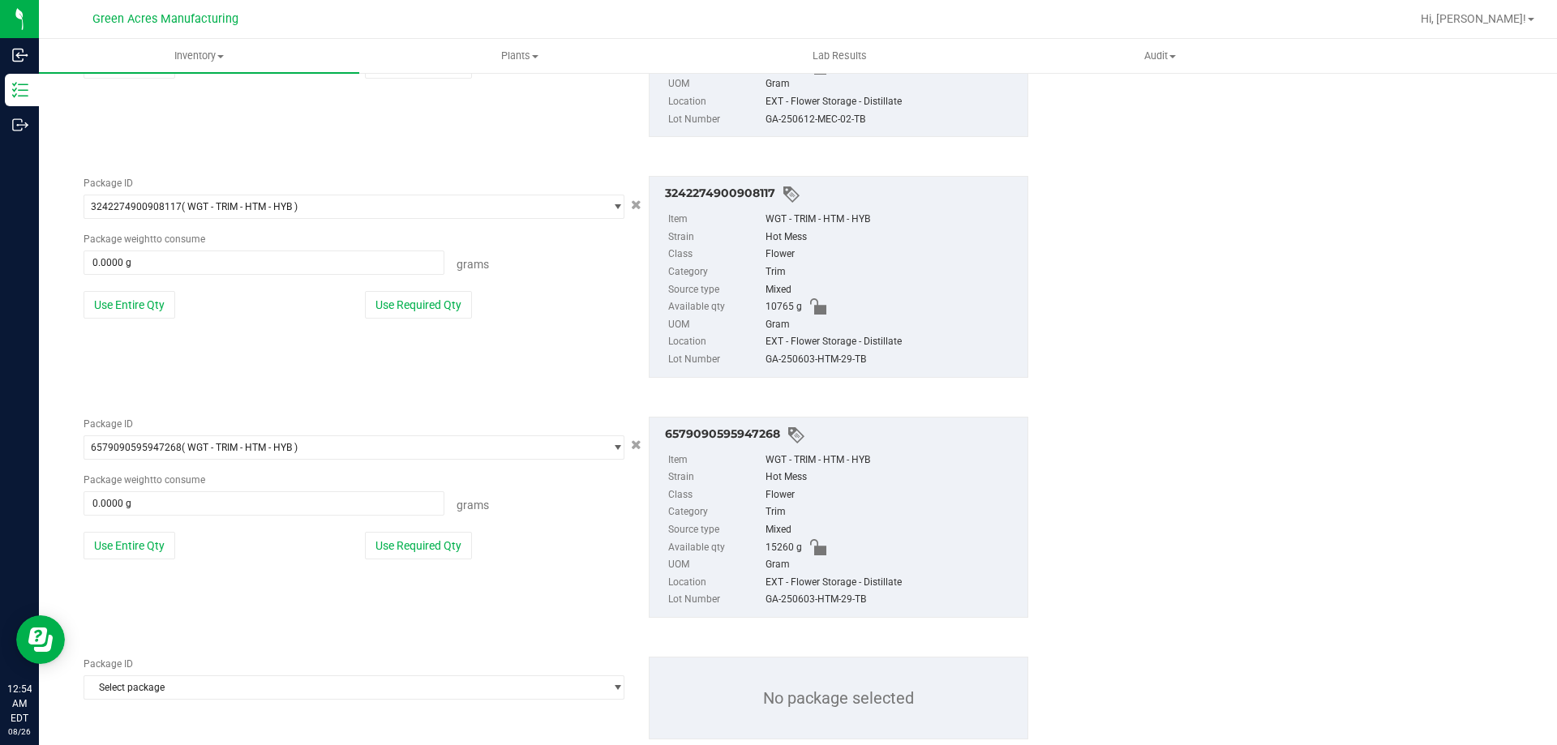
scroll to position [777, 0]
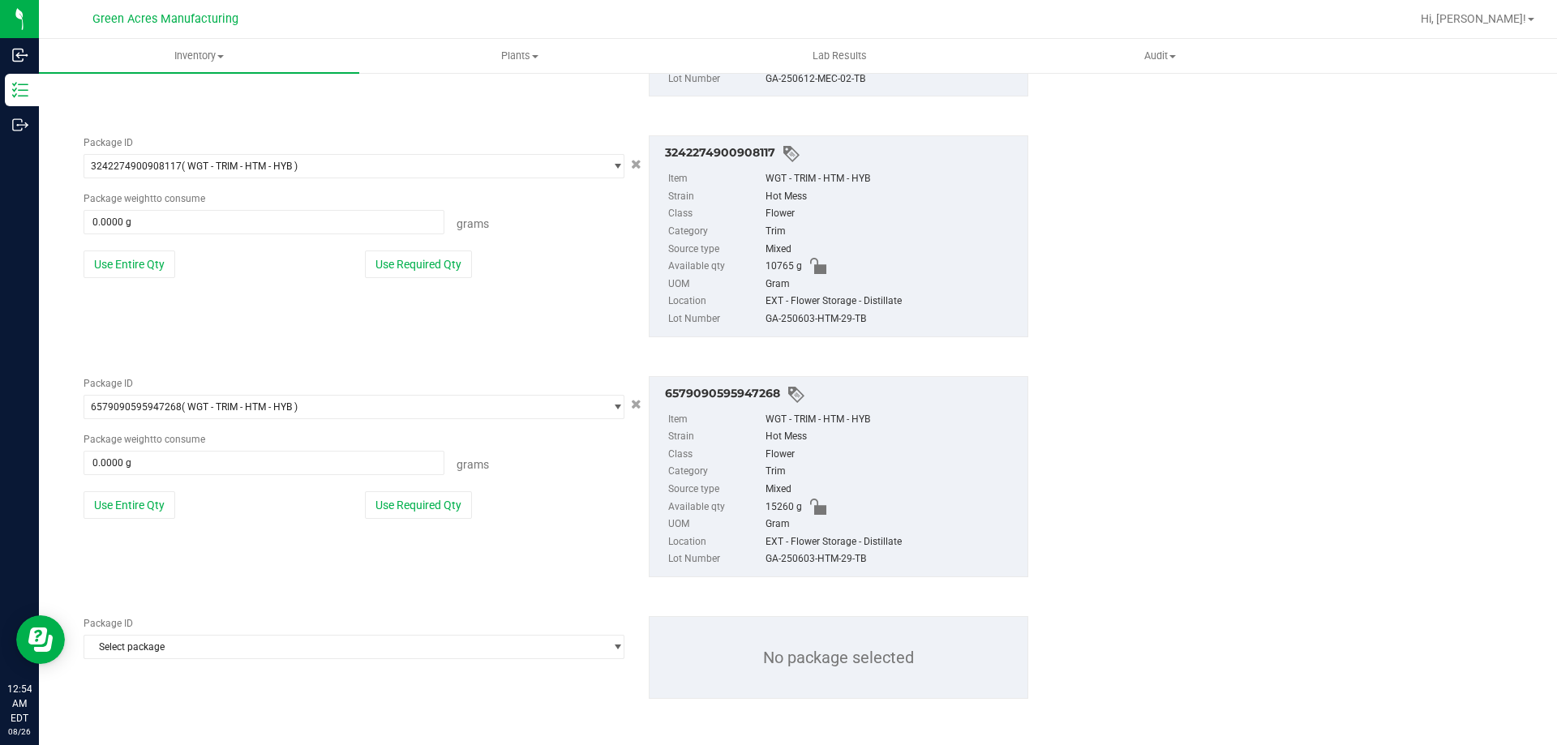
click at [407, 630] on div "Package ID" at bounding box center [354, 623] width 541 height 15
click at [407, 637] on span "Select package" at bounding box center [343, 647] width 519 height 23
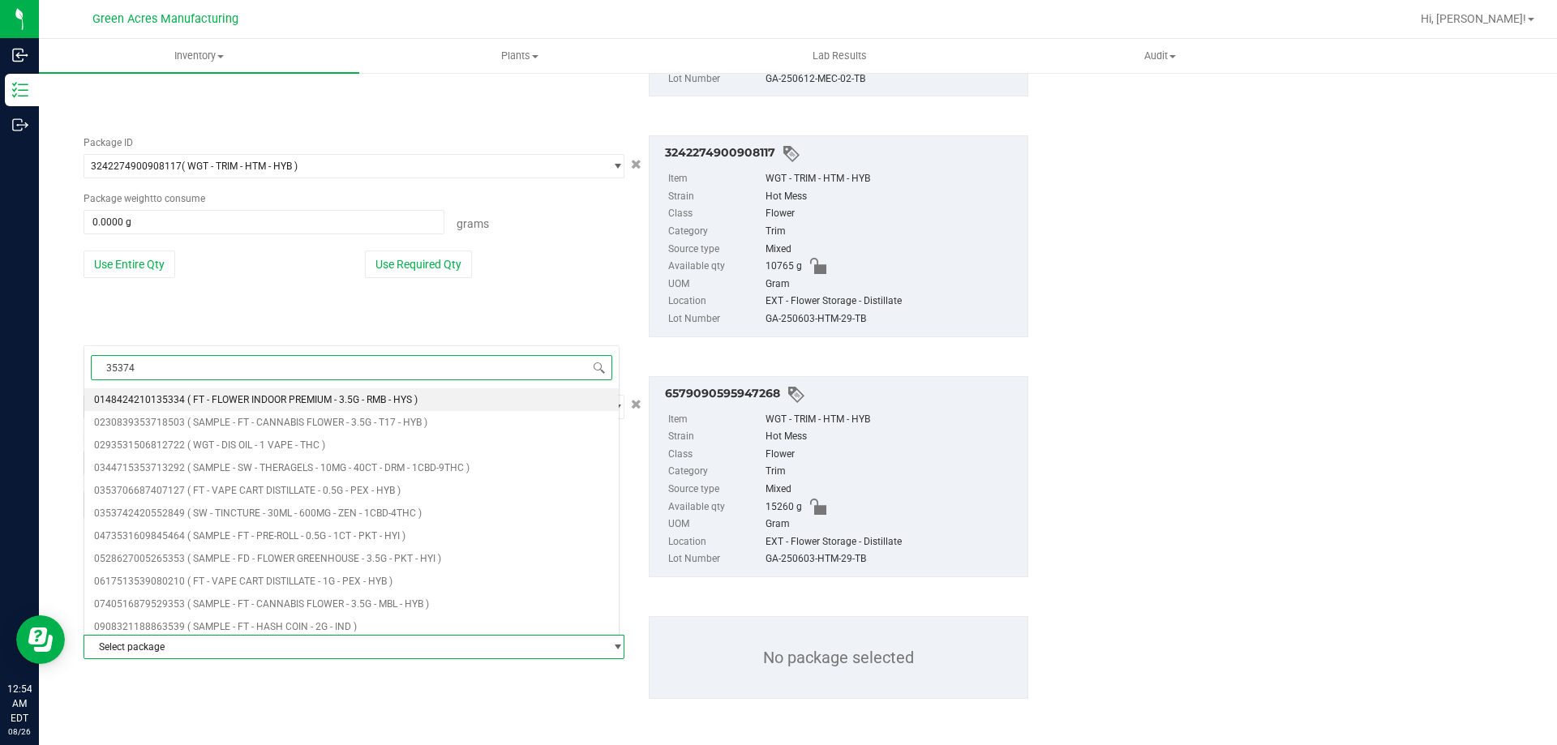
type input "353744"
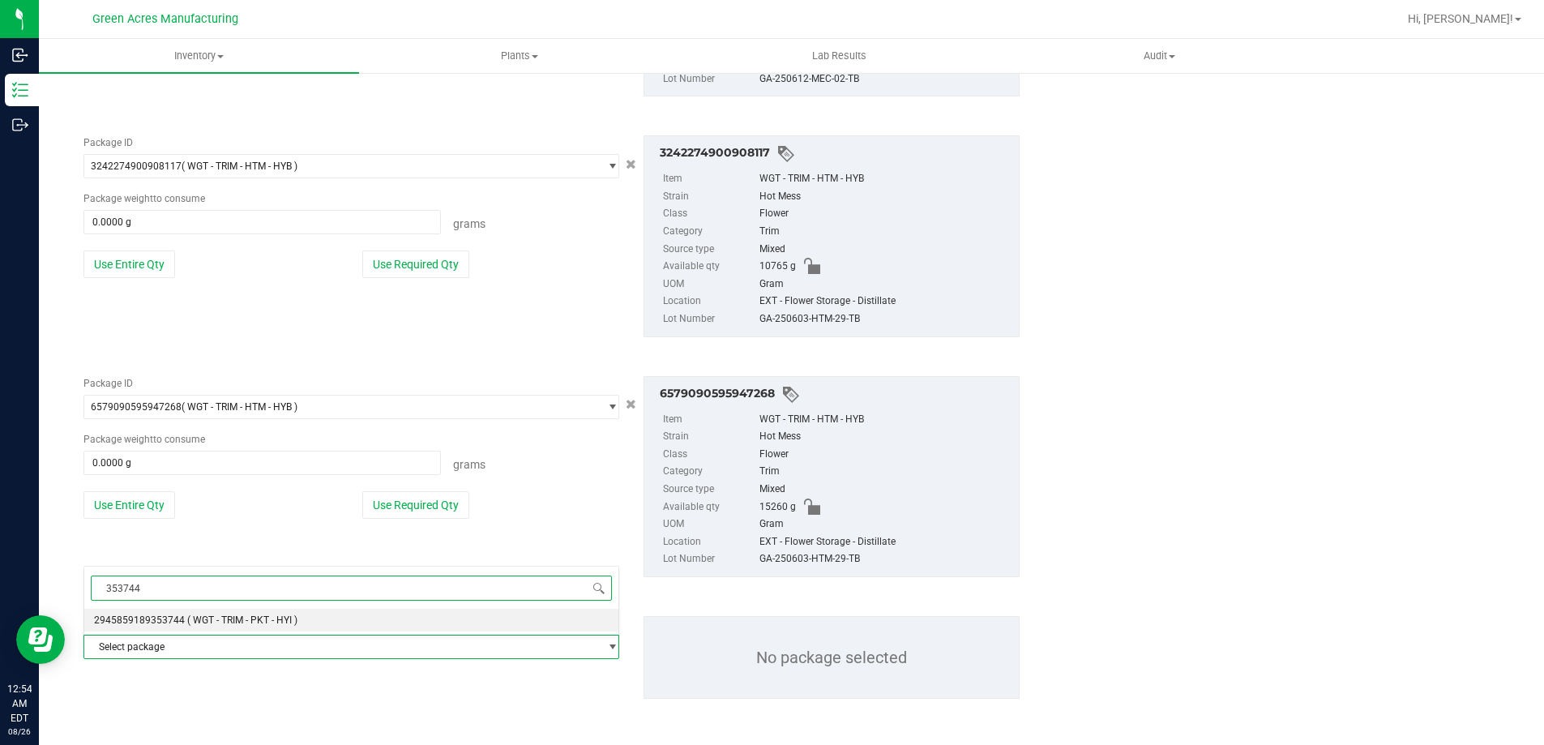
click at [383, 619] on li "2945859189353744 ( WGT - TRIM - PKT - HYI )" at bounding box center [351, 620] width 534 height 23
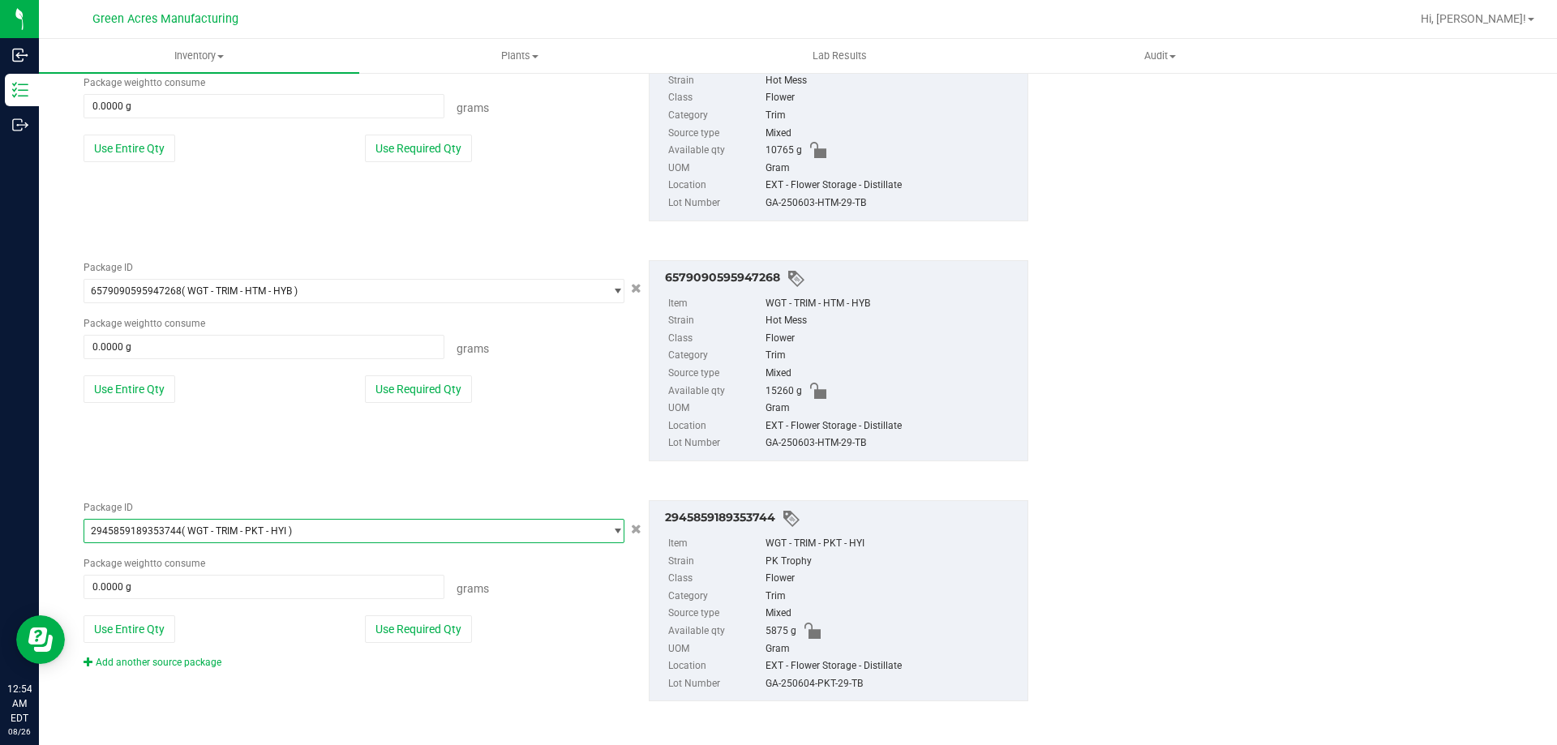
scroll to position [895, 0]
click at [181, 664] on link "Add another source package" at bounding box center [153, 659] width 138 height 11
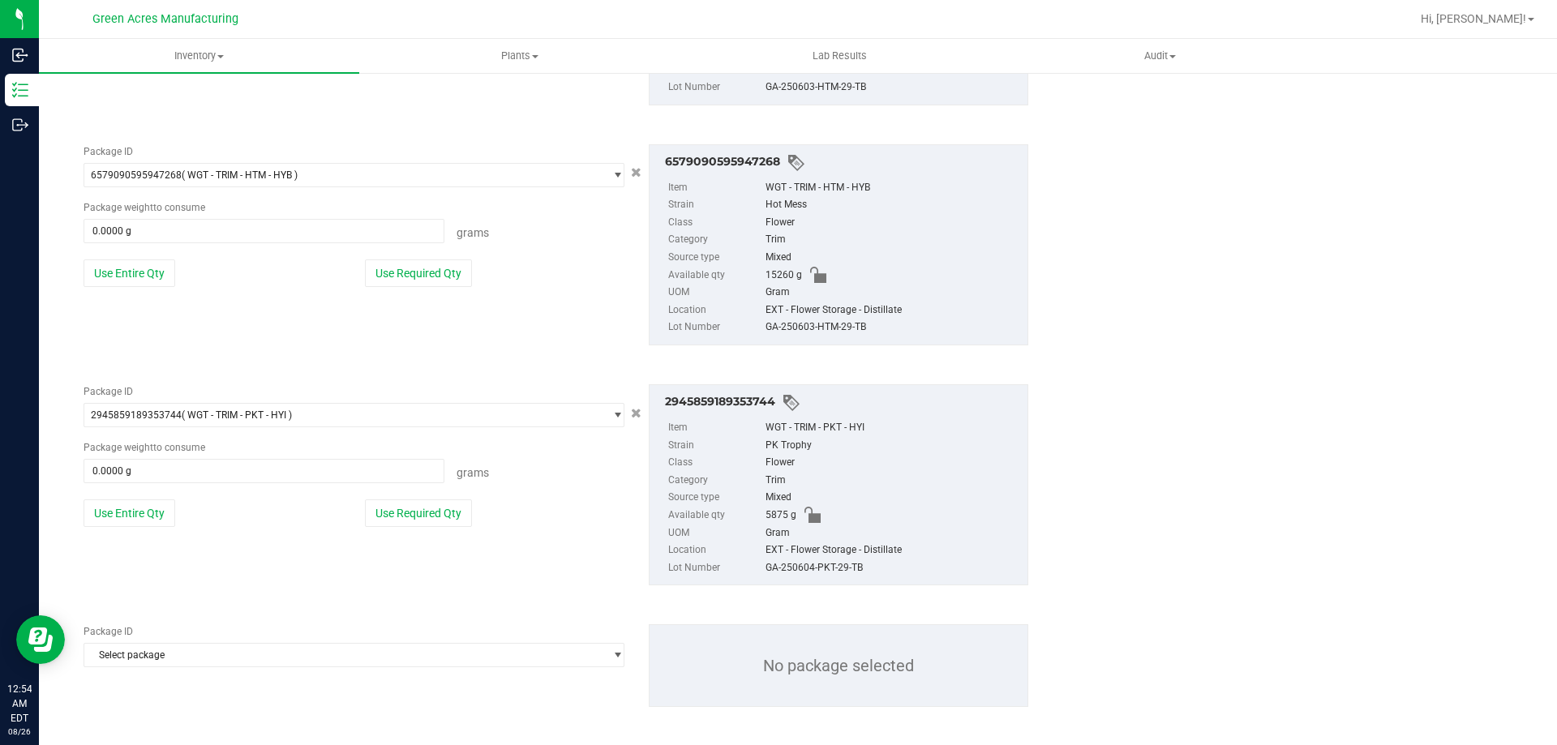
scroll to position [1017, 0]
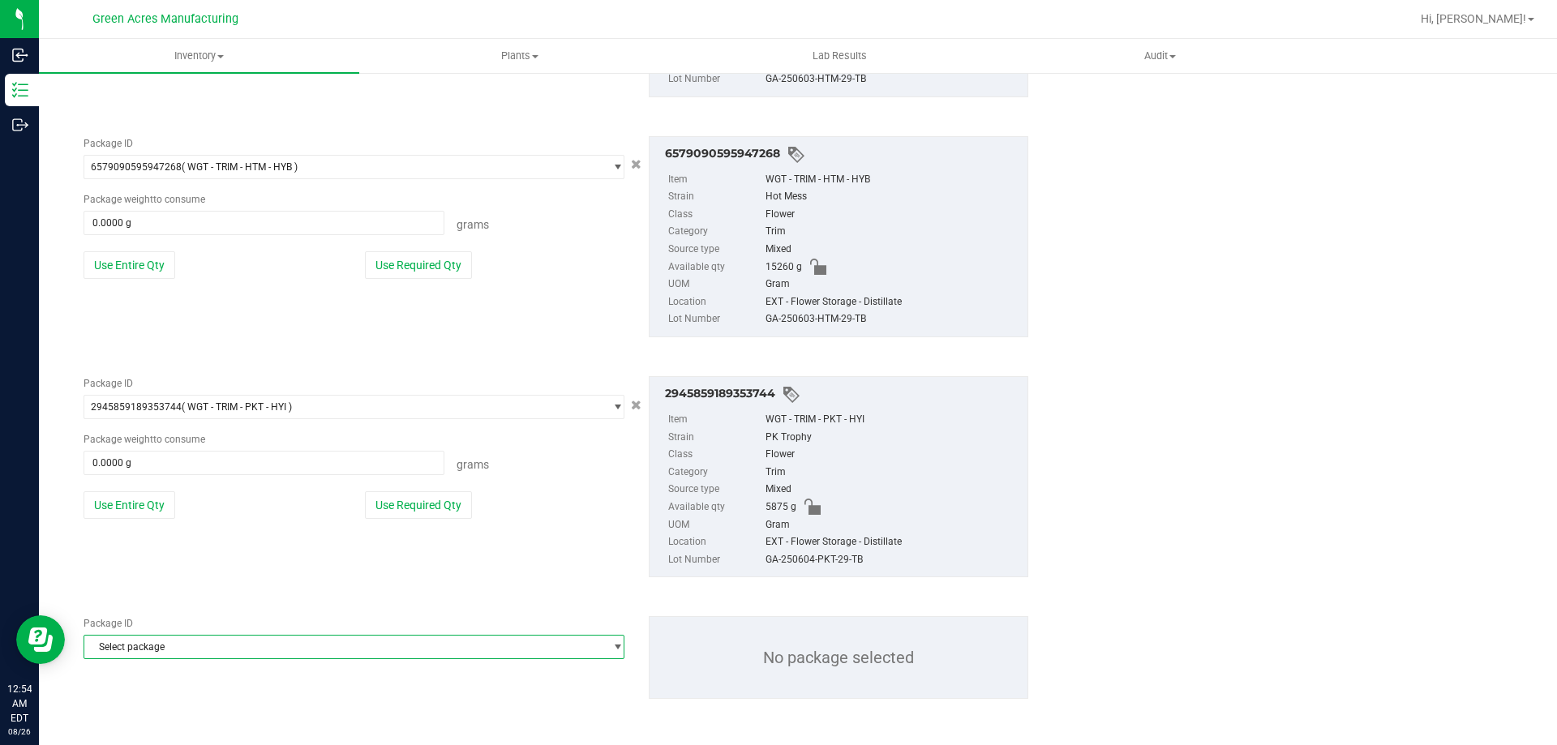
click at [342, 643] on span "Select package" at bounding box center [343, 647] width 519 height 23
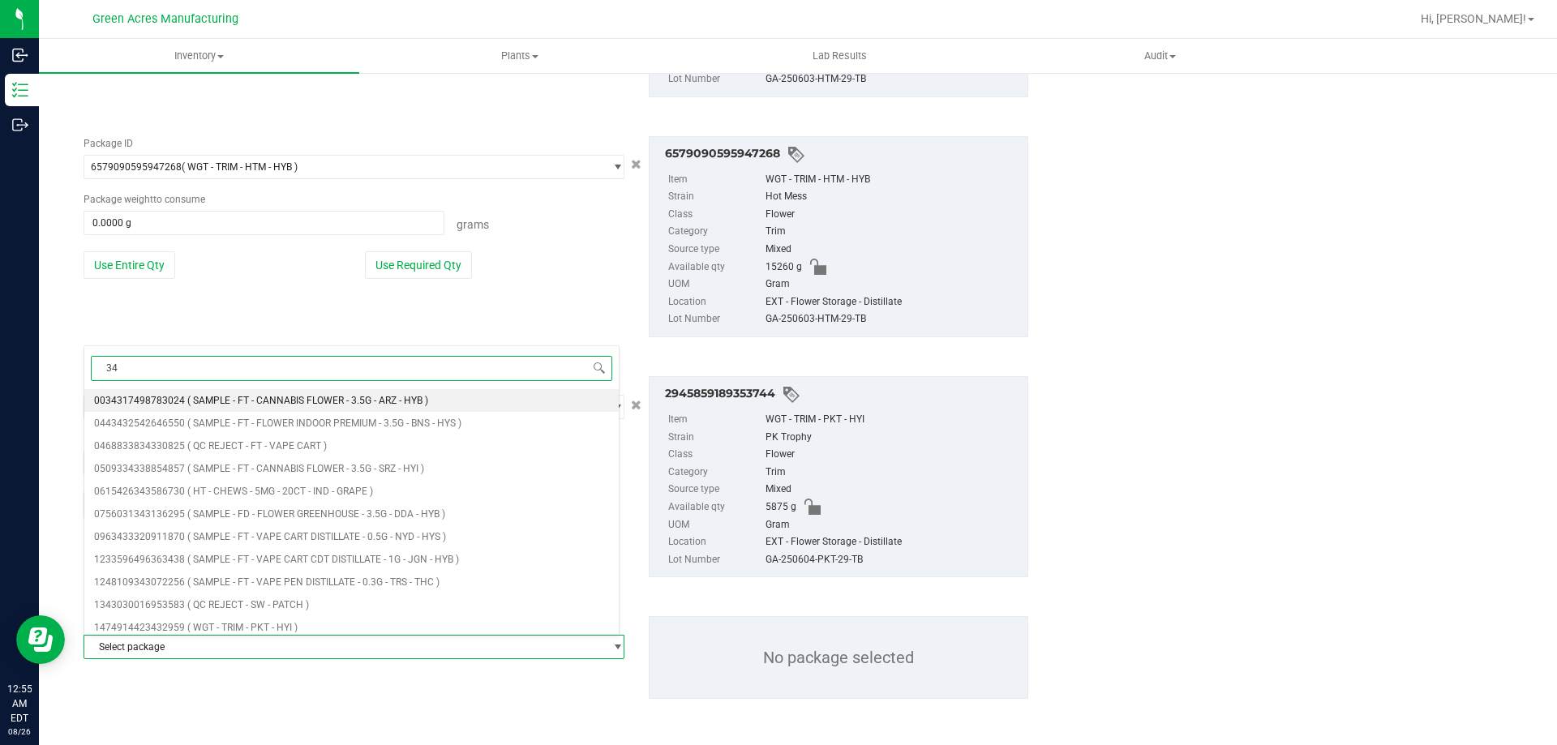
type input "3"
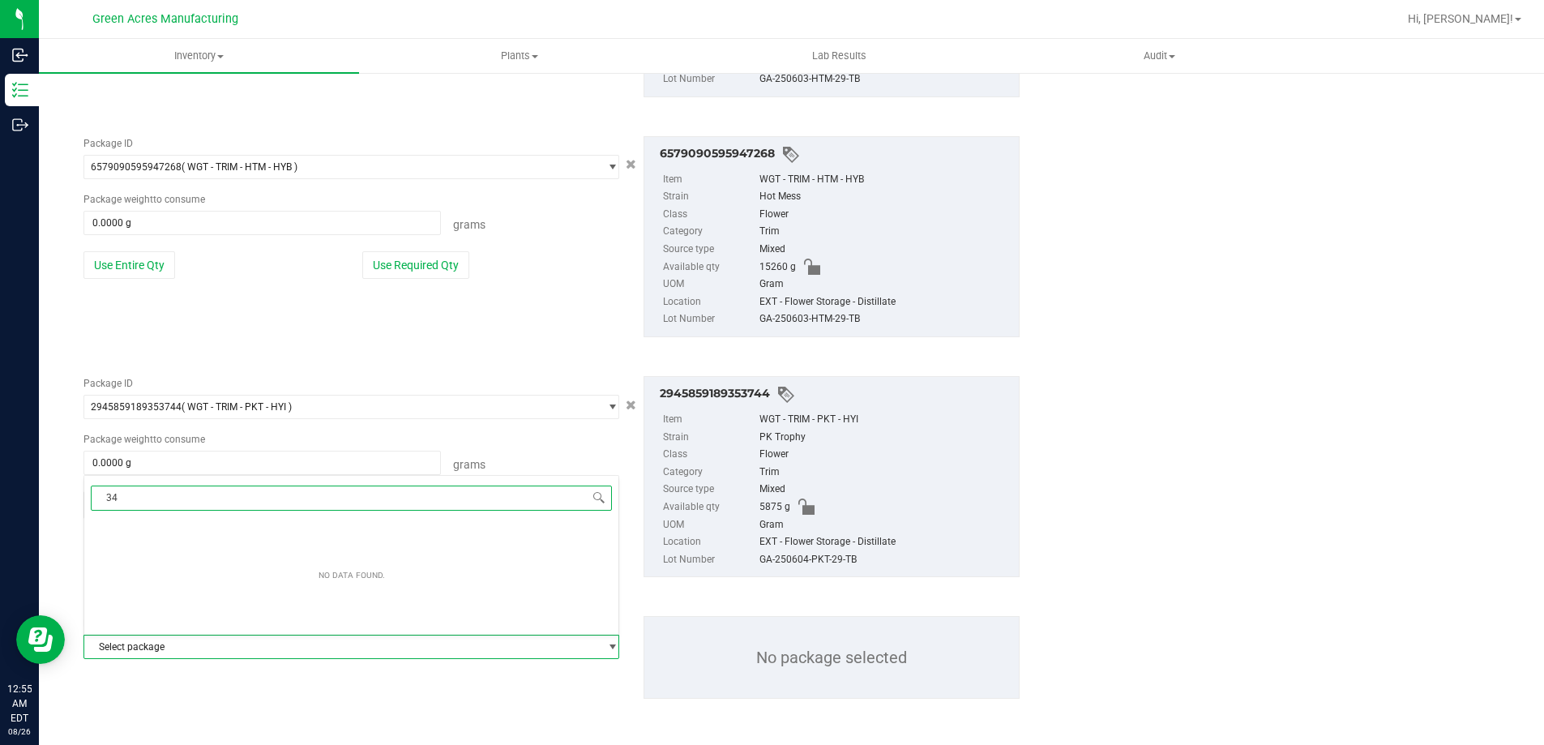
type input "3"
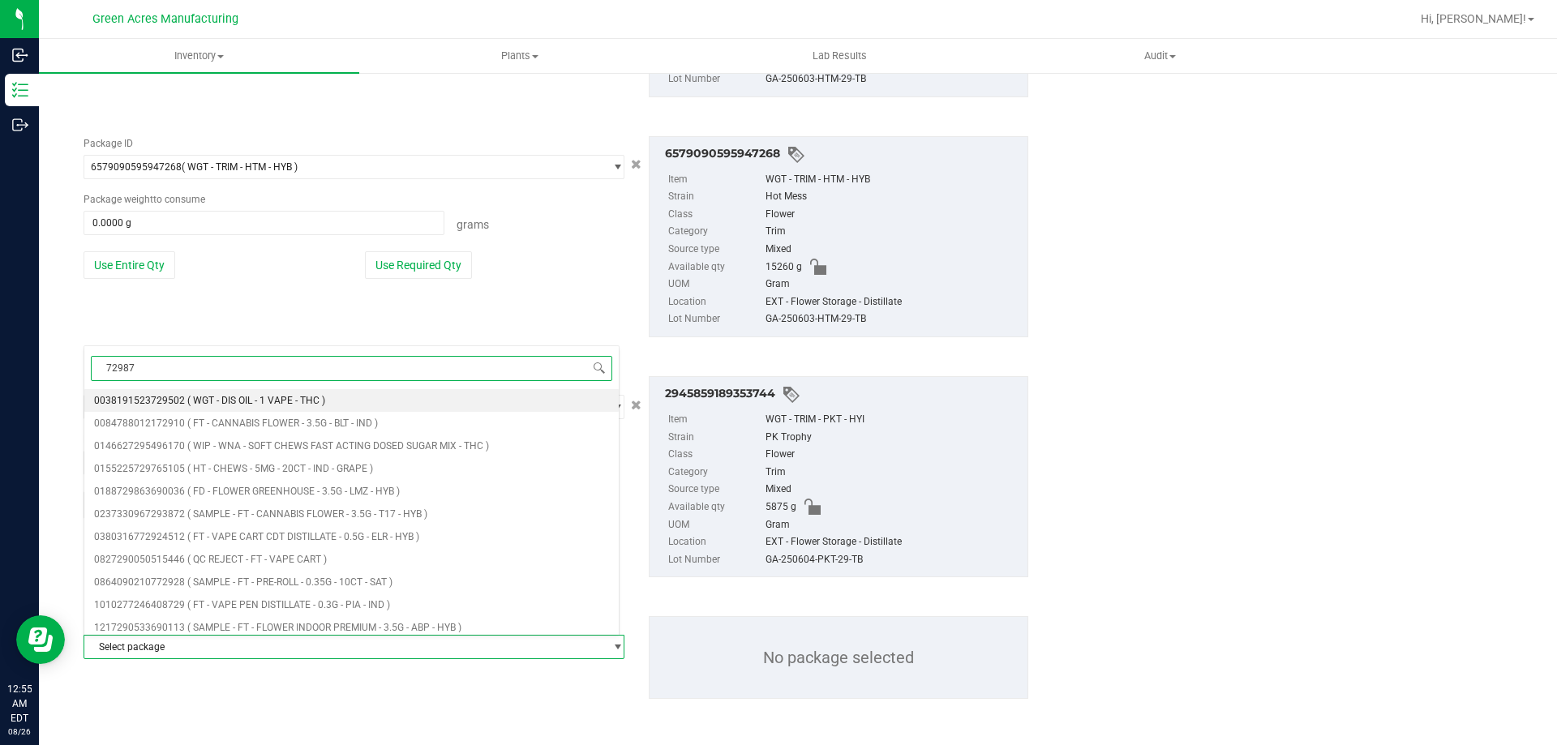
type input "729874"
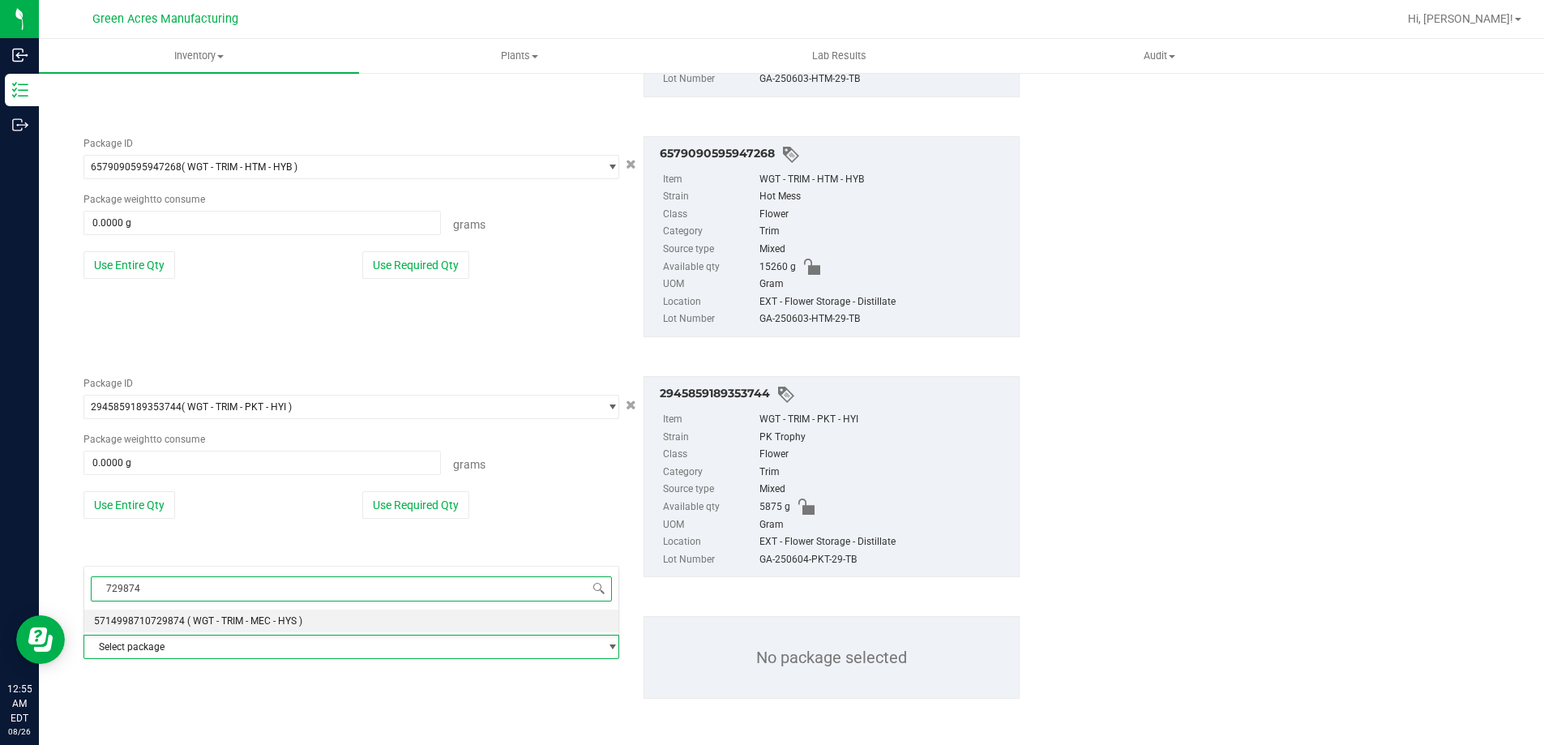
click at [339, 622] on li "5714998710729874 ( WGT - TRIM - MEC - HYS )" at bounding box center [351, 621] width 534 height 23
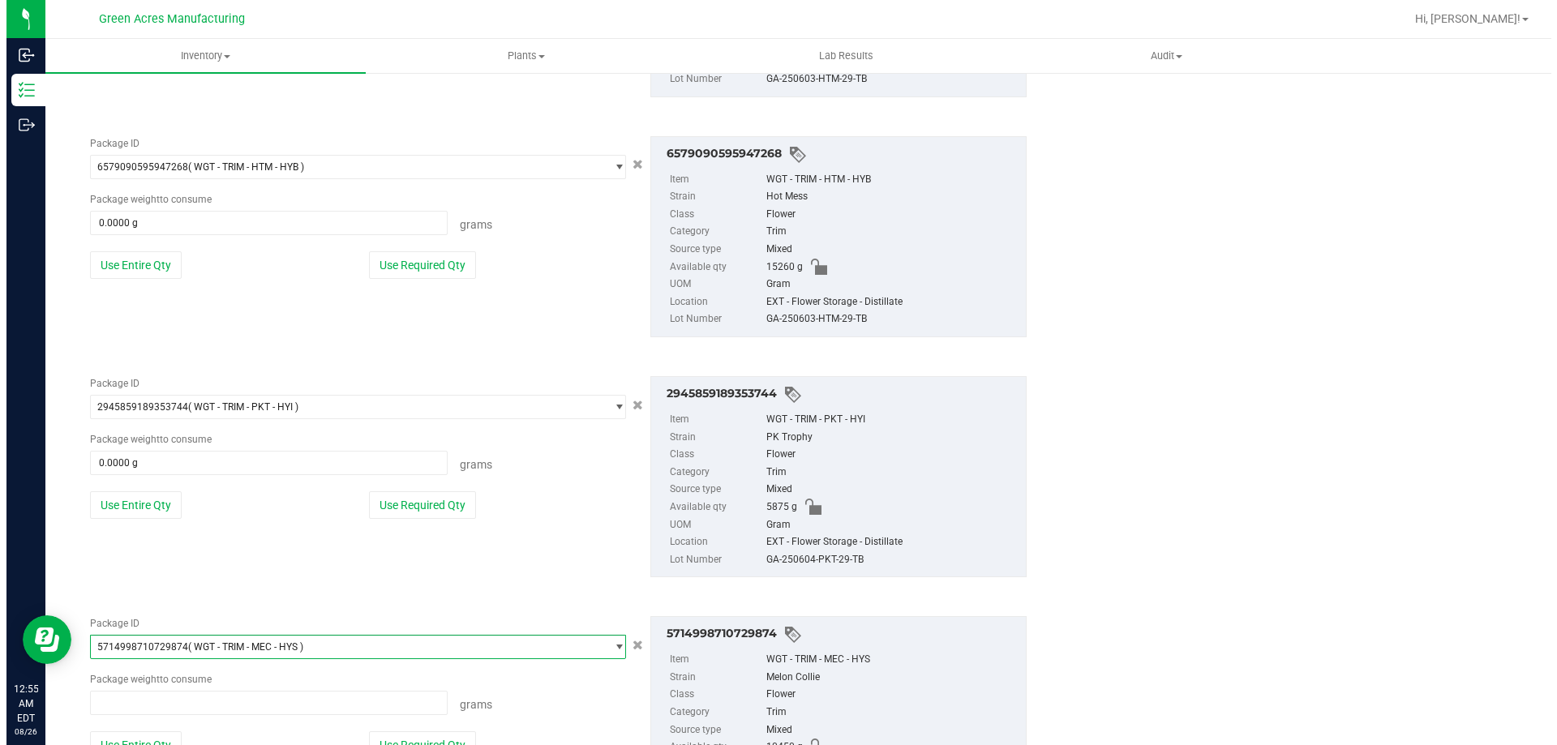
scroll to position [84721, 0]
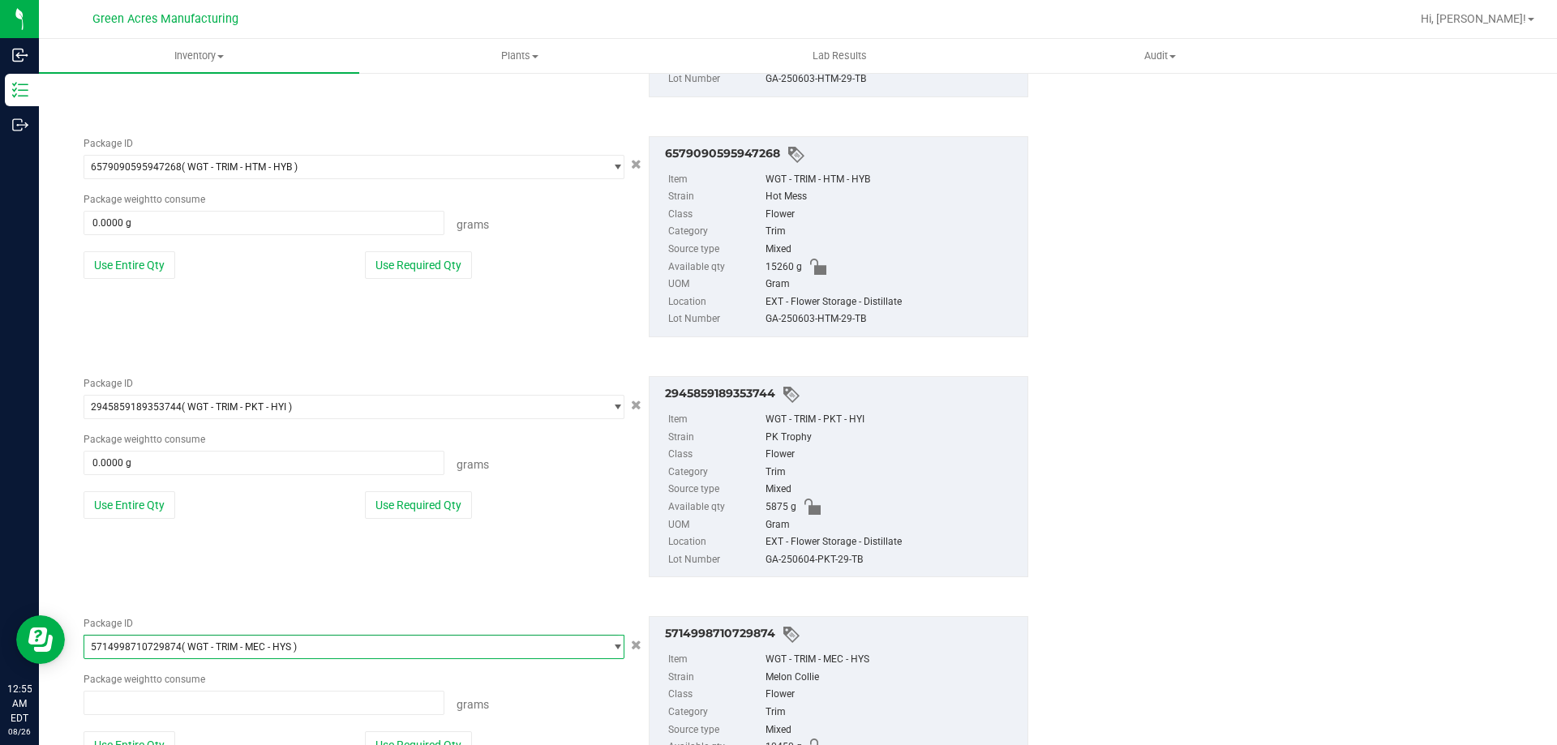
type input "0.0000 g"
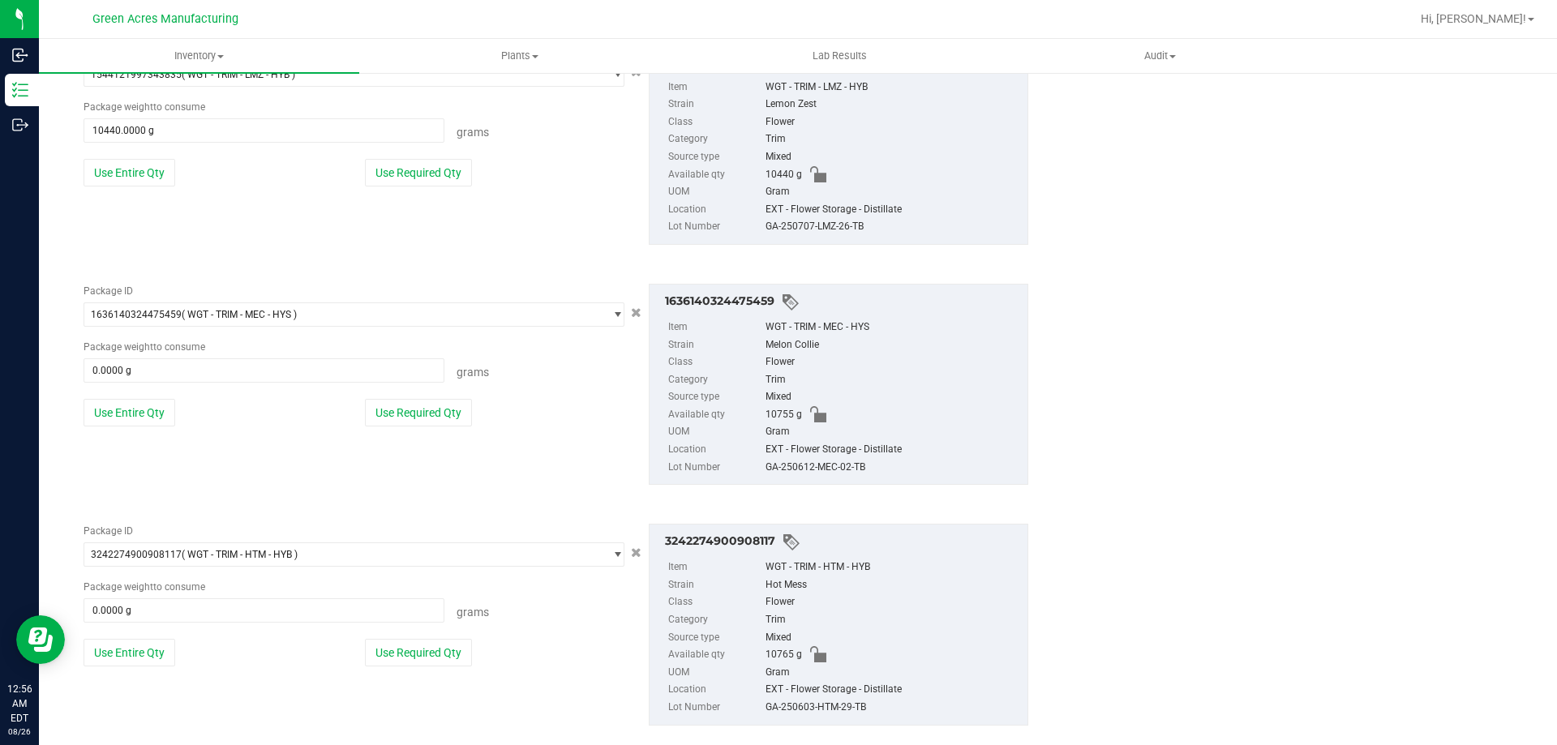
scroll to position [405, 0]
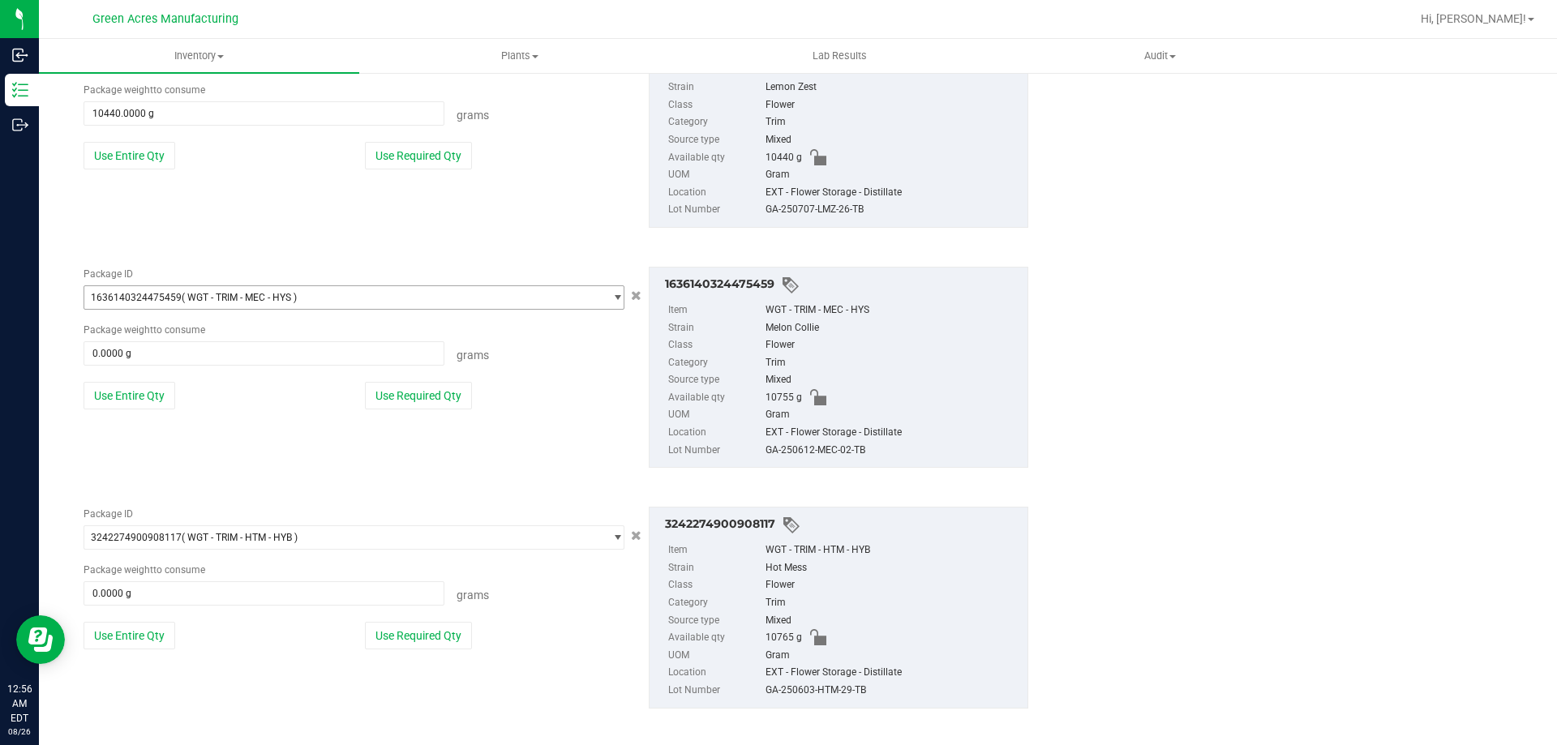
click at [611, 301] on span "select" at bounding box center [617, 297] width 12 height 13
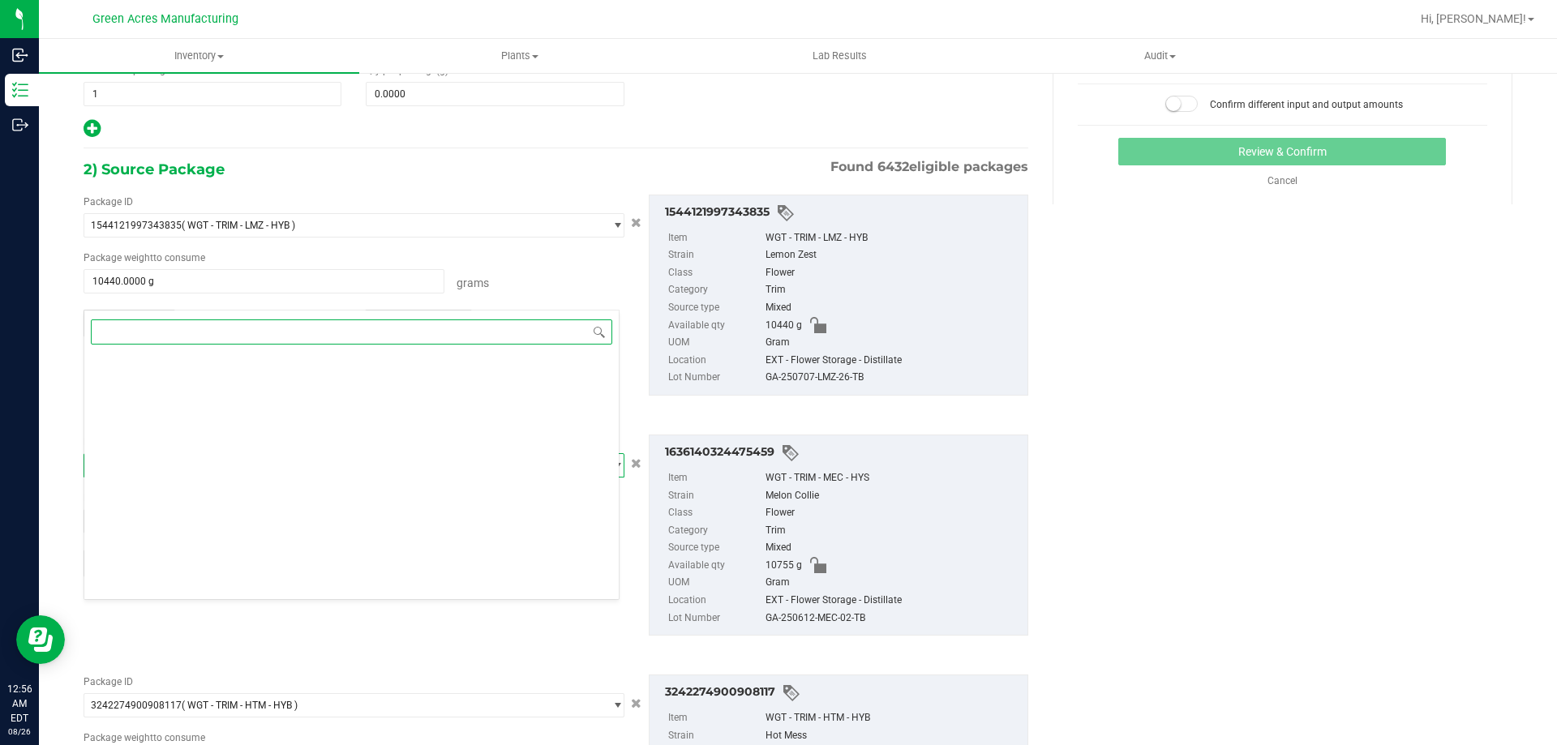
scroll to position [243, 0]
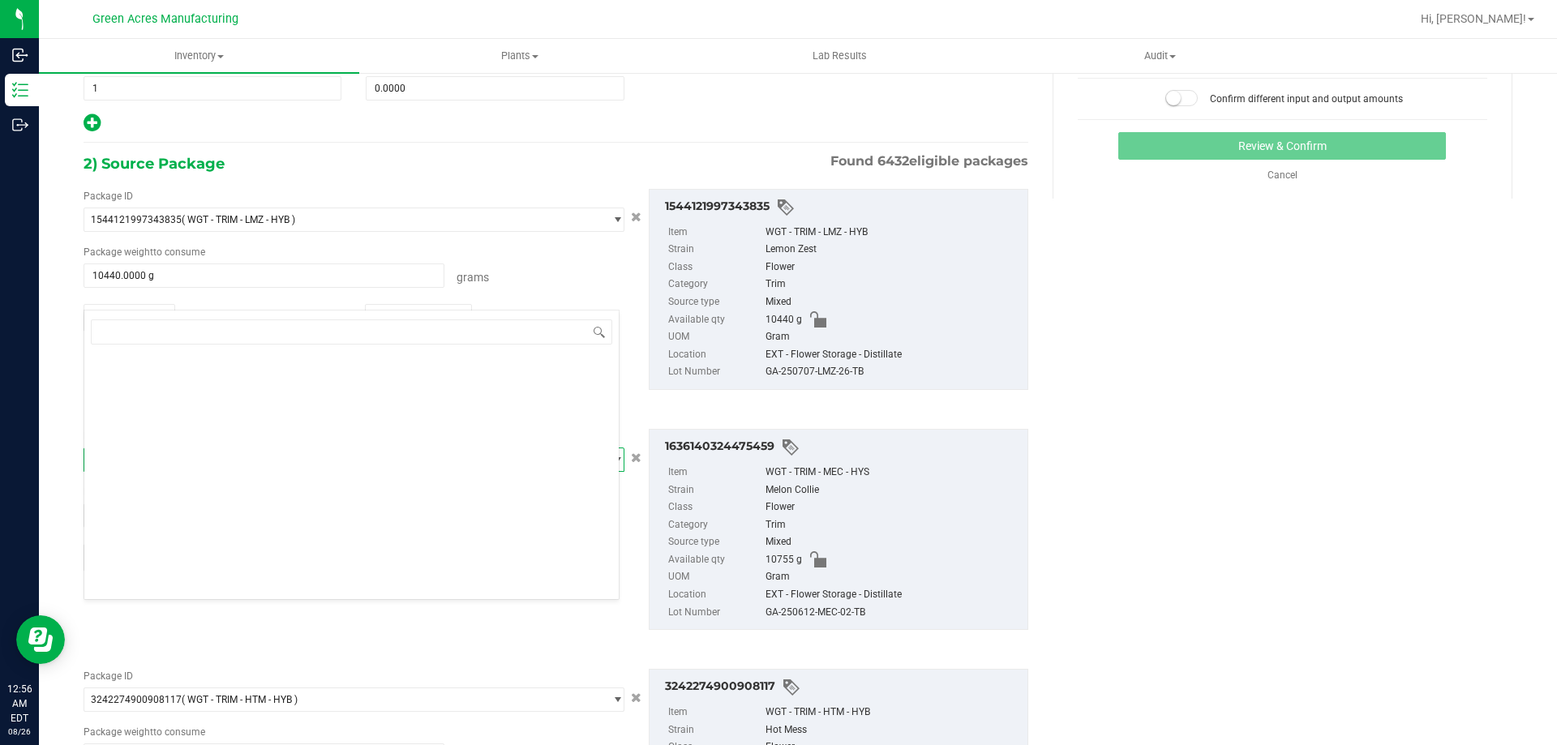
click at [793, 281] on div "Trim" at bounding box center [892, 285] width 254 height 18
click at [631, 213] on icon "Cancel button" at bounding box center [636, 217] width 11 height 10
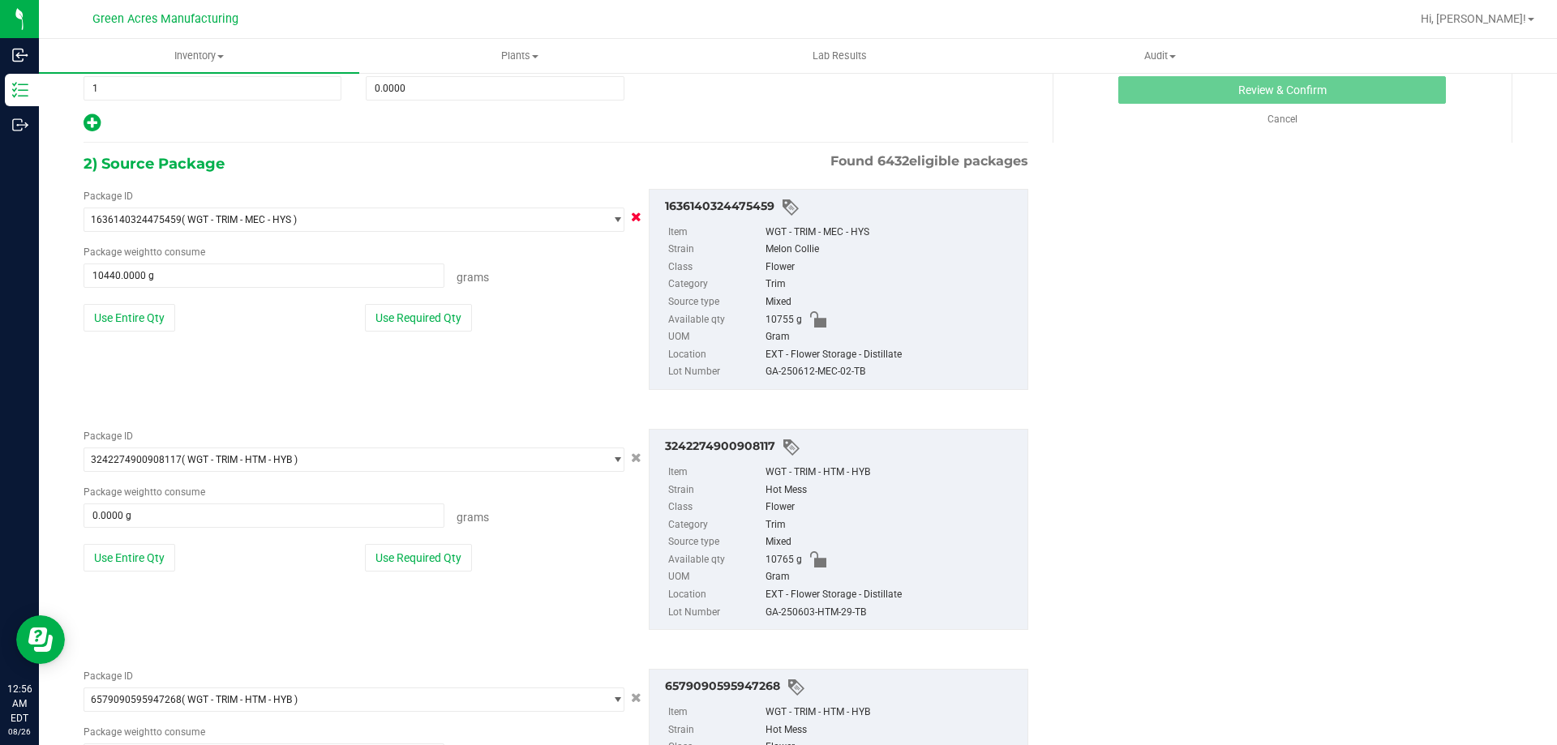
type input "0.0000 g"
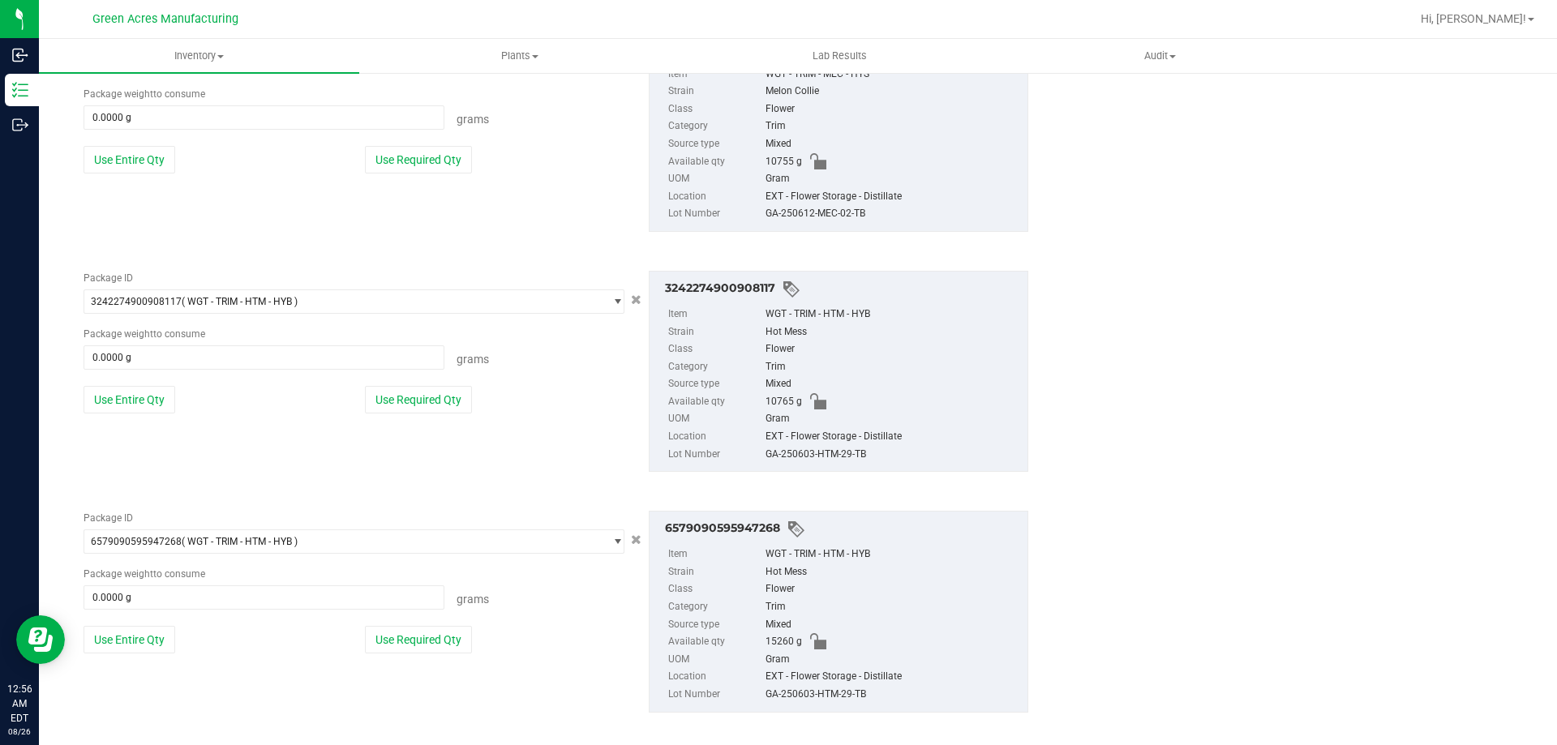
scroll to position [405, 0]
click at [611, 297] on span "select" at bounding box center [617, 297] width 12 height 13
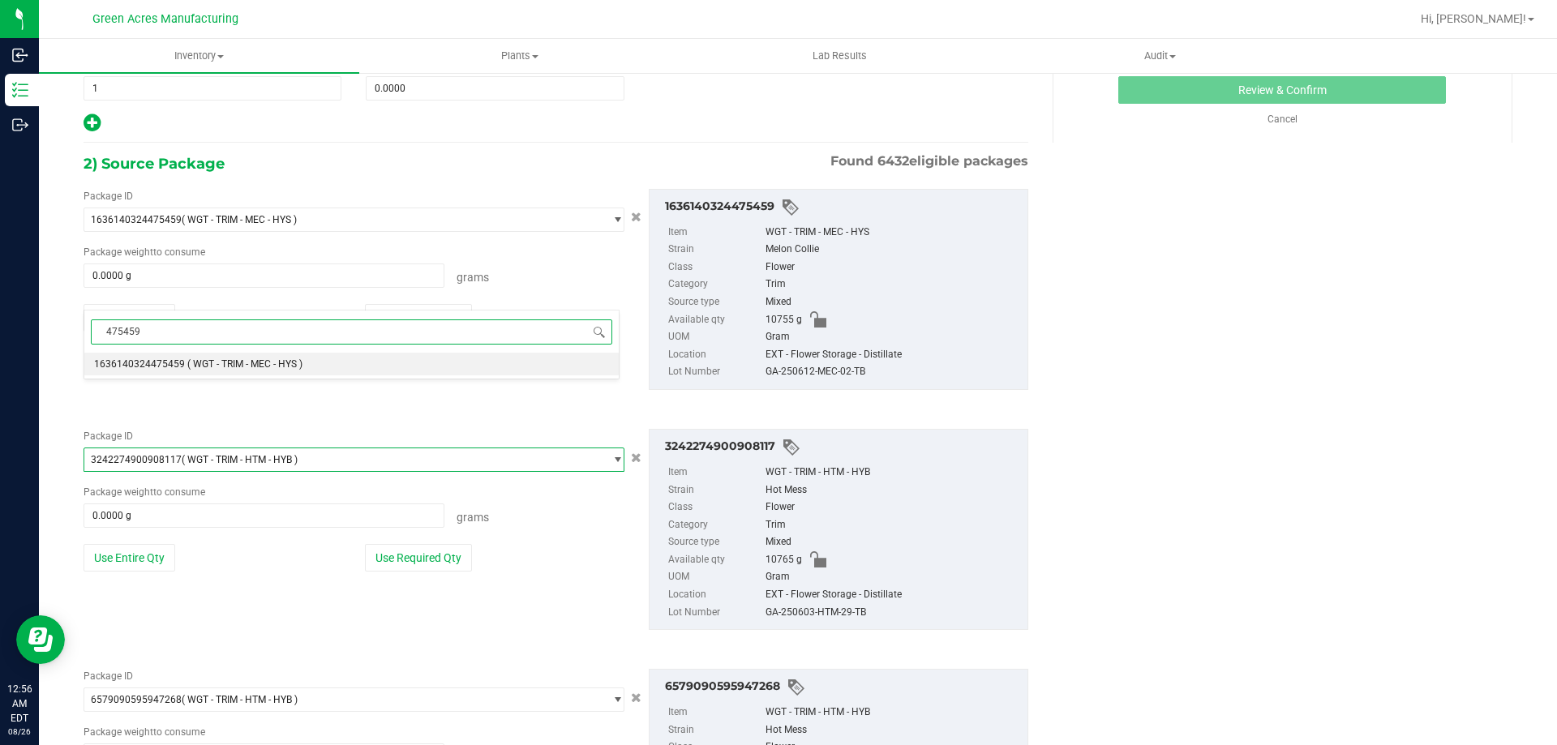
scroll to position [324, 0]
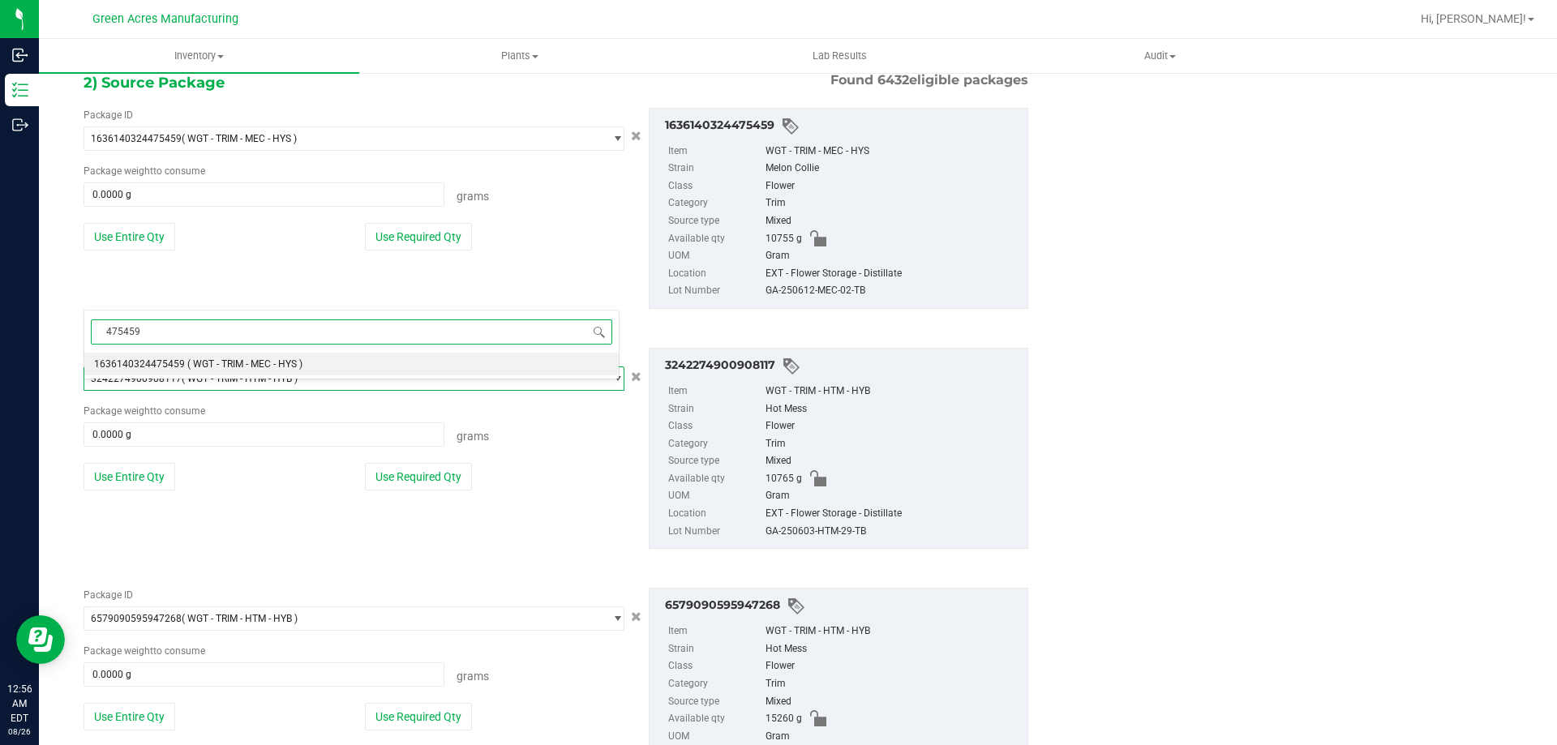
type input "475459"
click at [671, 308] on div "1636140324475459 Item WGT - TRIM - MEC - HYS Strain Melon Collie Class Flower C…" at bounding box center [838, 208] width 379 height 201
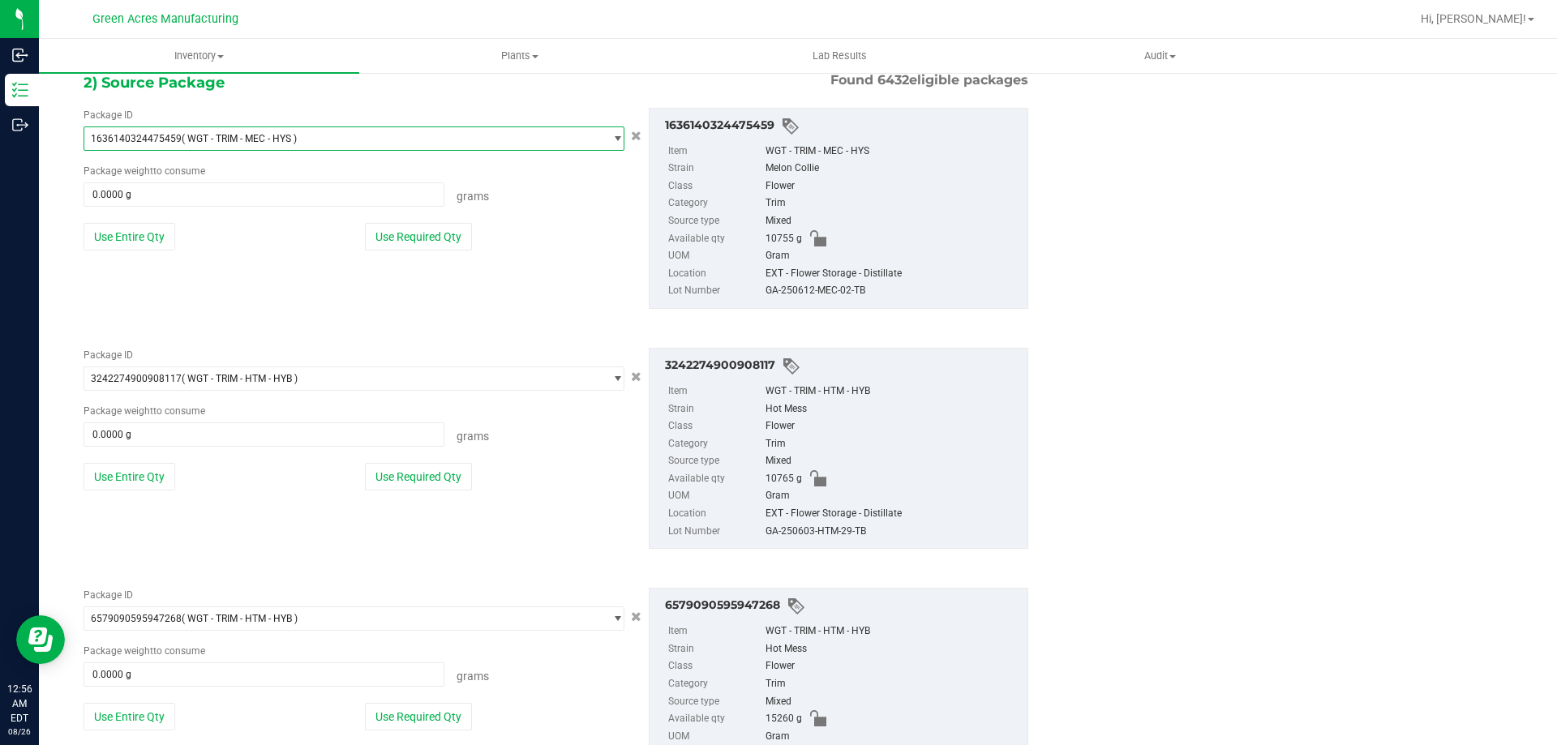
click at [607, 129] on span "select" at bounding box center [613, 138] width 20 height 23
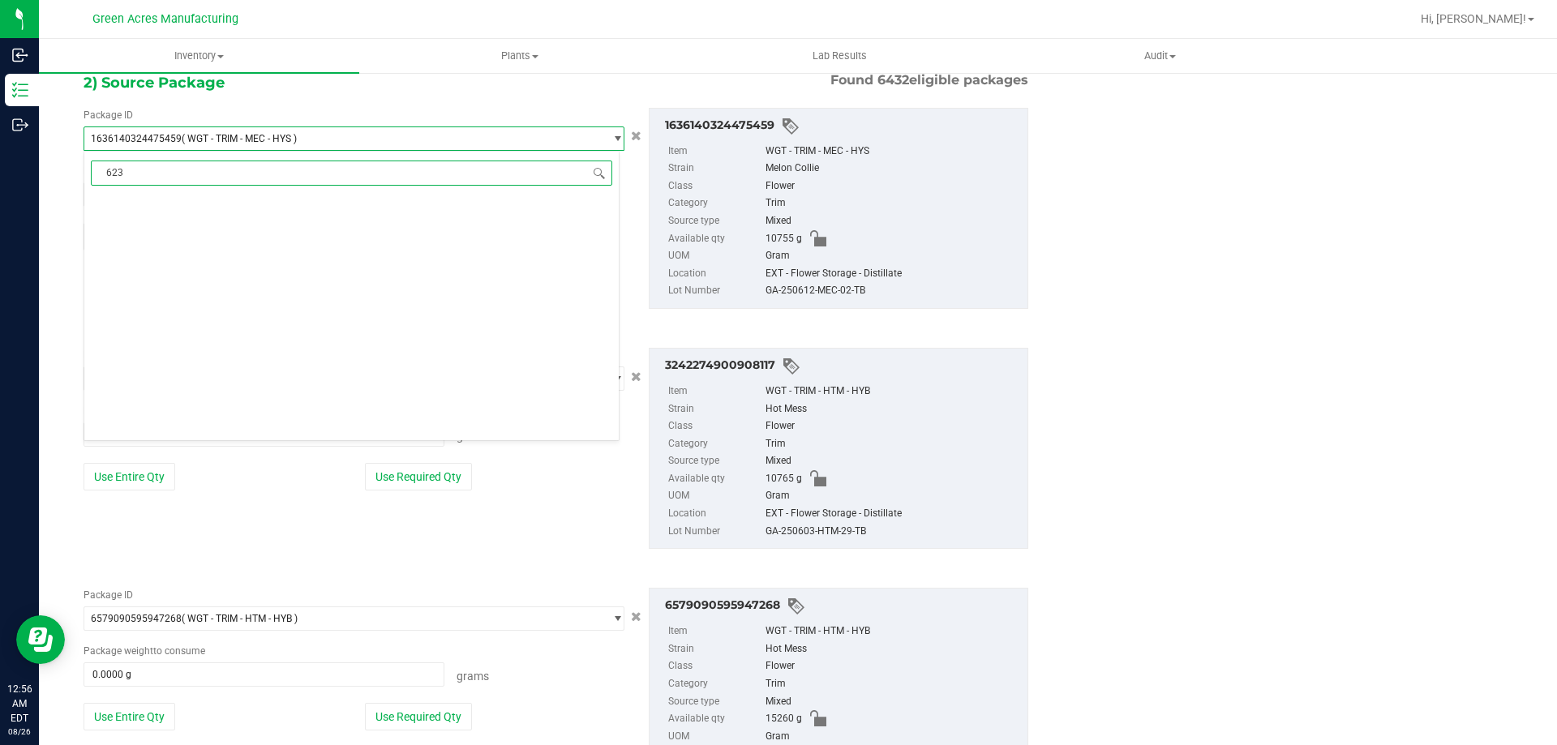
scroll to position [0, 0]
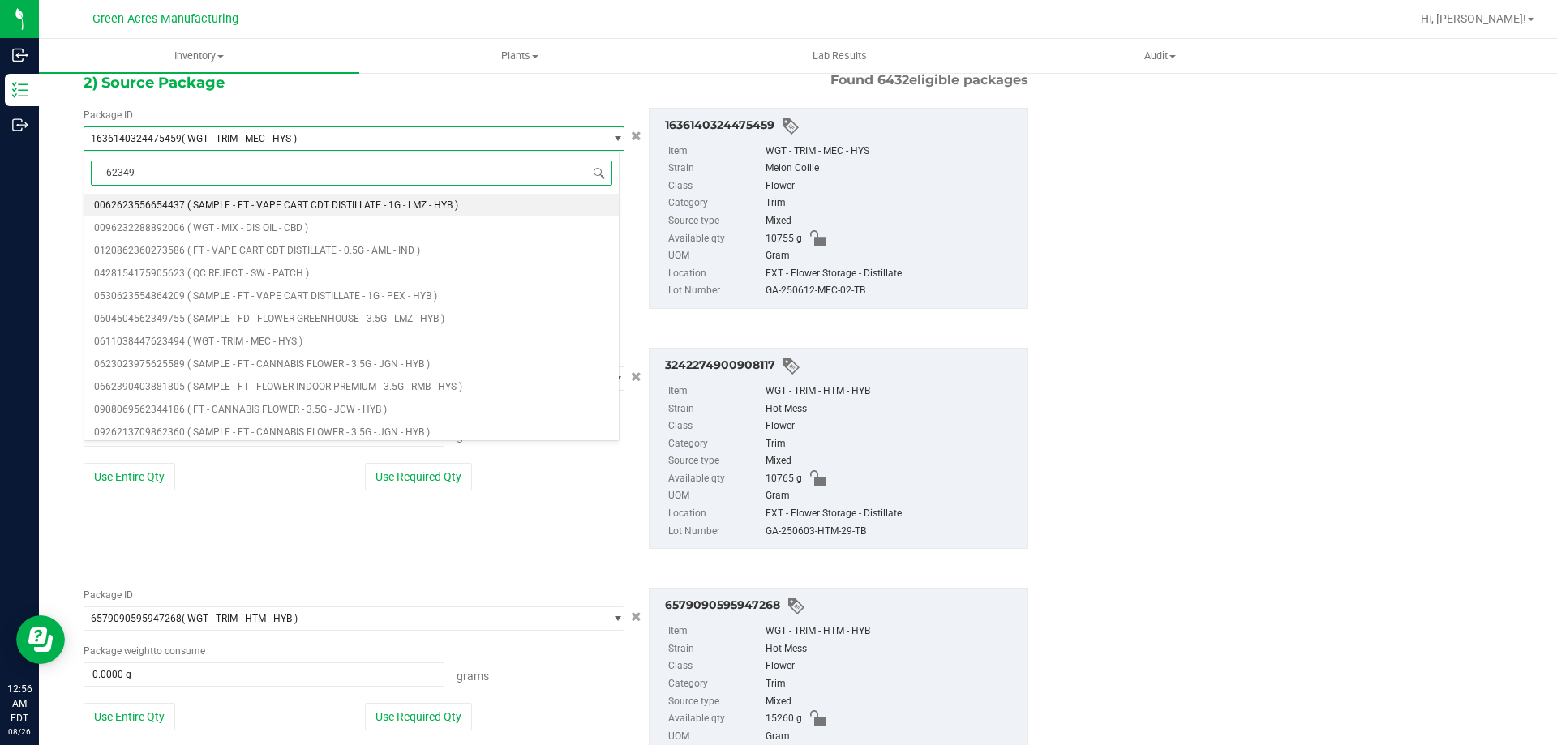
type input "623494"
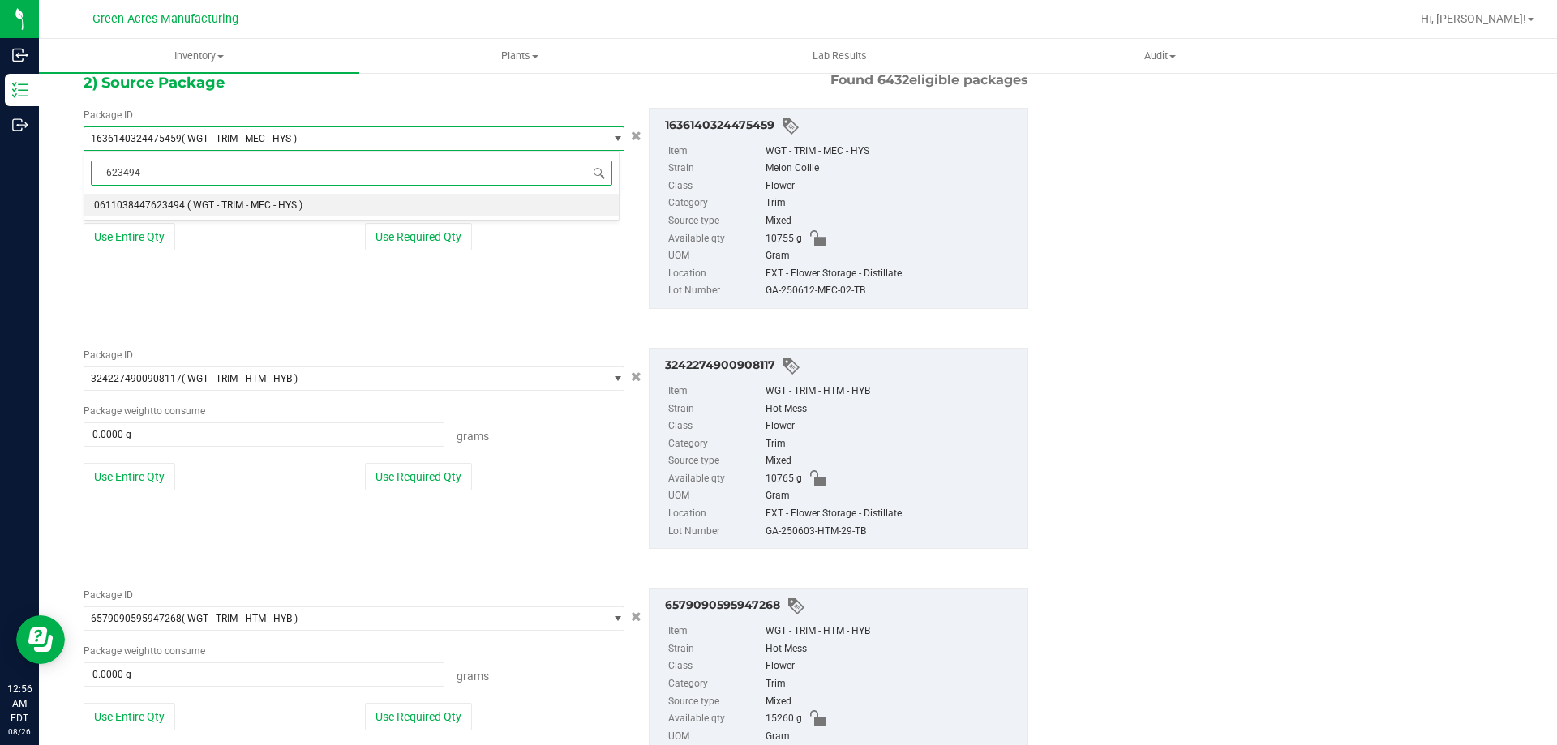
click at [551, 199] on li "0611038447623494 ( WGT - TRIM - MEC - HYS )" at bounding box center [351, 205] width 534 height 23
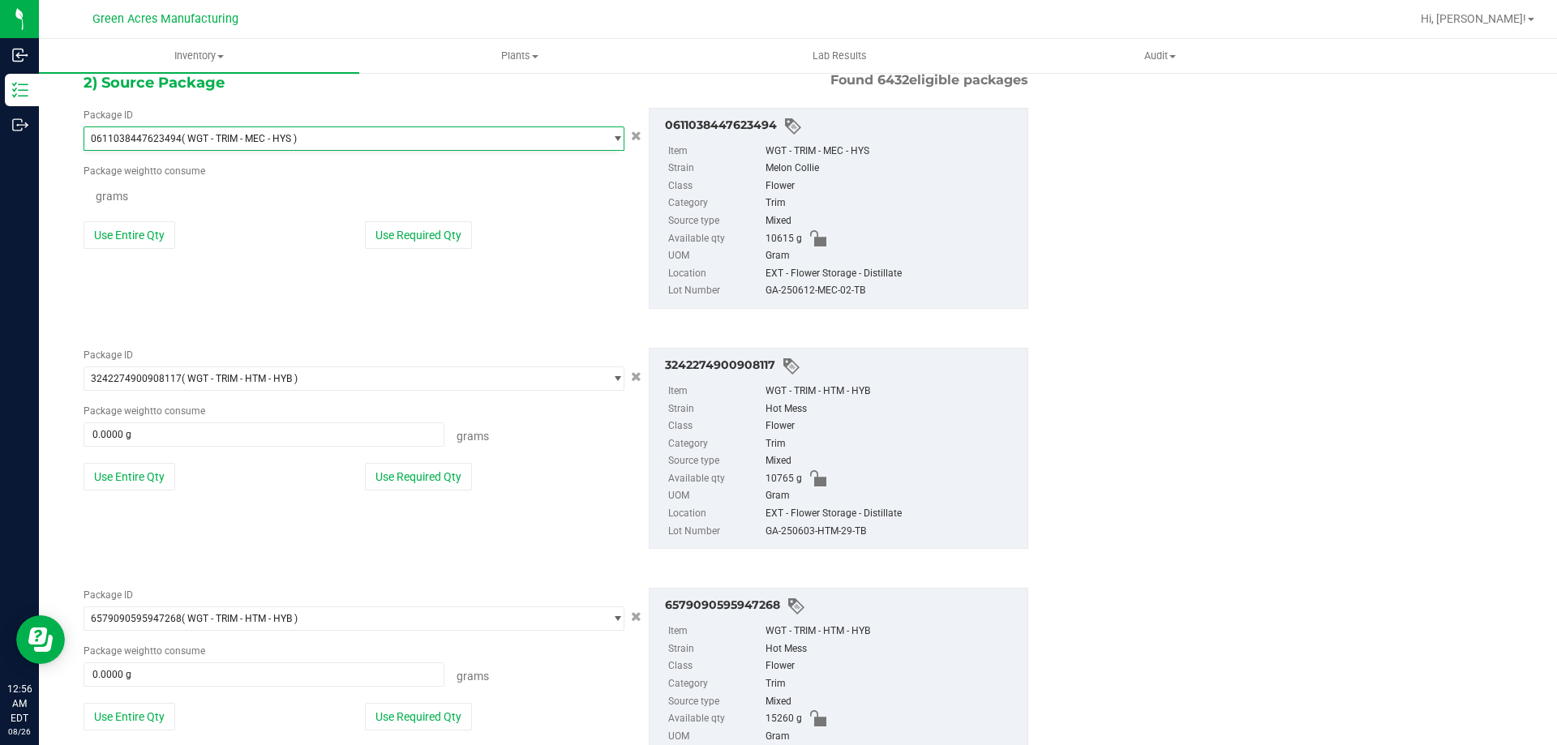
scroll to position [9330, 0]
click at [567, 376] on span "3242274900908117 ( WGT - TRIM - HTM - HYB )" at bounding box center [343, 378] width 519 height 23
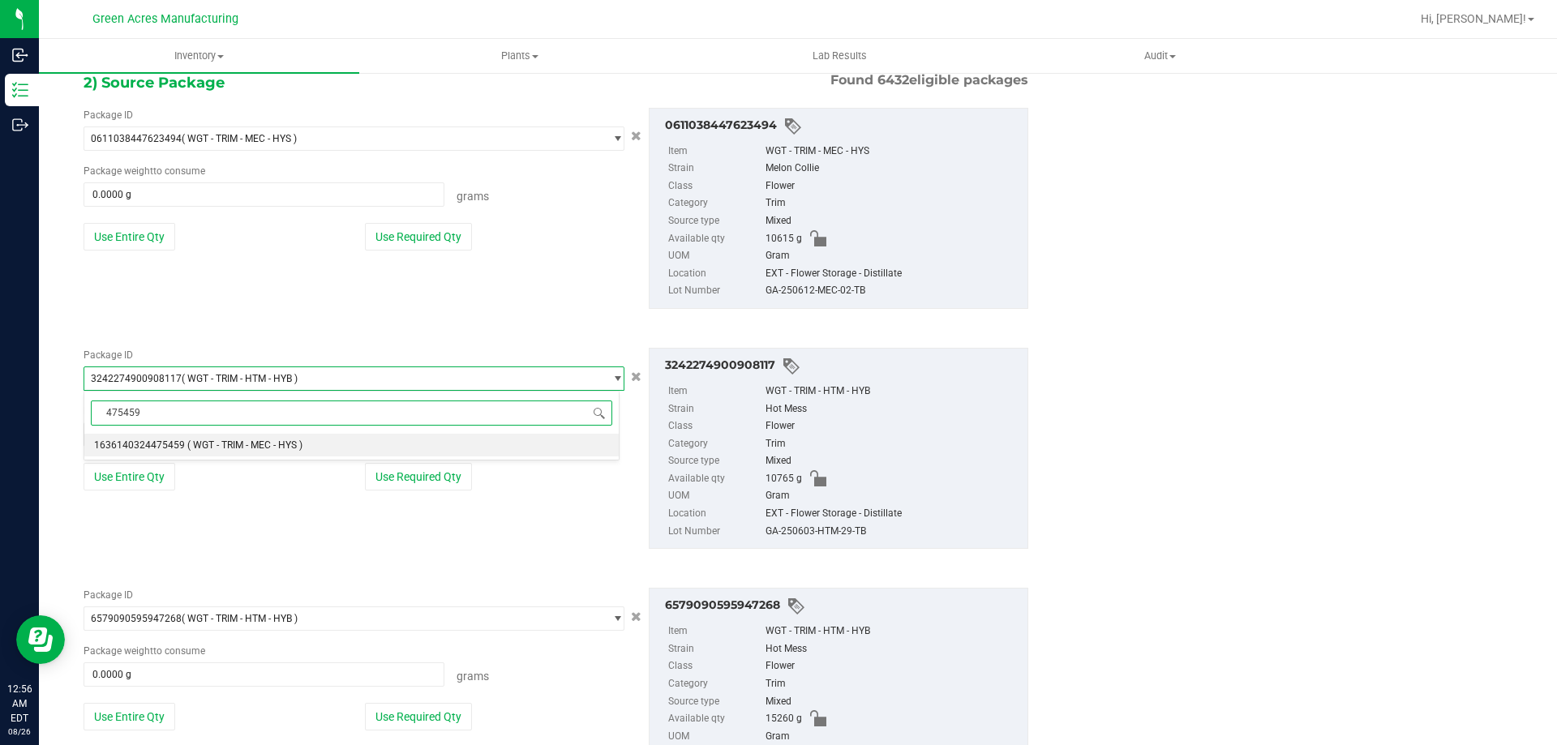
click at [541, 447] on li "1636140324475459 ( WGT - TRIM - MEC - HYS )" at bounding box center [351, 445] width 534 height 23
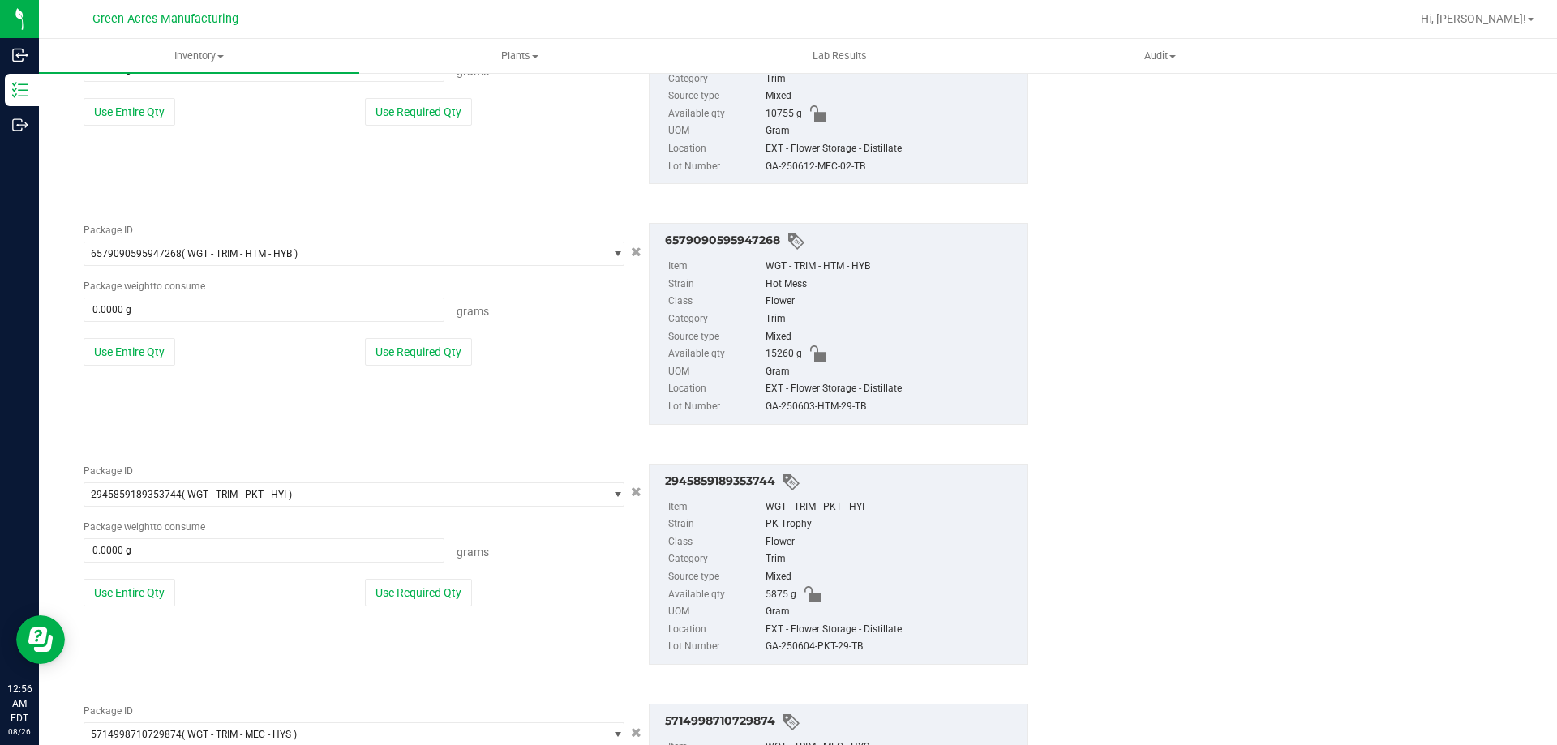
scroll to position [730, 0]
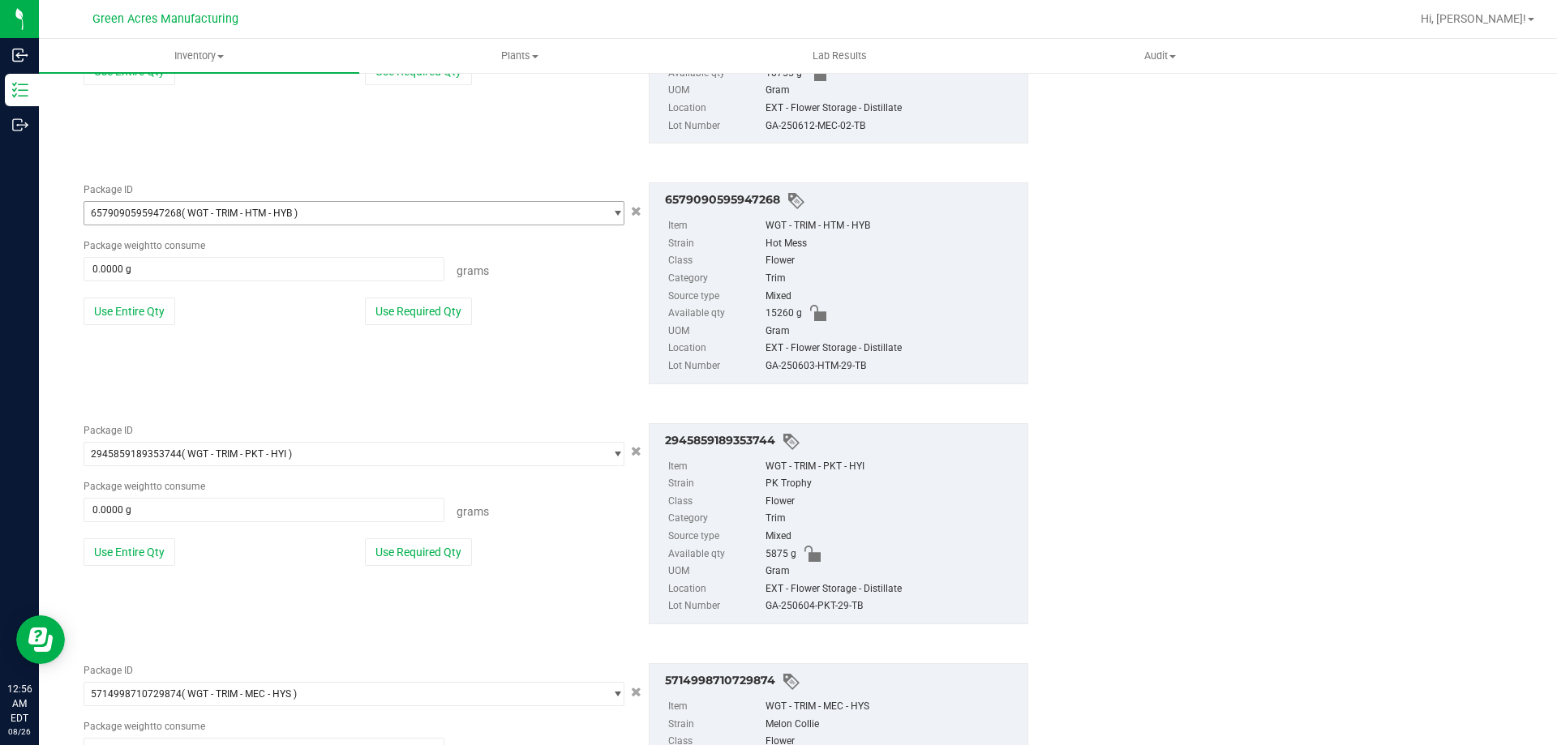
click at [589, 212] on span "6579090595947268 ( WGT - TRIM - HTM - HYB )" at bounding box center [343, 213] width 519 height 23
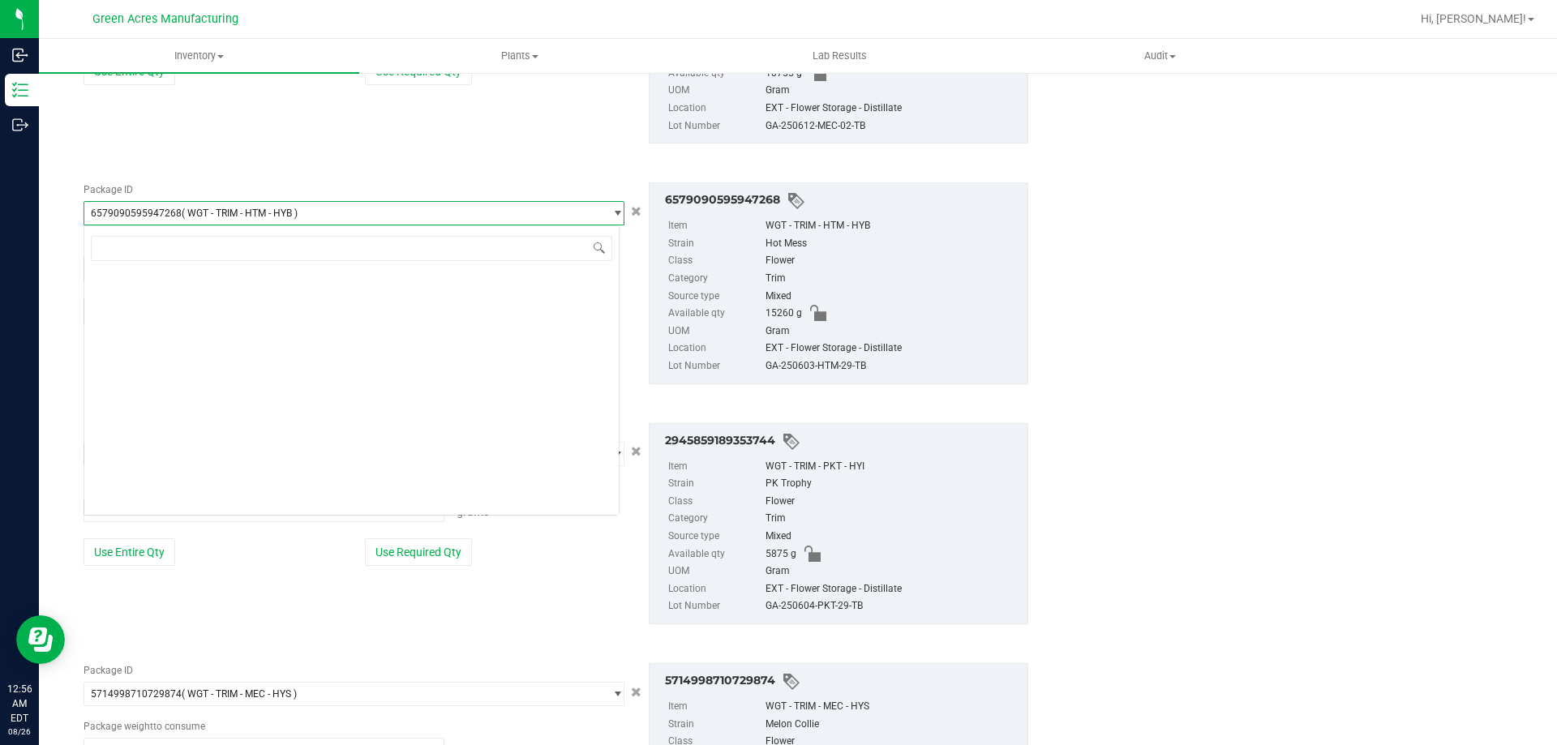
scroll to position [97070, 0]
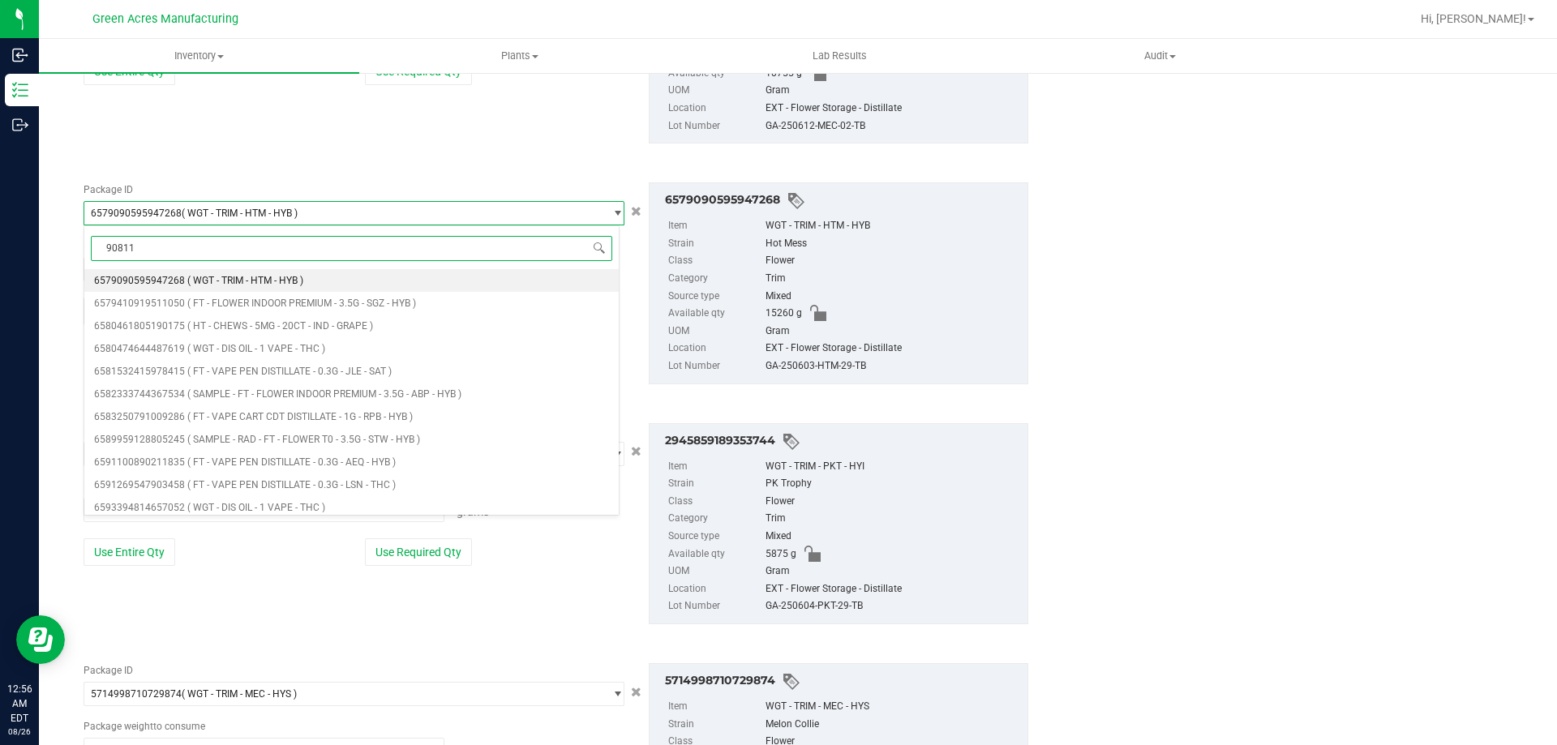
type input "908117"
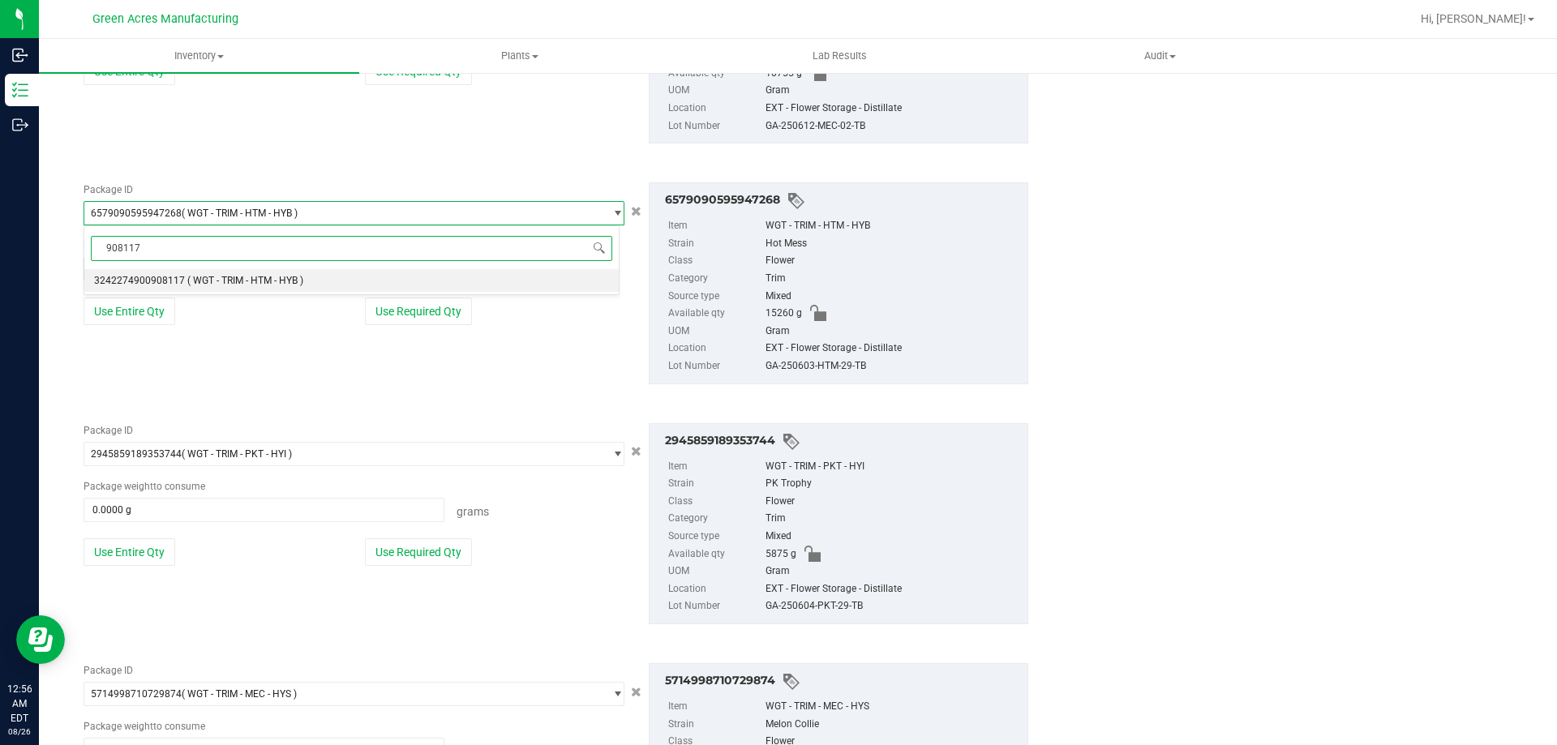
scroll to position [0, 0]
click at [316, 280] on li "3242274900908117 ( WGT - TRIM - HTM - HYB )" at bounding box center [351, 280] width 534 height 23
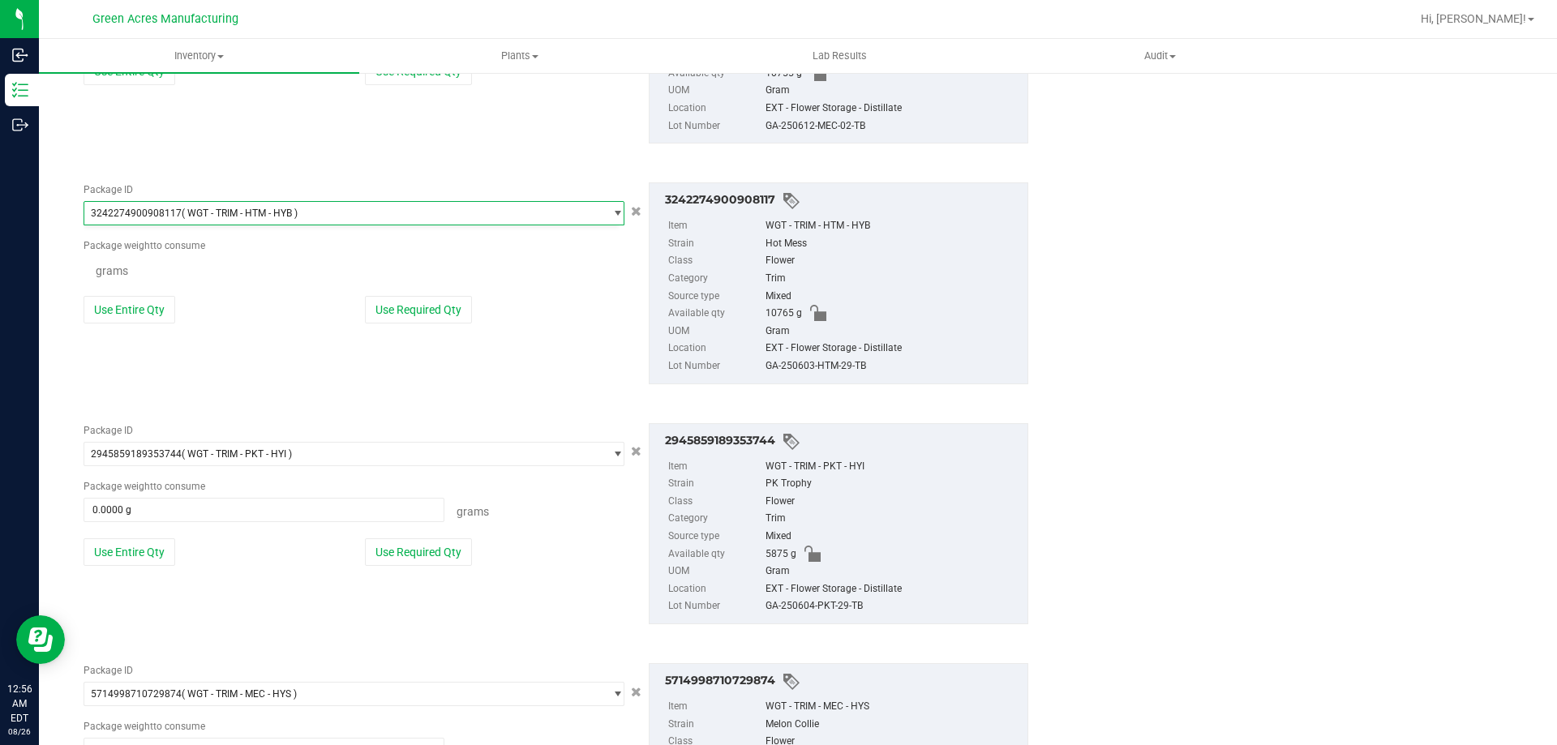
scroll to position [47899, 0]
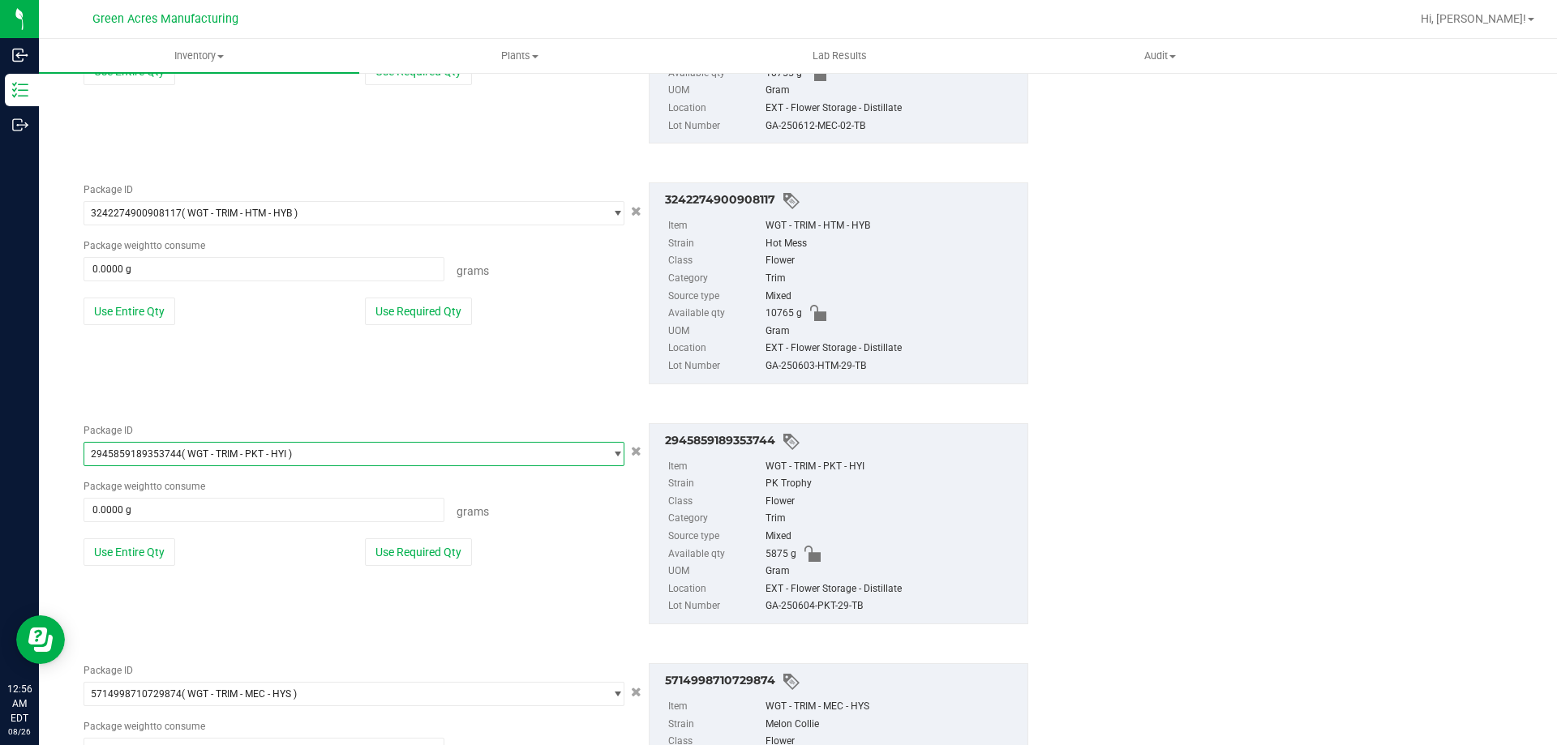
click at [603, 449] on span "select" at bounding box center [613, 454] width 20 height 23
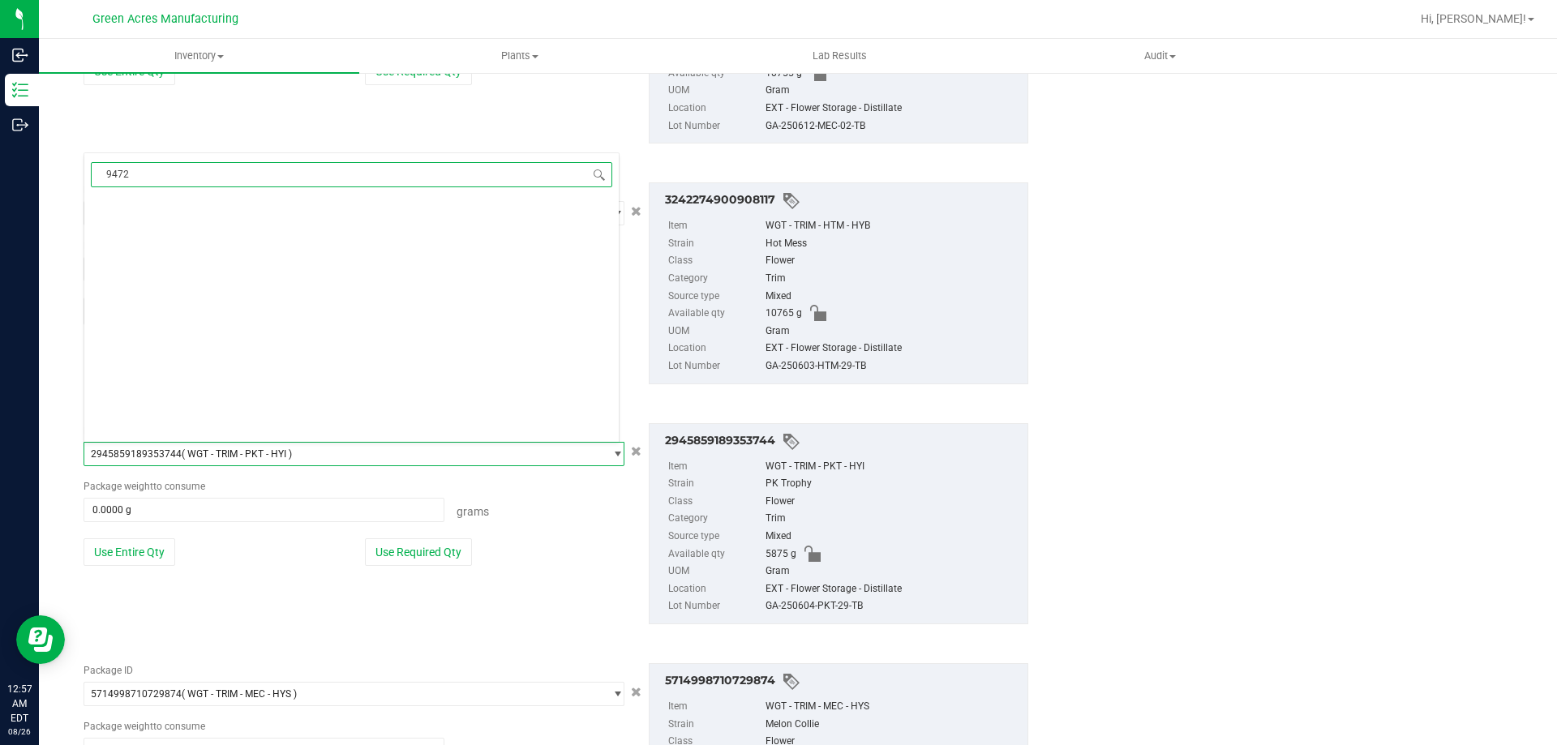
scroll to position [0, 0]
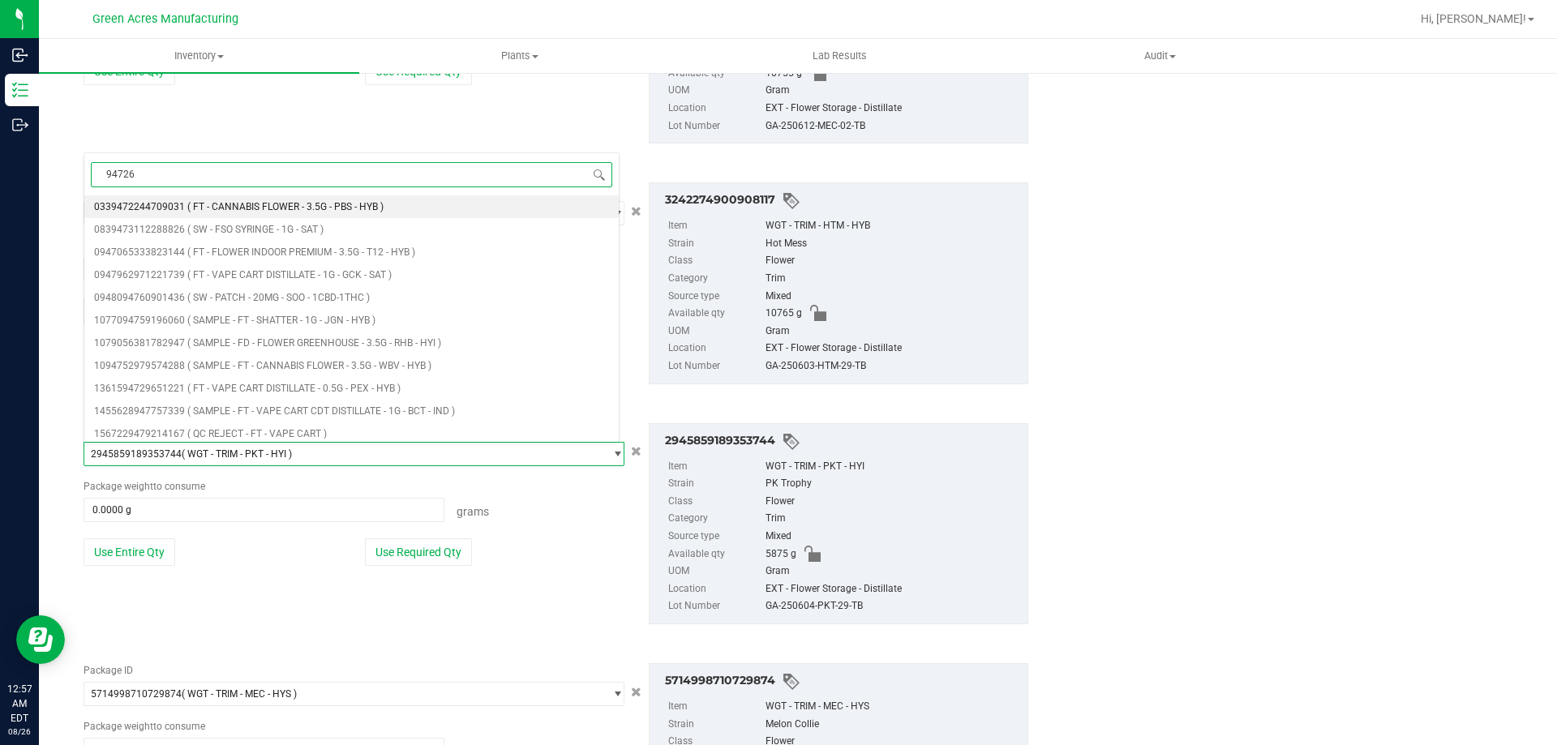
type input "947268"
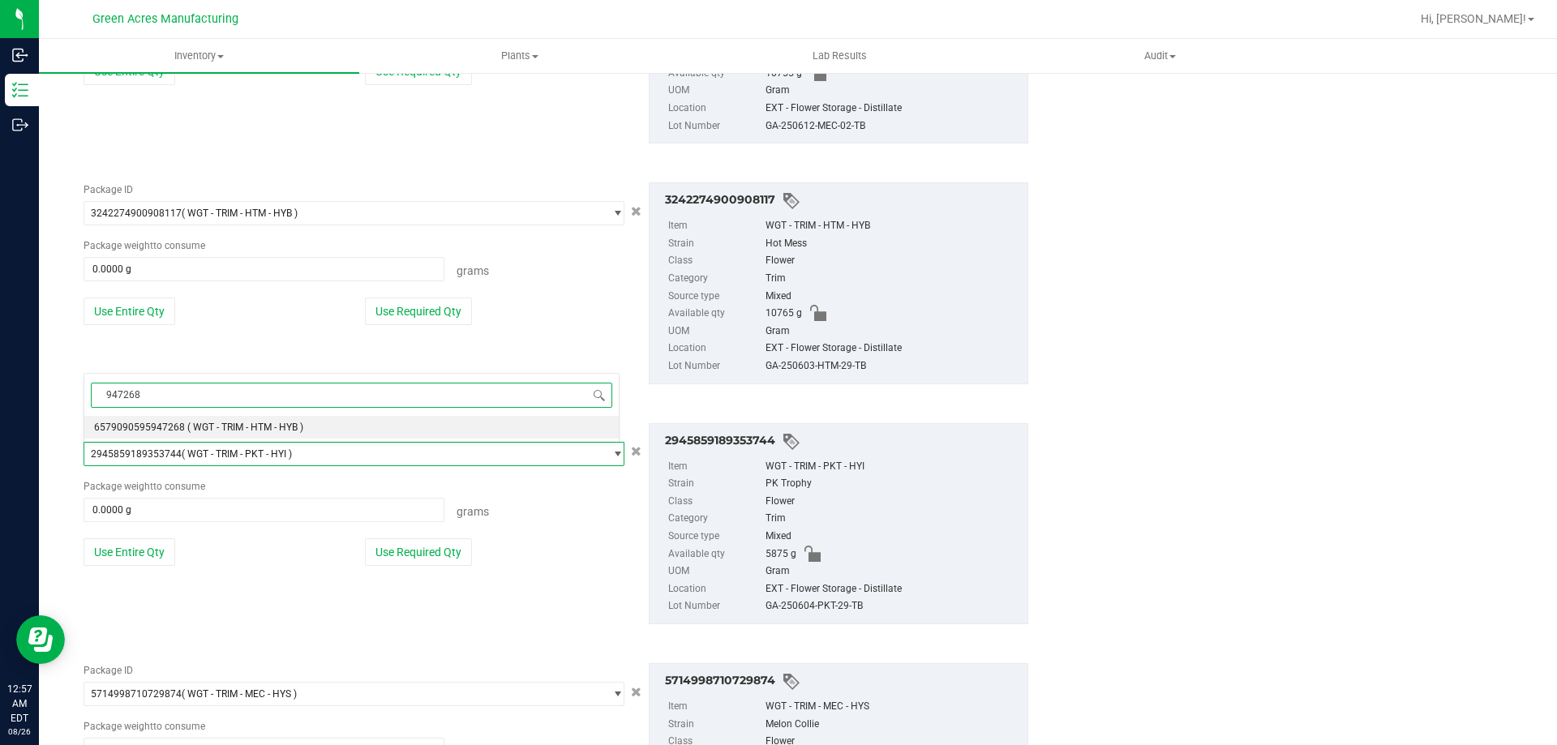
click at [349, 426] on li "6579090595947268 ( WGT - TRIM - HTM - HYB )" at bounding box center [351, 427] width 534 height 23
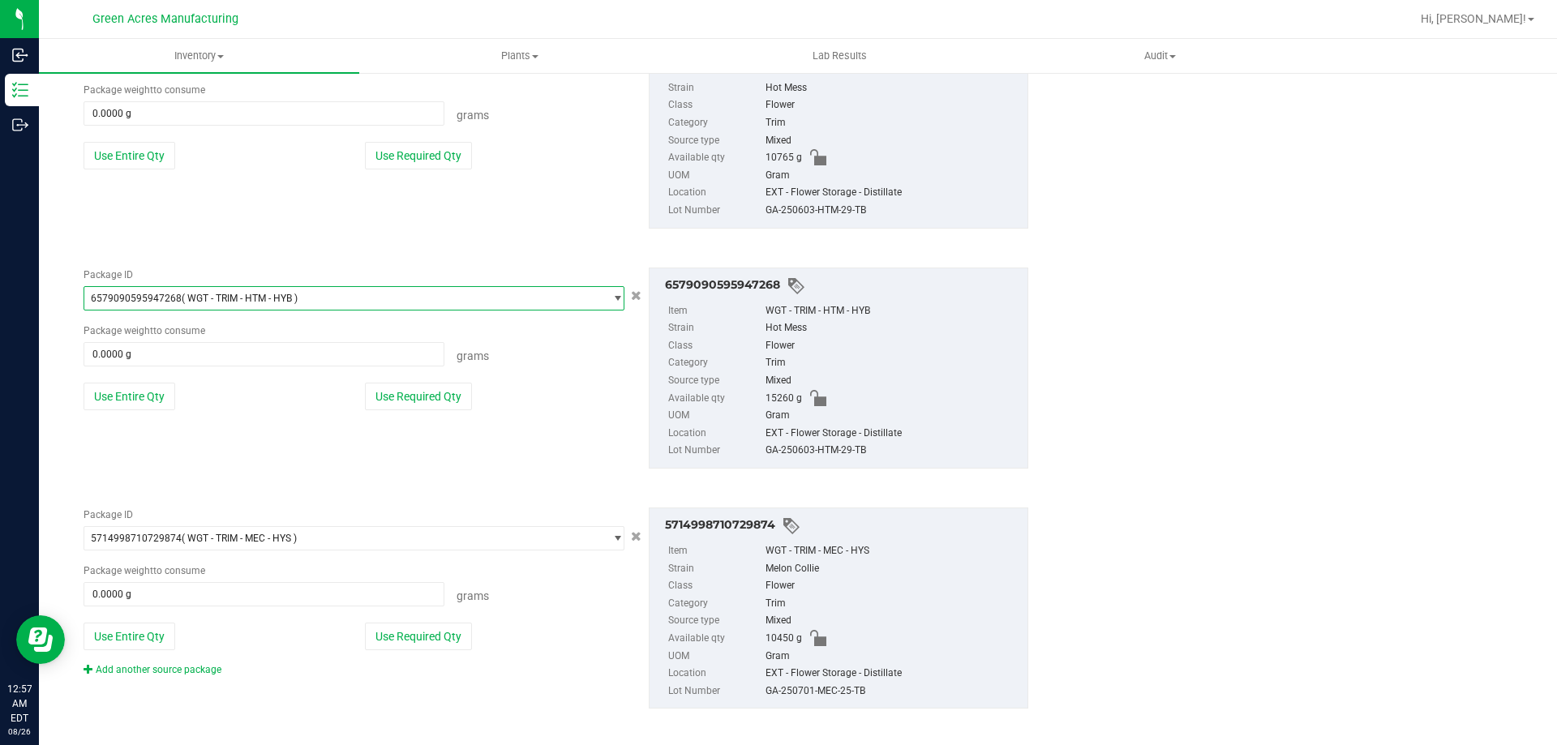
scroll to position [895, 0]
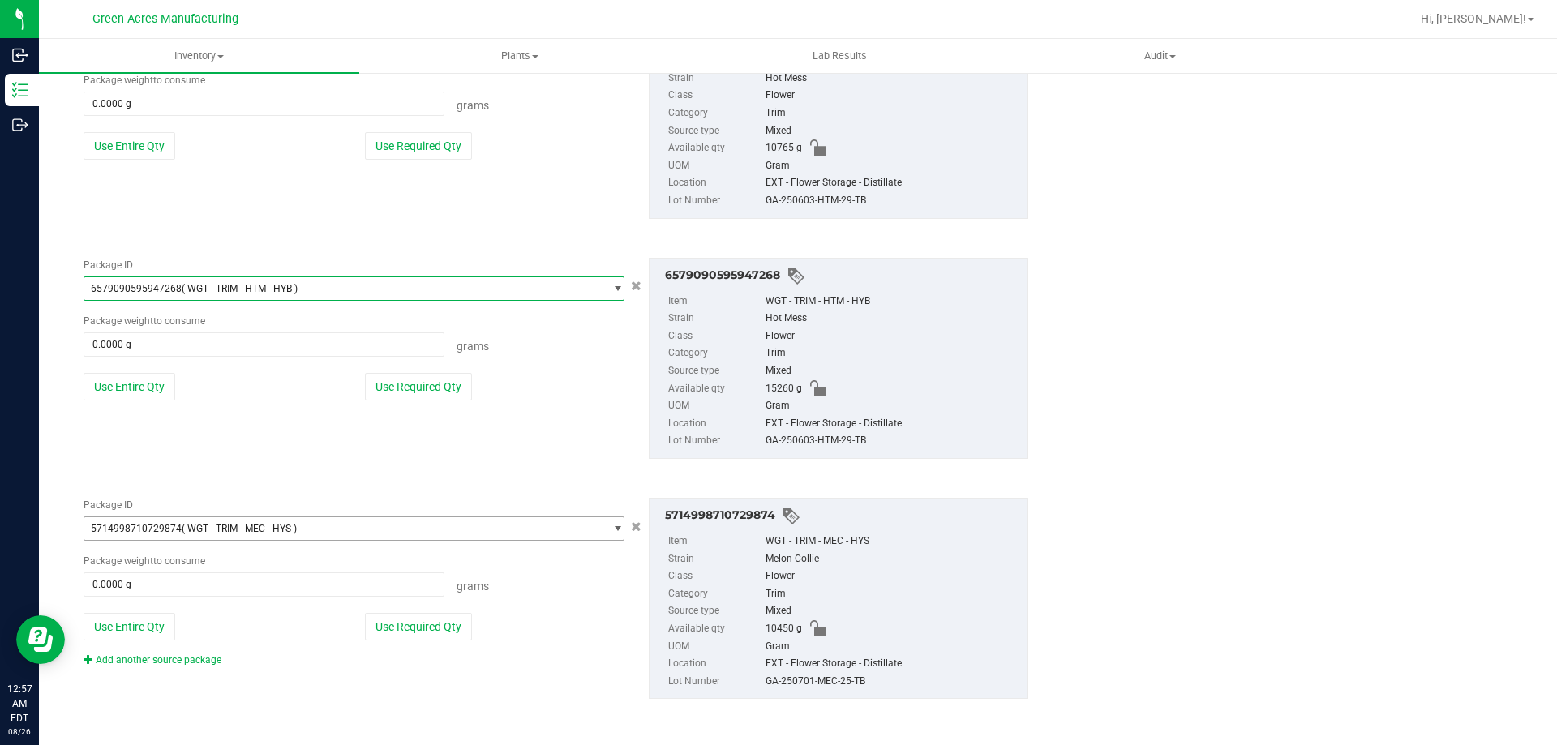
click at [580, 530] on span "5714998710729874 ( WGT - TRIM - MEC - HYS )" at bounding box center [343, 528] width 519 height 23
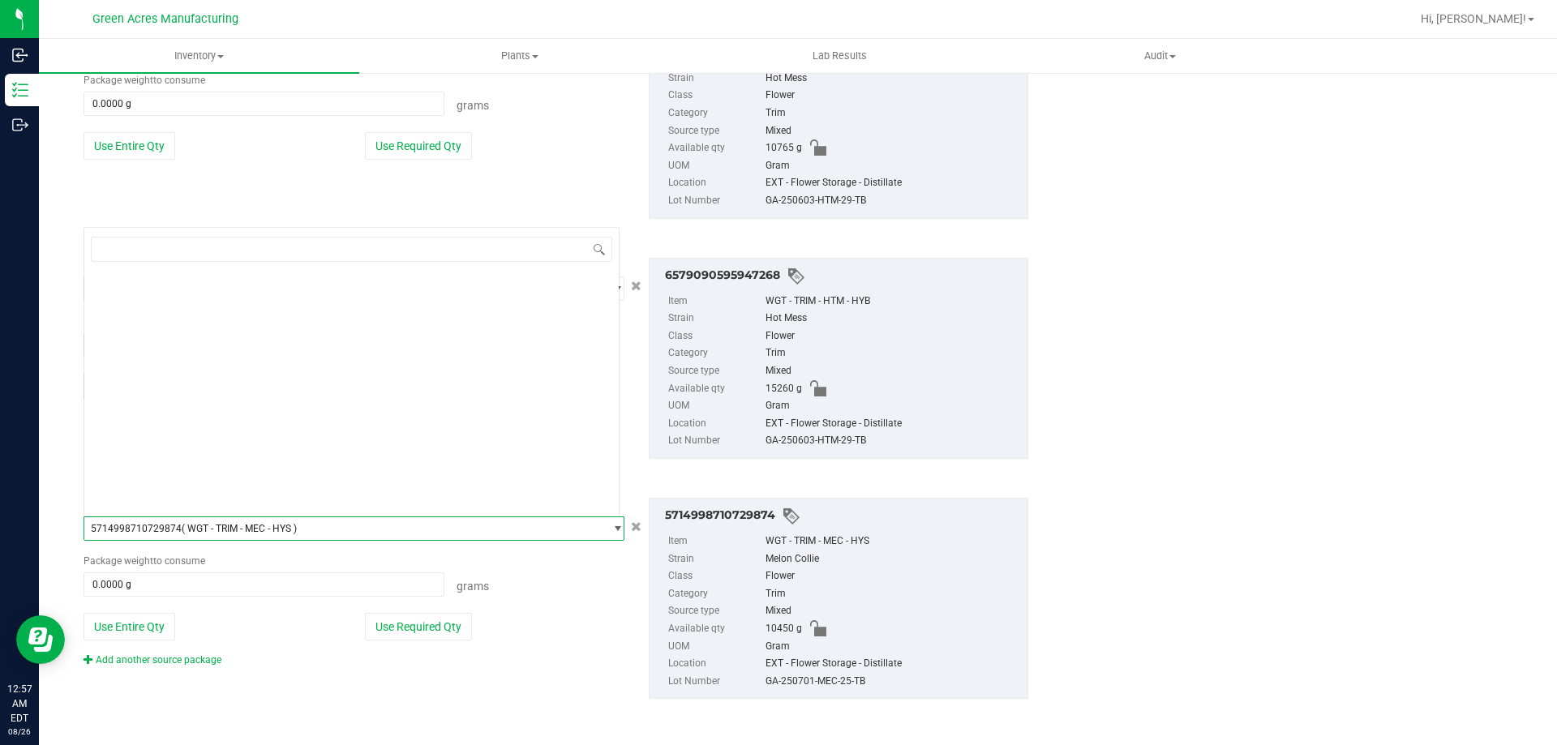
scroll to position [84743, 0]
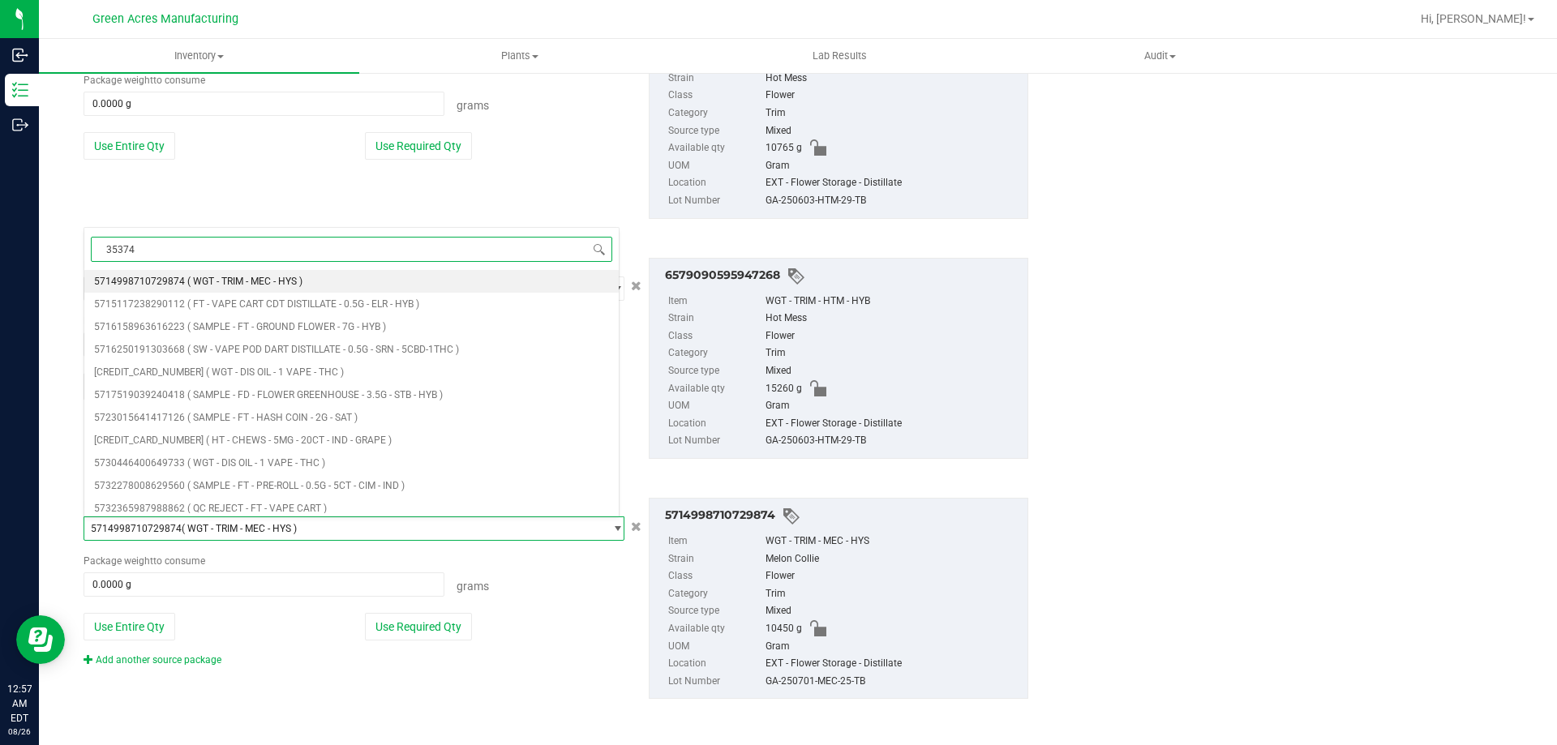
type input "353744"
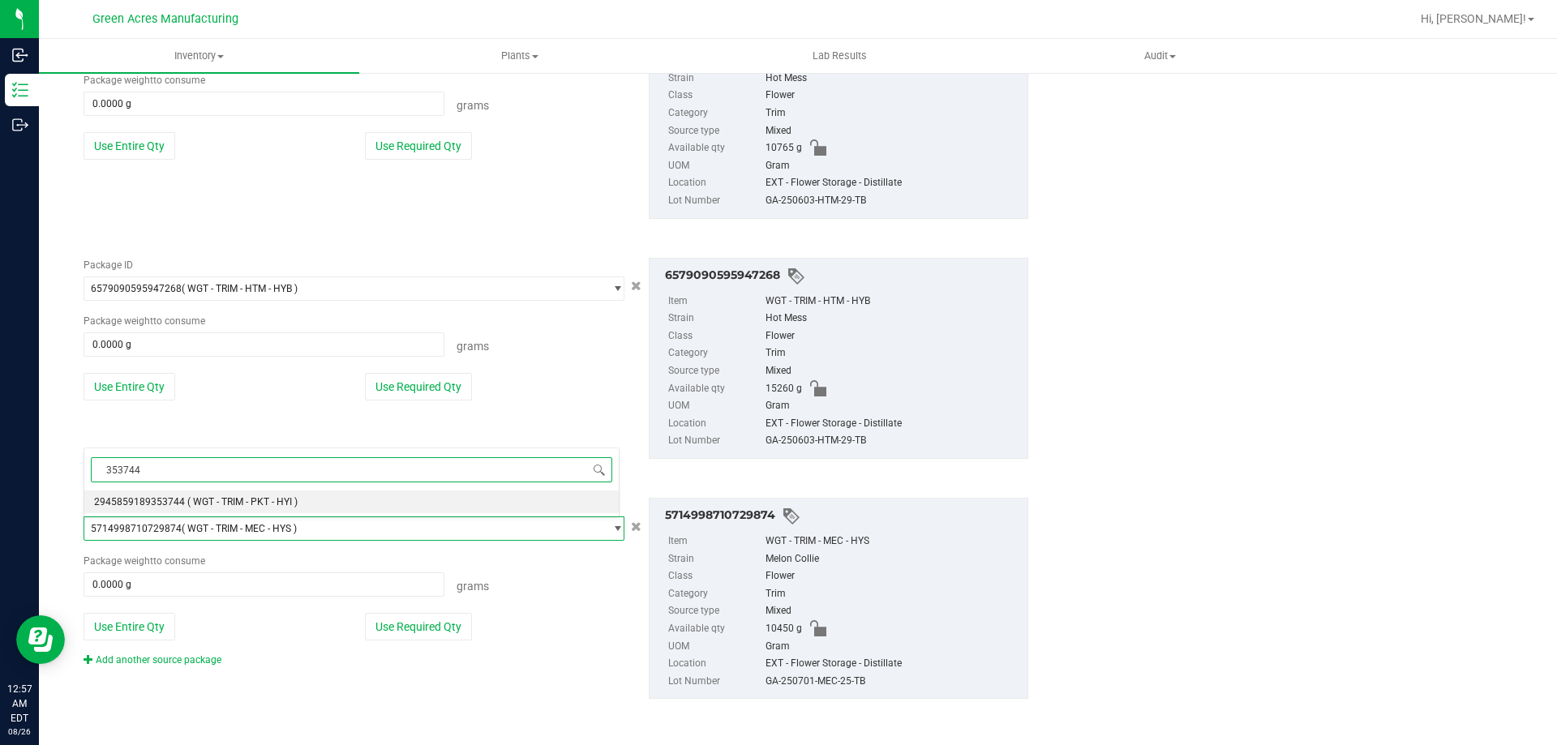
click at [330, 508] on li "2945859189353744 ( WGT - TRIM - PKT - HYI )" at bounding box center [351, 502] width 534 height 23
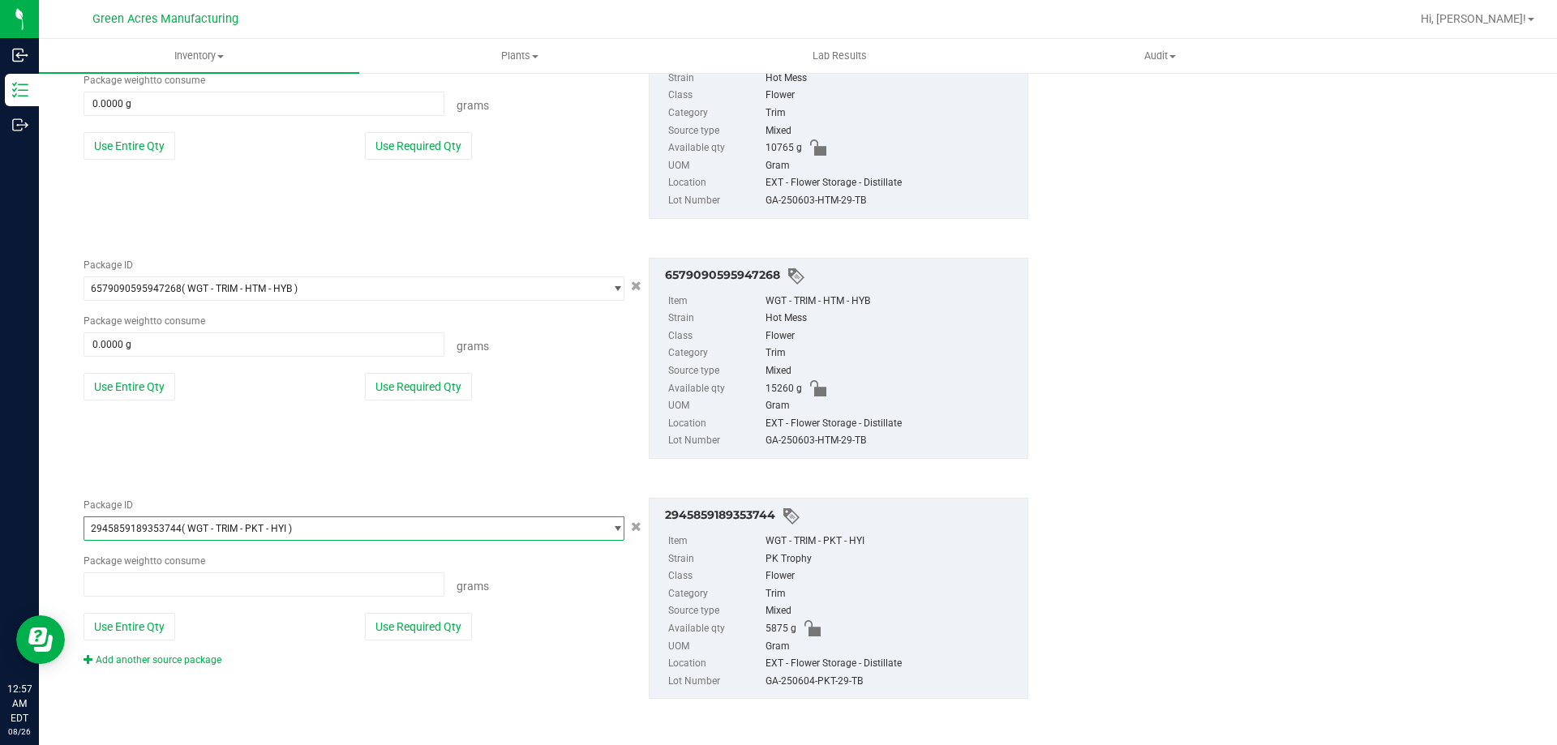
scroll to position [43745, 0]
type input "0.0000 g"
click at [177, 661] on link "Add another source package" at bounding box center [153, 659] width 138 height 11
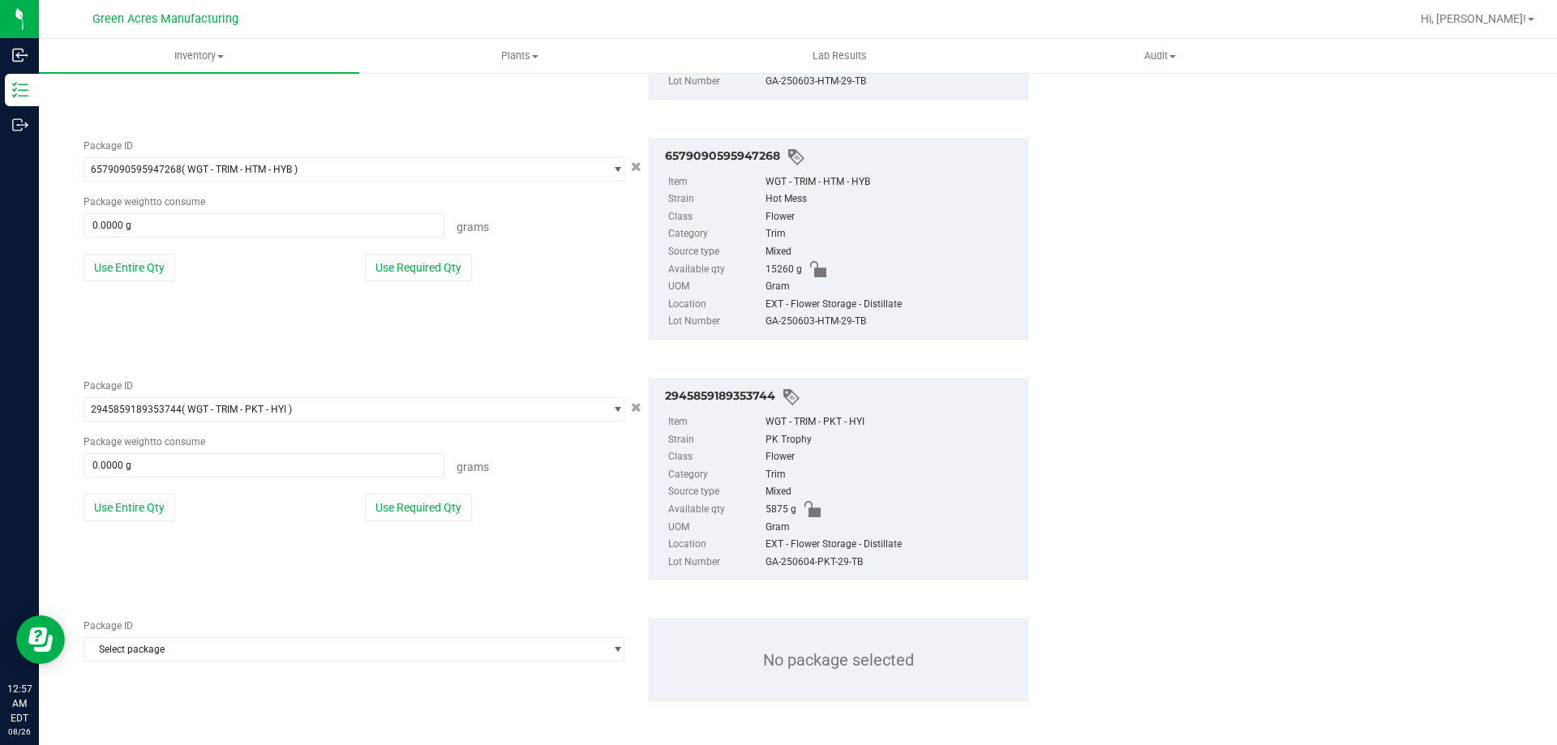
scroll to position [1017, 0]
click at [298, 645] on span "Select package" at bounding box center [343, 647] width 519 height 23
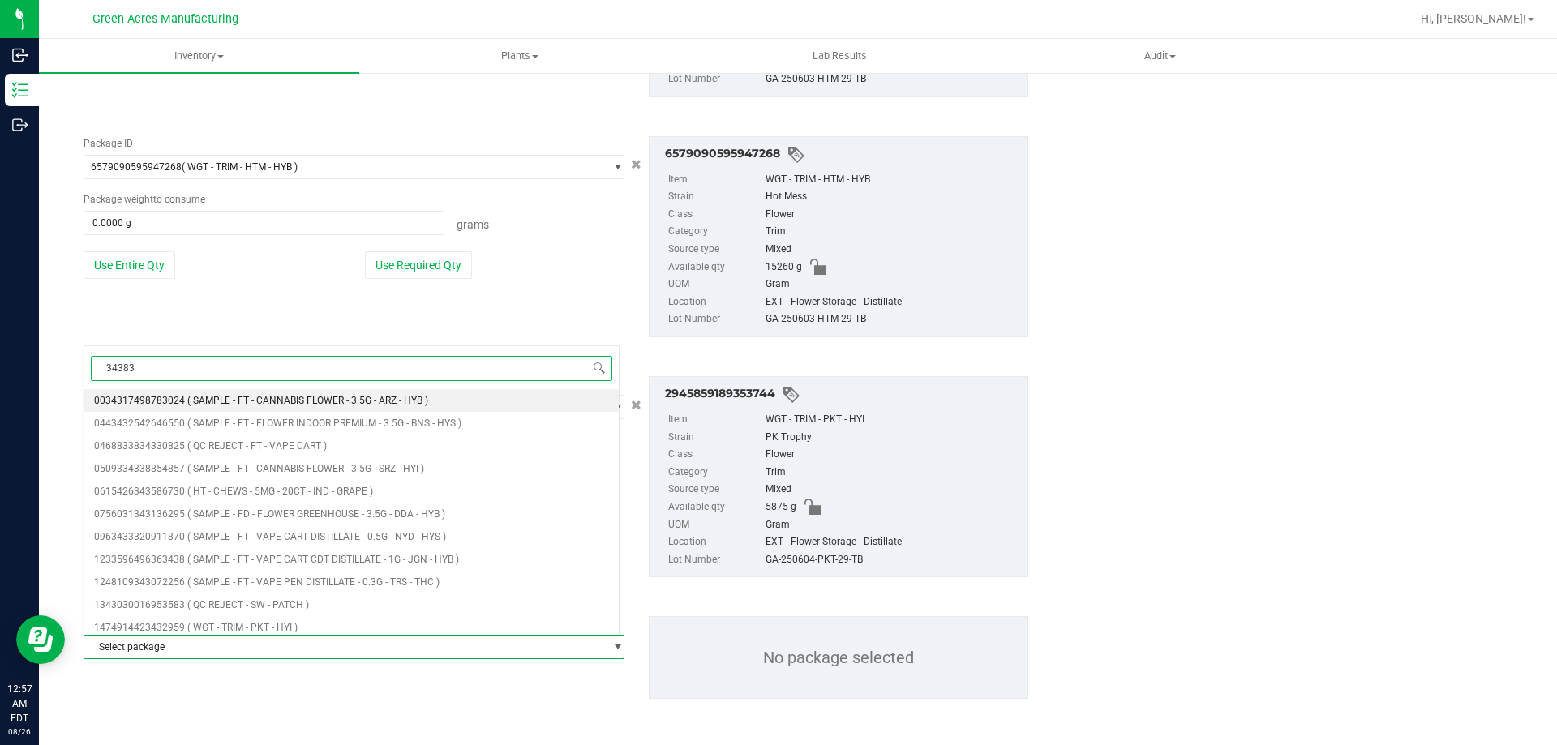
type input "343835"
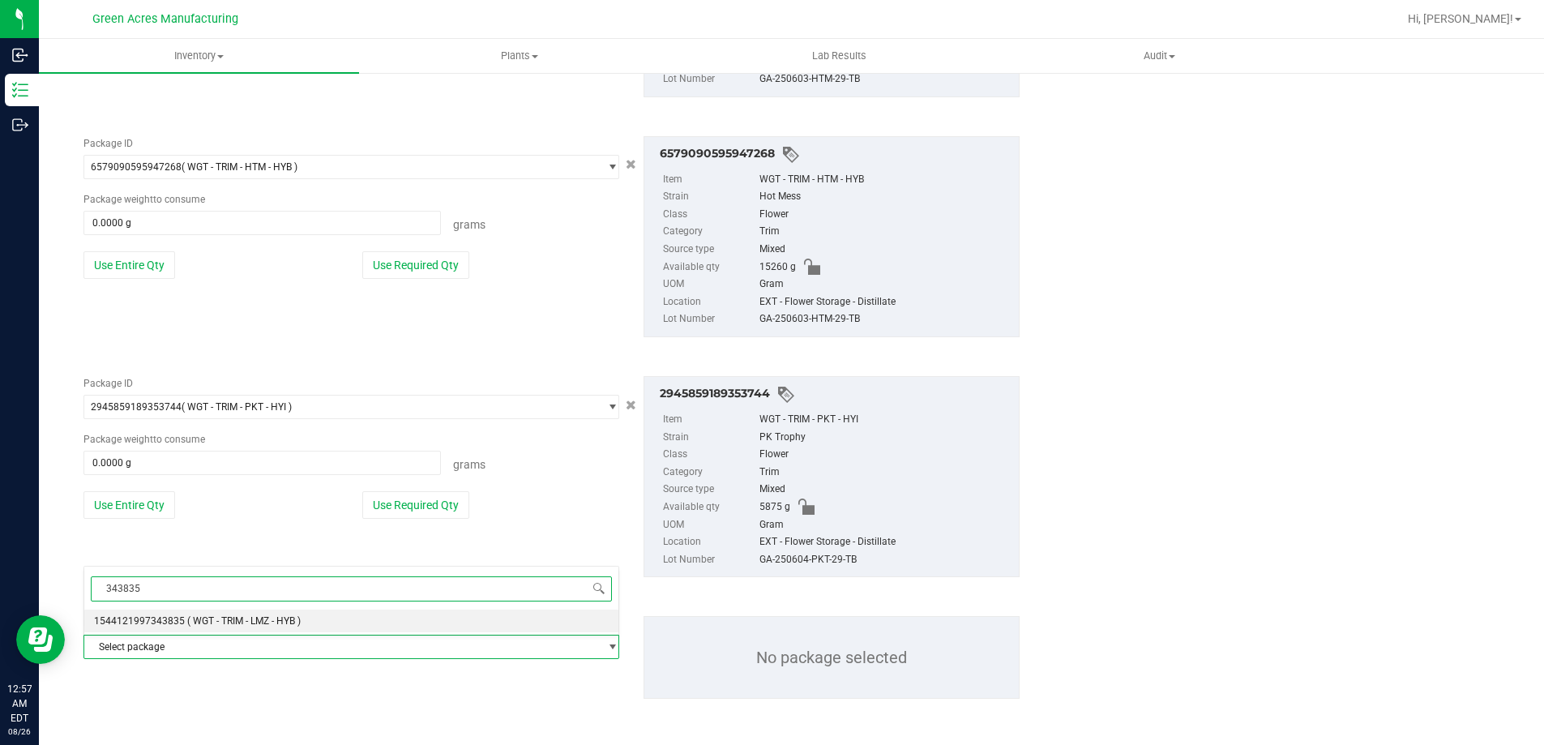
click at [299, 621] on span "( WGT - TRIM - LMZ - HYB )" at bounding box center [244, 620] width 114 height 11
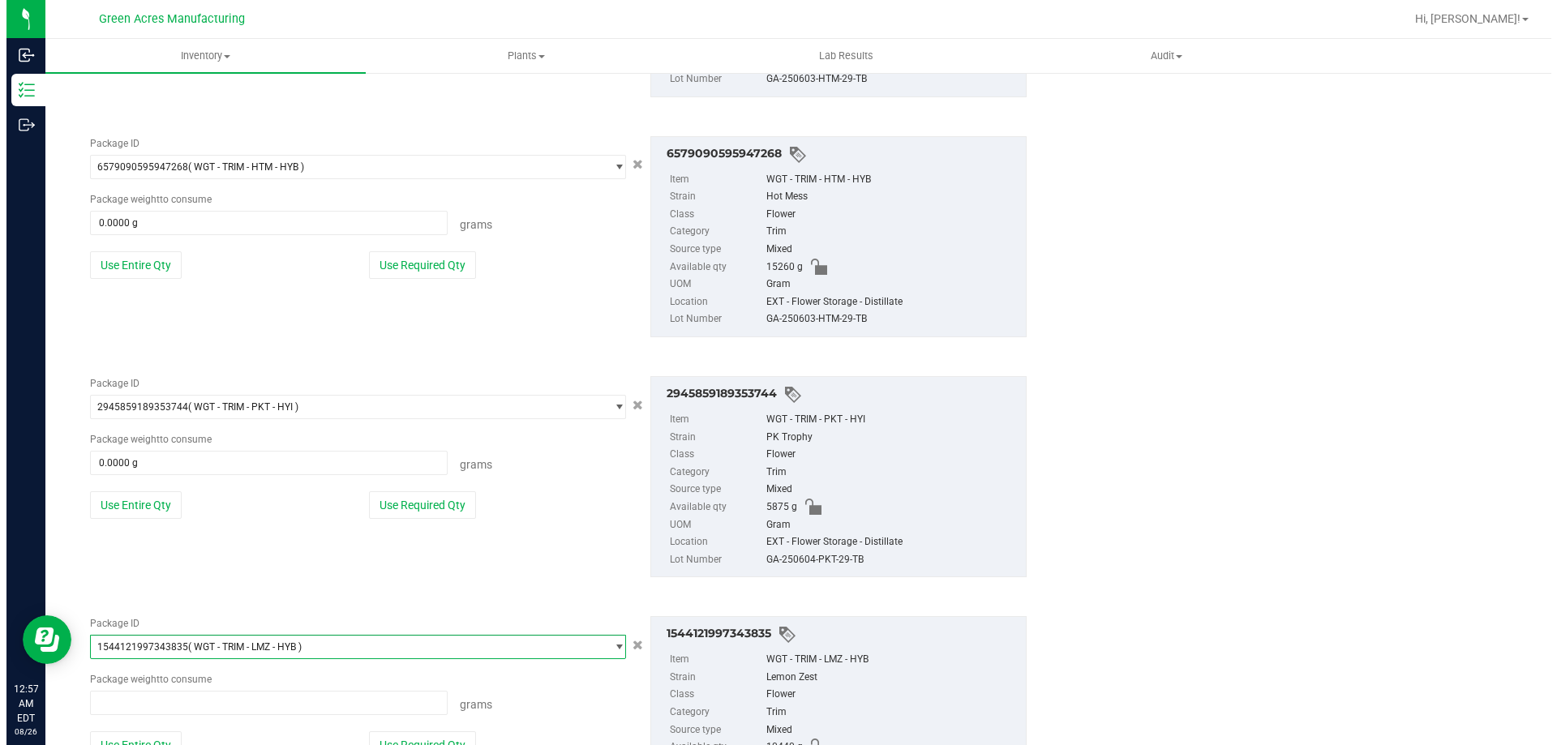
scroll to position [22792, 0]
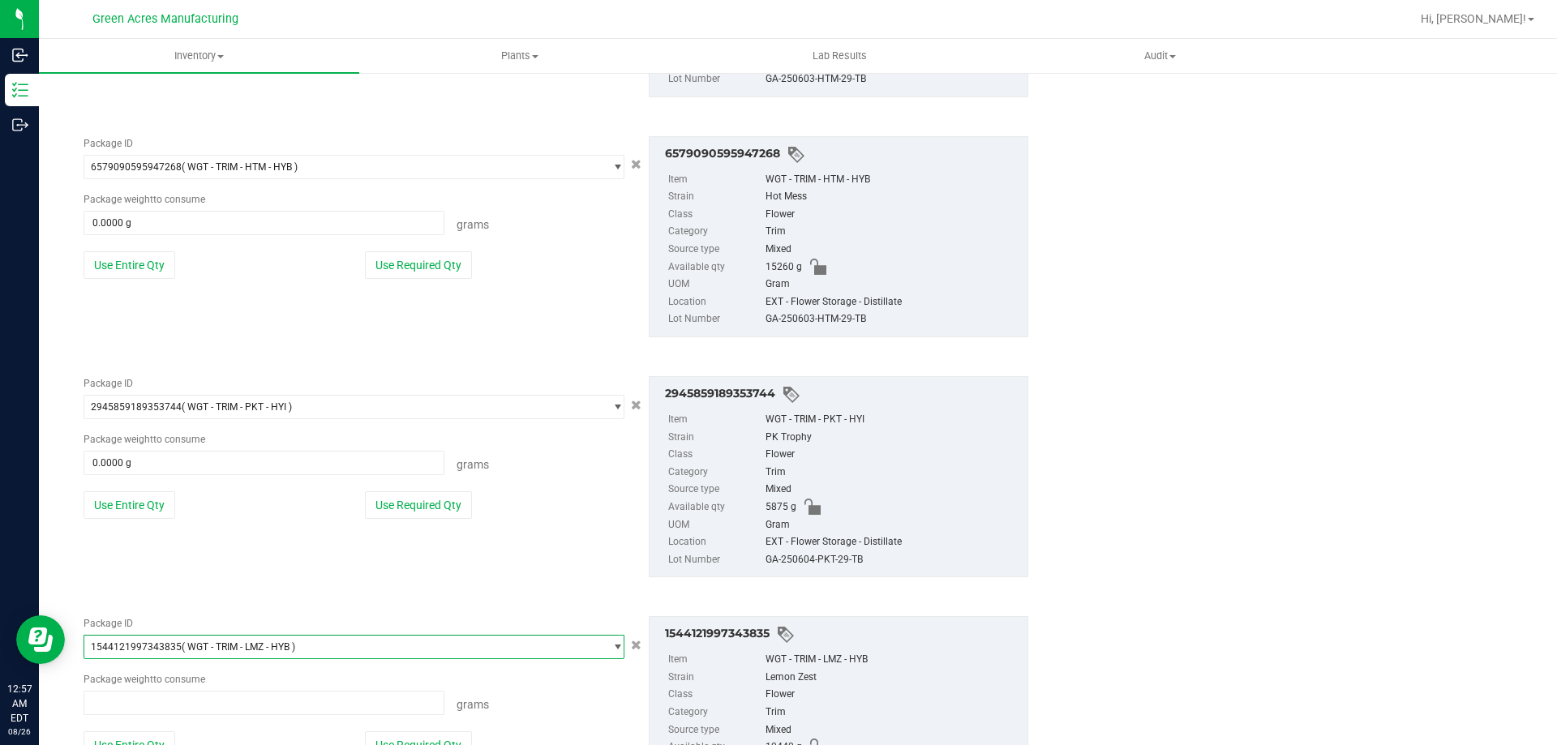
type input "0.0000 g"
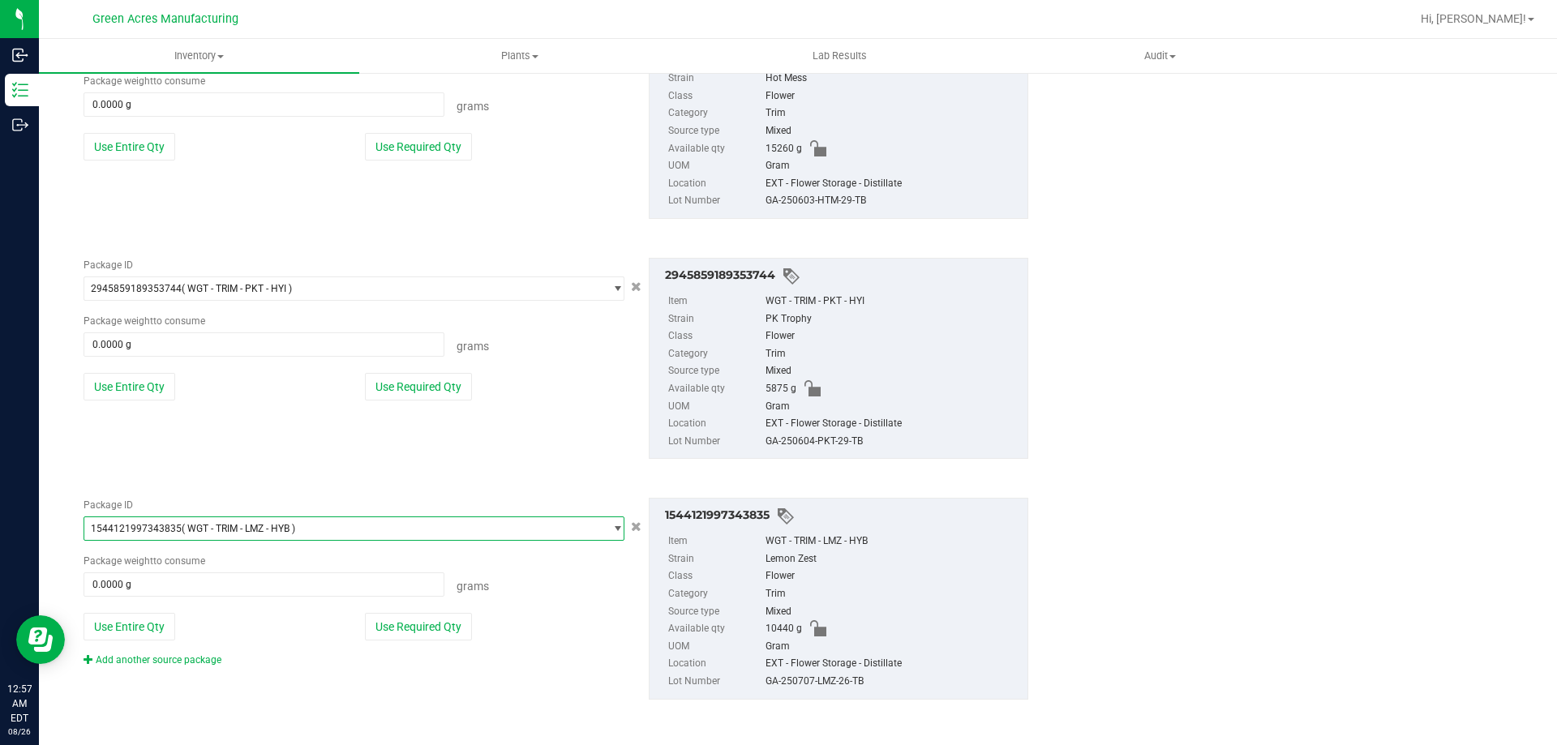
scroll to position [1136, 0]
click at [122, 661] on link "Add another source package" at bounding box center [153, 658] width 138 height 11
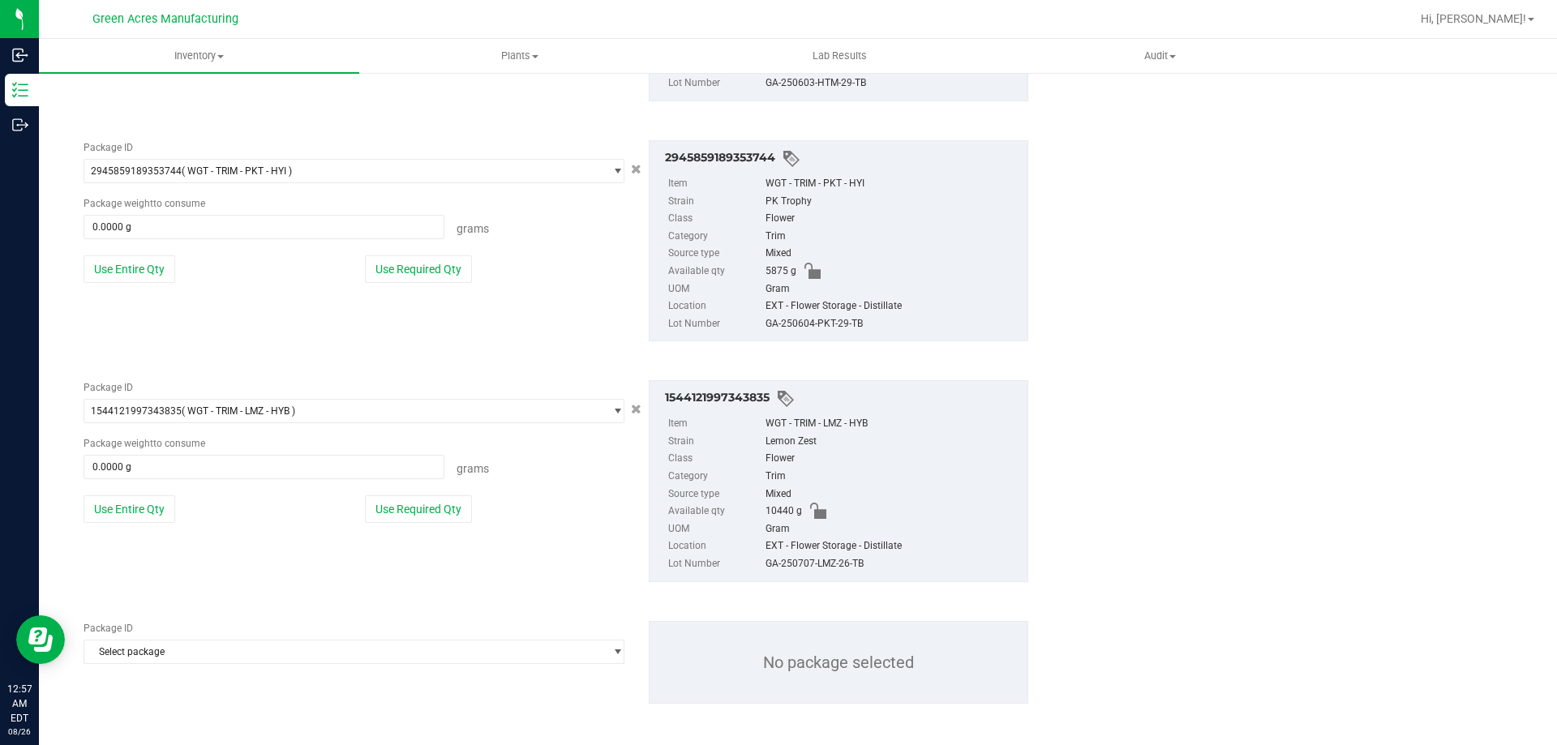
scroll to position [1257, 0]
click at [387, 657] on span "Select package" at bounding box center [343, 647] width 519 height 23
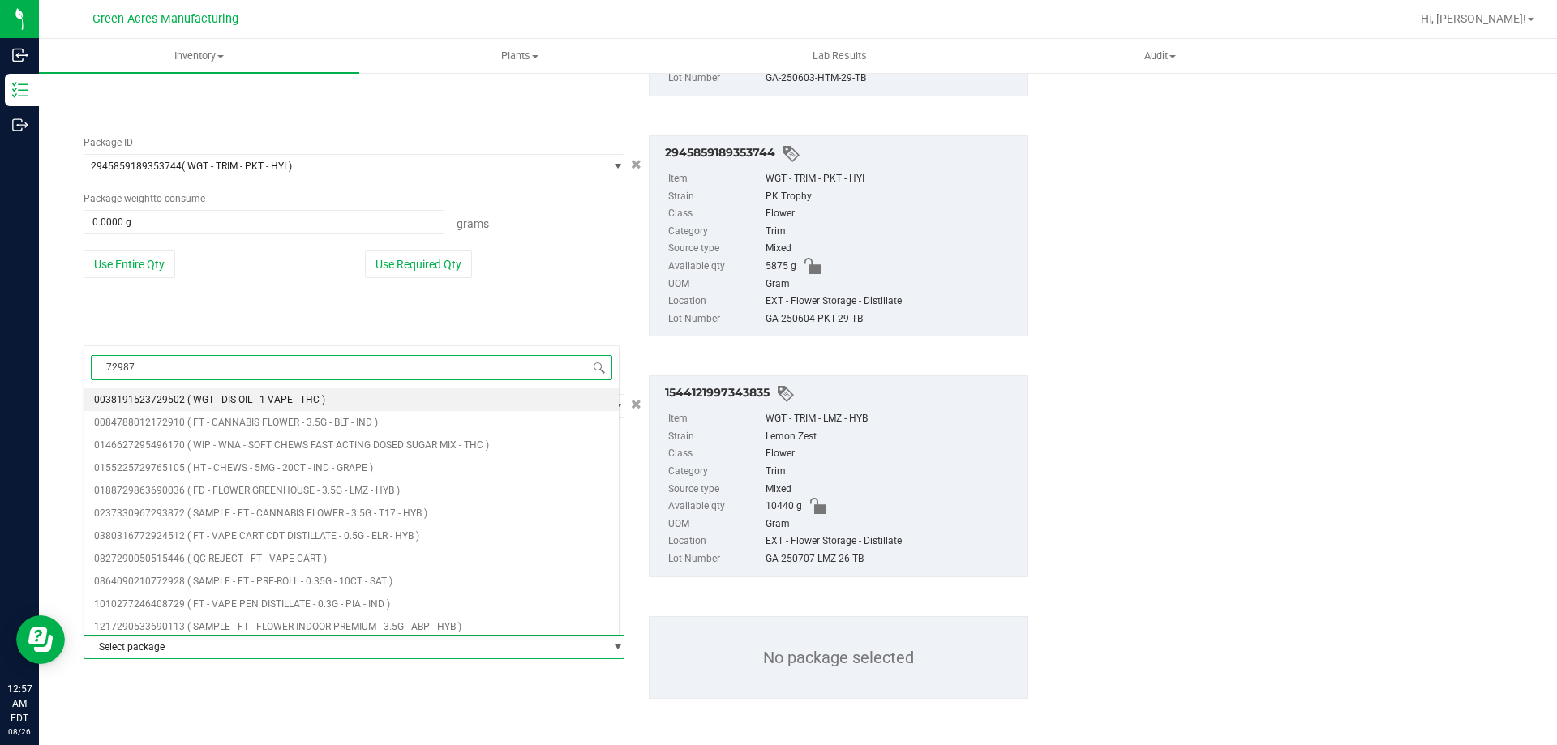
type input "729874"
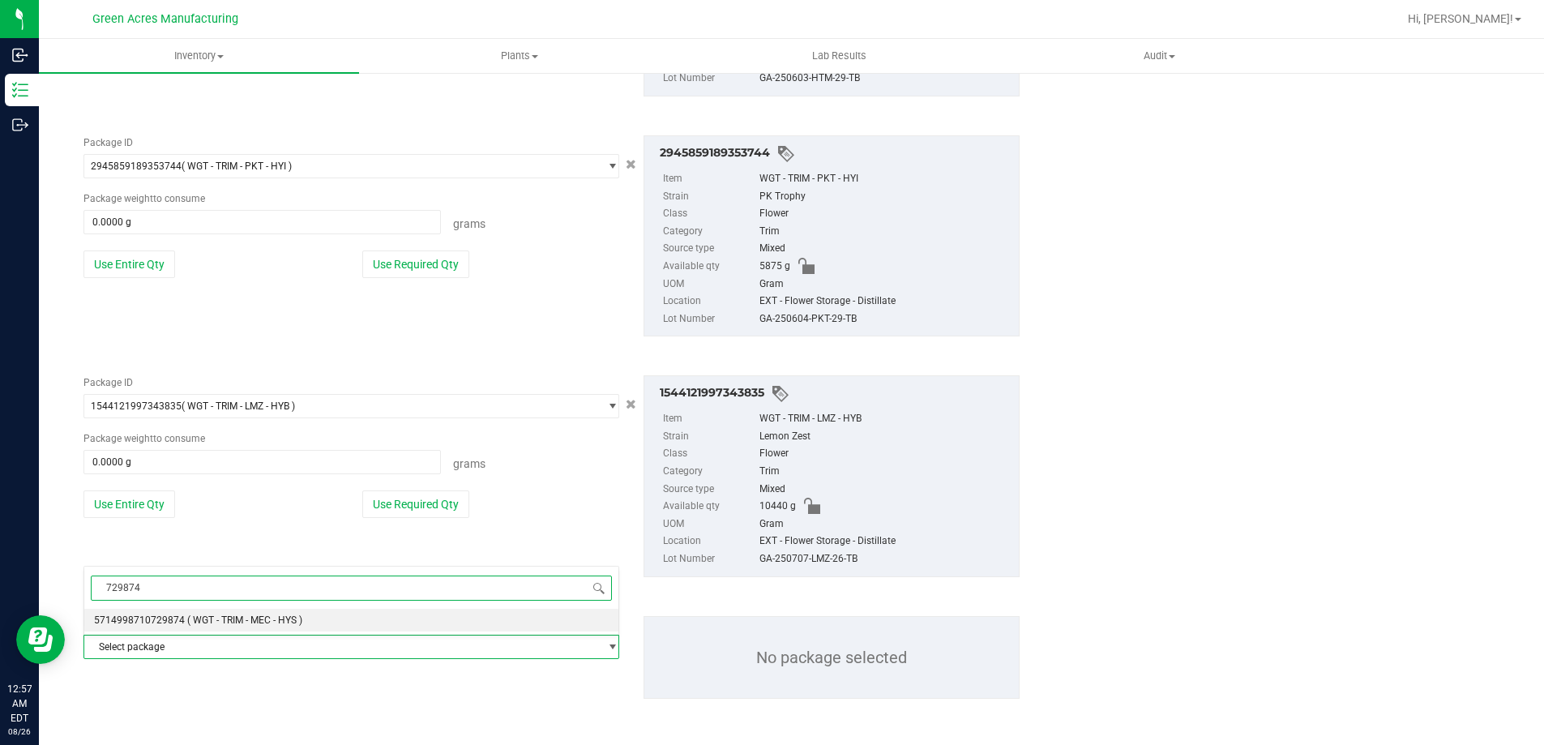
click at [285, 615] on span "( WGT - TRIM - MEC - HYS )" at bounding box center [244, 620] width 115 height 11
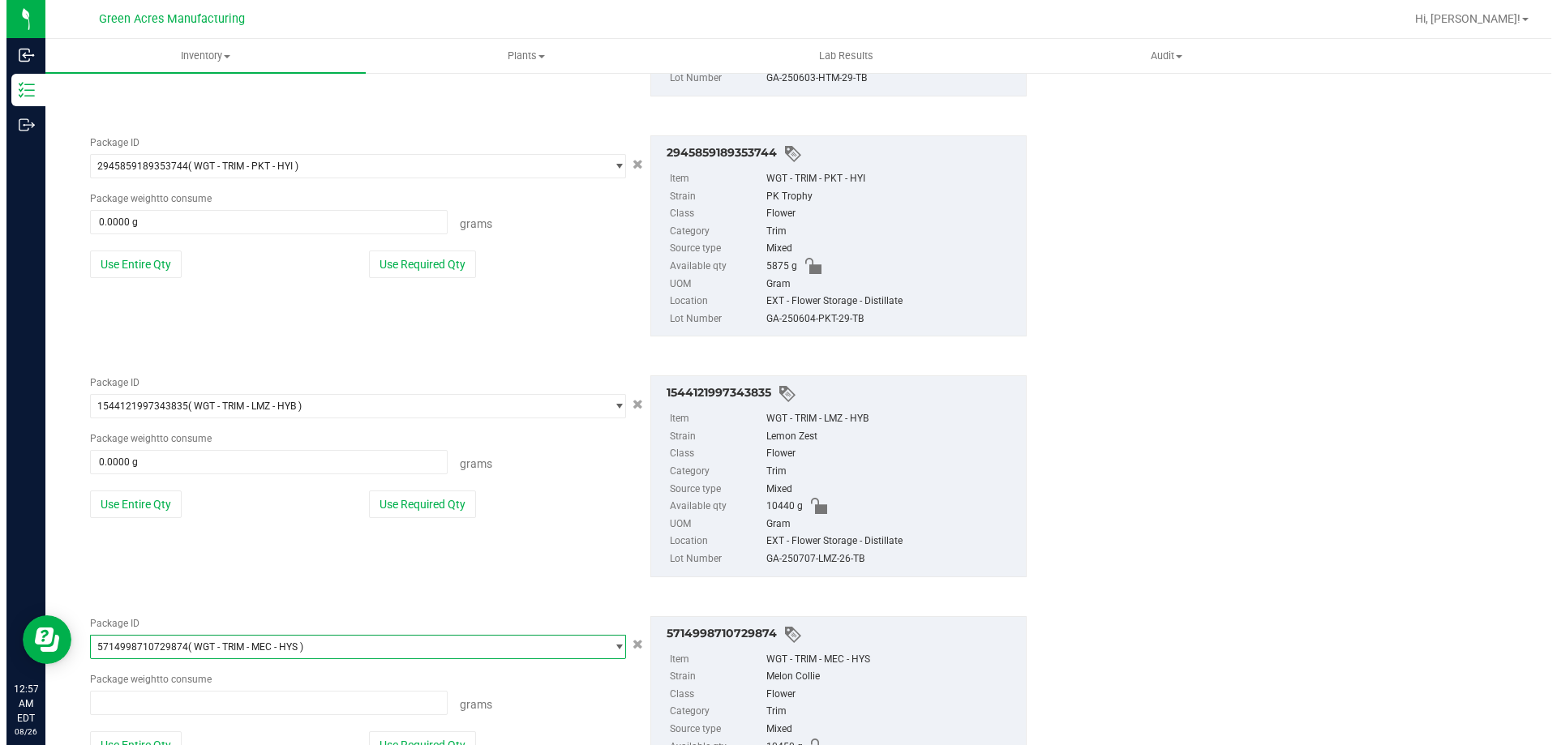
scroll to position [84698, 0]
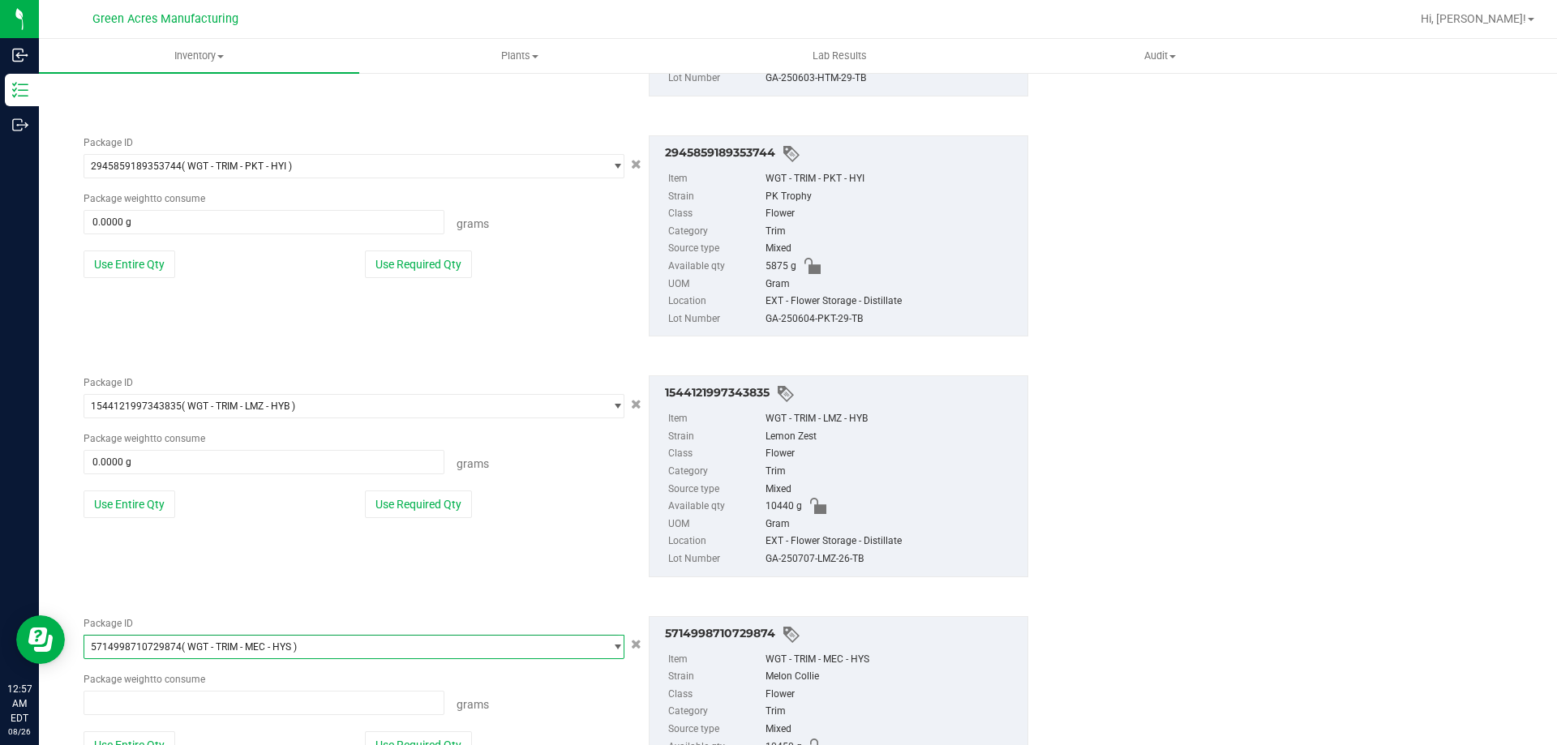
type input "0.0000 g"
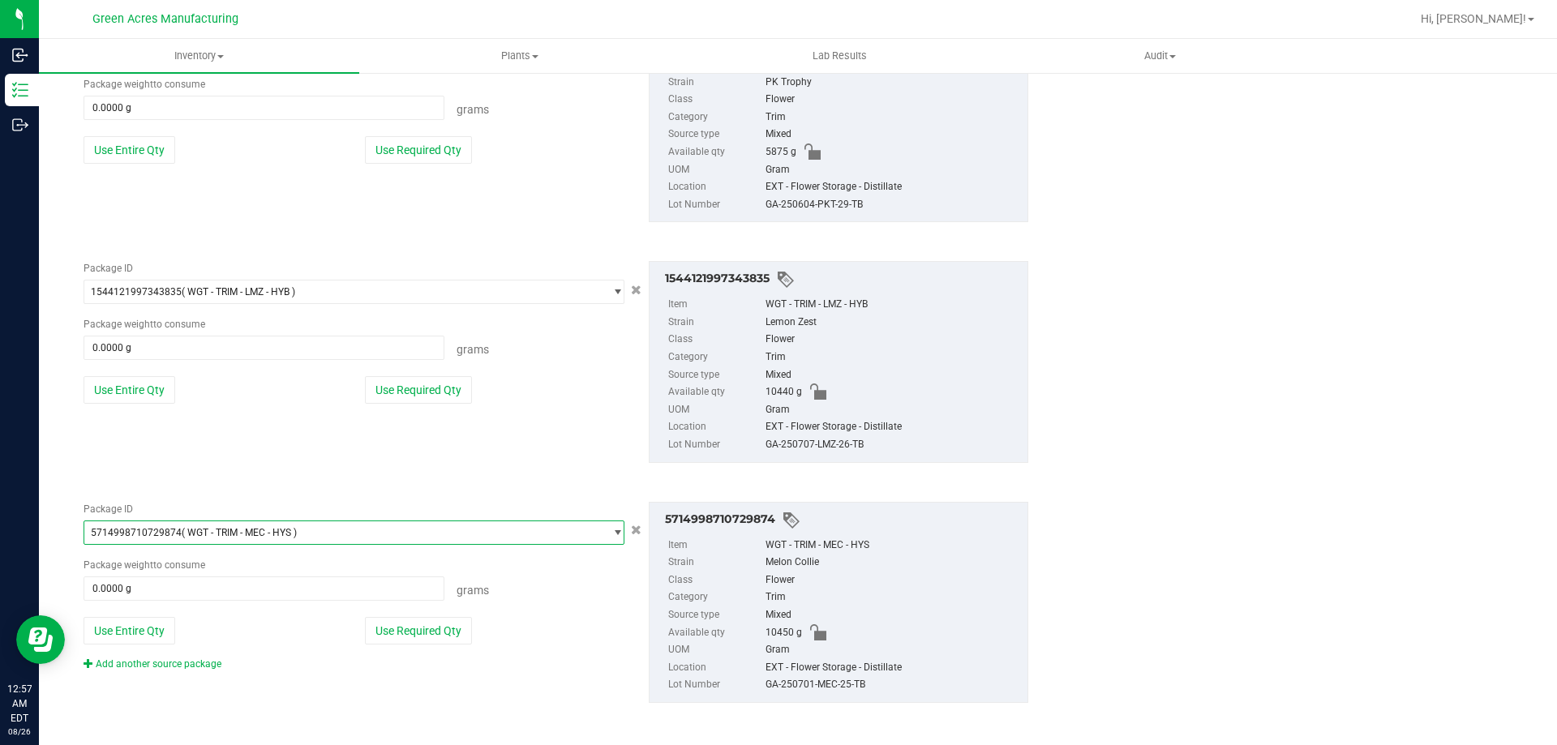
scroll to position [1376, 0]
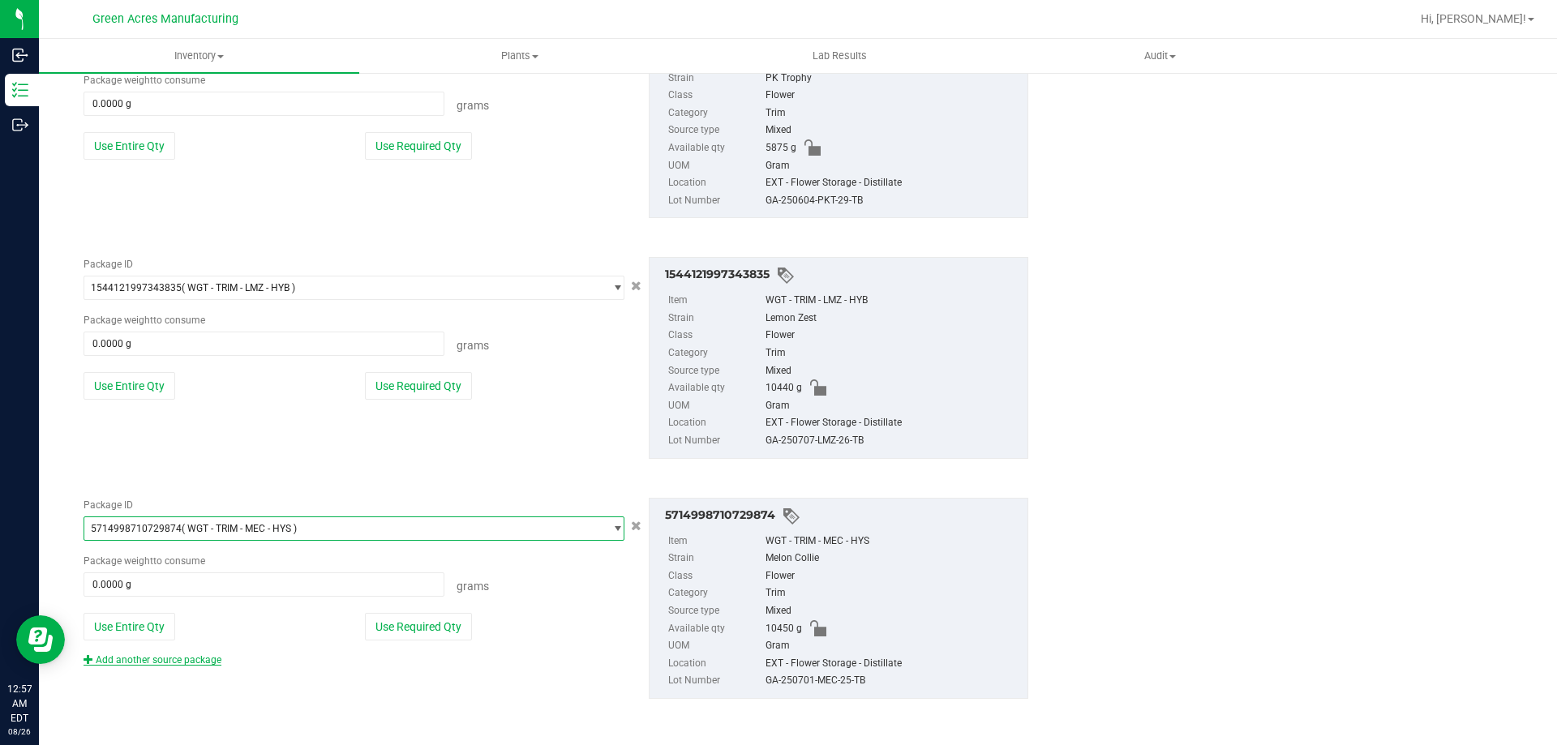
click at [197, 656] on link "Add another source package" at bounding box center [153, 659] width 138 height 11
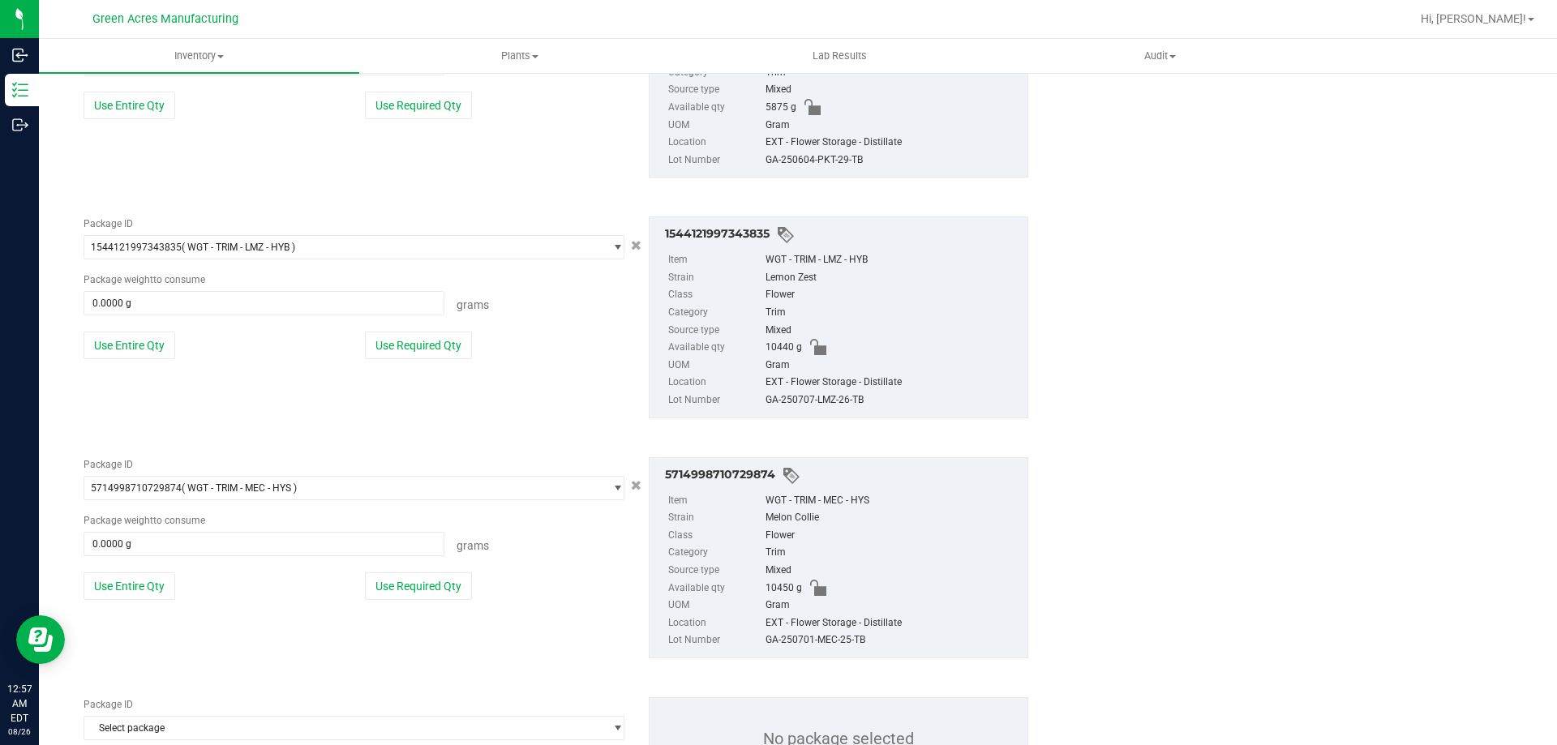
scroll to position [1497, 0]
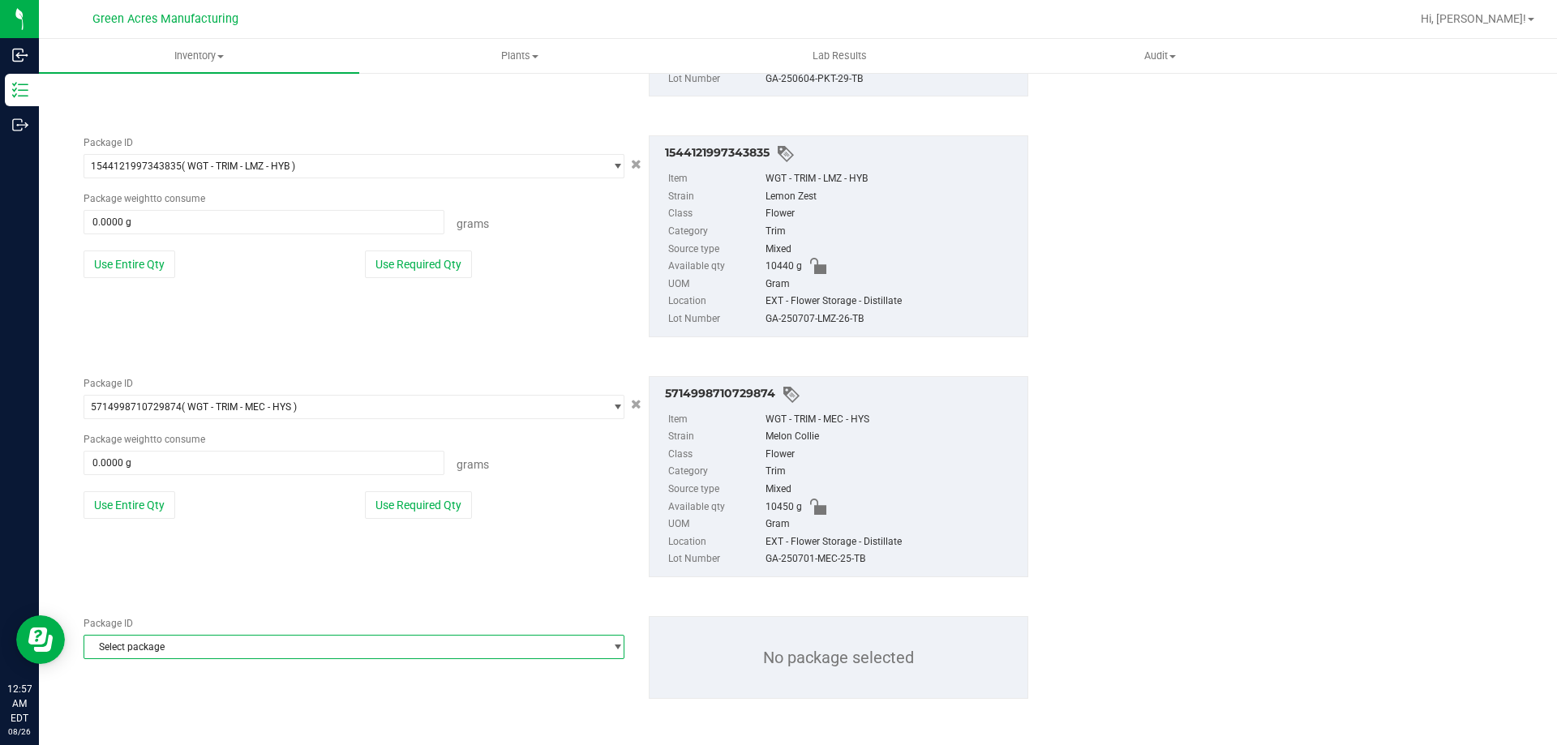
click at [458, 652] on span "Select package" at bounding box center [343, 647] width 519 height 23
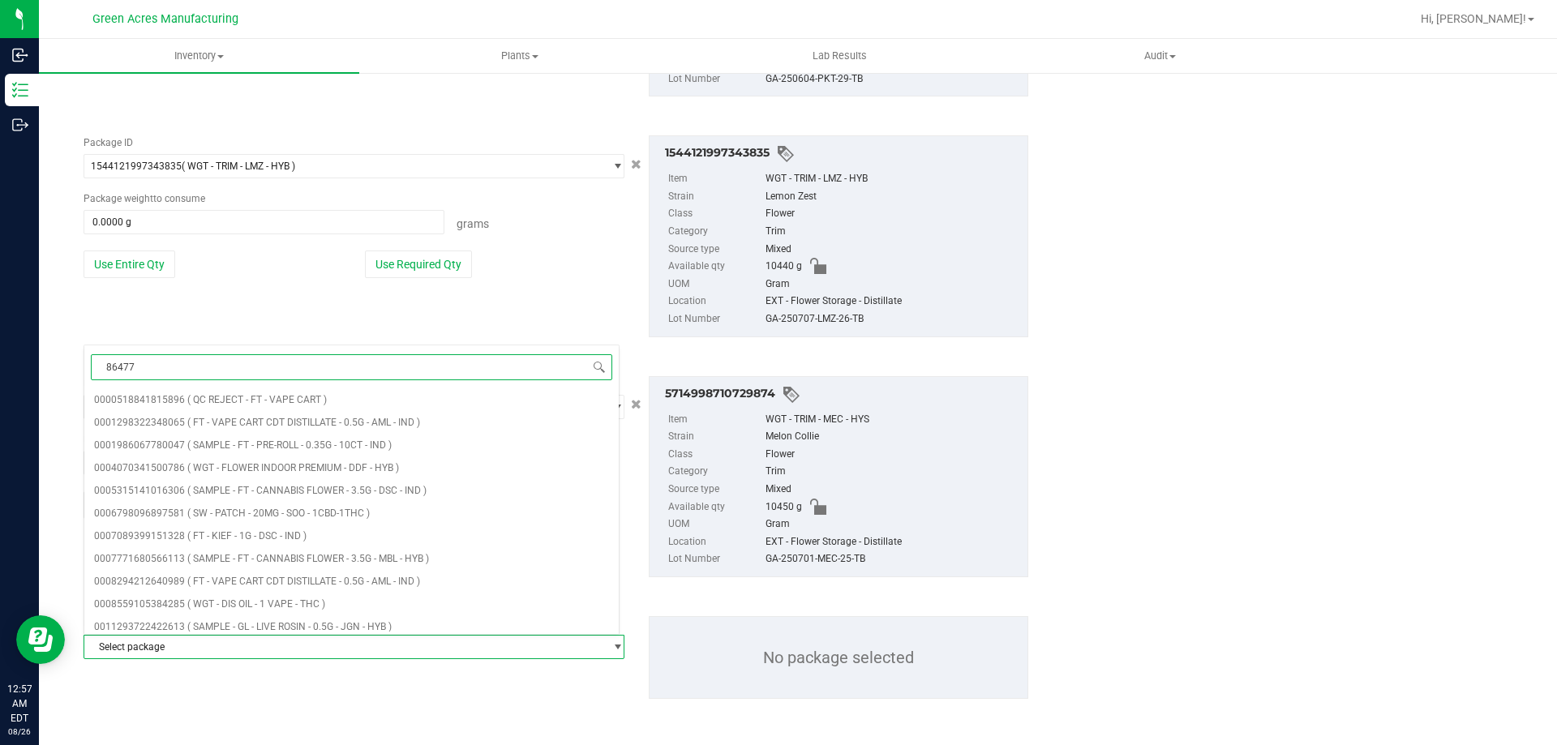
type input "864777"
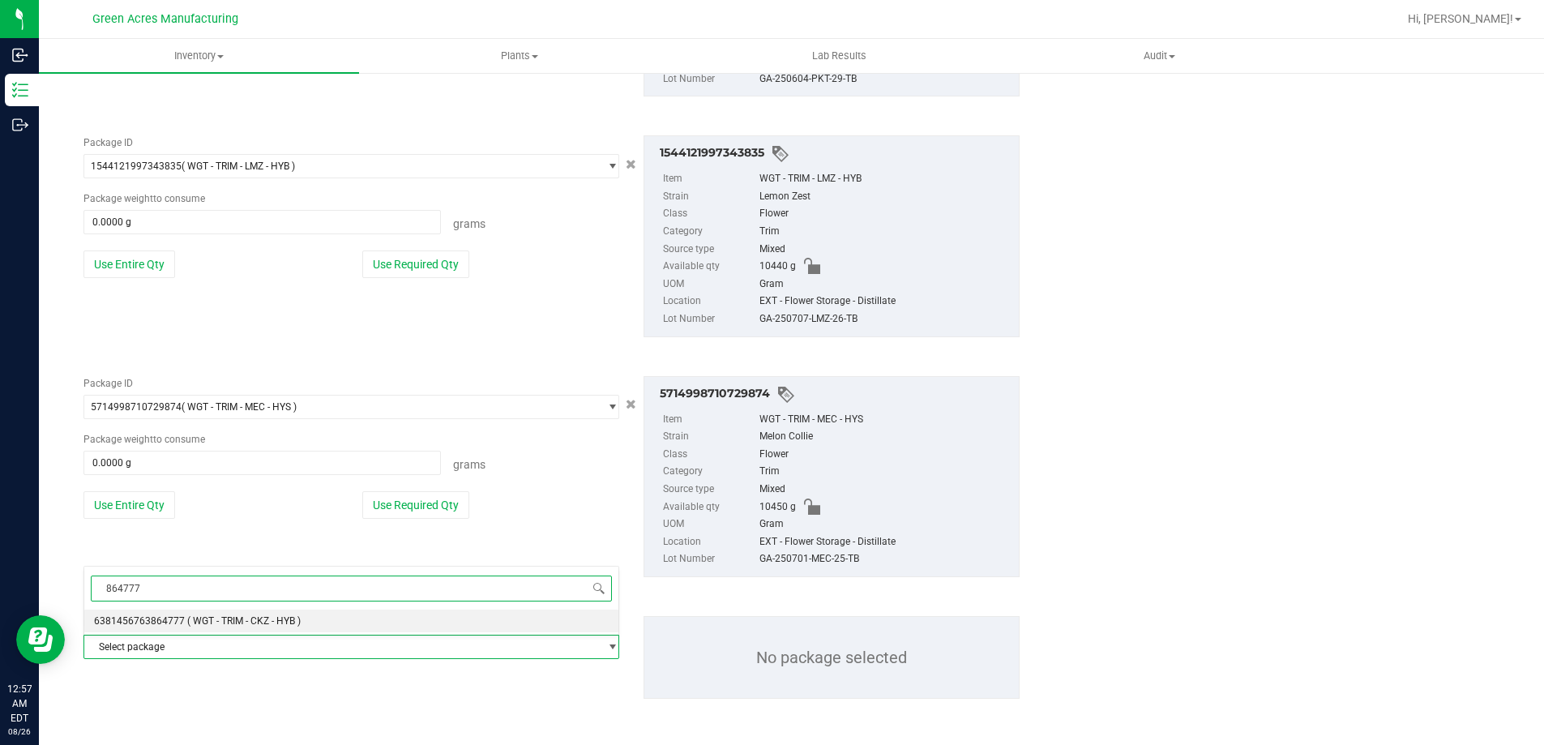
click at [322, 619] on li "6381456763864777 ( WGT - TRIM - CKZ - HYB )" at bounding box center [351, 621] width 534 height 23
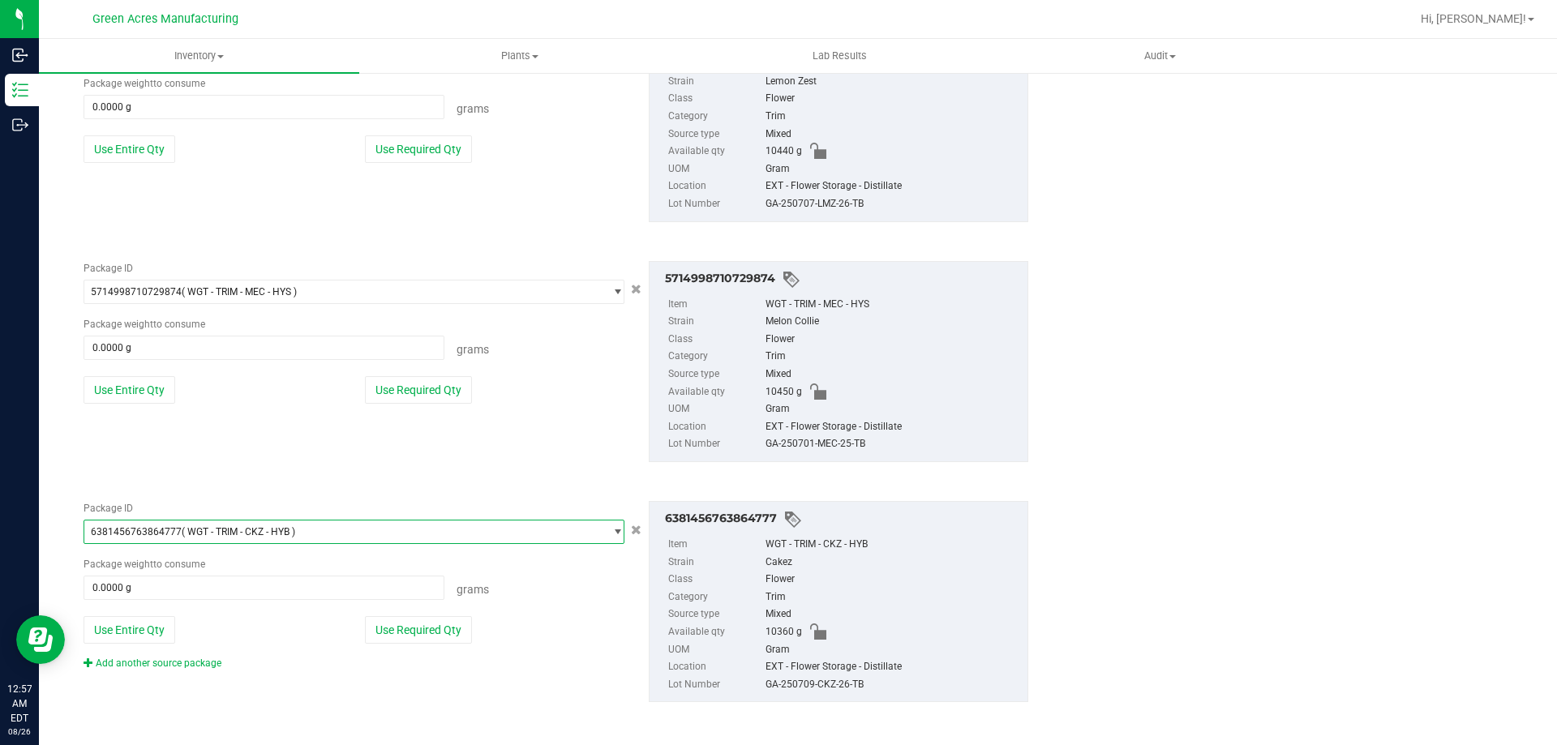
scroll to position [1616, 0]
click at [132, 630] on button "Use Entire Qty" at bounding box center [130, 627] width 92 height 28
type input "10360.0000 g"
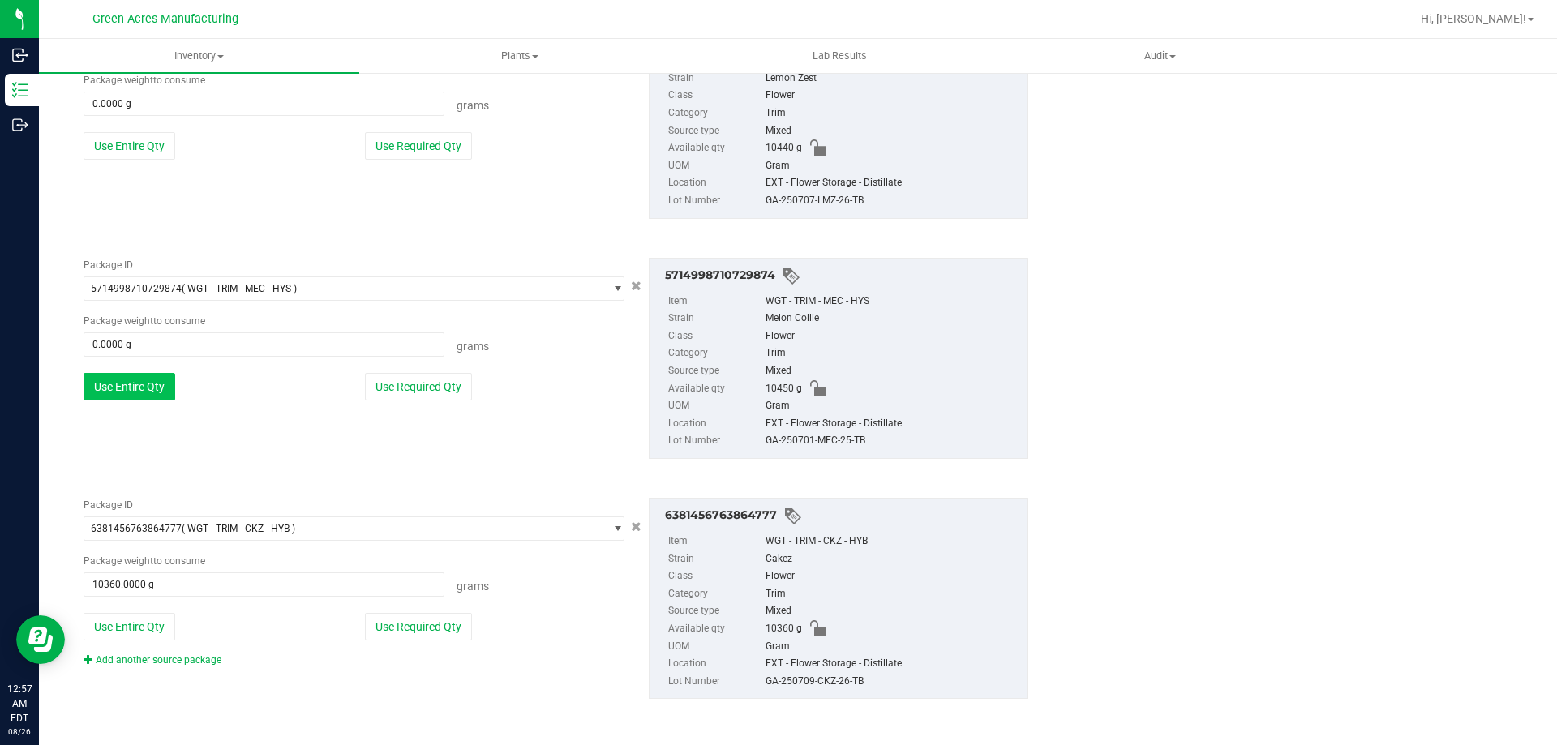
click at [152, 390] on button "Use Entire Qty" at bounding box center [130, 387] width 92 height 28
type input "10450.0000 g"
click at [139, 158] on button "Use Entire Qty" at bounding box center [130, 146] width 92 height 28
type input "10440.0000 g"
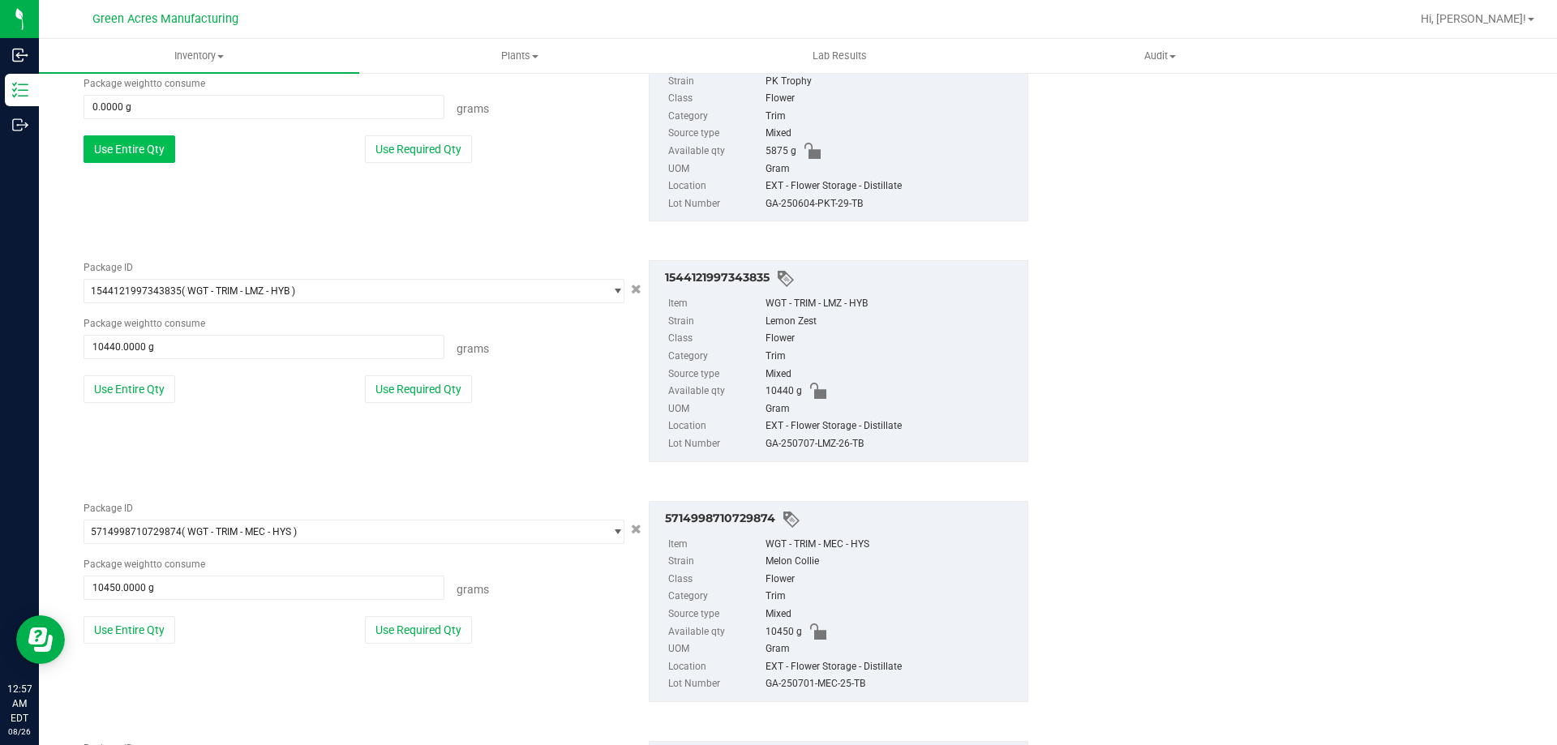
click at [148, 143] on button "Use Entire Qty" at bounding box center [130, 149] width 92 height 28
type input "5875.0000 g"
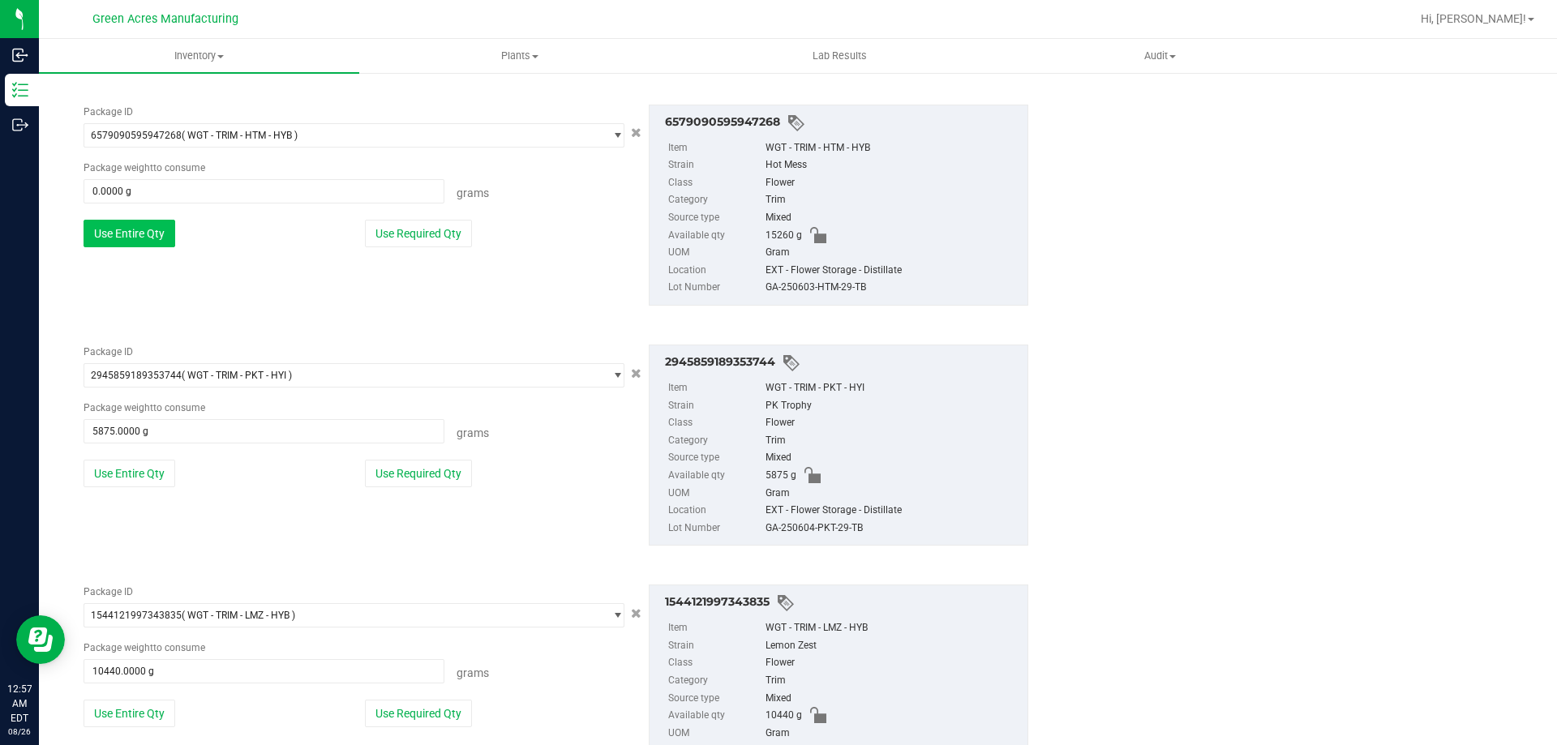
click at [140, 236] on button "Use Entire Qty" at bounding box center [130, 234] width 92 height 28
type input "15260.0000 g"
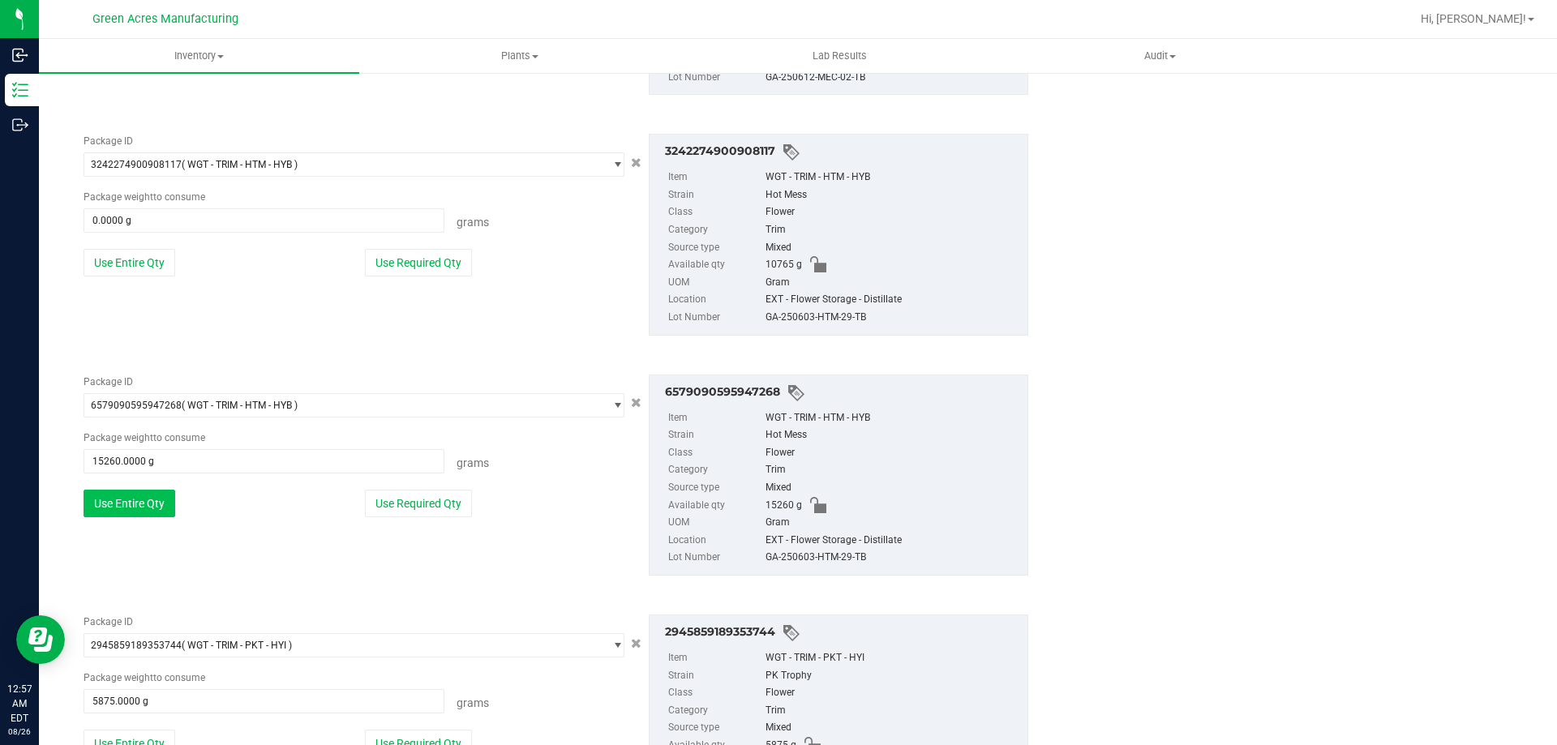
scroll to position [643, 0]
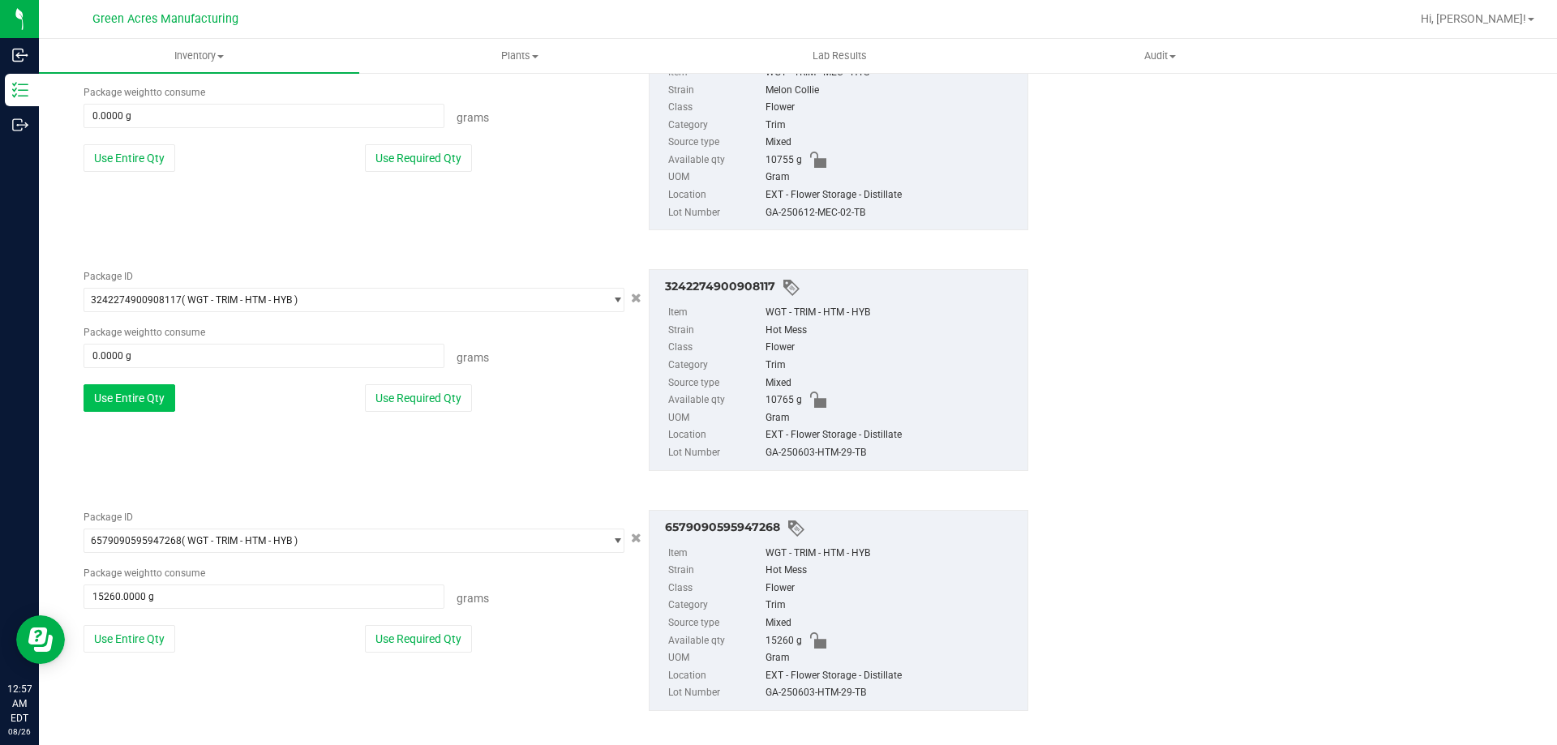
click at [131, 403] on button "Use Entire Qty" at bounding box center [130, 398] width 92 height 28
type input "10765.0000 g"
click at [131, 152] on button "Use Entire Qty" at bounding box center [130, 158] width 92 height 28
type input "10755.0000 g"
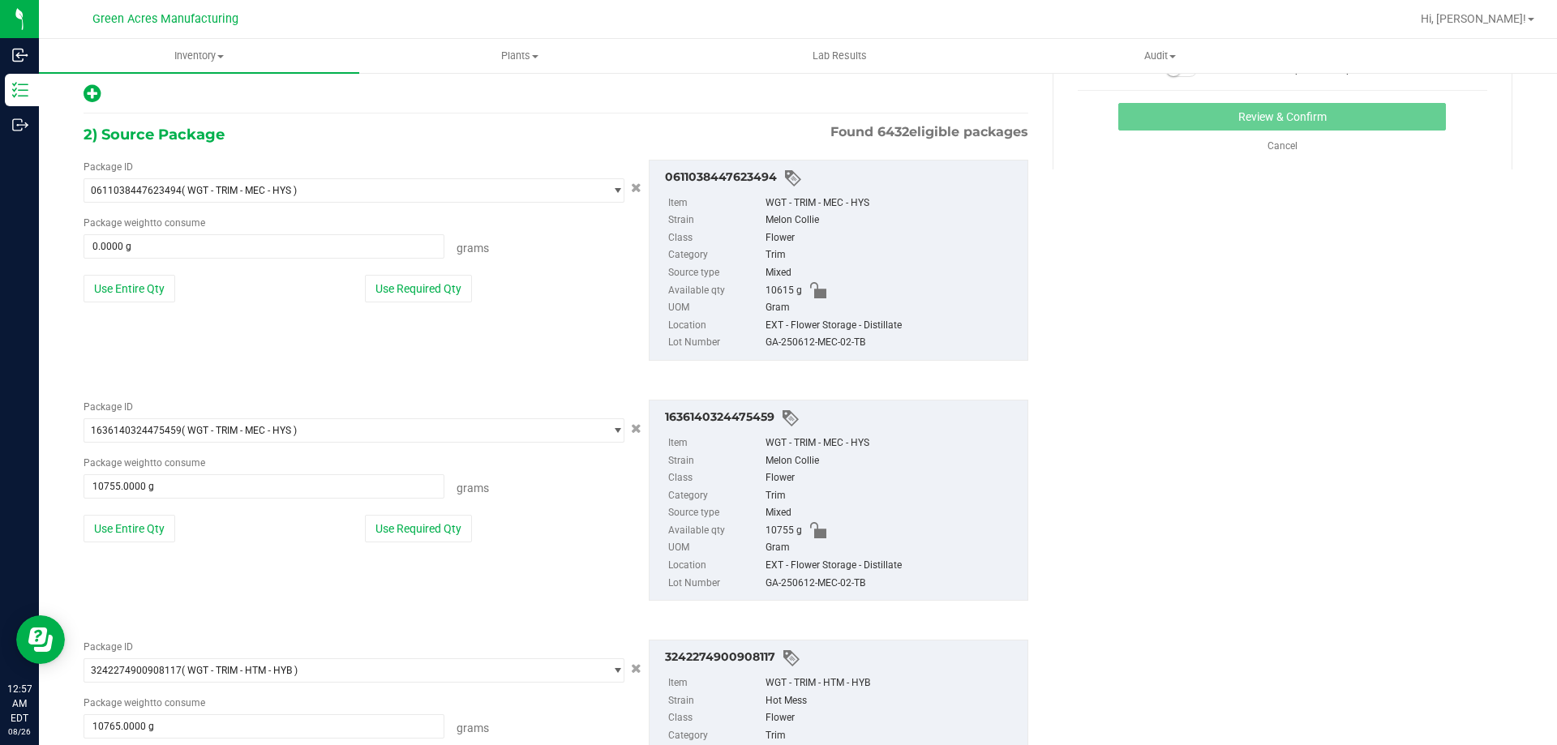
scroll to position [156, 0]
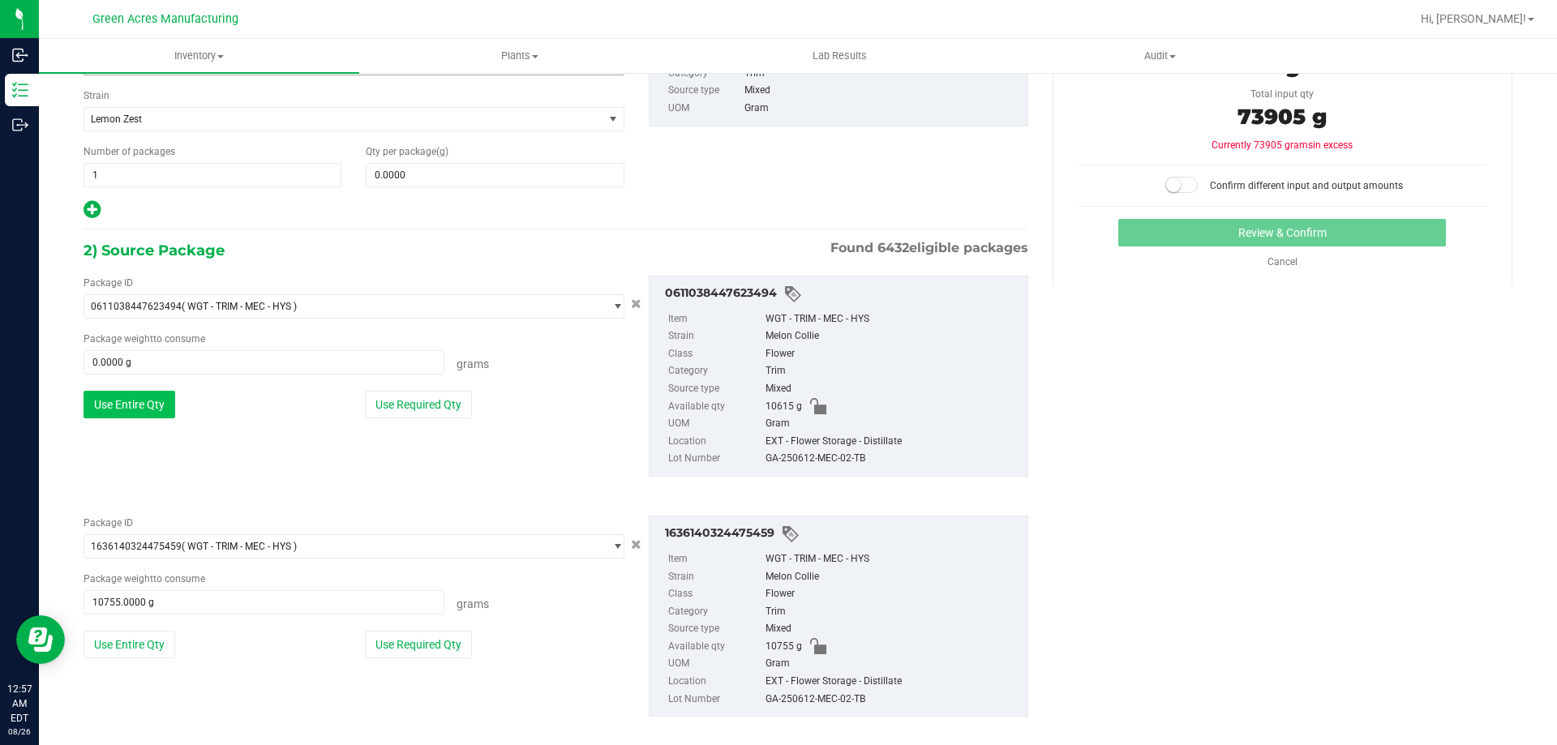
click at [143, 403] on button "Use Entire Qty" at bounding box center [130, 405] width 92 height 28
type input "10615.0000 g"
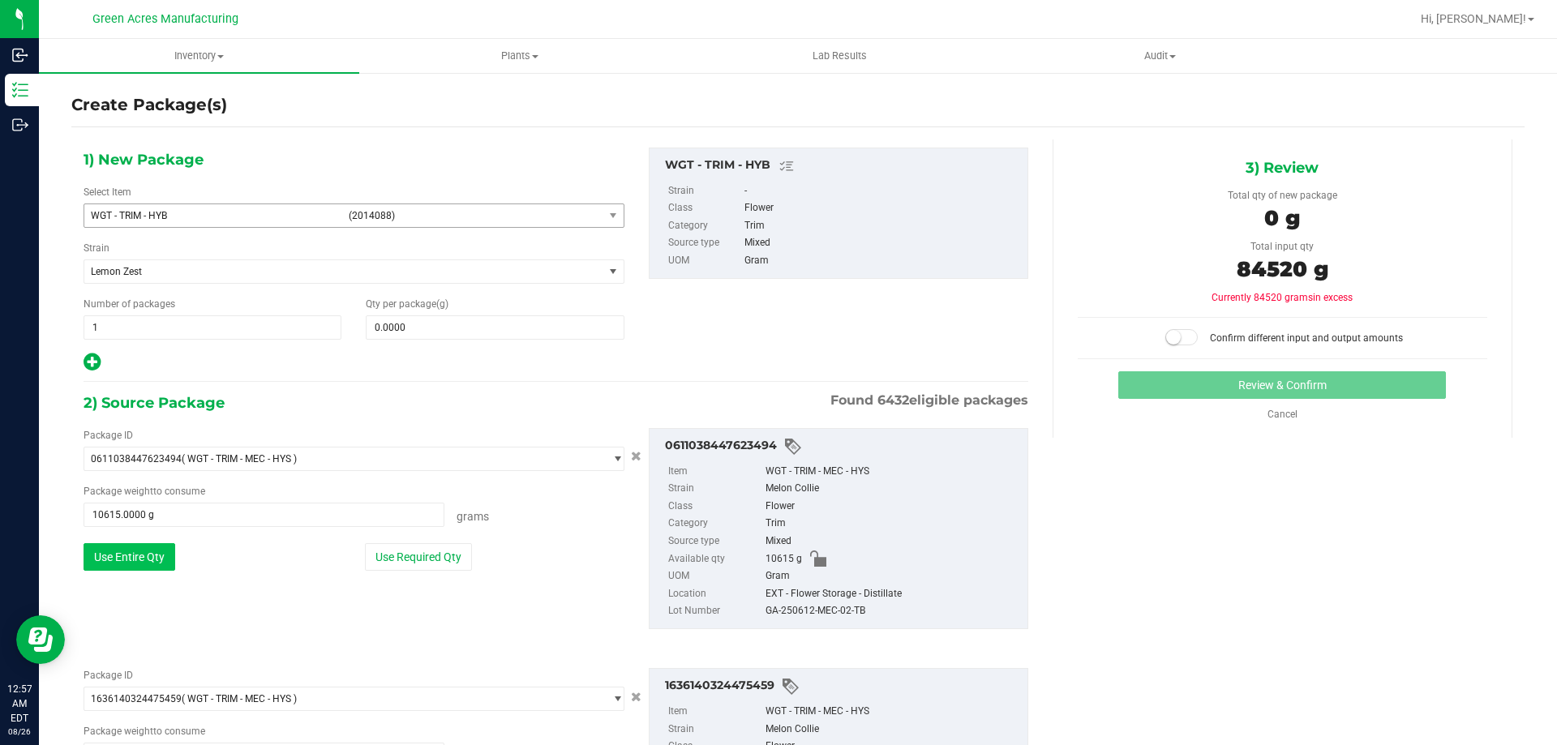
scroll to position [0, 0]
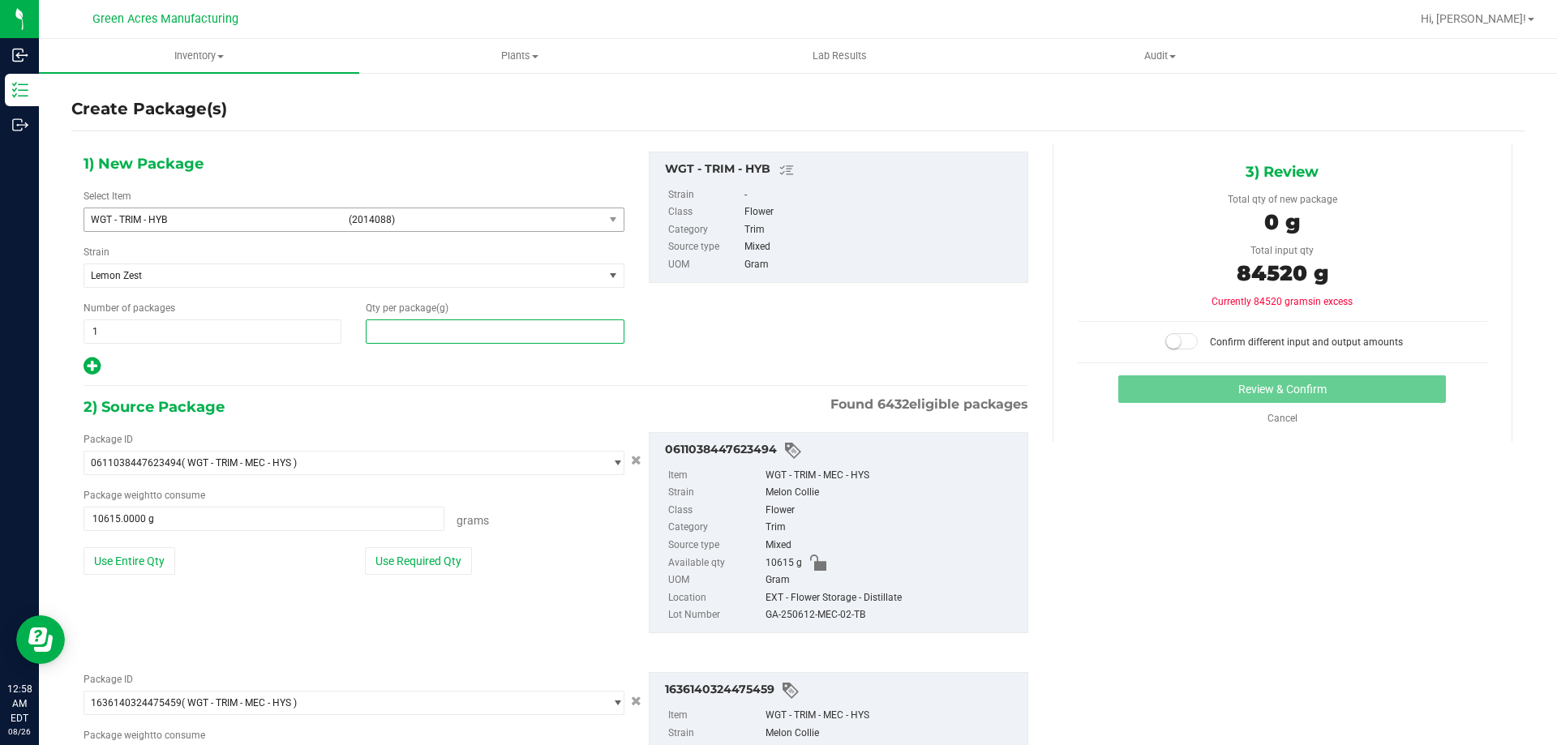
click at [543, 332] on span at bounding box center [495, 331] width 258 height 24
type input "84520"
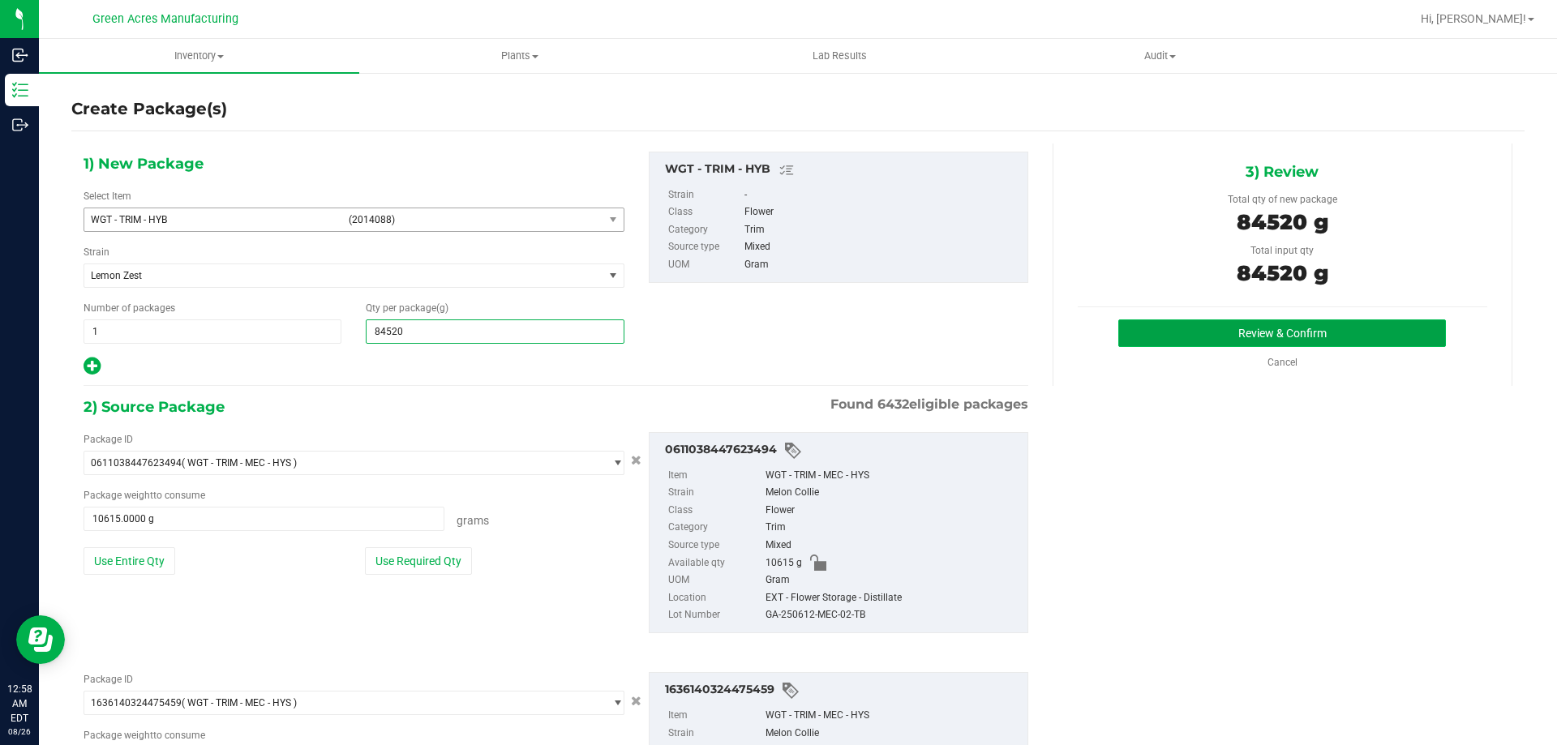
type input "84,520.0000"
click at [1260, 319] on button "Review & Confirm" at bounding box center [1282, 333] width 328 height 28
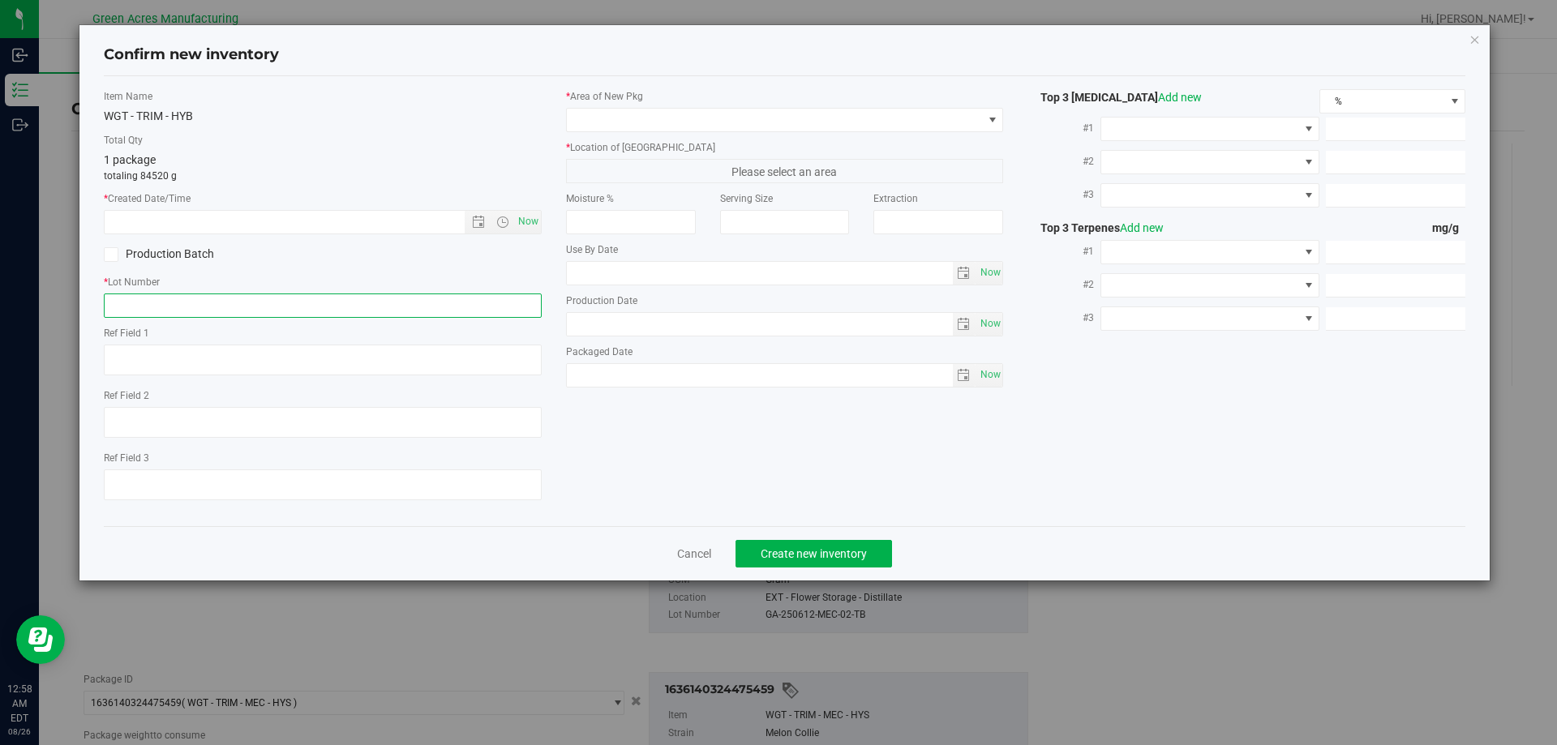
click at [392, 308] on input "text" at bounding box center [323, 305] width 438 height 24
paste input "GA-250826-ETH-HYB-D-THCA23"
type input "GA-250826-ETH-HYB-D-THCA23"
click at [530, 222] on span "Now" at bounding box center [528, 222] width 28 height 24
type input "[DATE] 12:58 AM"
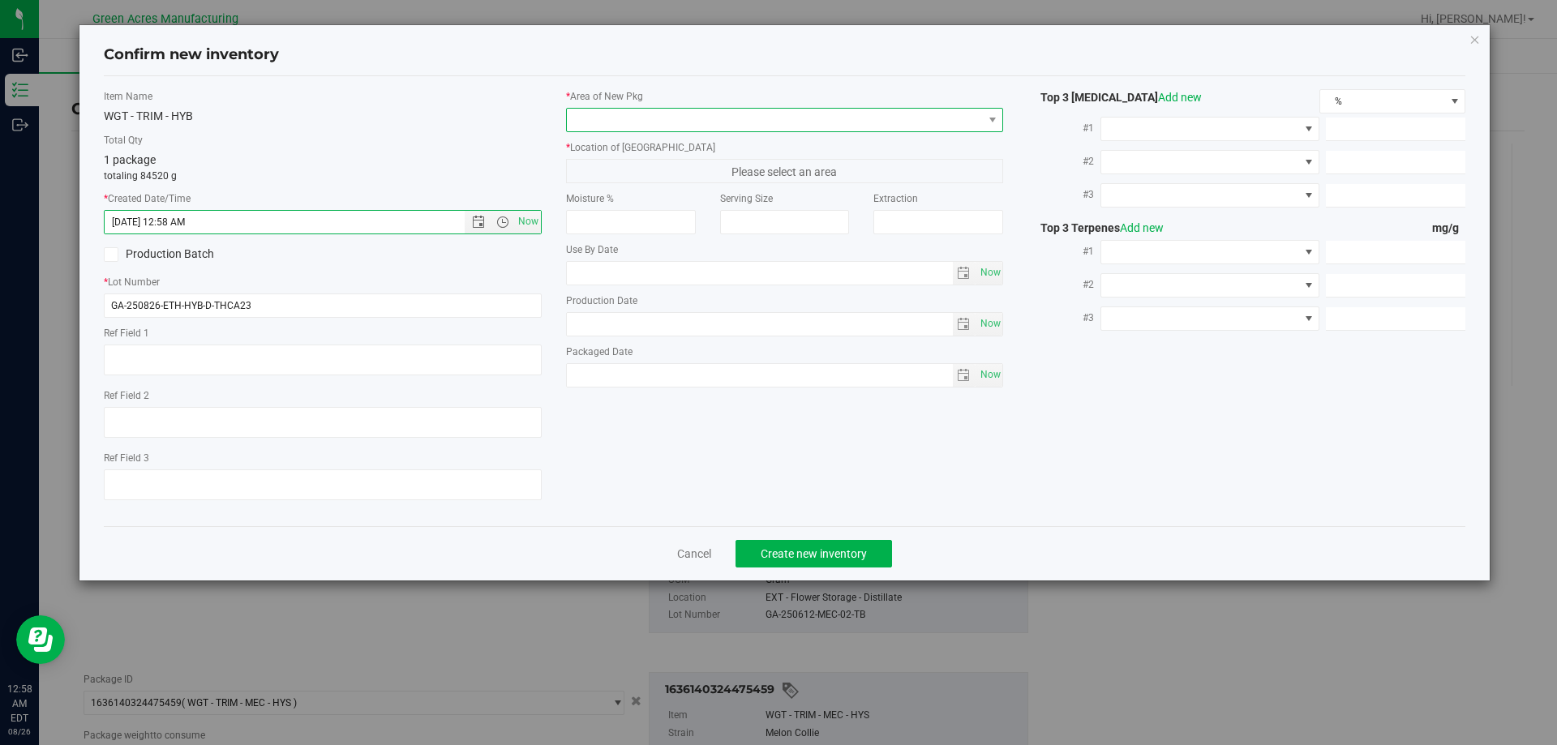
click at [750, 118] on span at bounding box center [775, 120] width 416 height 23
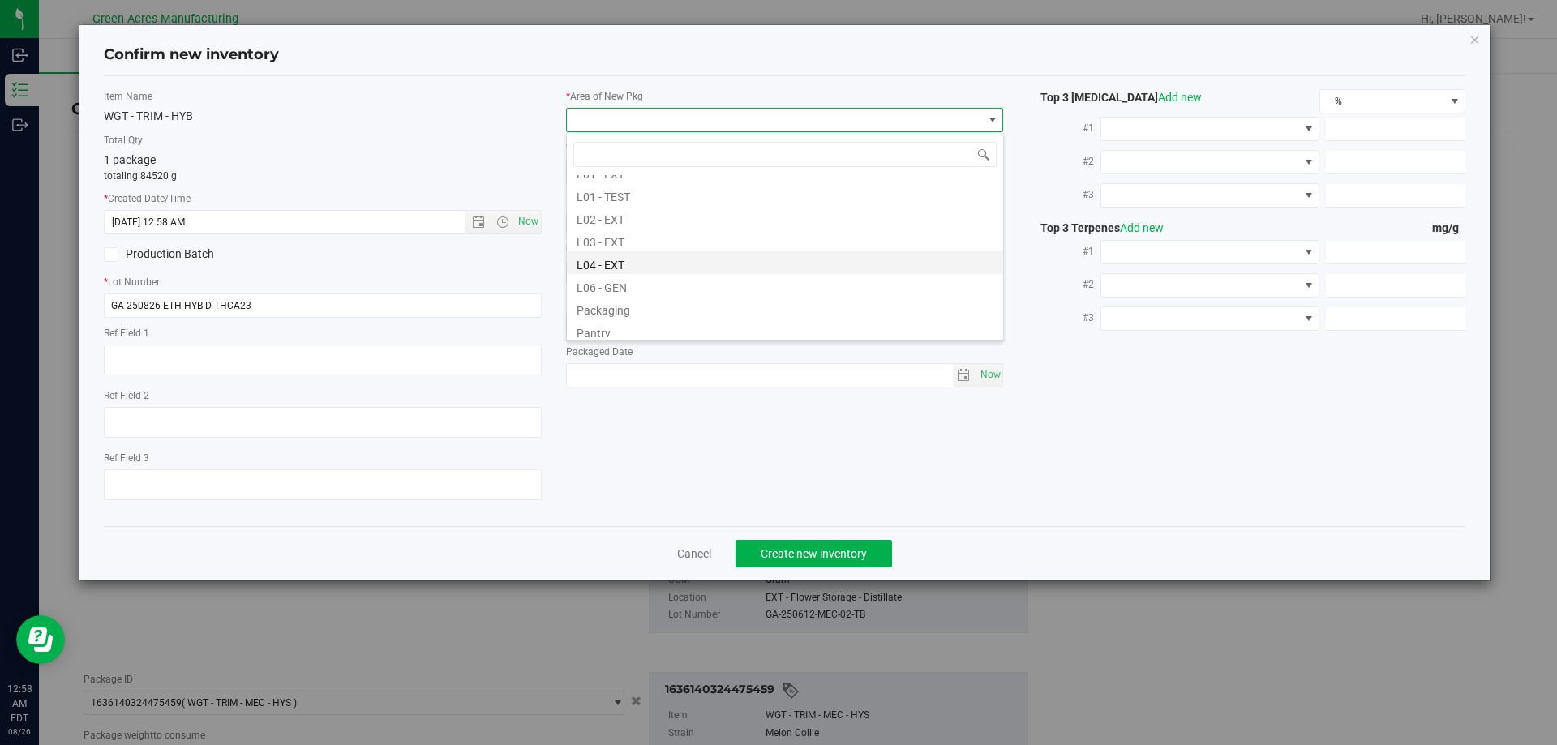
scroll to position [324, 0]
click at [667, 226] on li "L03 - EXT" at bounding box center [785, 225] width 436 height 23
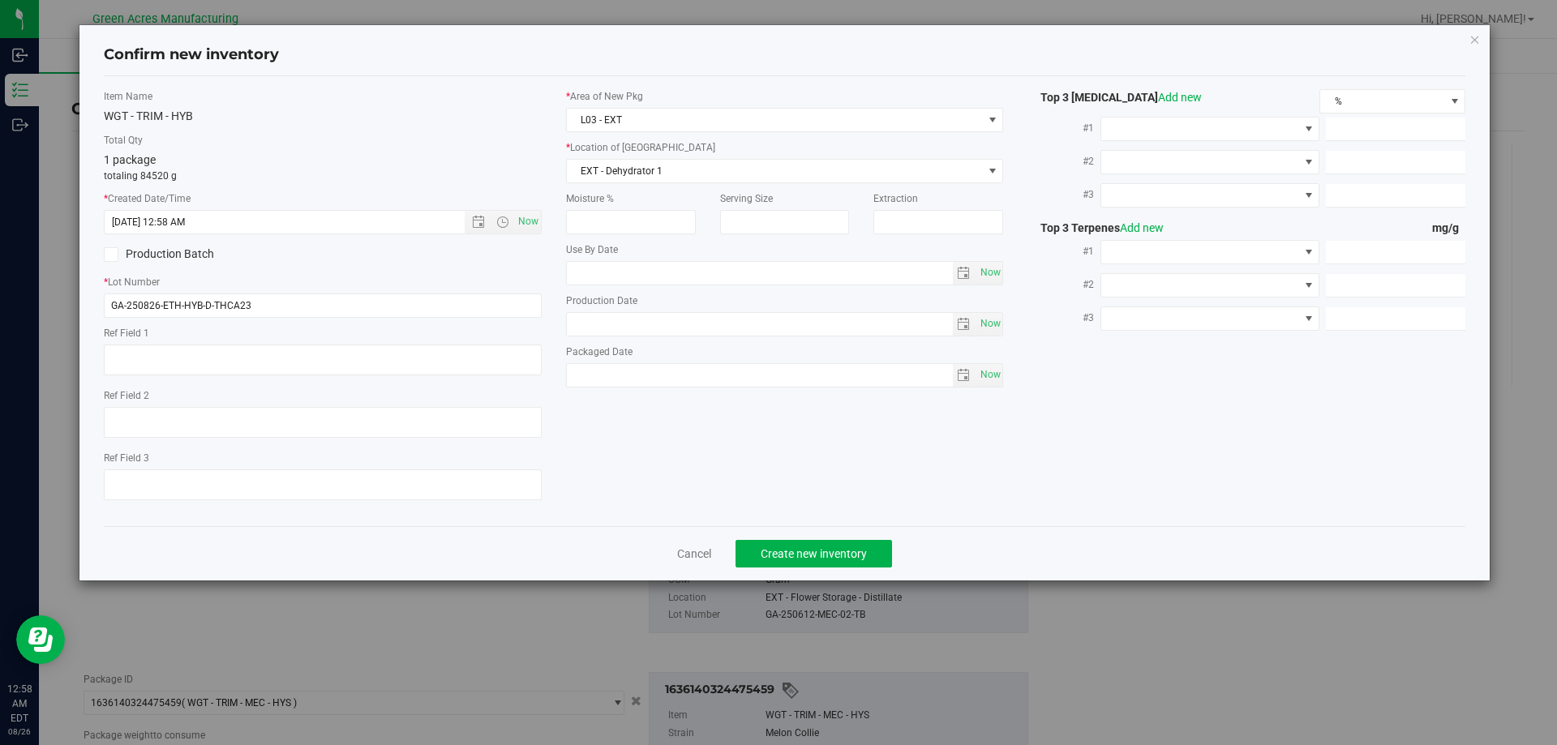
click at [739, 103] on label "* Area of [GEOGRAPHIC_DATA]" at bounding box center [785, 96] width 438 height 15
click at [731, 116] on span "L03 - EXT" at bounding box center [775, 120] width 416 height 23
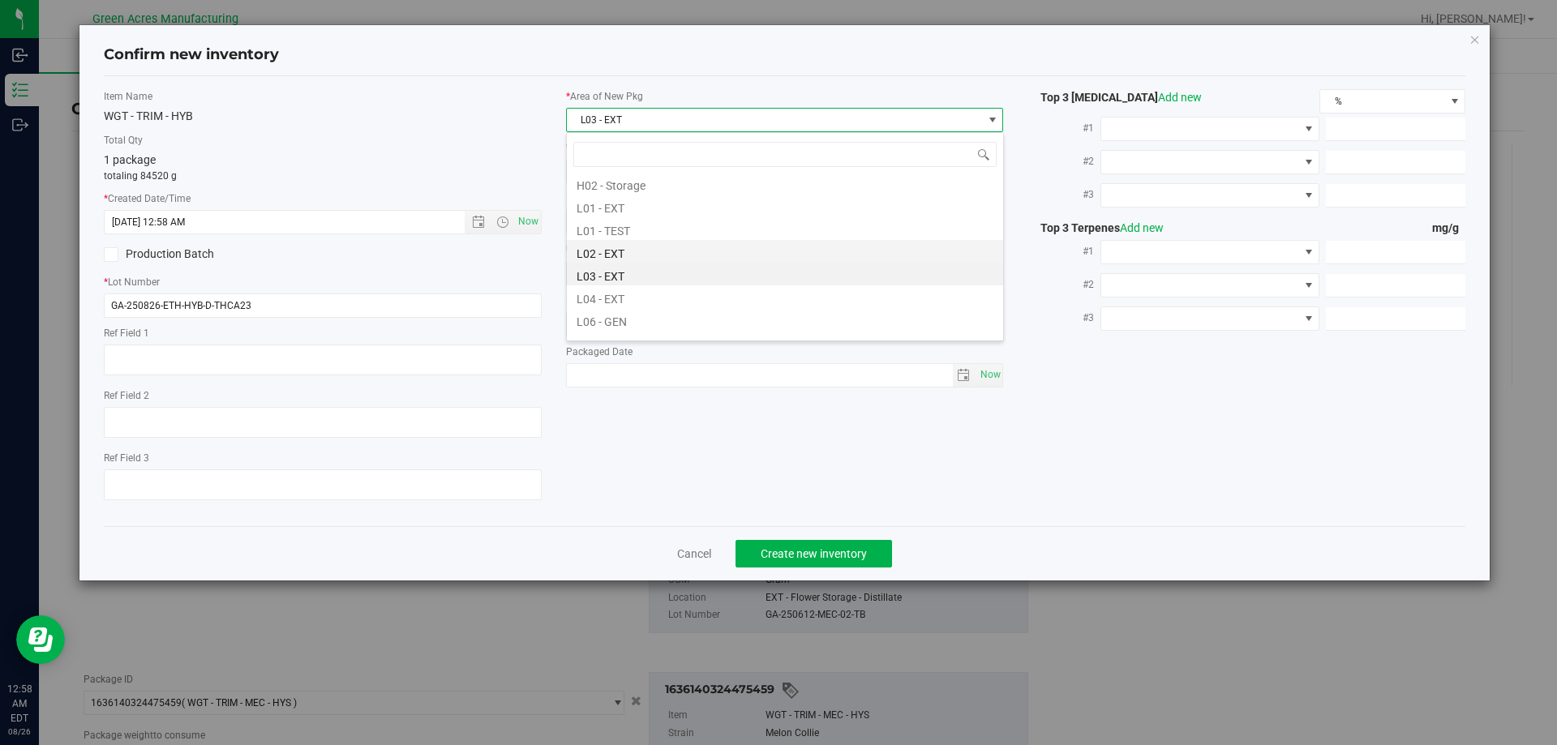
scroll to position [305, 0]
click at [639, 255] on li "L03 - EXT" at bounding box center [785, 244] width 436 height 23
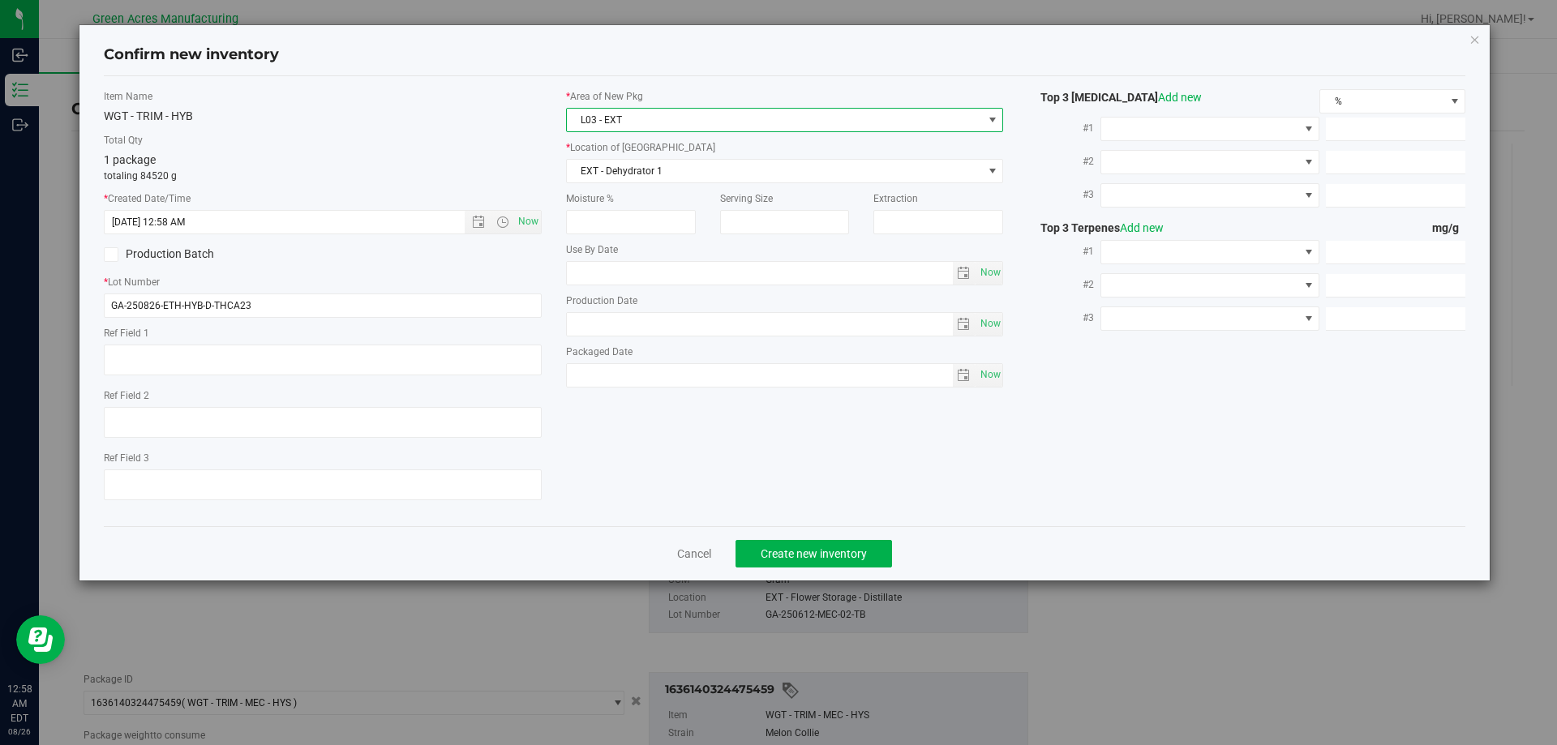
click at [710, 130] on span "L03 - EXT" at bounding box center [775, 120] width 416 height 23
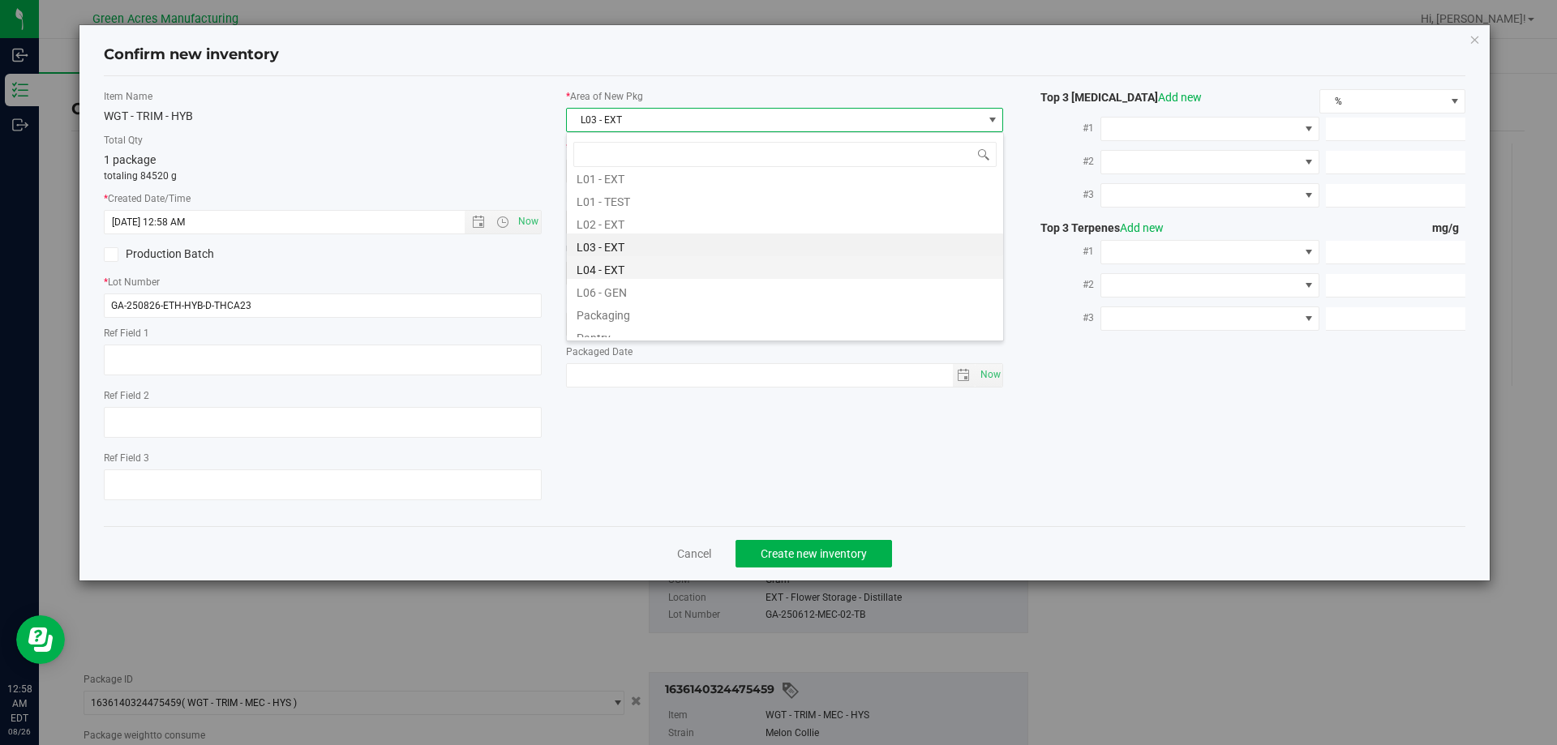
click at [625, 272] on li "L04 - EXT" at bounding box center [785, 267] width 436 height 23
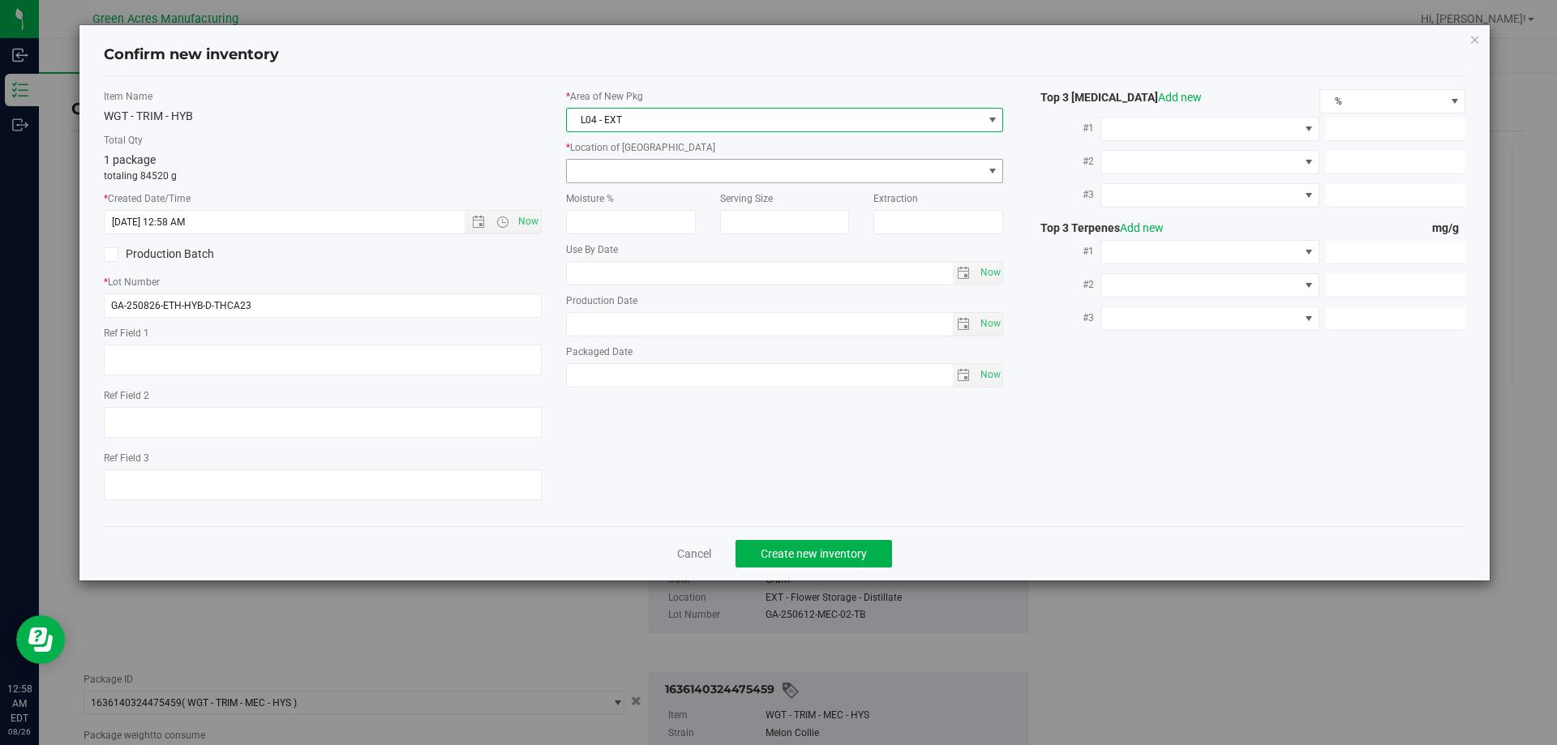
click at [692, 176] on span at bounding box center [775, 171] width 416 height 23
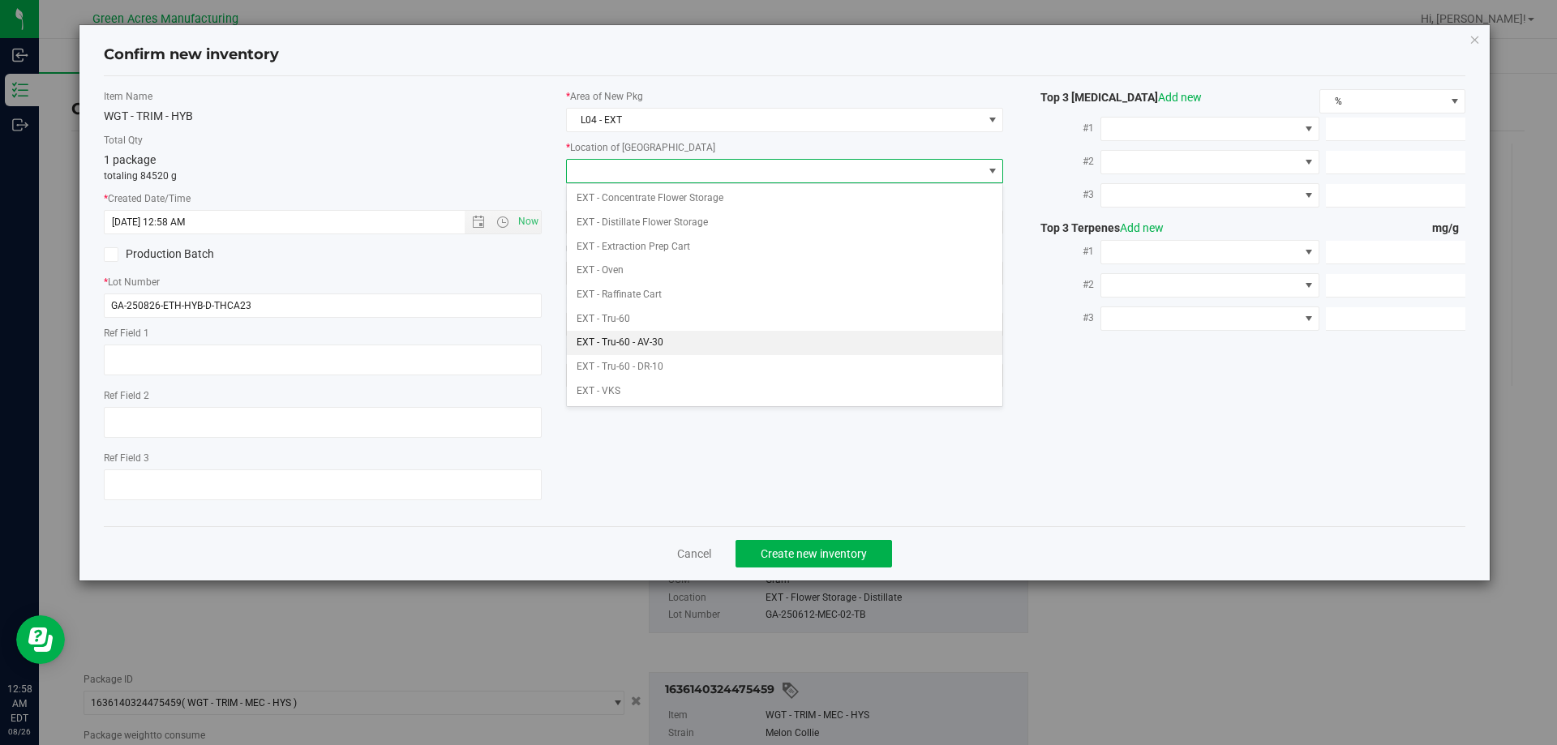
click at [662, 344] on li "EXT - Tru-60 - AV-30" at bounding box center [785, 343] width 436 height 24
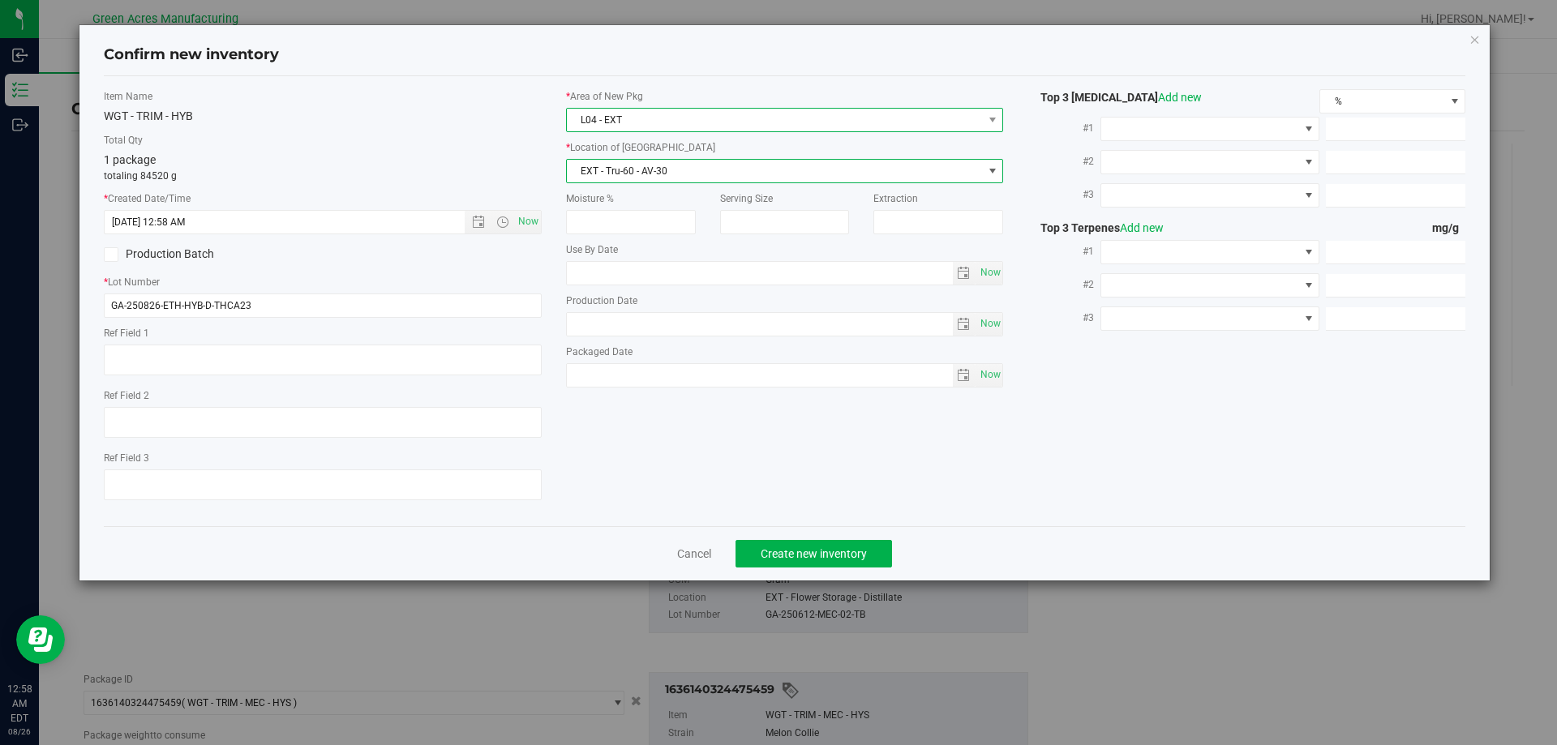
click at [751, 116] on span "L04 - EXT" at bounding box center [775, 120] width 416 height 23
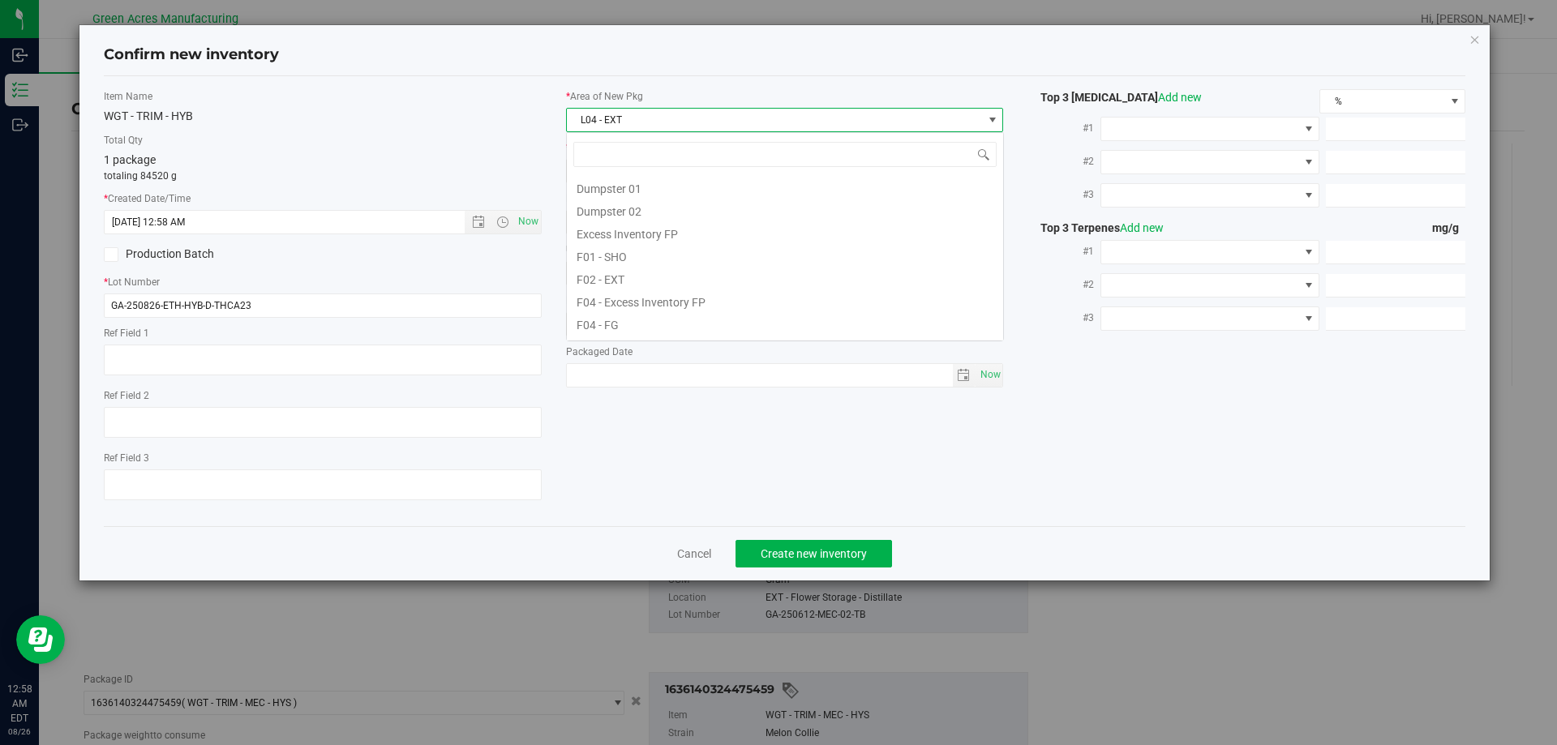
scroll to position [246, 0]
click at [751, 116] on span "L04 - EXT" at bounding box center [775, 120] width 416 height 23
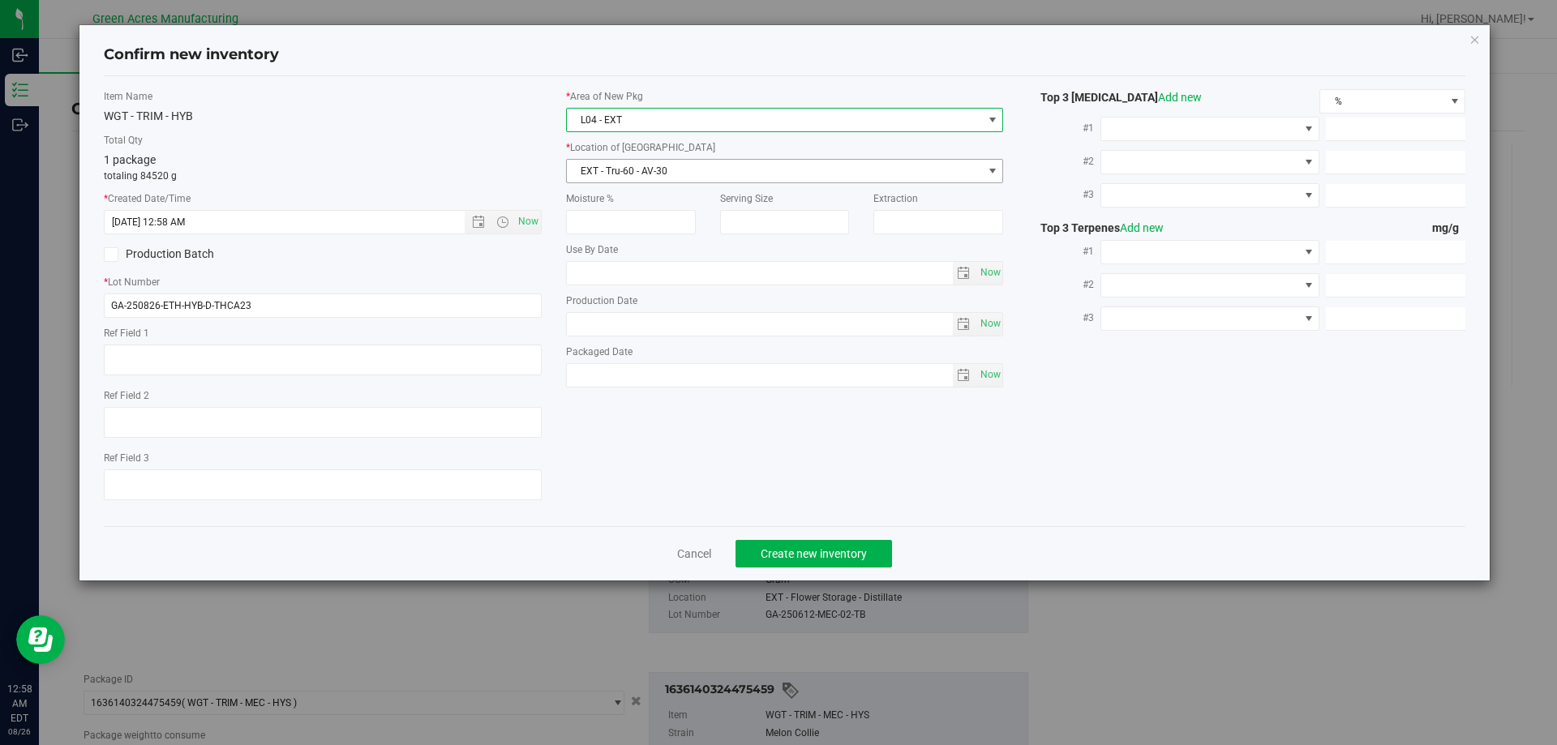
click at [747, 174] on span "EXT - Tru-60 - AV-30" at bounding box center [775, 171] width 416 height 23
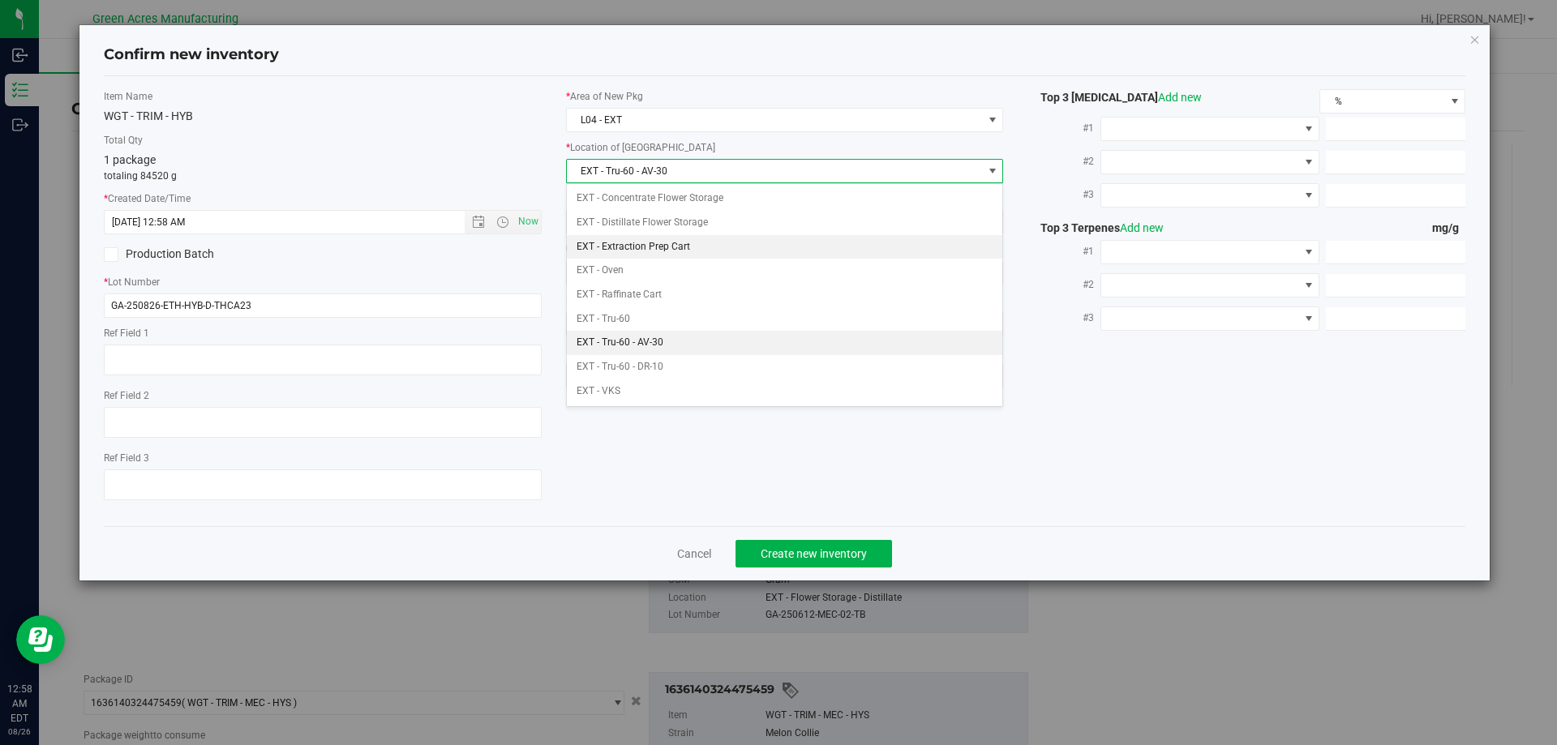
click at [697, 245] on li "EXT - Extraction Prep Cart" at bounding box center [785, 247] width 436 height 24
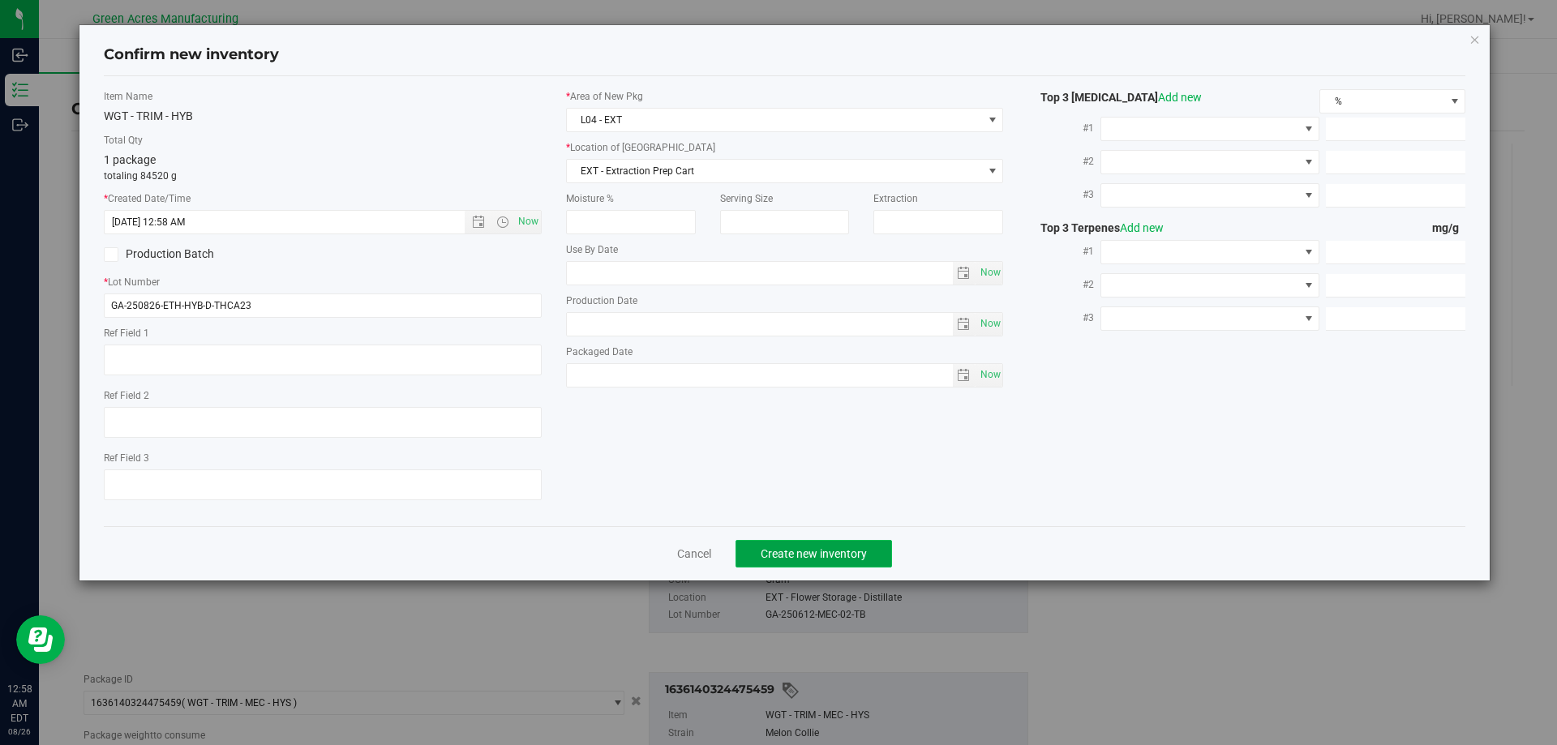
click at [811, 545] on button "Create new inventory" at bounding box center [813, 554] width 156 height 28
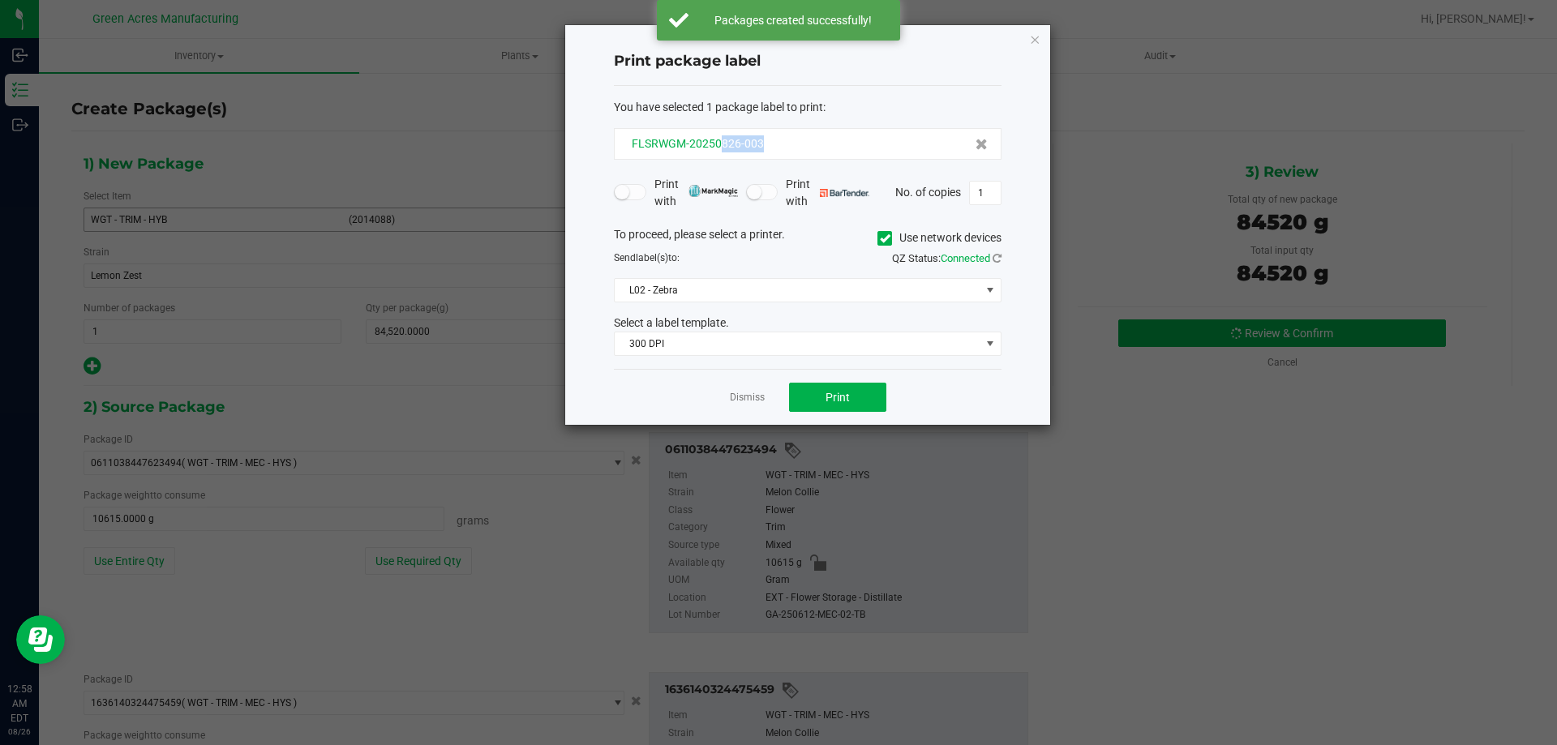
drag, startPoint x: 775, startPoint y: 150, endPoint x: 719, endPoint y: 147, distance: 56.0
click at [719, 147] on div "FLSRWGM-20250826-003" at bounding box center [808, 143] width 360 height 17
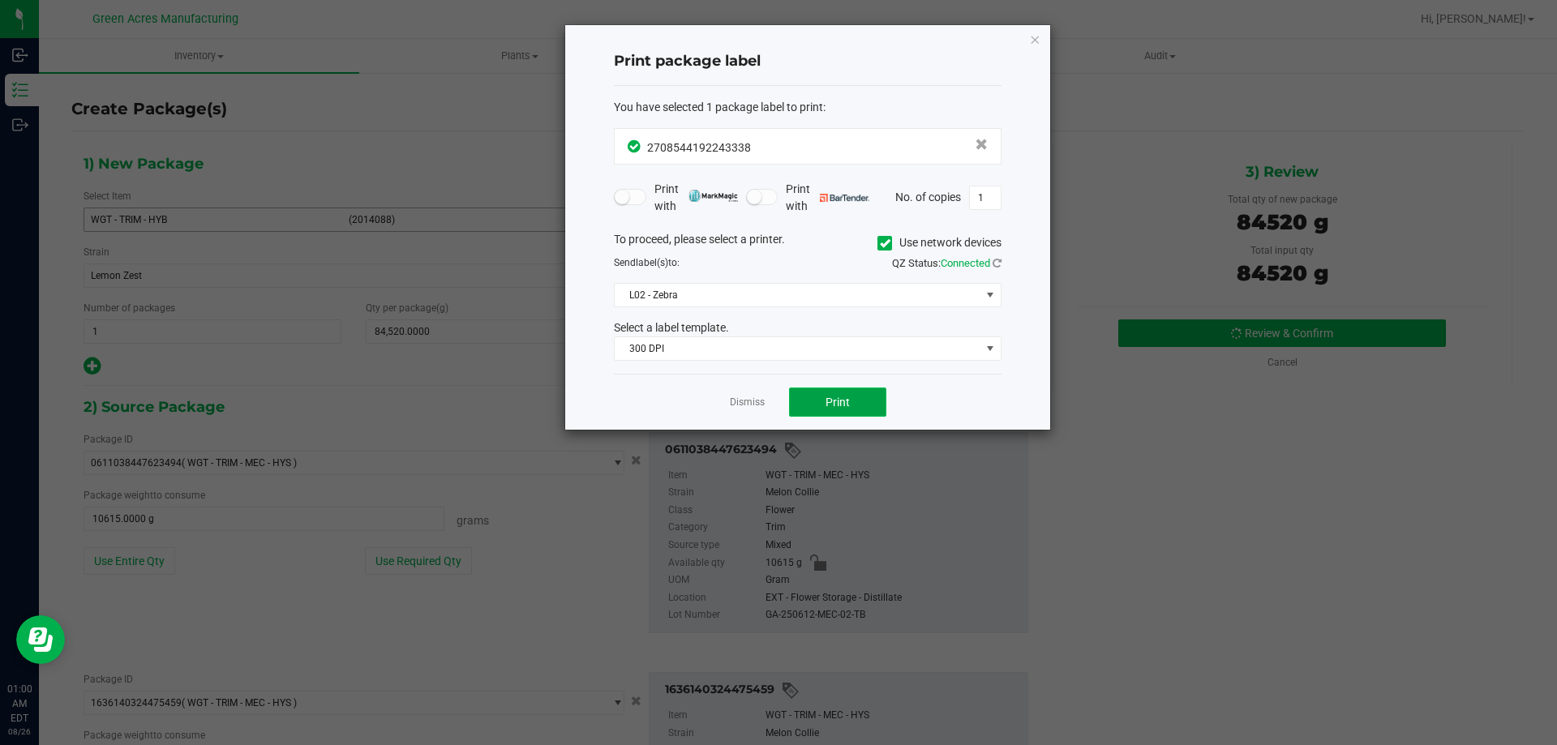
click at [857, 404] on button "Print" at bounding box center [837, 402] width 97 height 29
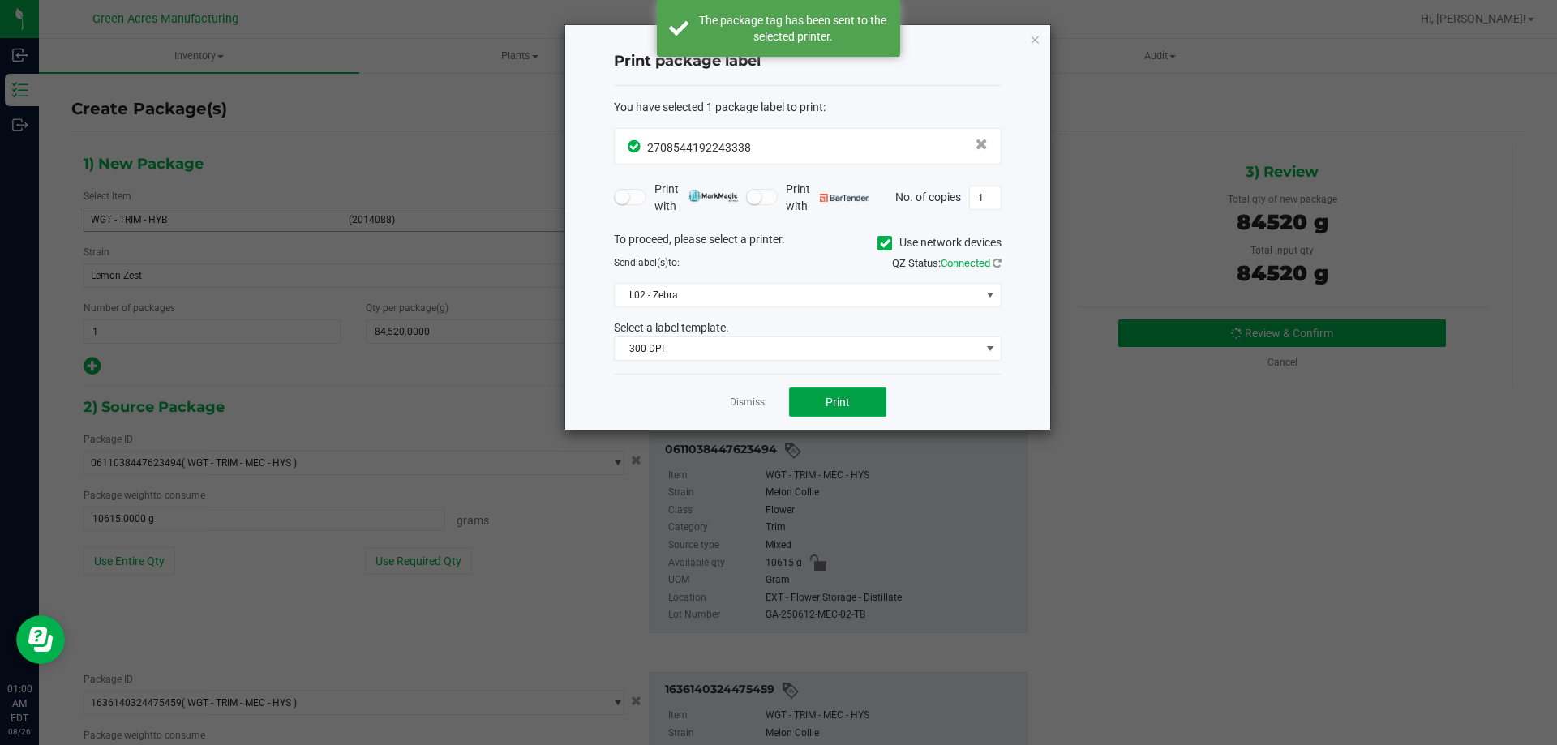
click at [857, 404] on button "Print" at bounding box center [837, 402] width 97 height 29
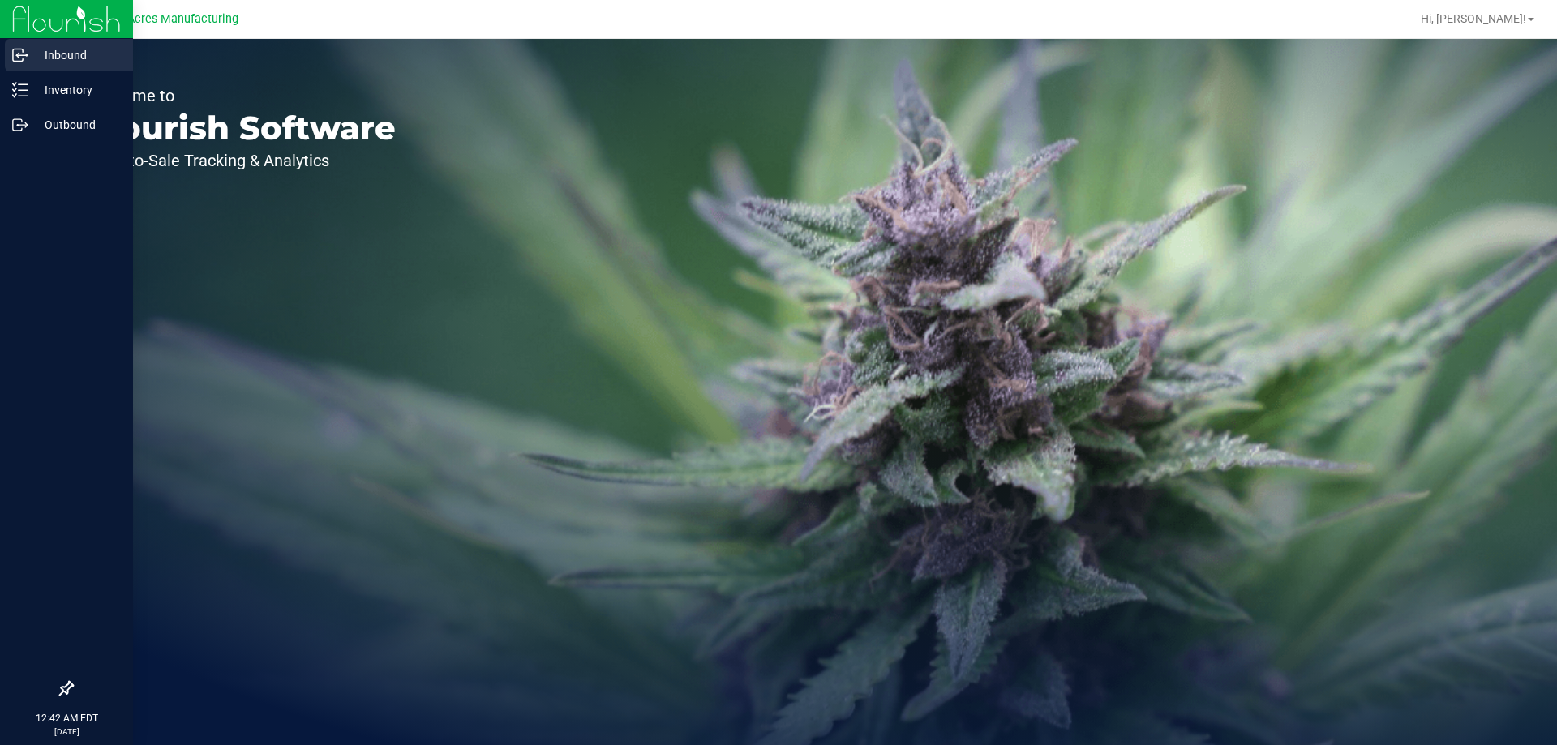
click at [71, 64] on p "Inbound" at bounding box center [76, 54] width 97 height 19
click at [67, 80] on p "Inventory" at bounding box center [76, 89] width 97 height 19
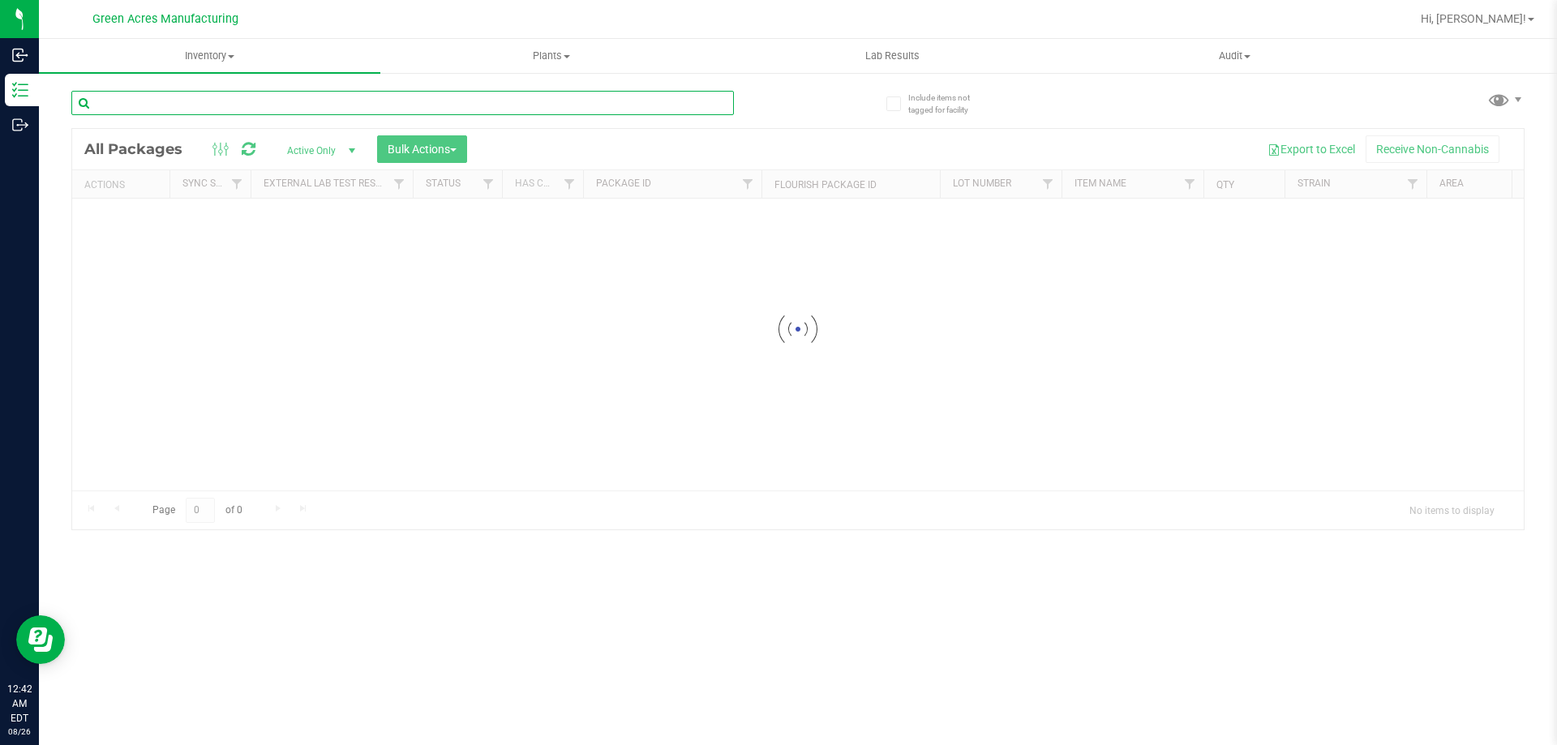
click at [406, 95] on input "text" at bounding box center [402, 103] width 662 height 24
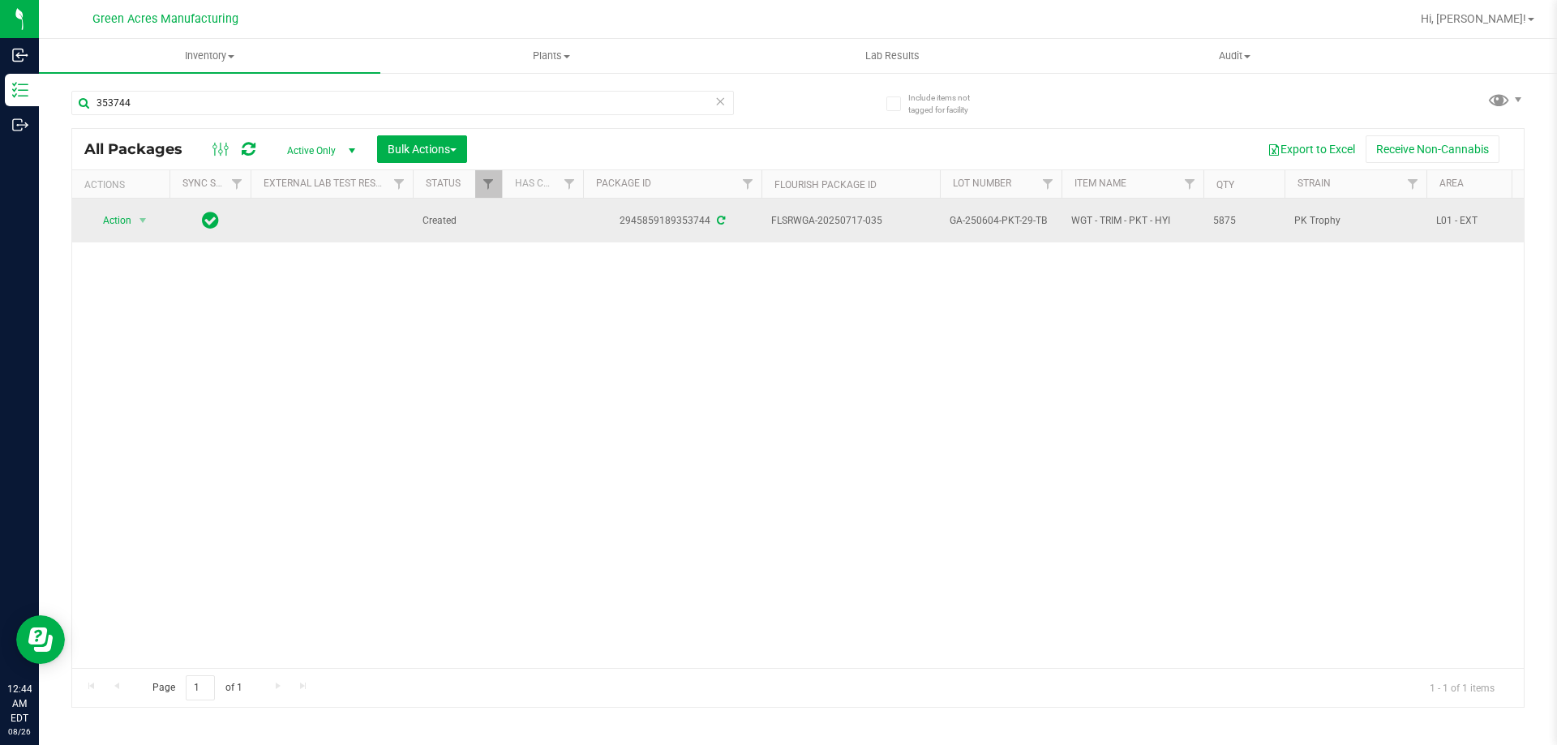
drag, startPoint x: 896, startPoint y: 222, endPoint x: 846, endPoint y: 222, distance: 50.3
click at [846, 222] on span "FLSRWGA-20250717-035" at bounding box center [850, 220] width 159 height 15
copy span "717-035"
click at [999, 221] on span "GA-250604-PKT-29-TB" at bounding box center [1000, 220] width 102 height 15
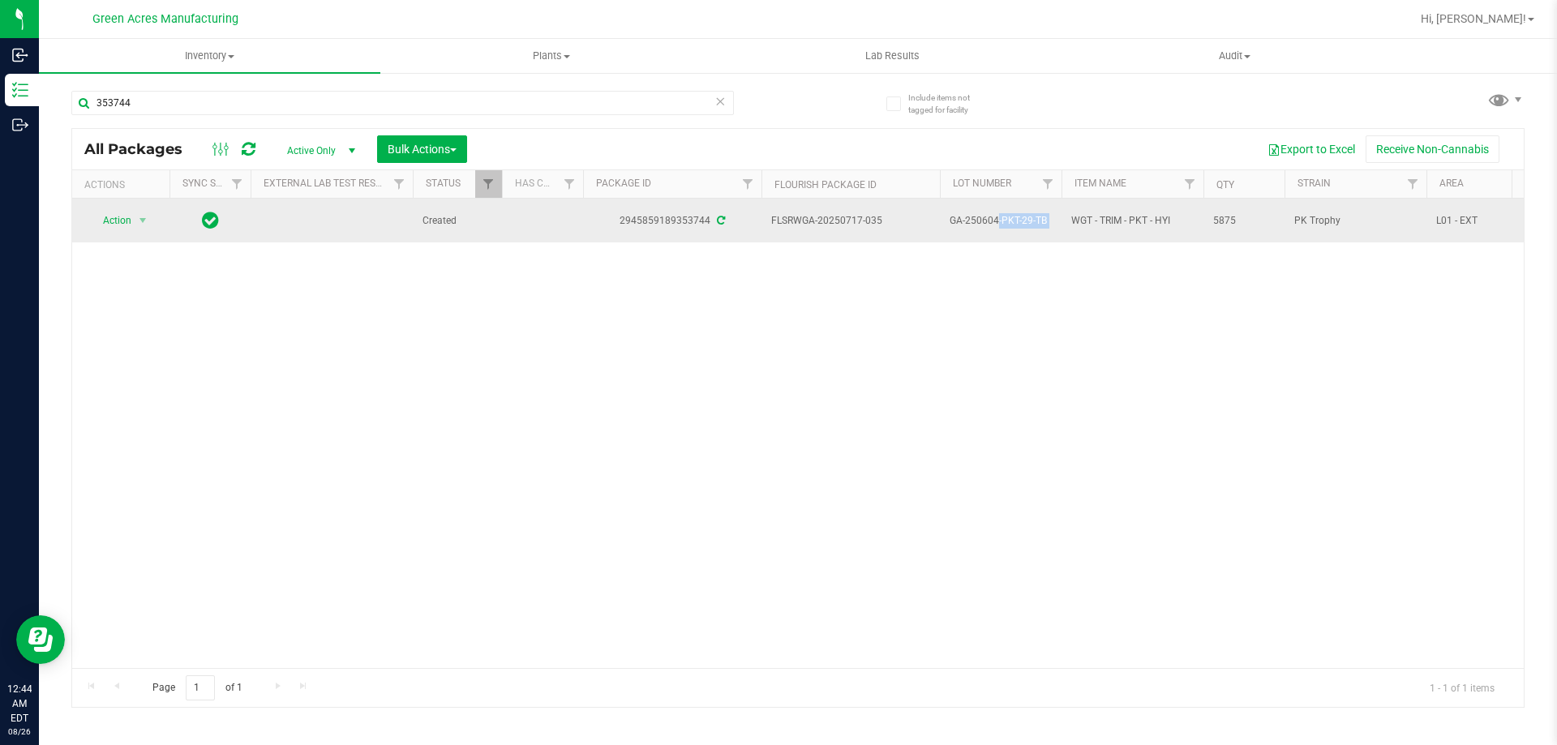
click at [999, 221] on span "GA-250604-PKT-29-TB" at bounding box center [1000, 220] width 102 height 15
copy tr "GA-250604-PKT-29-TB"
click at [1227, 222] on span "5875" at bounding box center [1244, 220] width 62 height 15
click at [1227, 221] on span "5875" at bounding box center [1244, 220] width 62 height 15
copy span "5875"
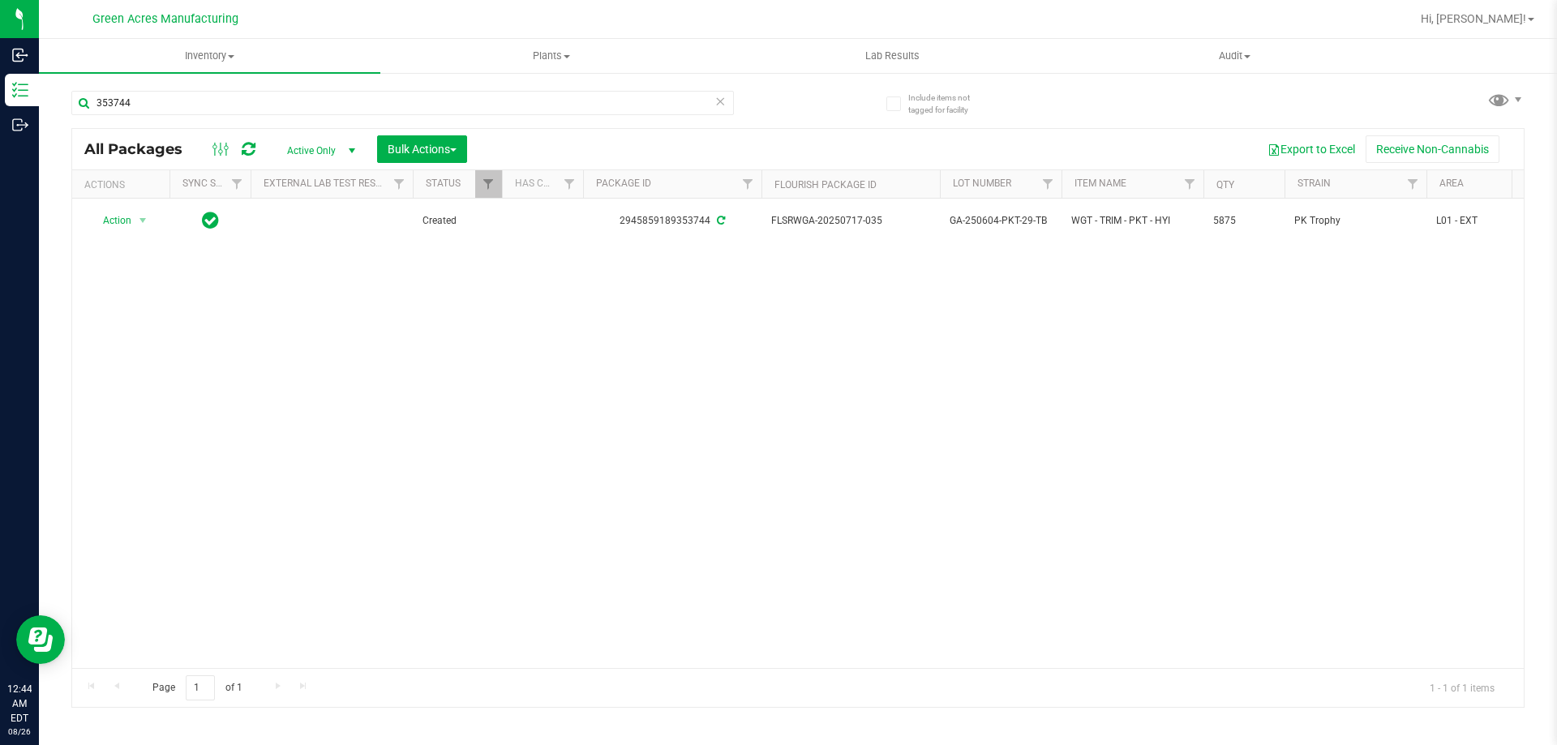
click at [1077, 285] on div "Action Action Adjust qty Create package Edit attributes Global inventory Locate…" at bounding box center [797, 433] width 1451 height 469
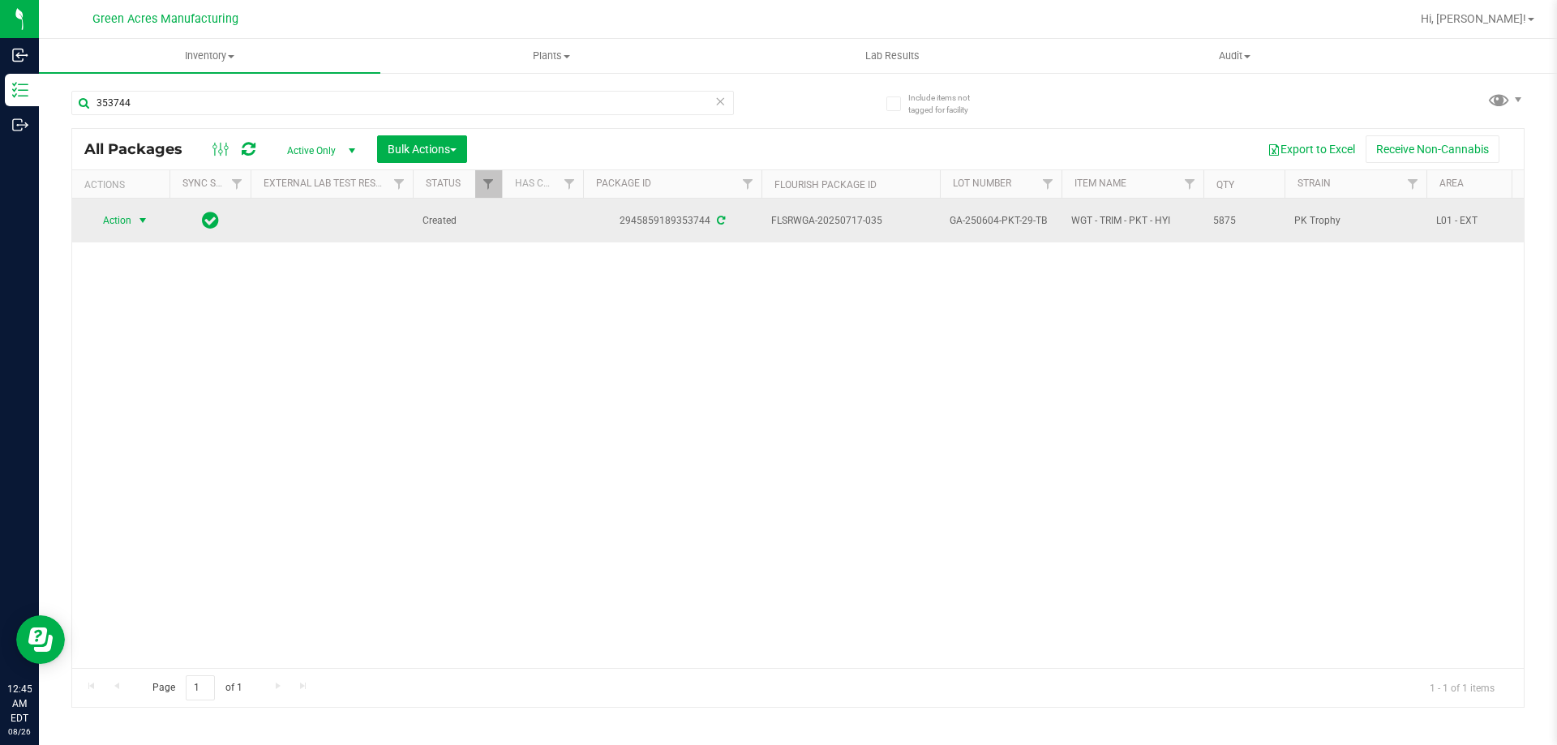
click at [140, 217] on span "select" at bounding box center [142, 220] width 13 height 13
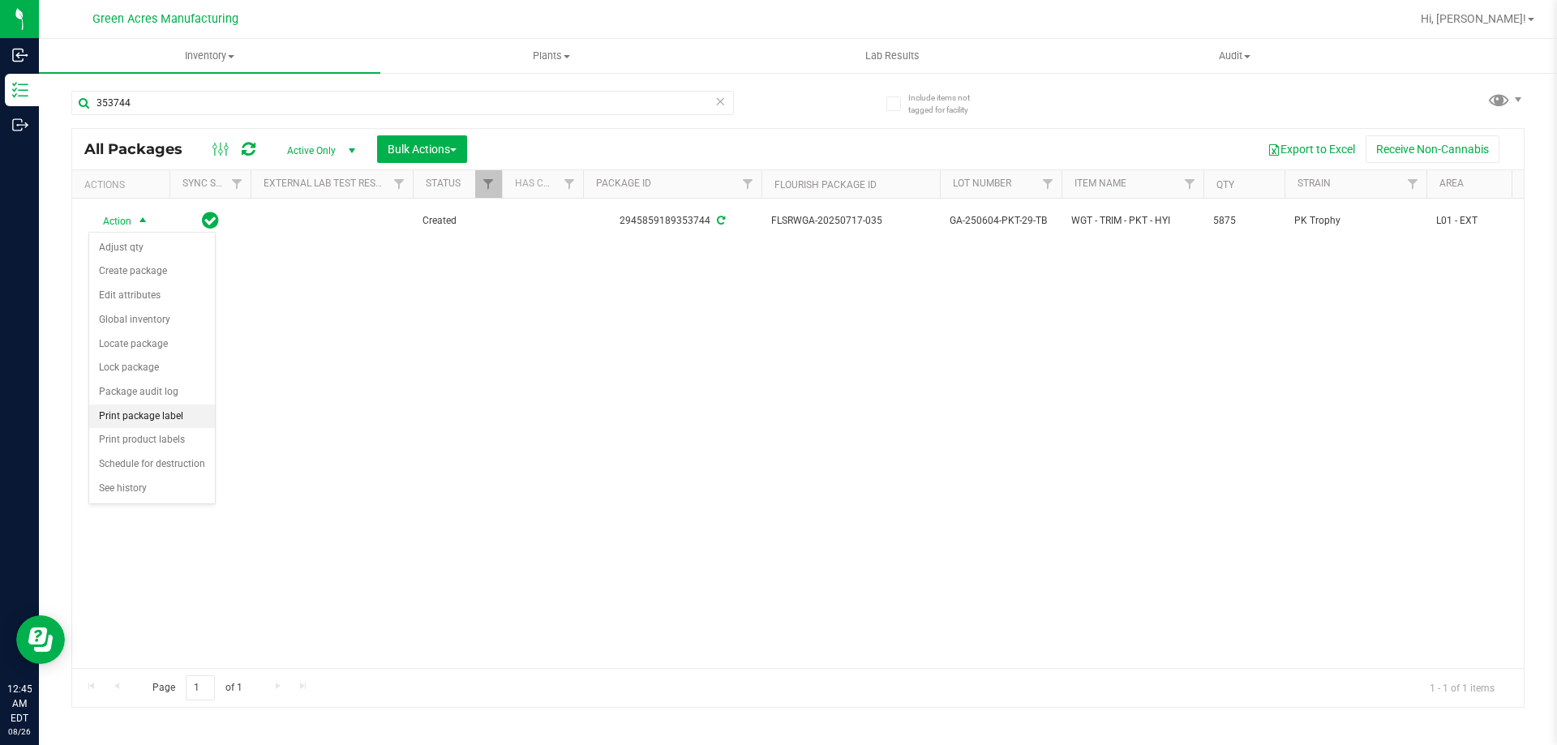
click at [173, 415] on li "Print package label" at bounding box center [152, 417] width 126 height 24
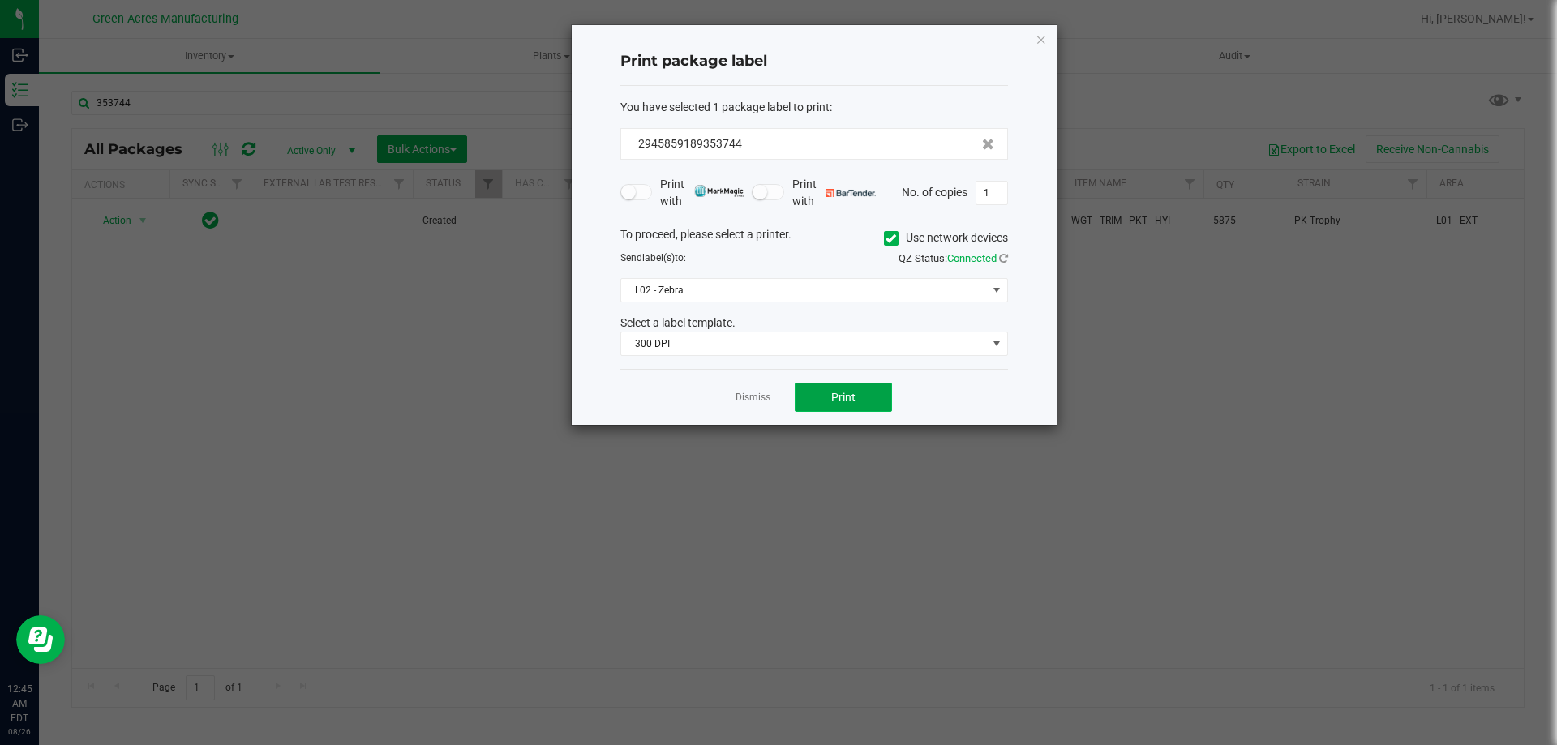
click at [830, 396] on button "Print" at bounding box center [843, 397] width 97 height 29
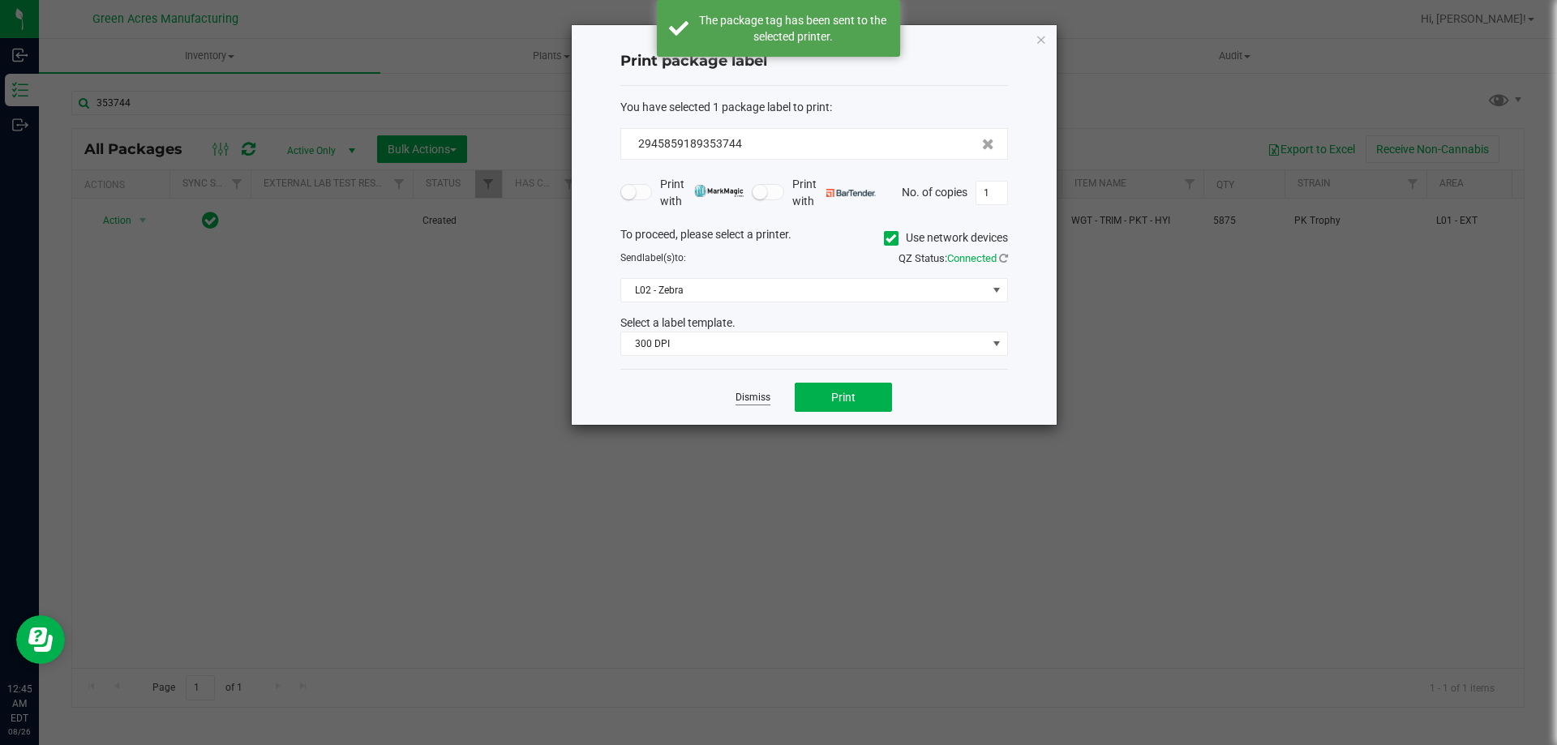
click at [751, 393] on link "Dismiss" at bounding box center [752, 398] width 35 height 14
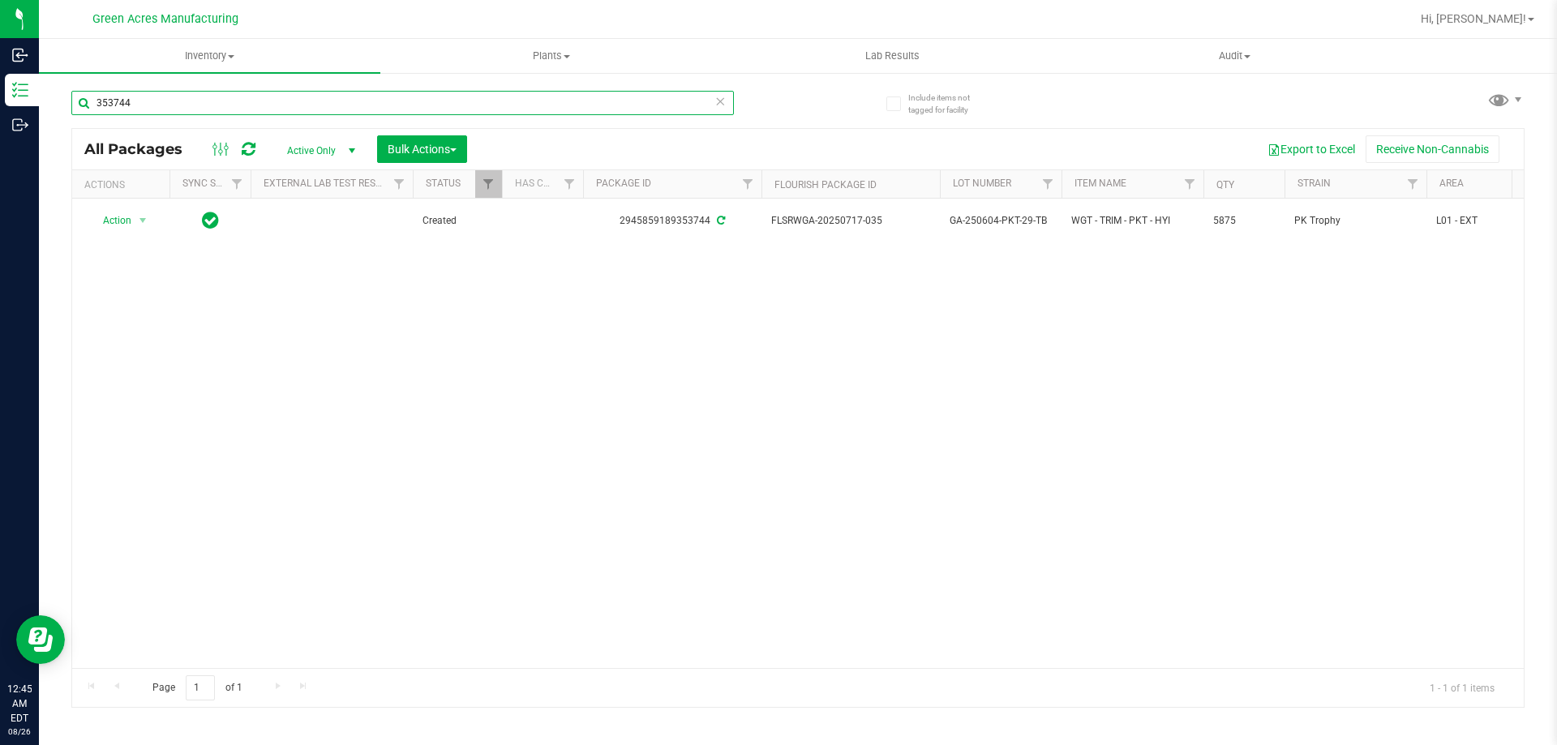
click at [302, 114] on input "353744" at bounding box center [402, 103] width 662 height 24
type input "729874"
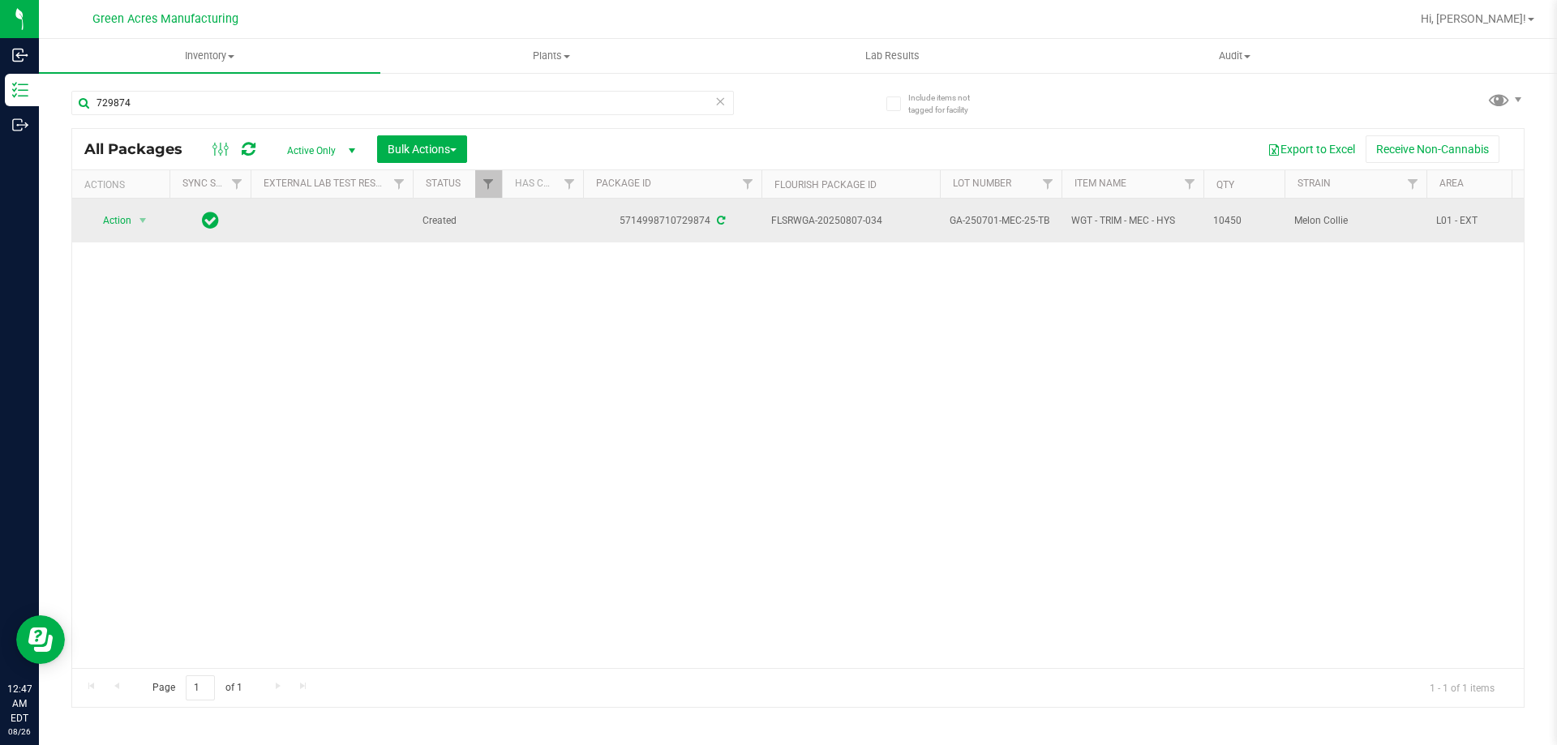
click at [1025, 223] on span "GA-250701-MEC-25-TB" at bounding box center [1000, 220] width 102 height 15
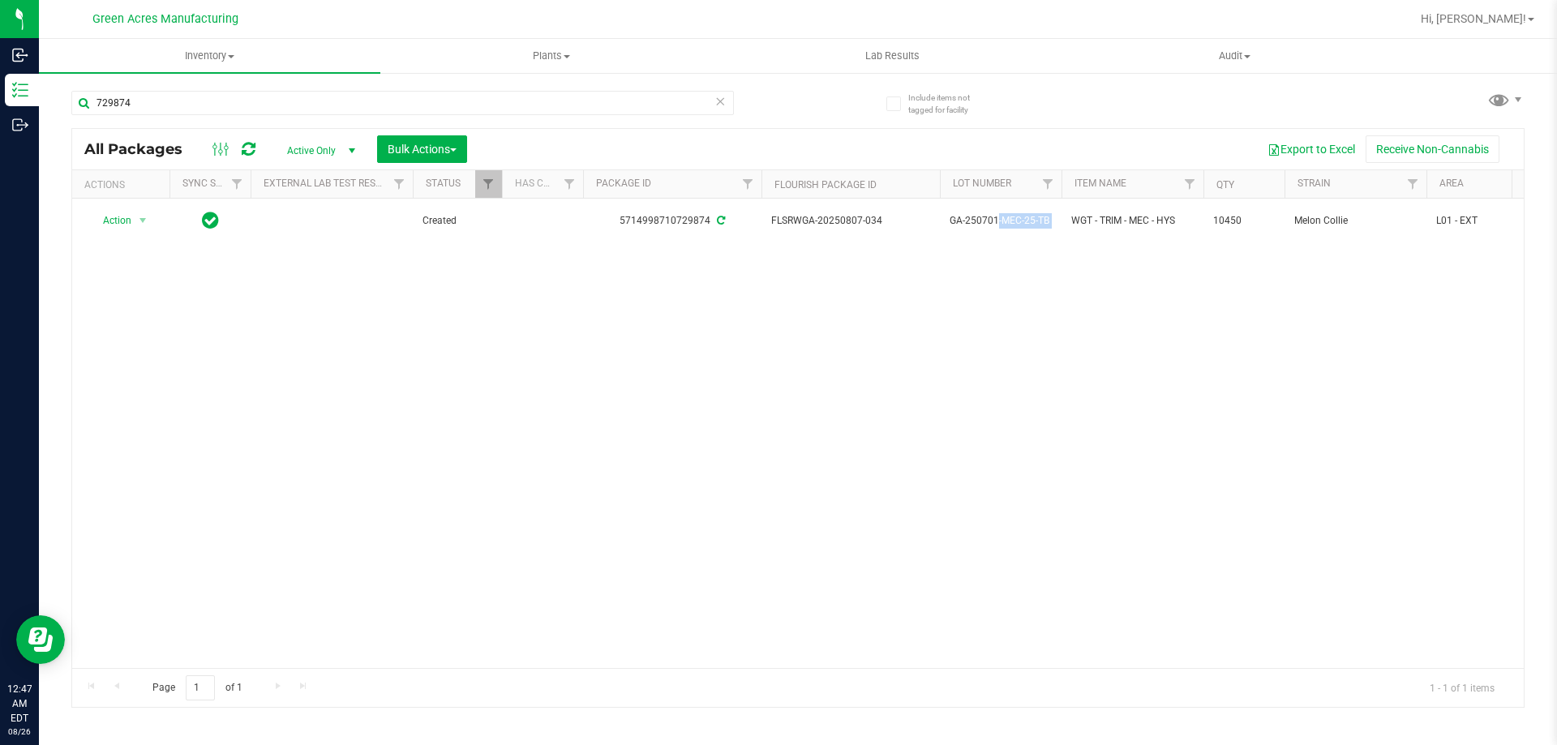
copy tr "GA-250701-MEC-25-TB"
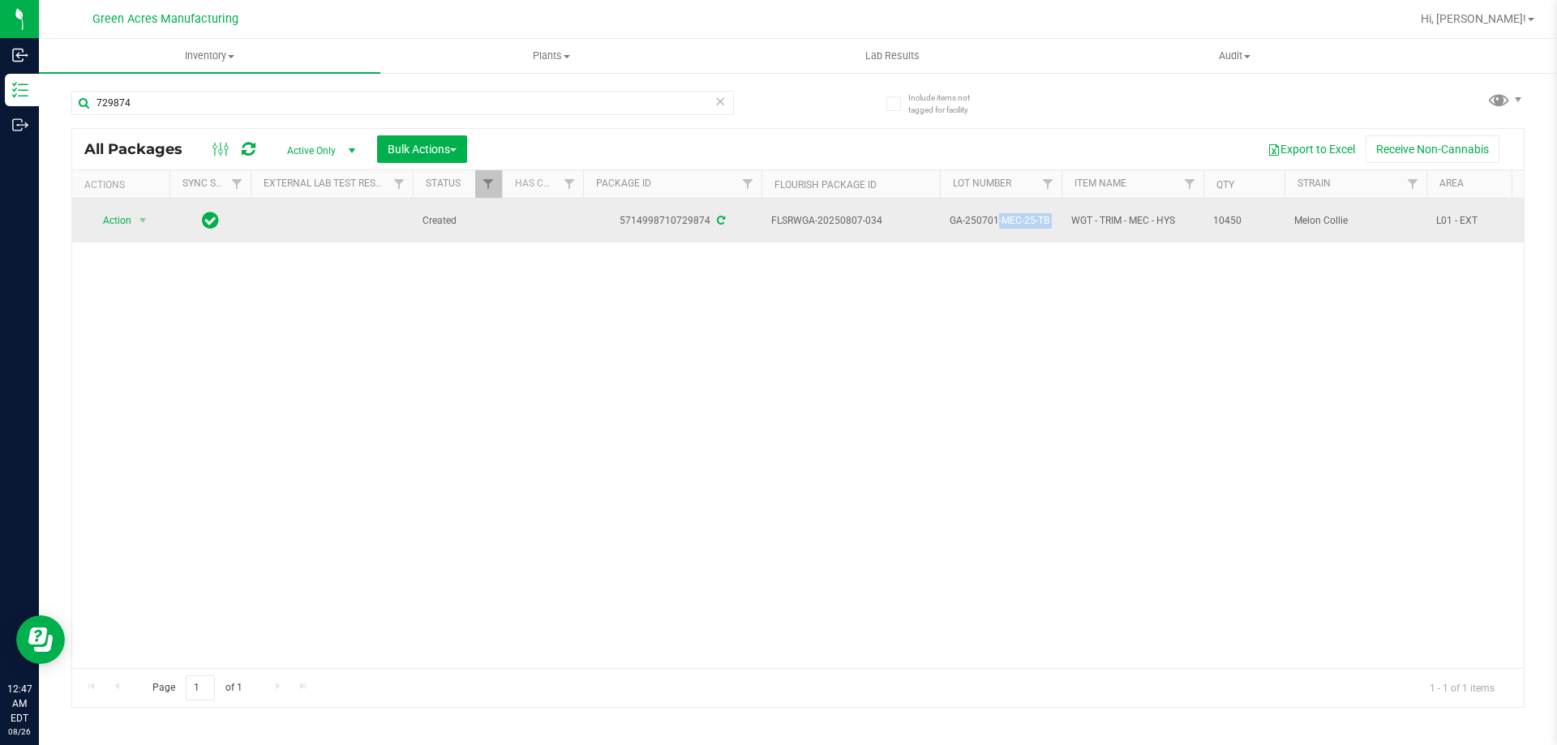
drag, startPoint x: 884, startPoint y: 214, endPoint x: 845, endPoint y: 221, distance: 39.5
click at [845, 221] on span "FLSRWGA-20250807-034" at bounding box center [850, 220] width 159 height 15
copy span "807-034"
click at [991, 221] on span "GA-250701-MEC-25-TB" at bounding box center [1000, 220] width 102 height 15
click at [1231, 221] on span "10450" at bounding box center [1244, 220] width 62 height 15
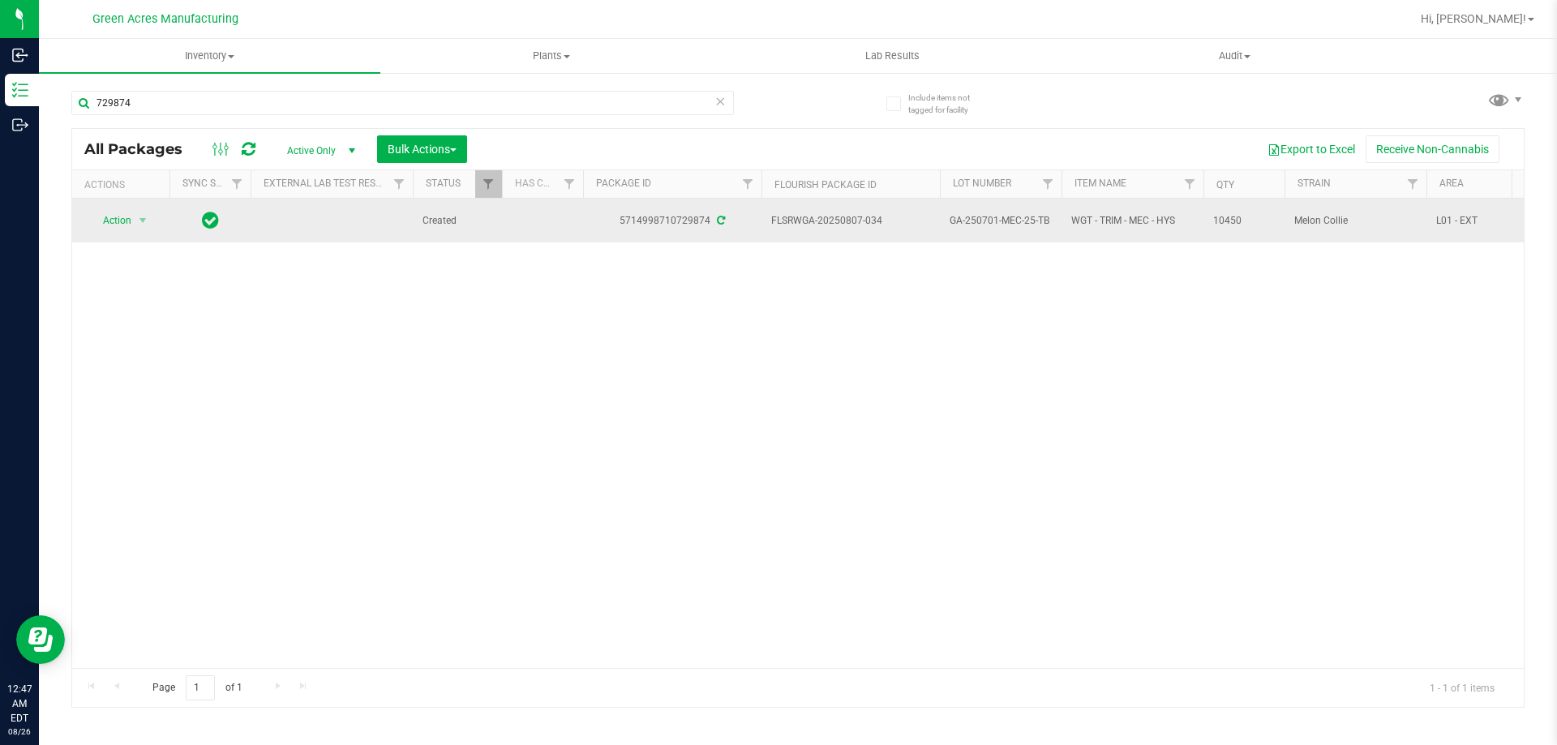
click at [1231, 221] on span "10450" at bounding box center [1244, 220] width 62 height 15
copy tr "10450"
click at [138, 224] on span "select" at bounding box center [142, 220] width 13 height 13
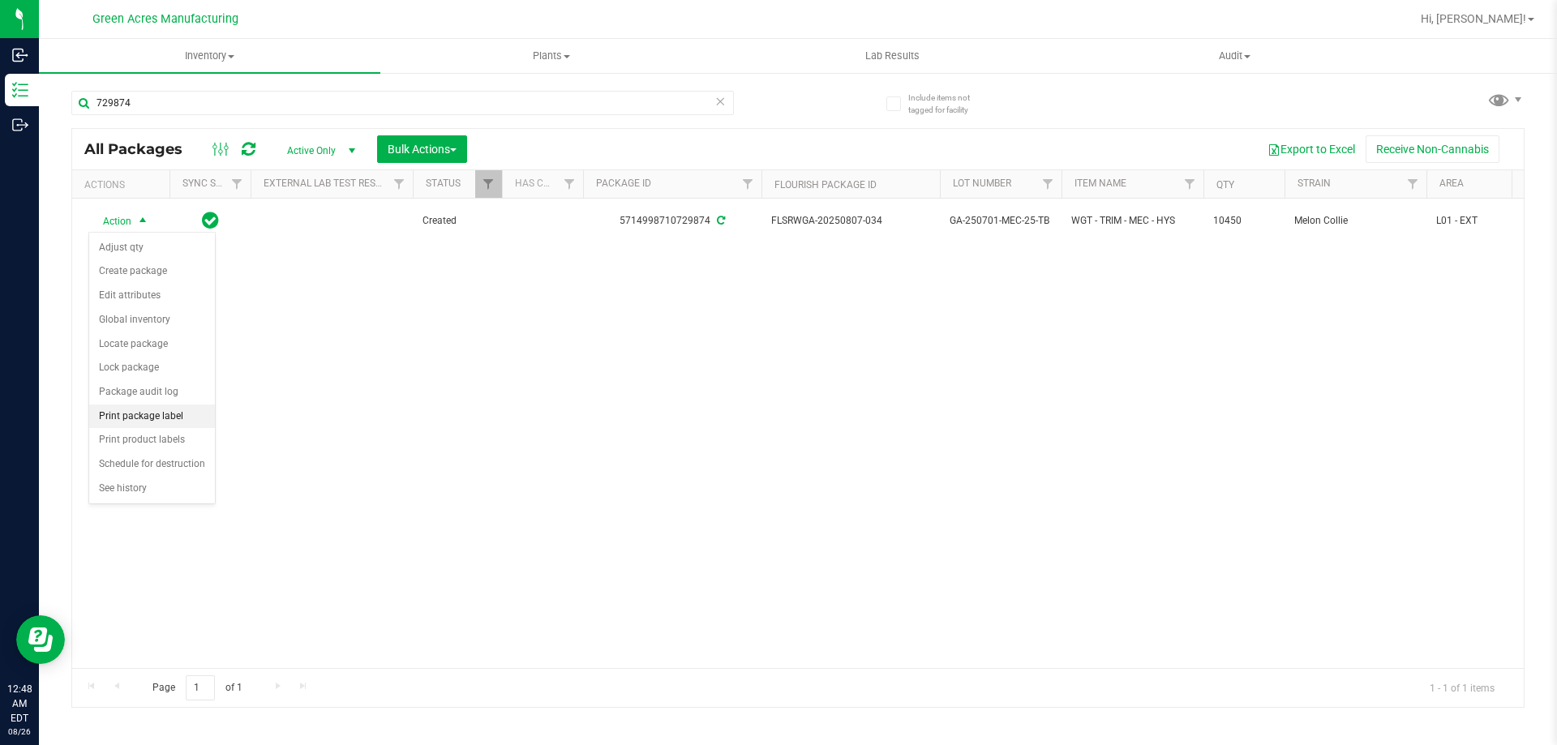
click at [161, 410] on li "Print package label" at bounding box center [152, 417] width 126 height 24
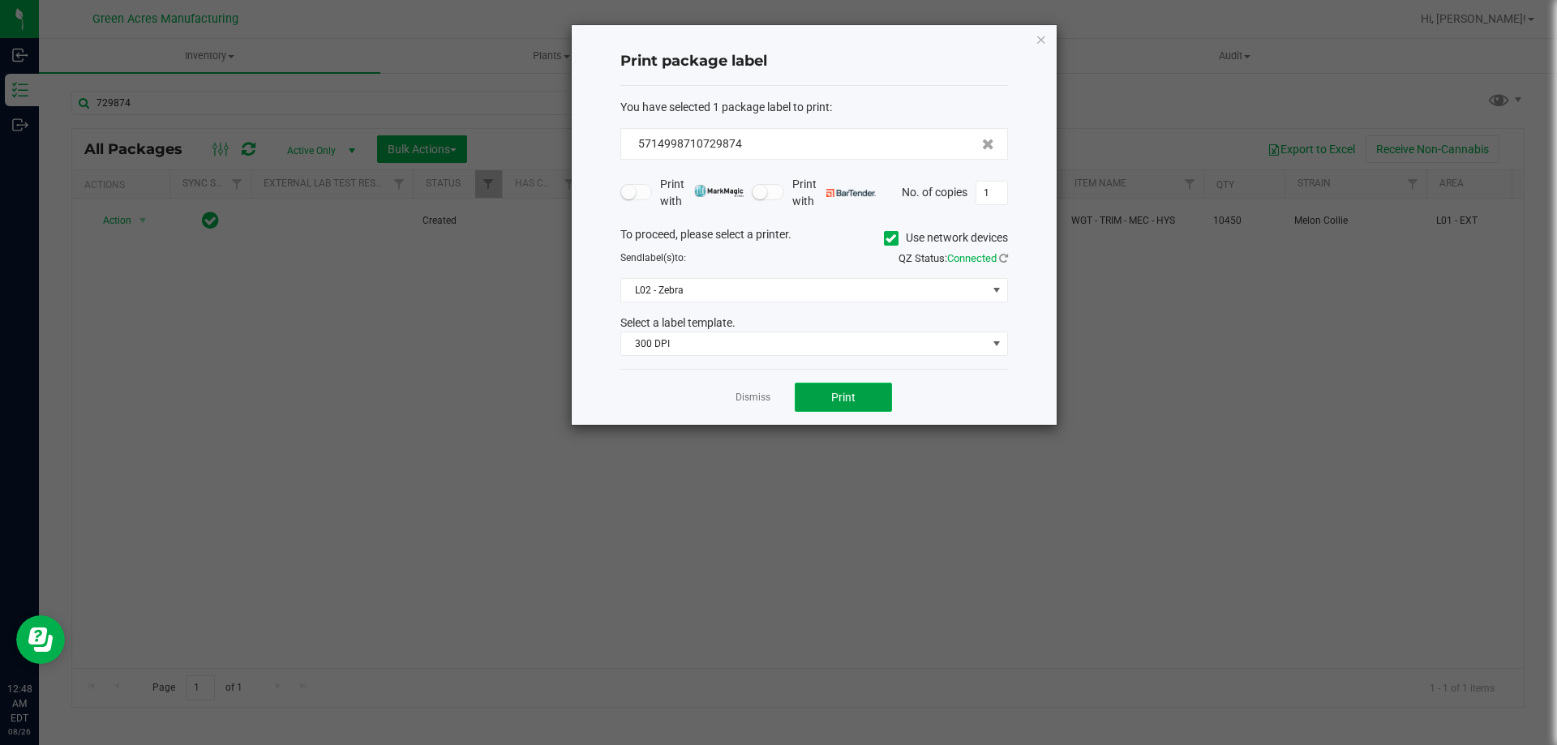
click at [859, 409] on button "Print" at bounding box center [843, 397] width 97 height 29
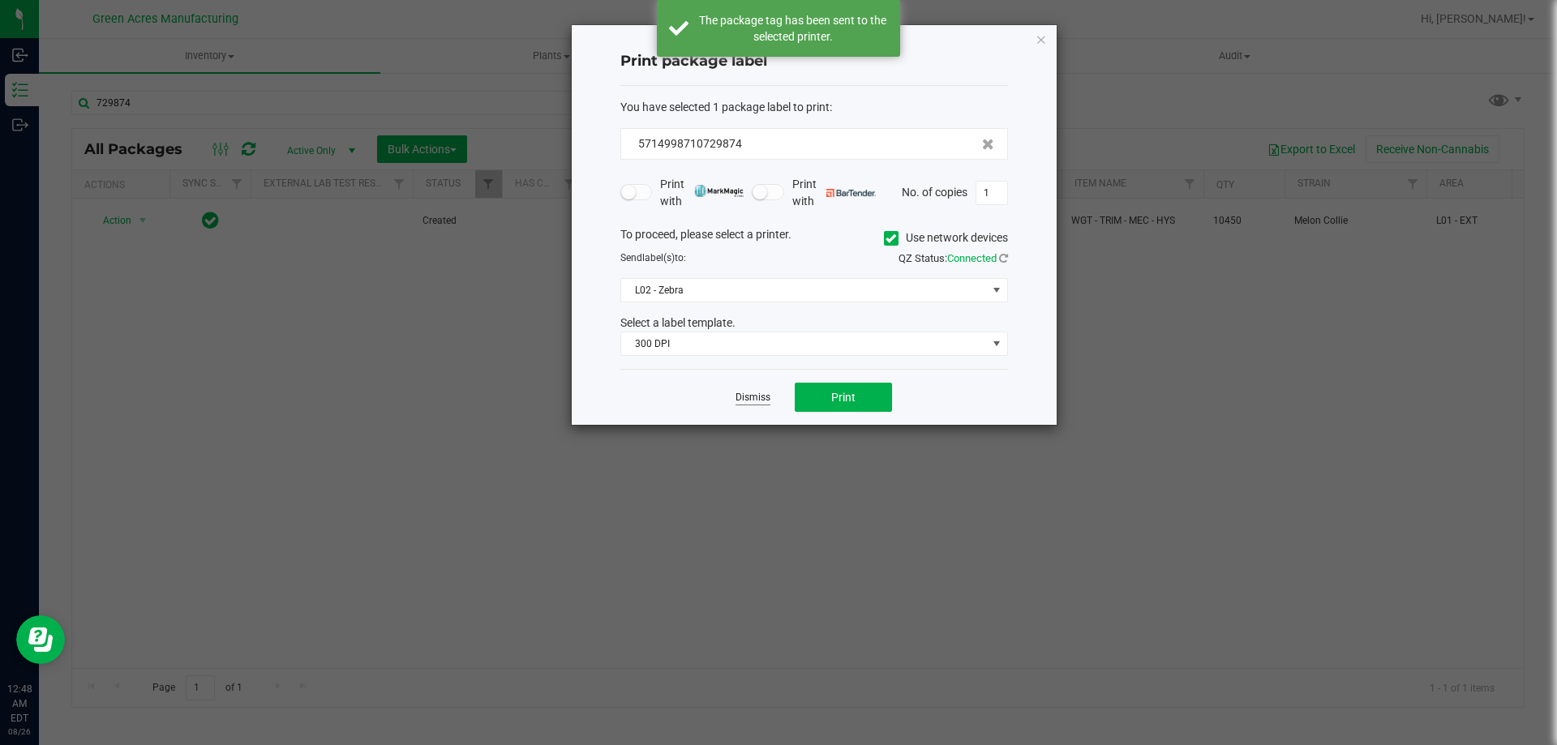
click at [748, 397] on link "Dismiss" at bounding box center [752, 398] width 35 height 14
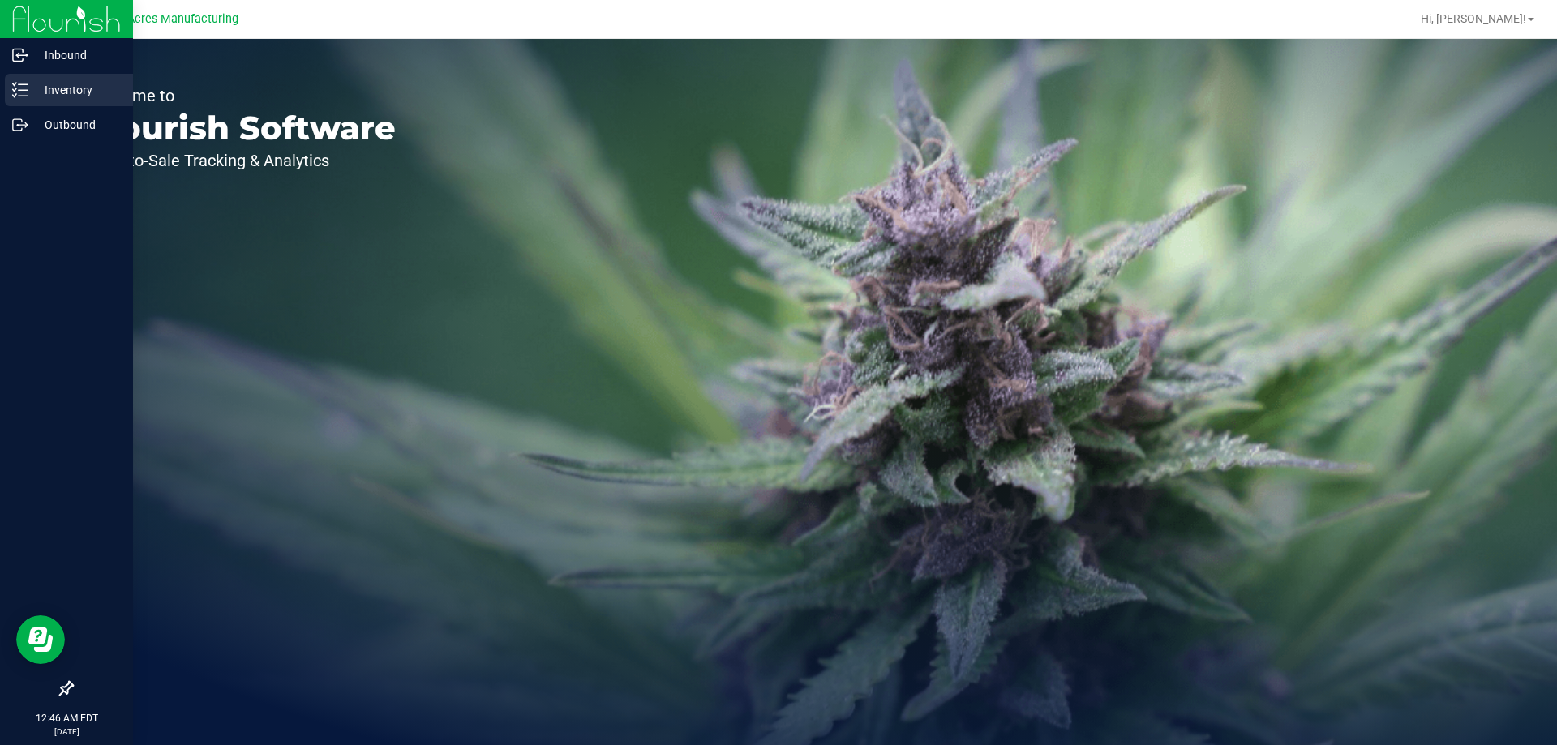
click at [32, 105] on div "Inventory" at bounding box center [69, 90] width 128 height 32
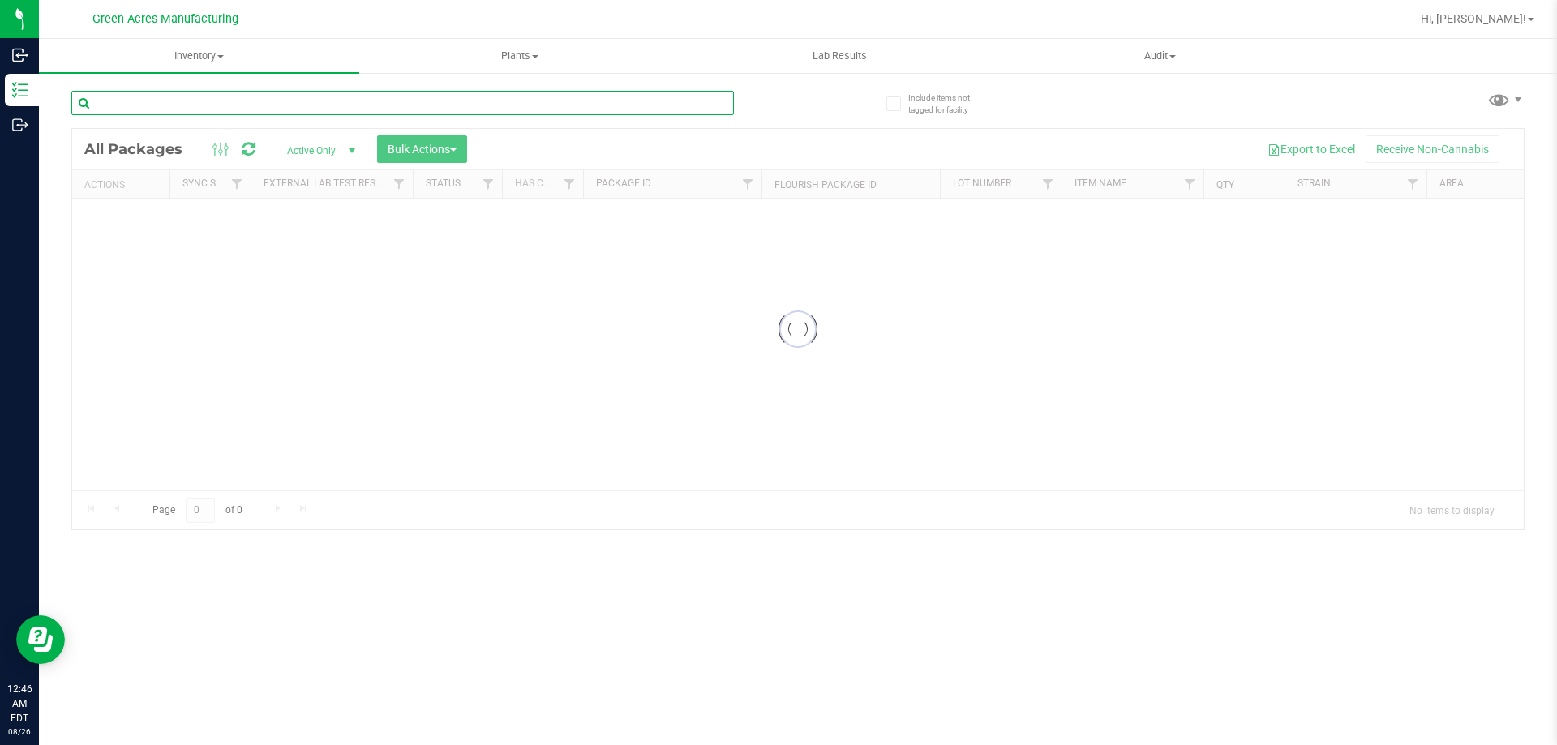
click at [220, 102] on input "text" at bounding box center [402, 103] width 662 height 24
type input "864777"
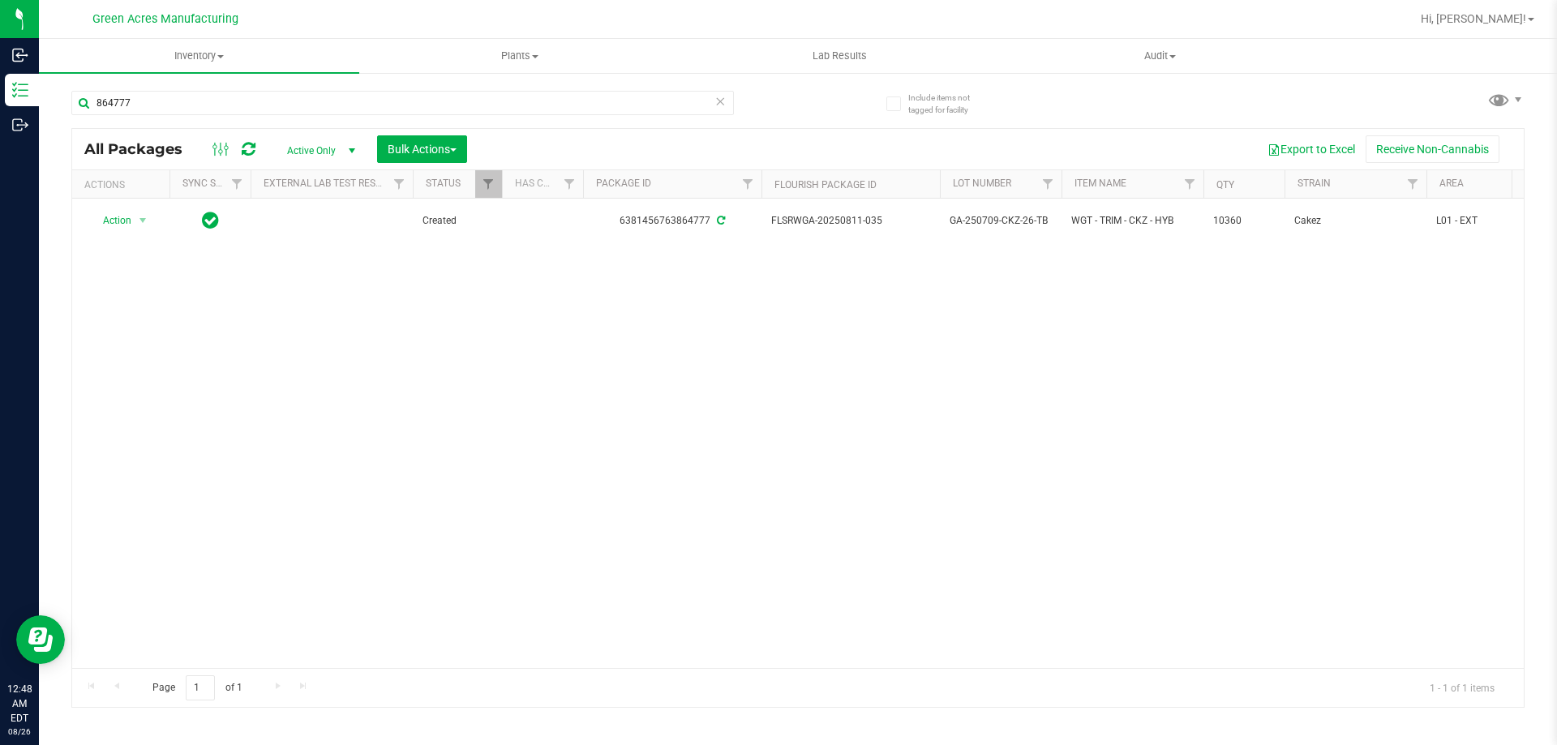
click at [718, 106] on icon at bounding box center [719, 100] width 11 height 19
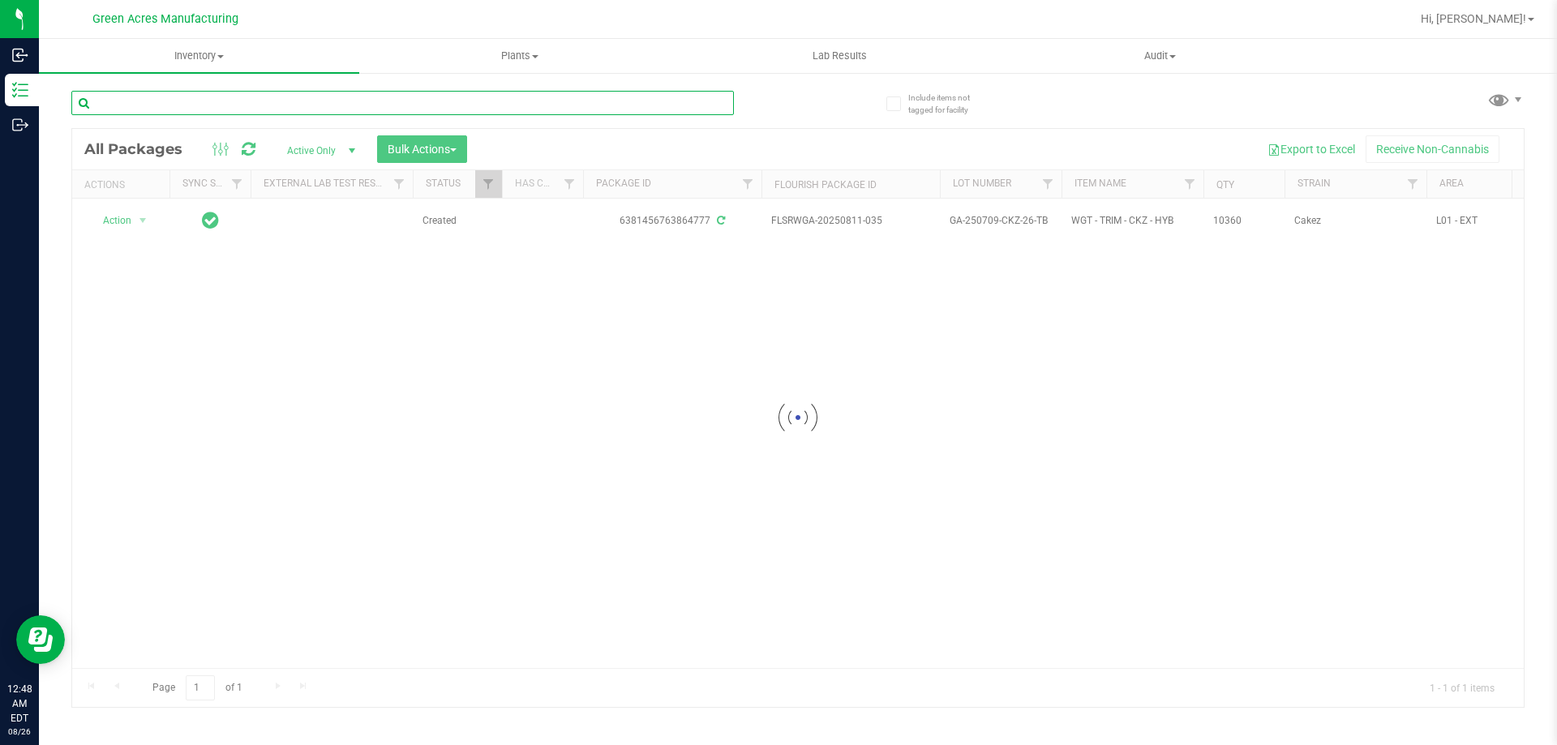
click at [573, 110] on input "text" at bounding box center [402, 103] width 662 height 24
type input "8"
type input "864777"
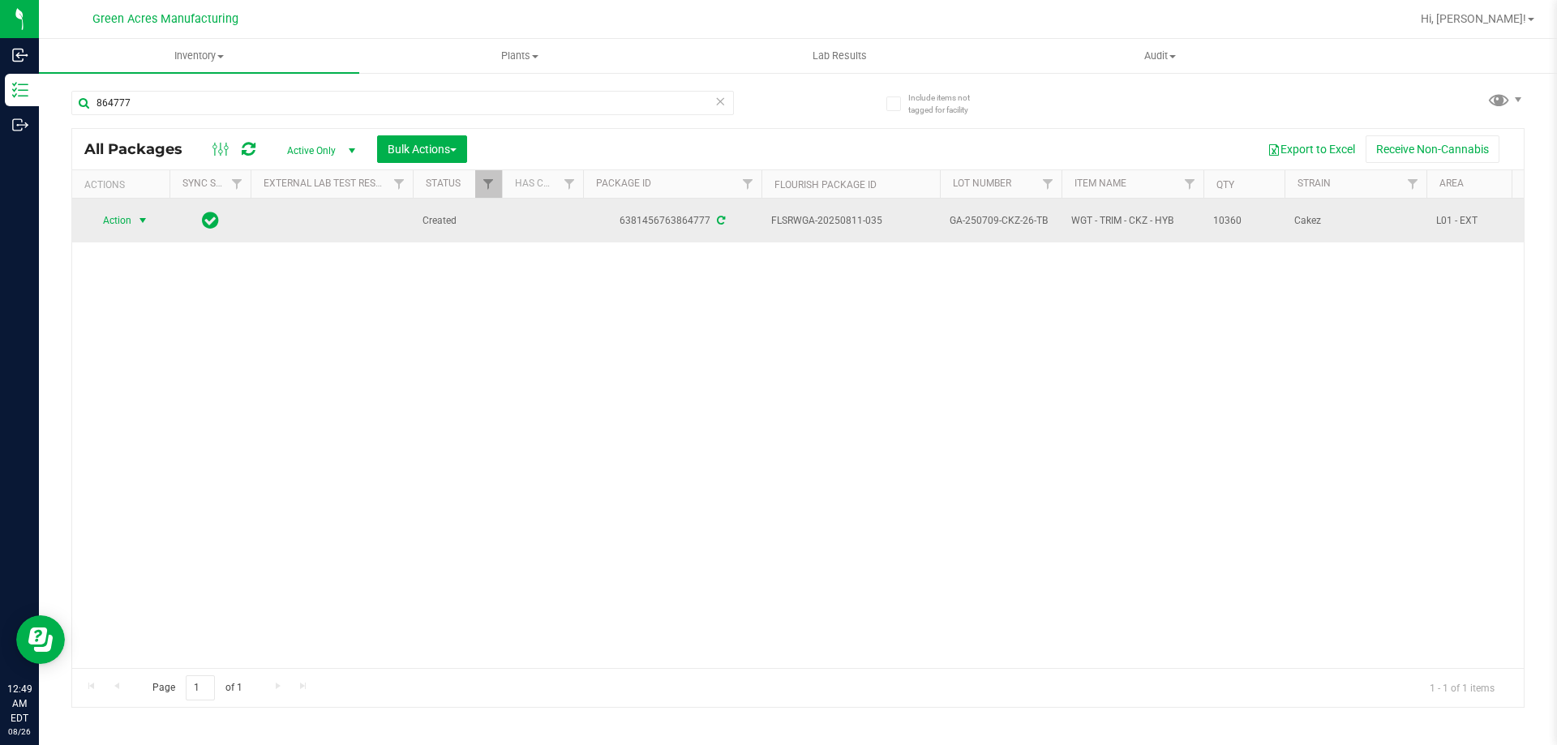
click at [134, 225] on span "select" at bounding box center [143, 220] width 20 height 23
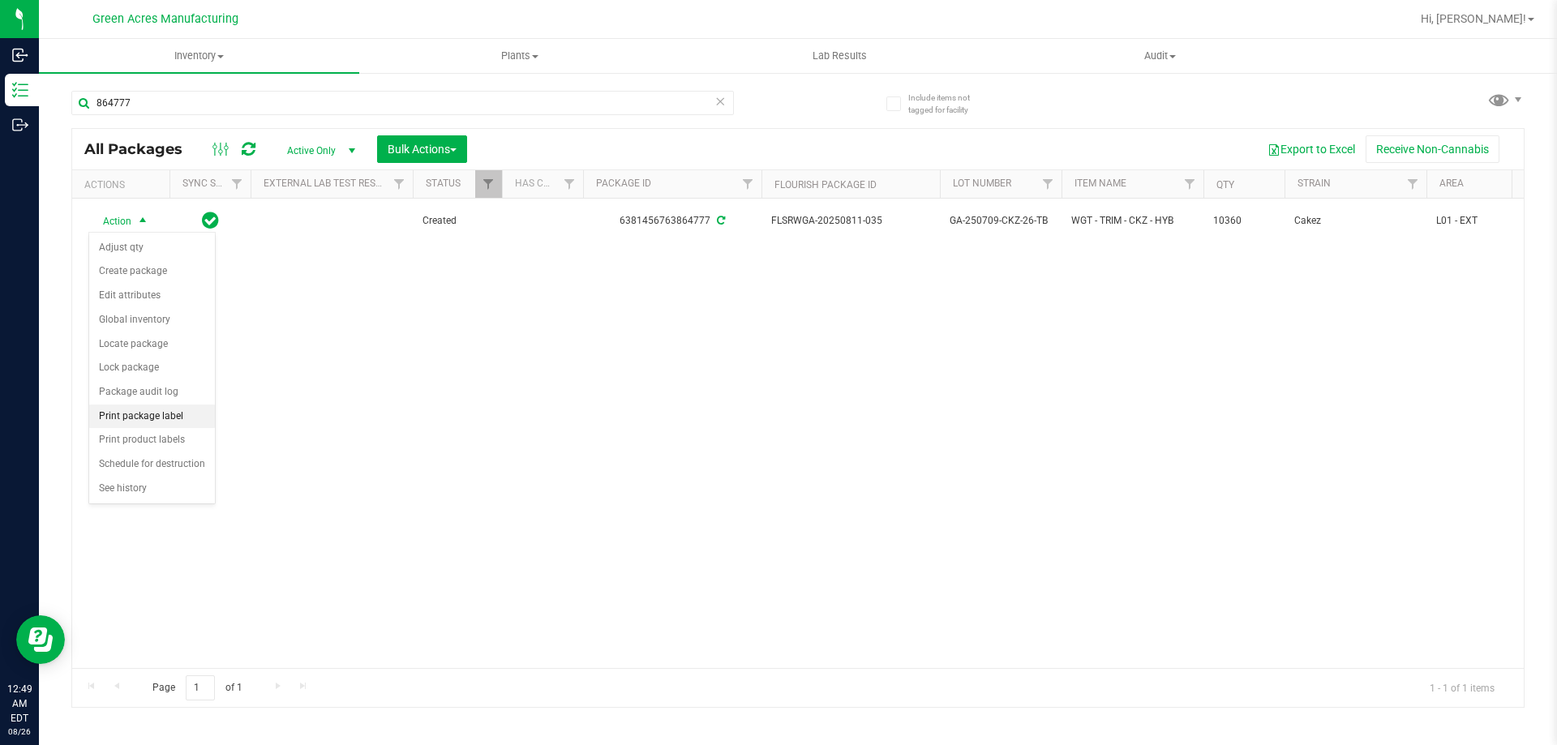
click at [178, 415] on li "Print package label" at bounding box center [152, 417] width 126 height 24
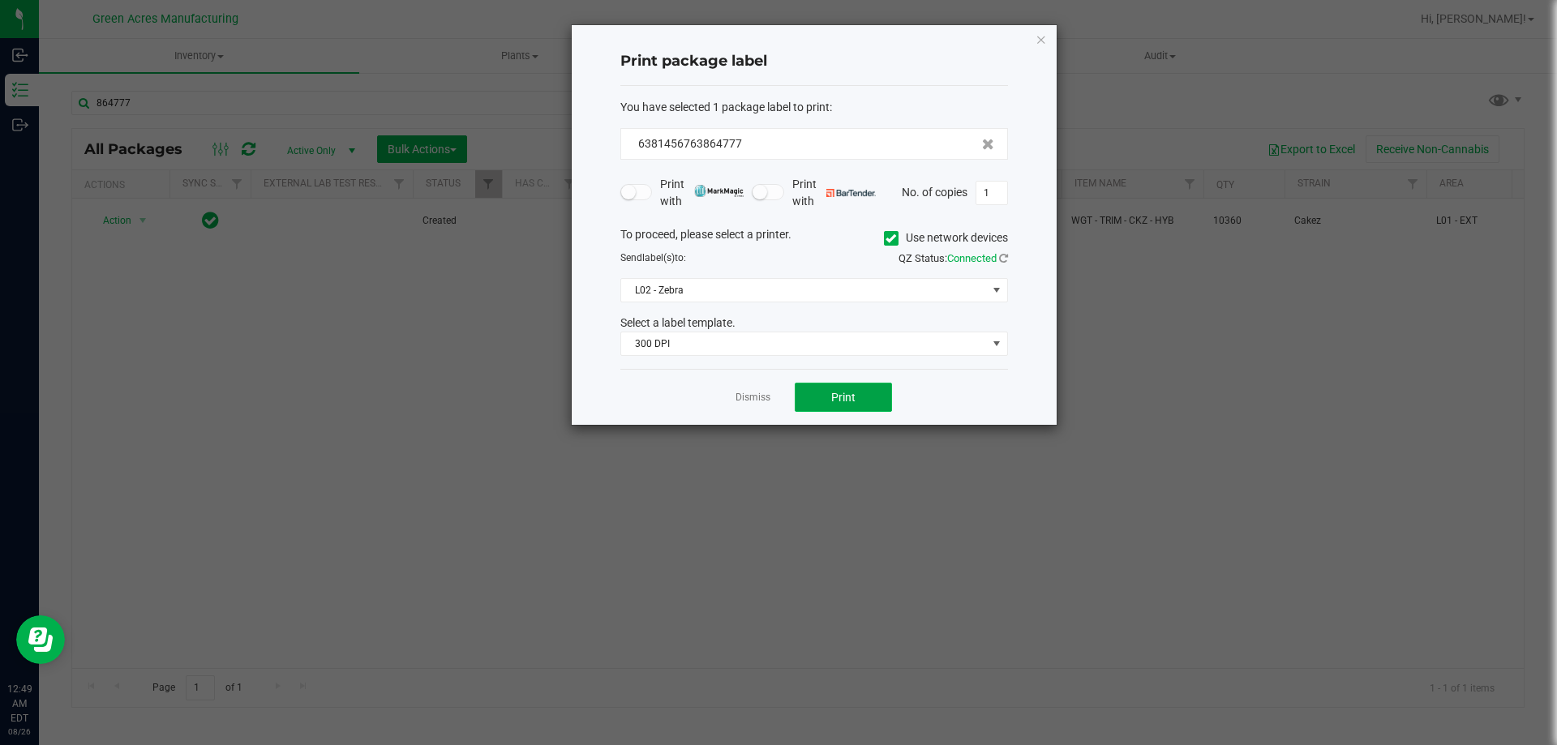
click at [832, 384] on button "Print" at bounding box center [843, 397] width 97 height 29
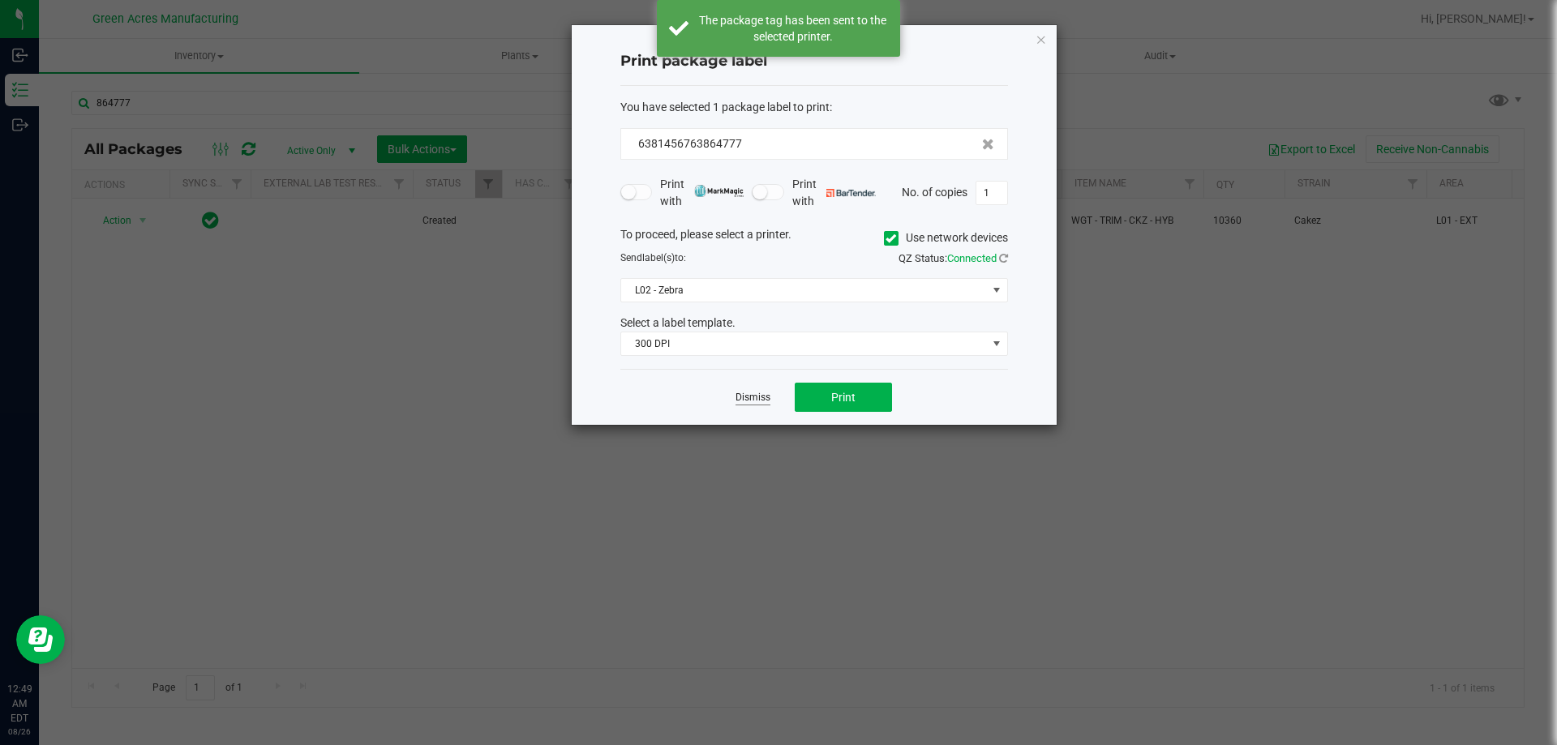
click at [748, 396] on link "Dismiss" at bounding box center [752, 398] width 35 height 14
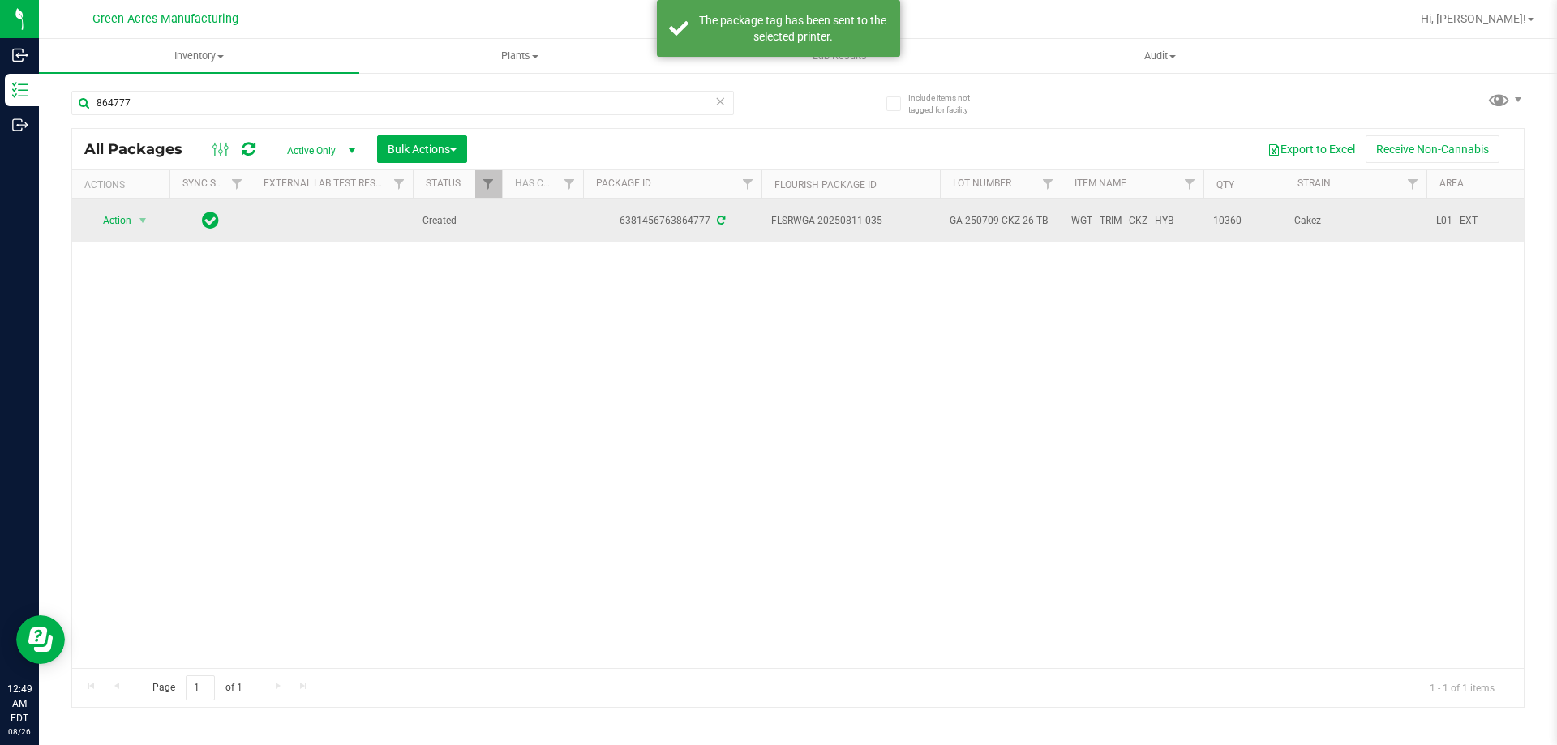
drag, startPoint x: 868, startPoint y: 225, endPoint x: 843, endPoint y: 216, distance: 25.9
click at [843, 216] on span "FLSRWGA-20250811-035" at bounding box center [850, 220] width 159 height 15
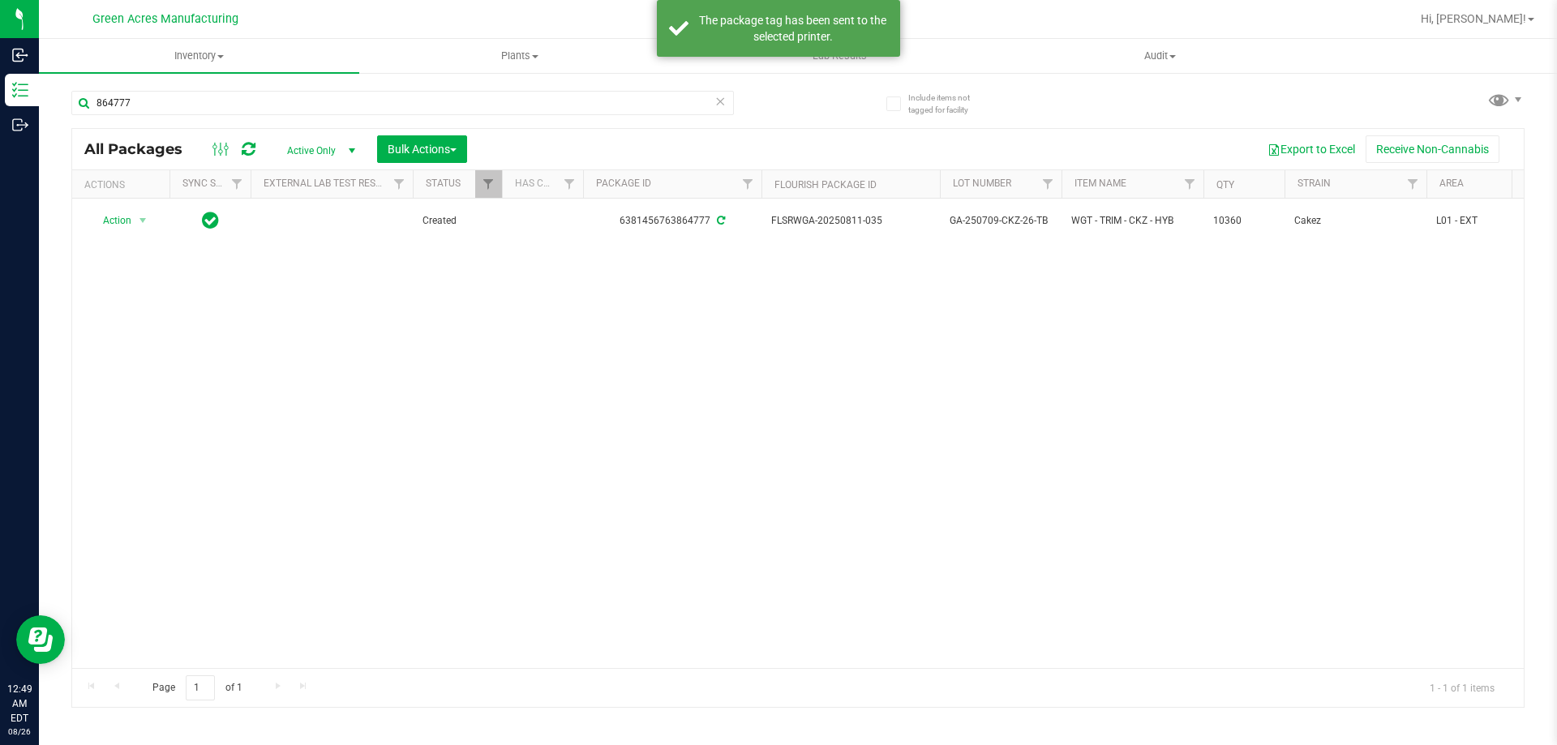
copy span "811-035"
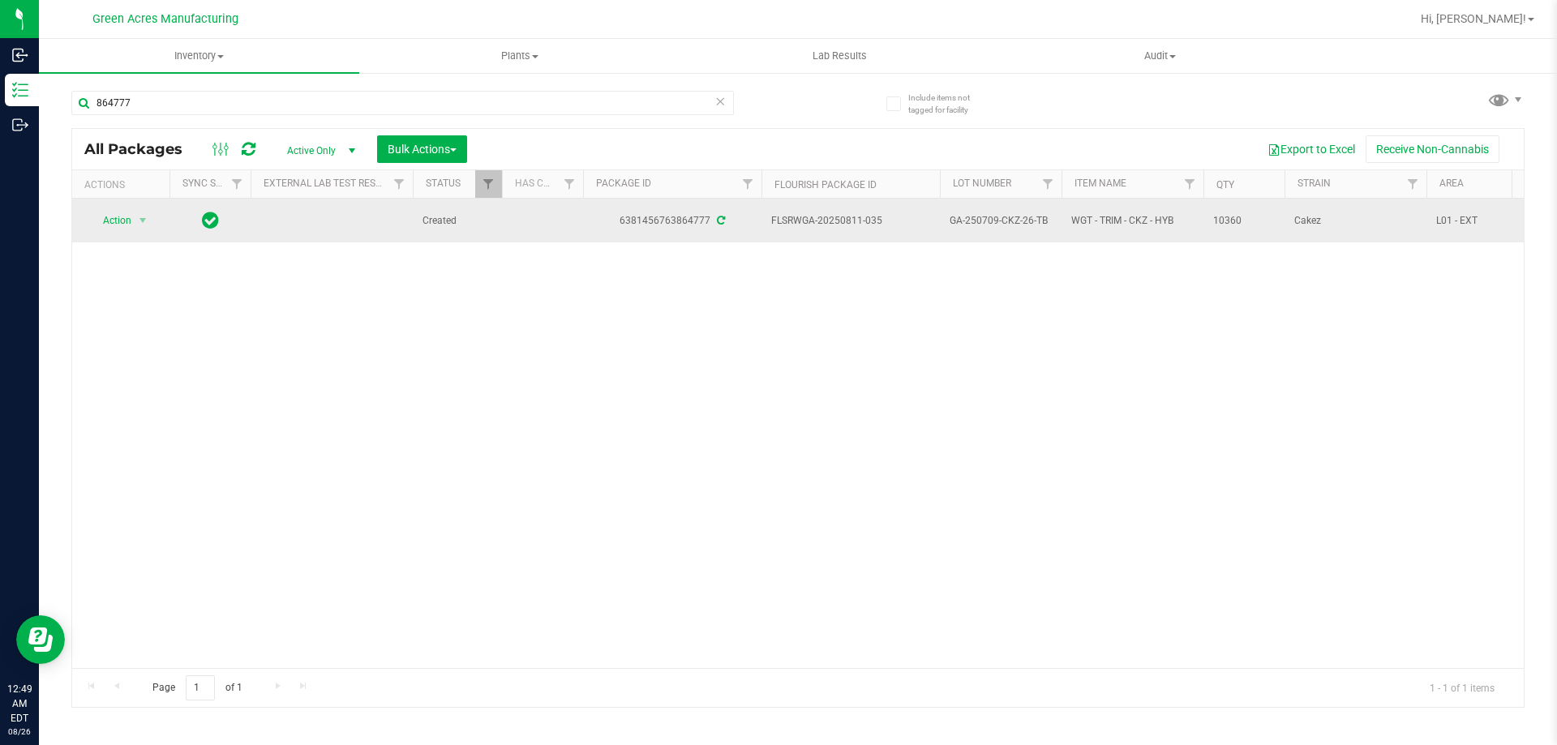
click at [1027, 222] on span "GA-250709-CKZ-26-TB" at bounding box center [1000, 220] width 102 height 15
copy tr "GA-250709-CKZ-26-TB"
